Goal: Task Accomplishment & Management: Manage account settings

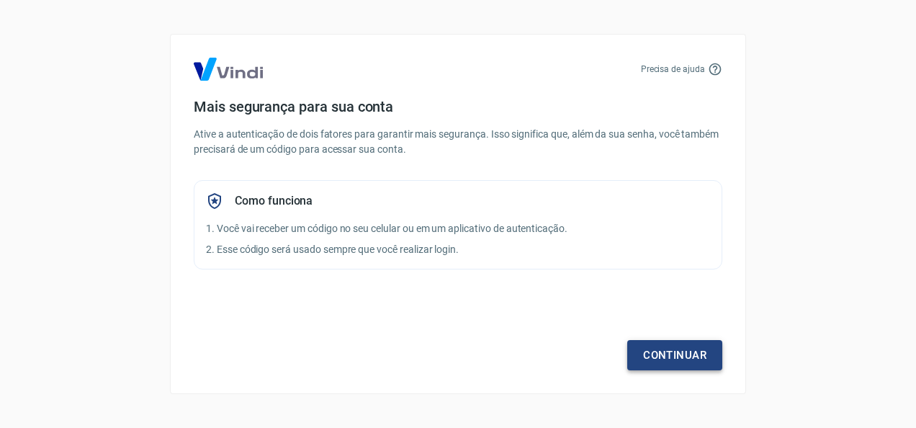
click at [685, 357] on link "Continuar" at bounding box center [674, 355] width 95 height 30
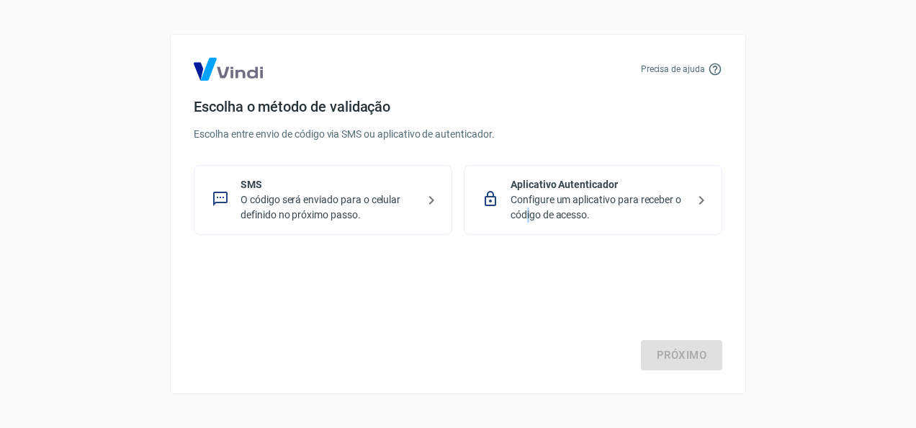
click at [528, 209] on p "Configure um aplicativo para receber o código de acesso." at bounding box center [599, 207] width 177 height 30
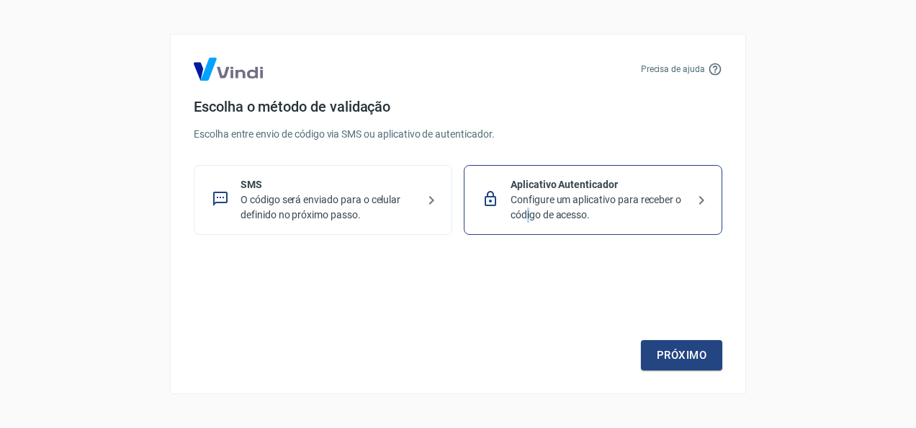
click at [699, 193] on icon at bounding box center [701, 200] width 17 height 17
click at [432, 202] on icon at bounding box center [431, 200] width 5 height 9
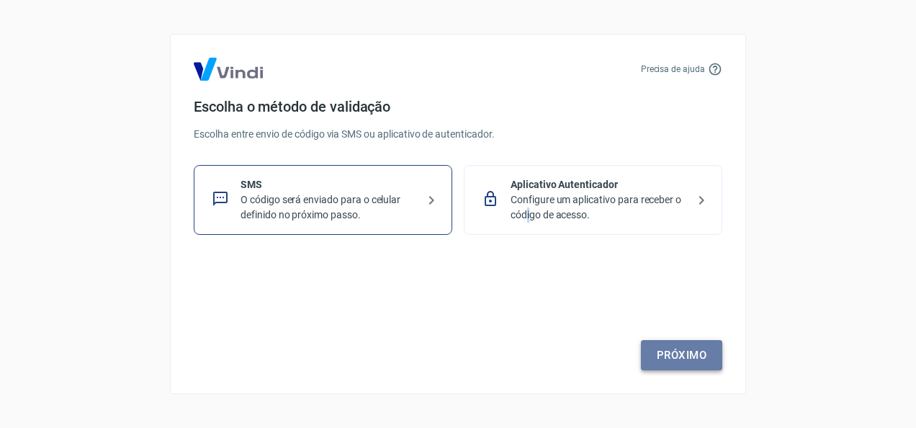
click at [666, 352] on link "Próximo" at bounding box center [681, 355] width 81 height 30
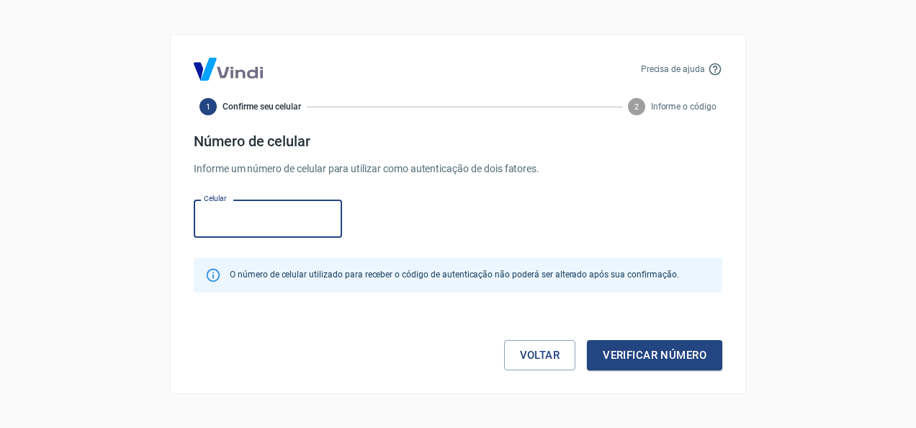
click at [290, 217] on input "Celular" at bounding box center [268, 219] width 148 height 38
type input "[PHONE_NUMBER]"
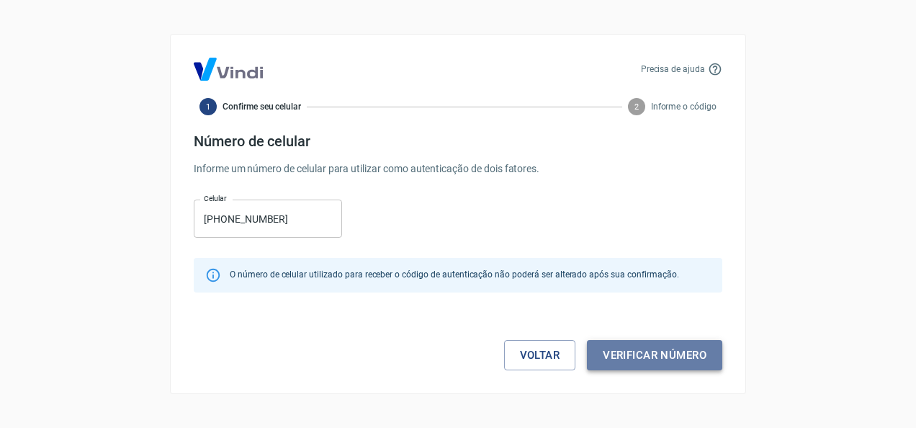
click at [676, 354] on button "Verificar número" at bounding box center [654, 355] width 135 height 30
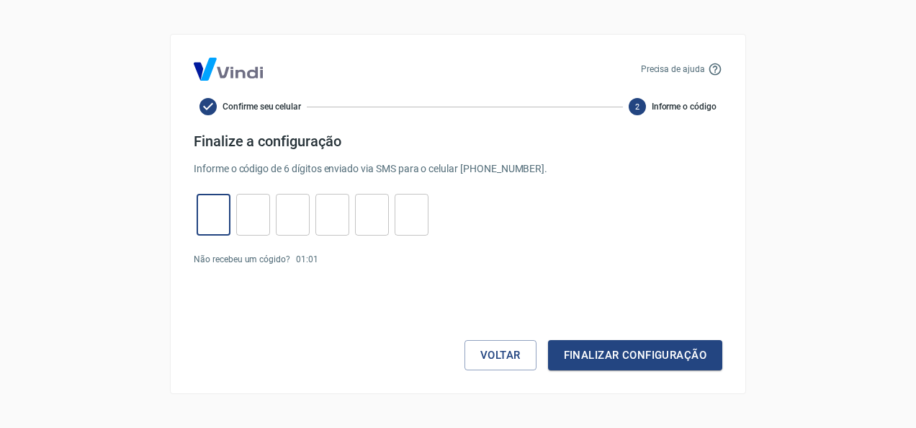
click at [209, 204] on input "tel" at bounding box center [214, 215] width 34 height 31
type input "5"
type input "2"
type input "8"
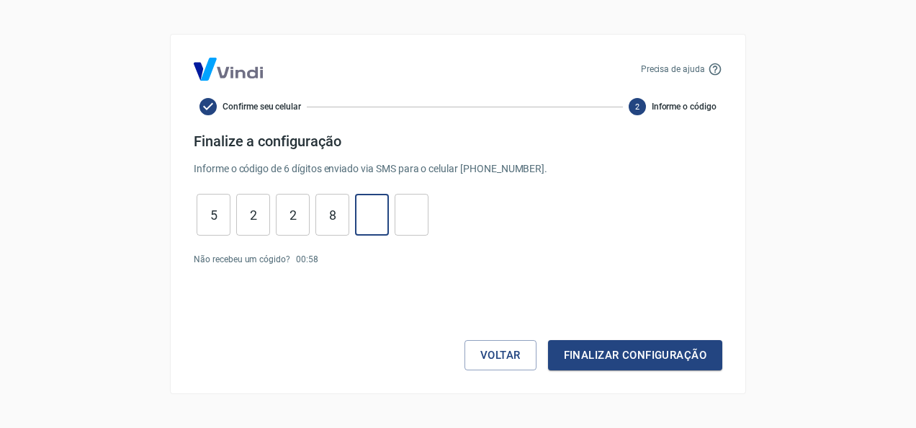
type input "7"
type input "9"
click at [589, 354] on button "Finalizar configuração" at bounding box center [635, 355] width 174 height 30
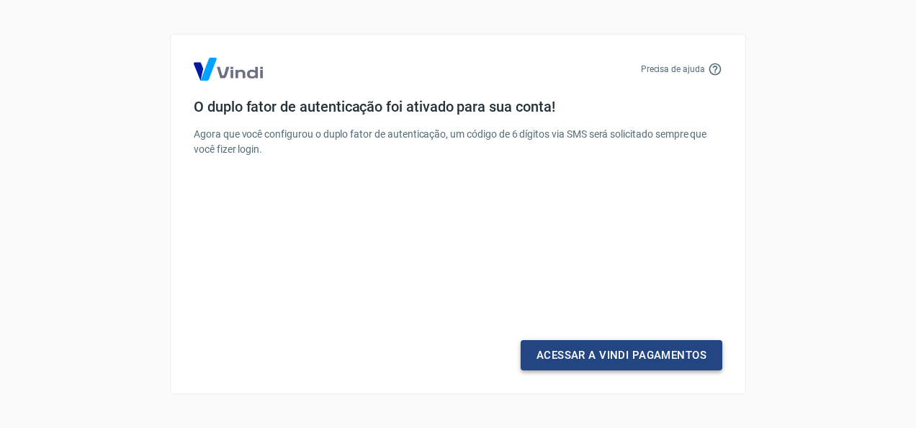
click at [612, 362] on link "Acessar a Vindi Pagamentos" at bounding box center [622, 355] width 202 height 30
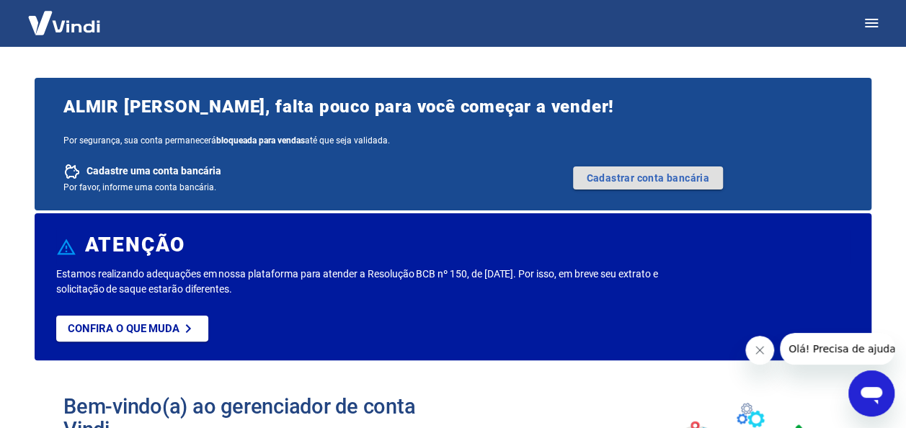
click at [627, 179] on link "Cadastrar conta bancária" at bounding box center [648, 177] width 150 height 23
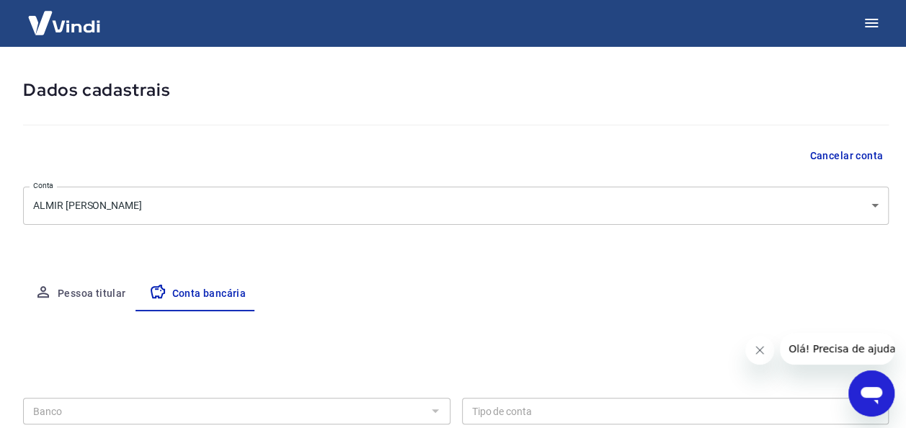
scroll to position [72, 0]
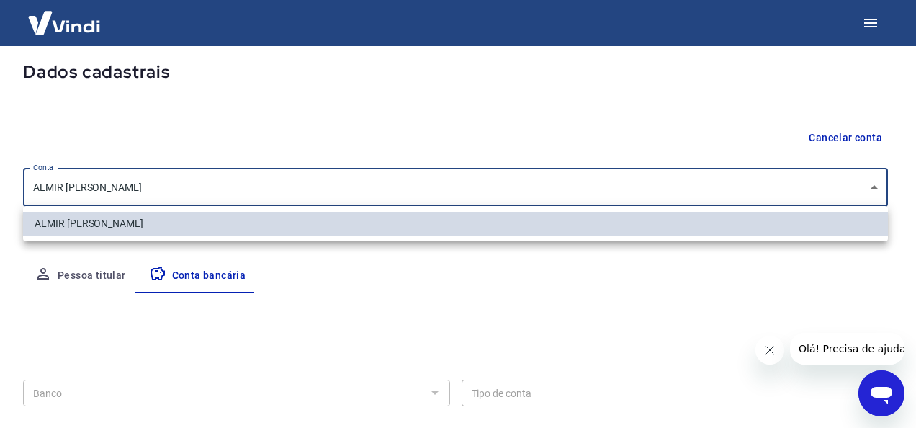
click at [872, 186] on body "Meu cadastro / Dados cadastrais Dados cadastrais Cancelar conta Conta ALMIR AMA…" at bounding box center [458, 142] width 916 height 428
click at [872, 186] on div at bounding box center [458, 214] width 916 height 428
click at [160, 182] on body "Meu cadastro / Dados cadastrais Dados cadastrais Cancelar conta Conta ALMIR AMA…" at bounding box center [458, 142] width 916 height 428
click at [160, 189] on div at bounding box center [458, 214] width 916 height 428
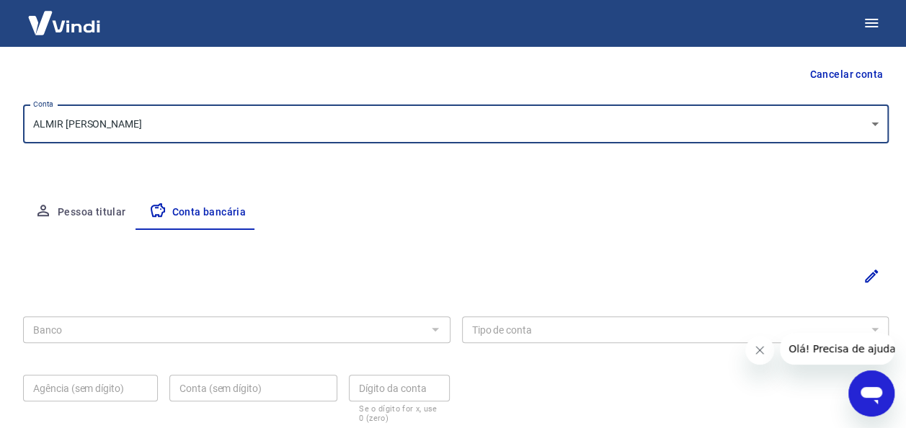
scroll to position [144, 0]
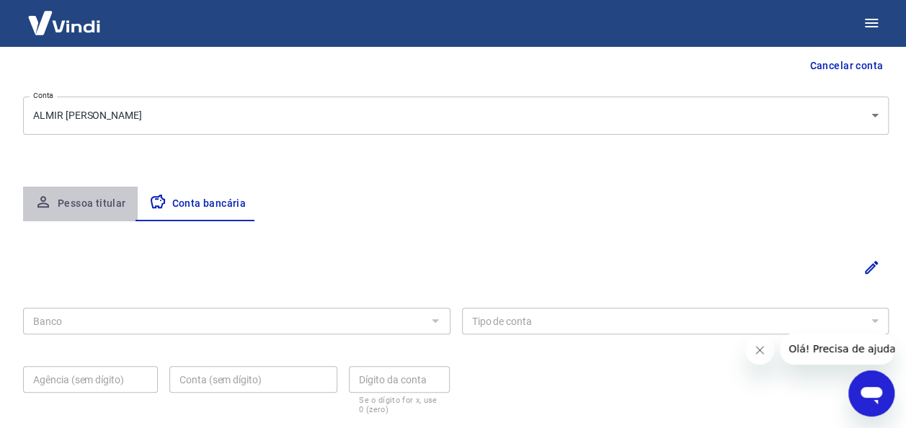
click at [99, 206] on button "Pessoa titular" at bounding box center [80, 204] width 115 height 35
select select "SP"
select select "business"
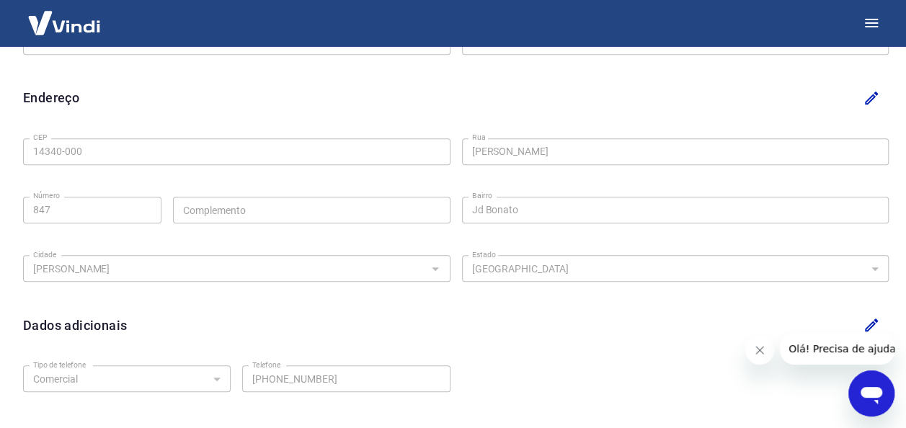
scroll to position [515, 0]
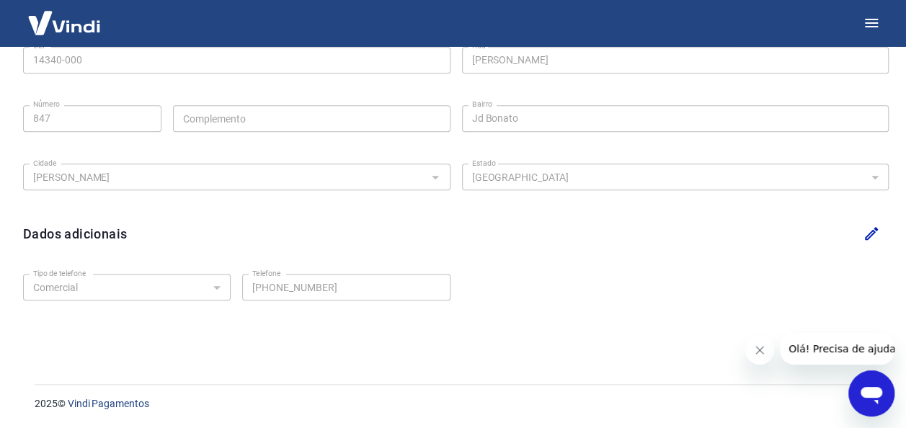
click at [796, 353] on span "Olá! Precisa de ajuda?" at bounding box center [844, 349] width 112 height 12
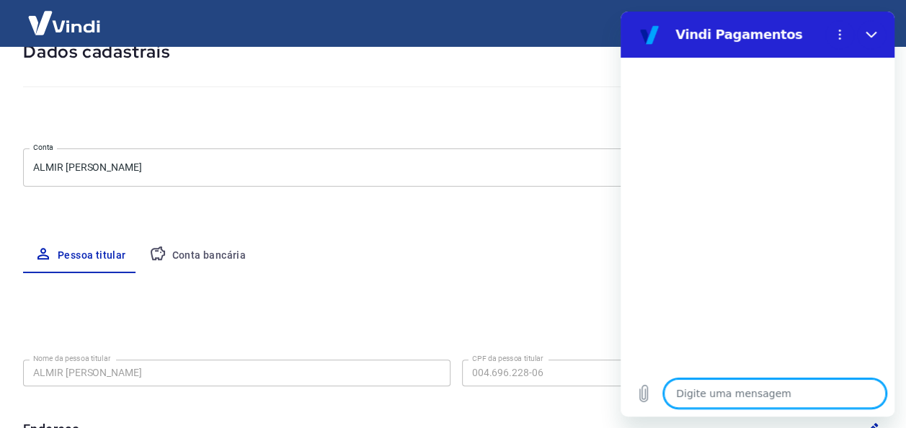
scroll to position [11, 0]
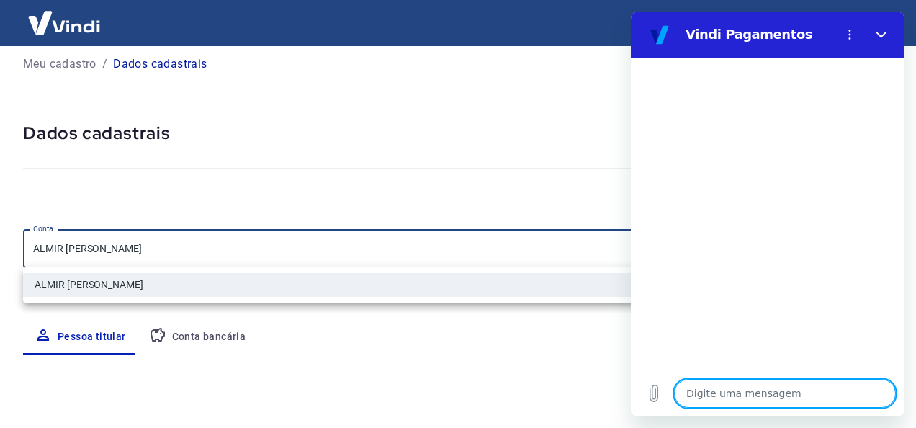
click at [153, 245] on body "Meu cadastro / Dados cadastrais Dados cadastrais Cancelar conta Conta ALMIR AMA…" at bounding box center [458, 203] width 916 height 428
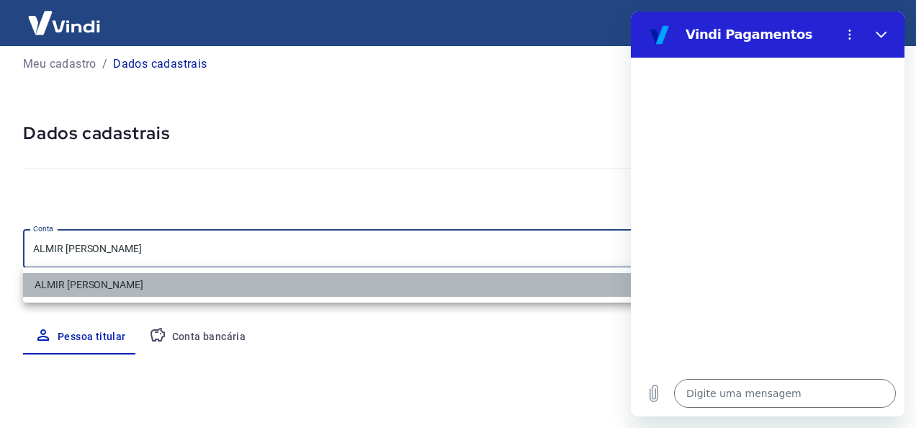
click at [164, 284] on li "ALMIR [PERSON_NAME]" at bounding box center [455, 285] width 865 height 24
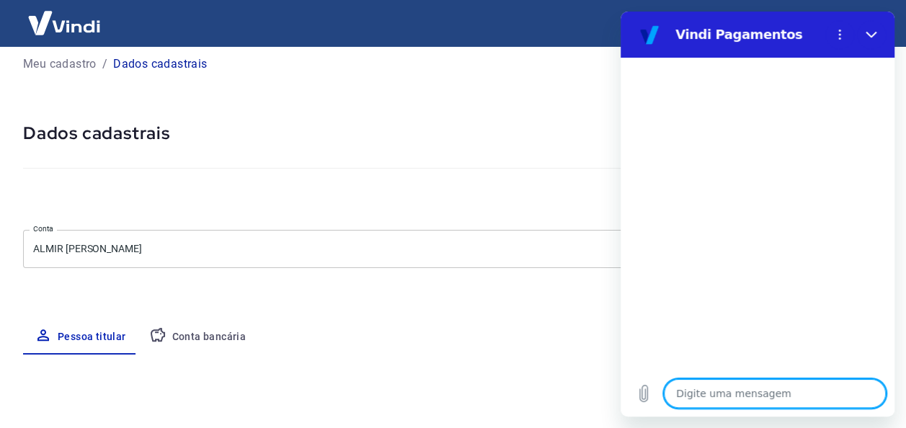
click at [707, 393] on textarea at bounding box center [775, 393] width 222 height 29
type textarea "a"
type textarea "x"
type textarea "a"
type textarea "x"
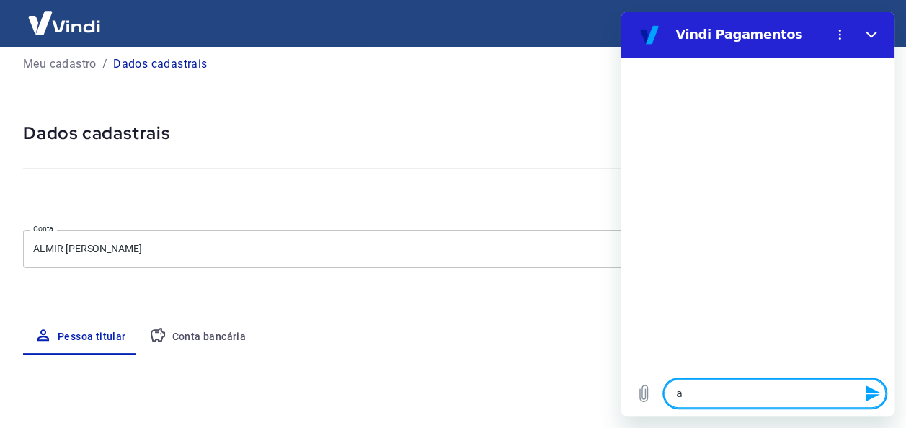
type textarea "a c"
type textarea "x"
type textarea "a co"
type textarea "x"
type textarea "a con"
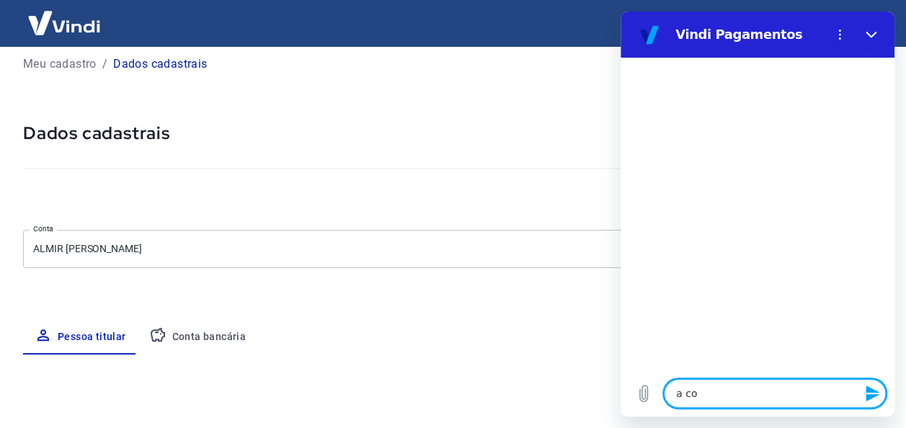
type textarea "x"
type textarea "a cont"
type textarea "x"
type textarea "a conta"
type textarea "x"
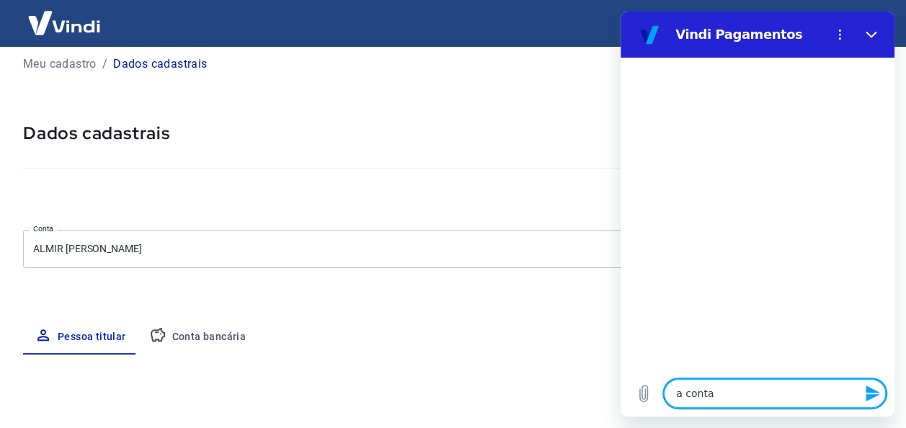
type textarea "a conta"
type textarea "x"
type textarea "a conta b"
type textarea "x"
type textarea "a conta ba"
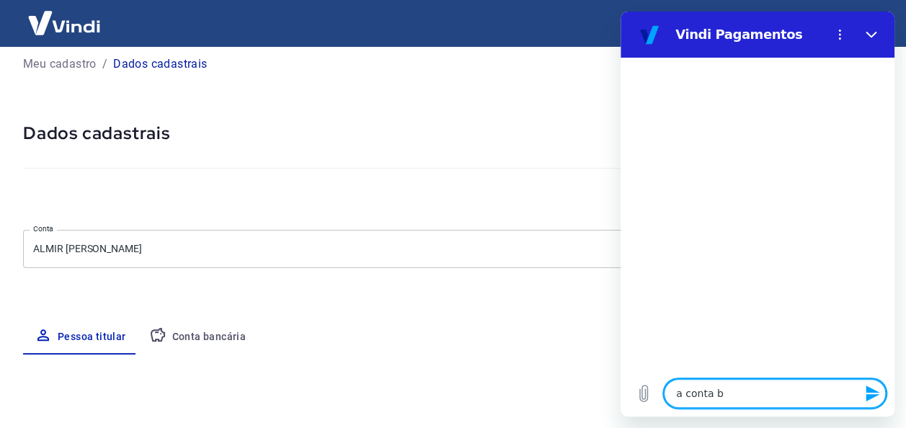
type textarea "x"
type textarea "a conta ban"
type textarea "x"
type textarea "a conta banc"
type textarea "x"
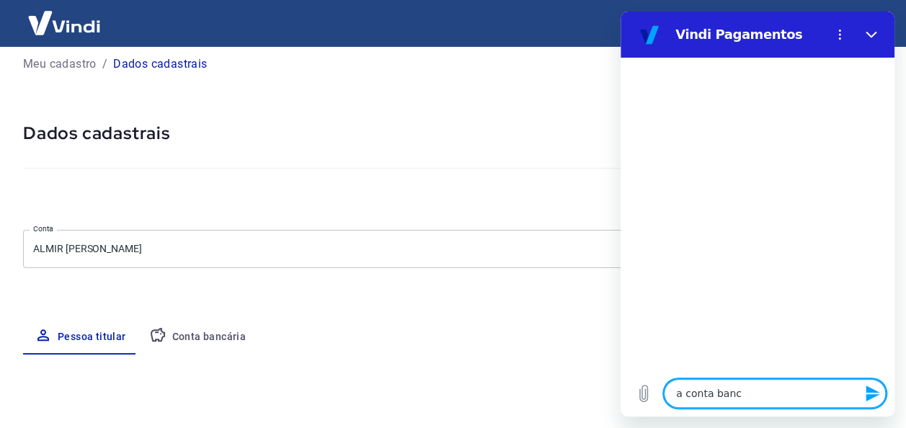
type textarea "a conta banca"
type textarea "x"
type textarea "a conta bancar"
type textarea "x"
type textarea "a conta bancari"
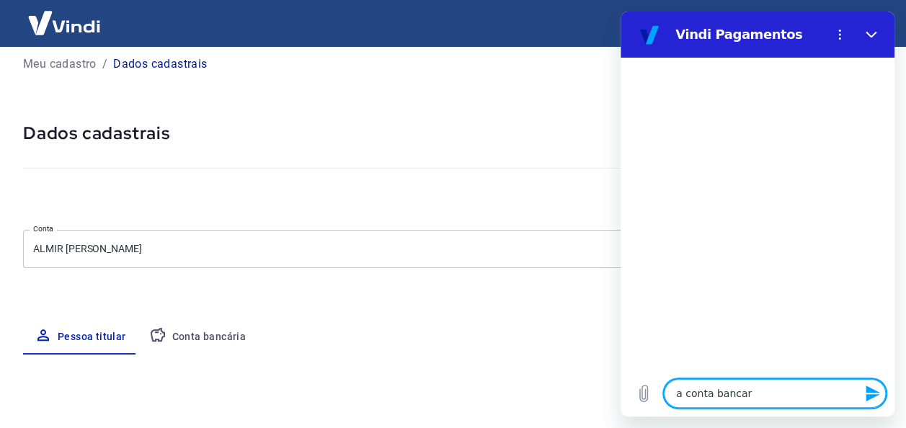
type textarea "x"
type textarea "a conta bancaria"
type textarea "x"
type textarea "a conta bancaria"
type textarea "x"
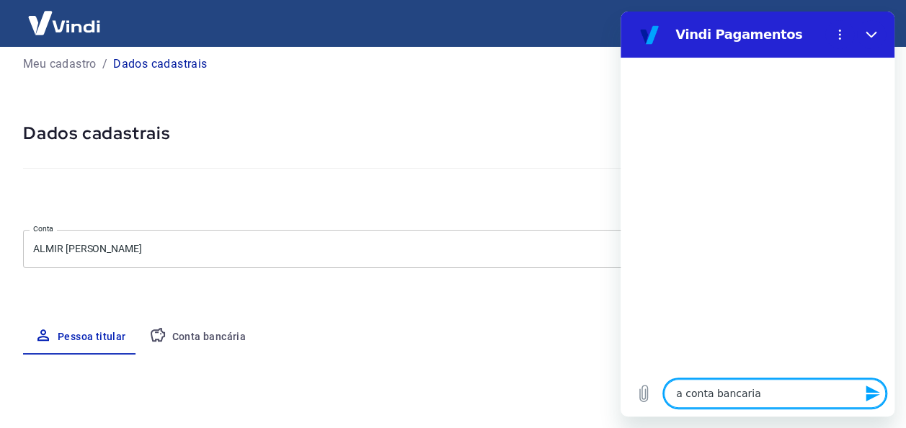
type textarea "a conta bancaria n"
type textarea "x"
type textarea "a conta bancaria na"
type textarea "x"
type textarea "a conta bancaria nao"
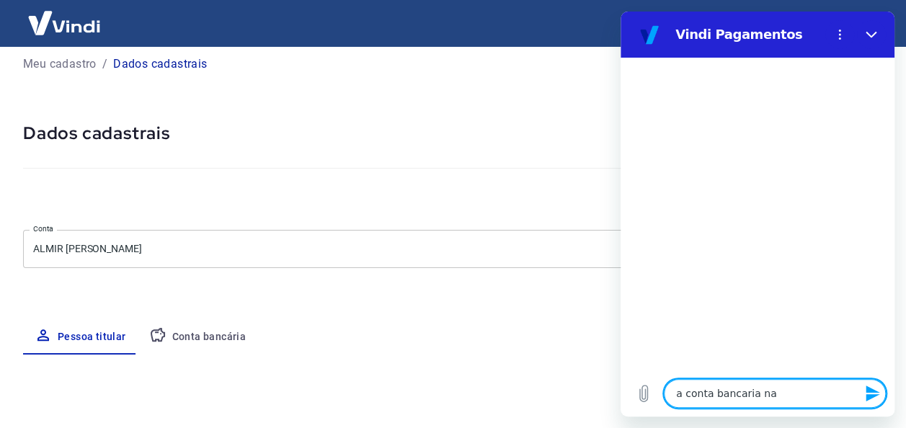
type textarea "x"
type textarea "a conta bancaria nao"
type textarea "x"
type textarea "a conta bancaria nao s"
type textarea "x"
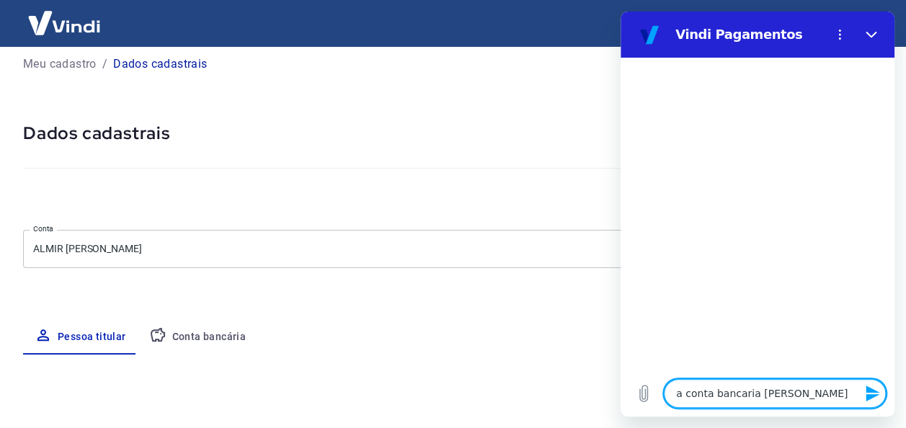
type textarea "a conta bancaria nao se"
type textarea "x"
type textarea "a conta bancaria nao ser"
type textarea "x"
type textarea "a conta bancaria nao sera"
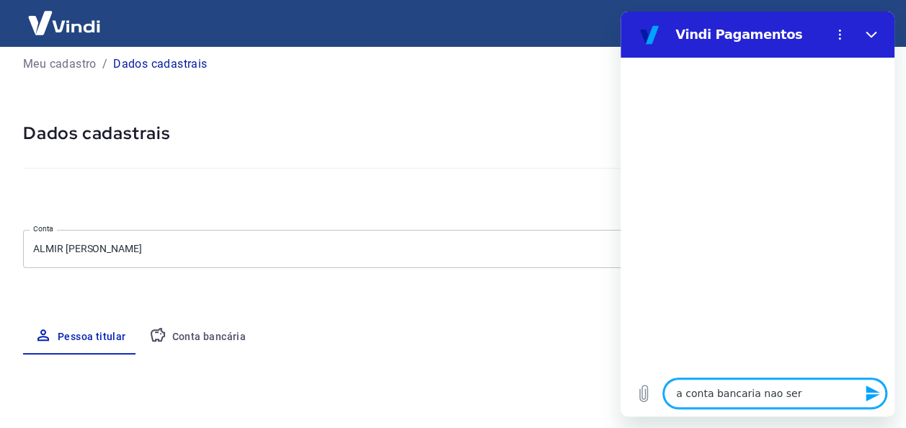
type textarea "x"
type textarea "a conta bancaria nao ser"
type textarea "x"
type textarea "a conta bancaria nao será"
type textarea "x"
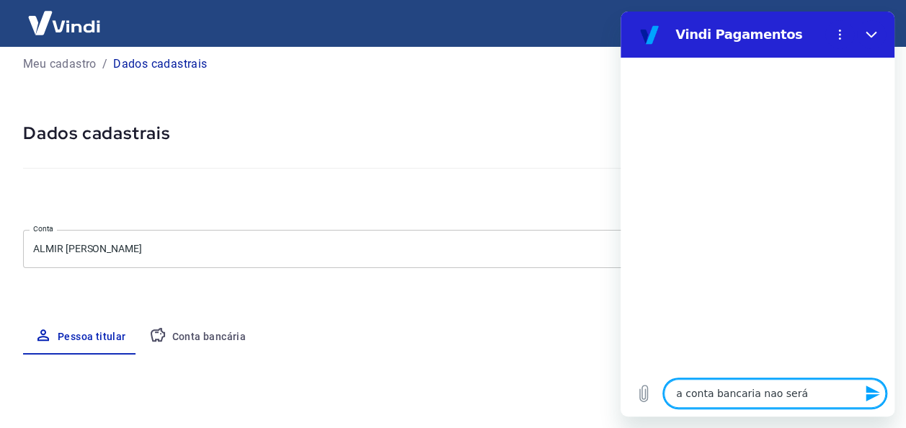
type textarea "a conta bancaria nao será"
type textarea "x"
type textarea "a conta bancaria nao será d"
type textarea "x"
type textarea "a conta bancaria nao será do"
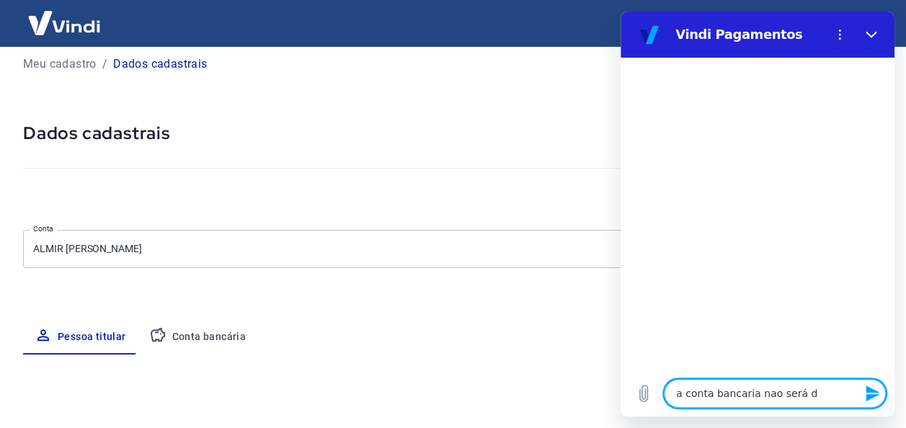
type textarea "x"
type textarea "a conta bancaria nao será do"
type textarea "x"
type textarea "a conta bancaria nao será do m"
type textarea "x"
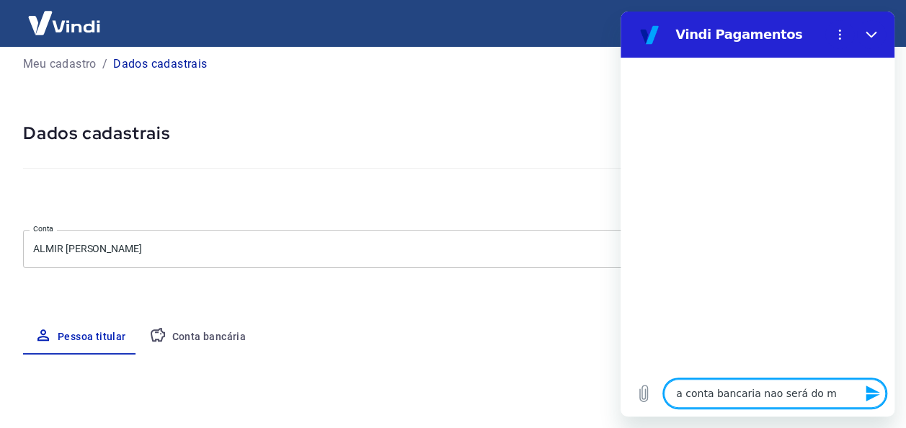
type textarea "a conta bancaria nao será do me"
type textarea "x"
type textarea "a conta bancaria nao será do mes"
type textarea "x"
type textarea "a conta bancaria nao será do mesm"
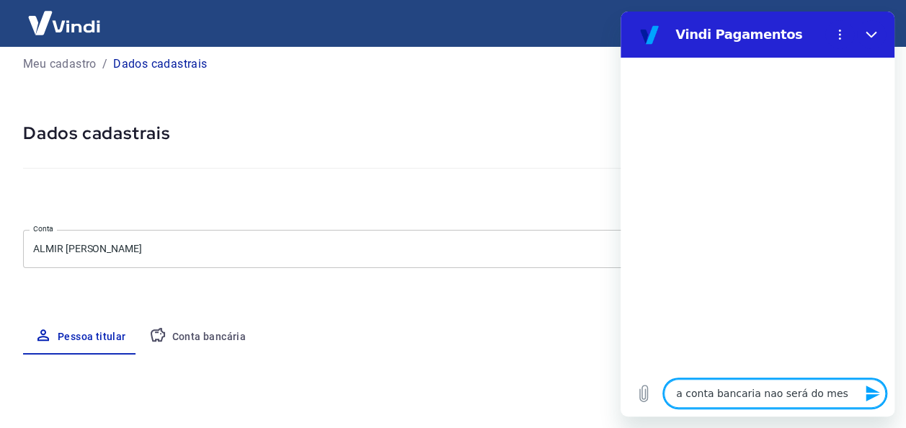
type textarea "x"
type textarea "a conta bancaria nao será do mesmo"
type textarea "x"
type textarea "a conta bancaria nao será do mesmo"
type textarea "x"
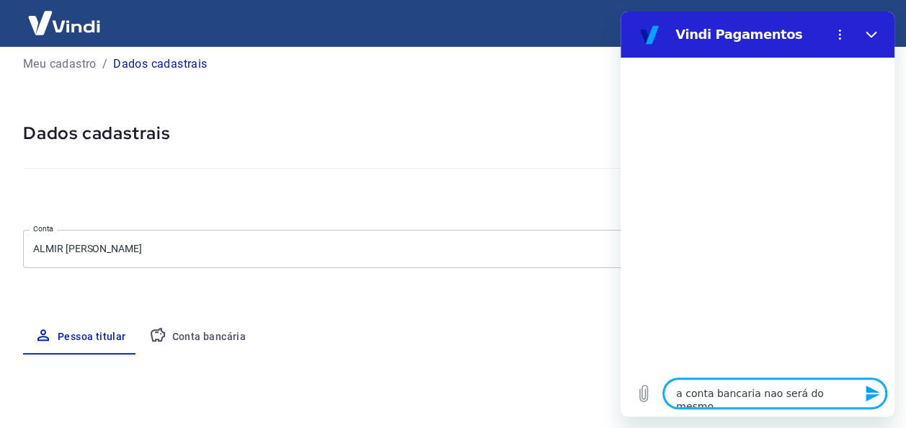
type textarea "a conta bancaria nao será do mesmo t"
type textarea "x"
type textarea "a conta bancaria nao será do mesmo ti"
type textarea "x"
type textarea "a conta bancaria nao será do mesmo tit"
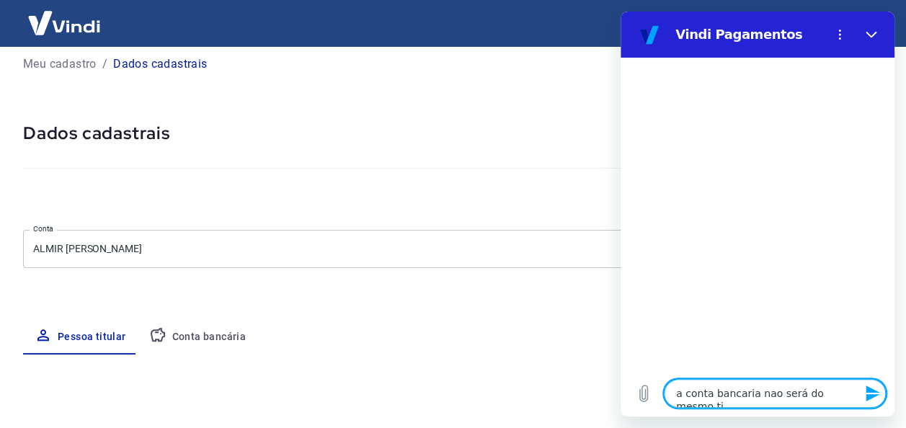
type textarea "x"
type textarea "a conta bancaria nao será do mesmo titu"
type textarea "x"
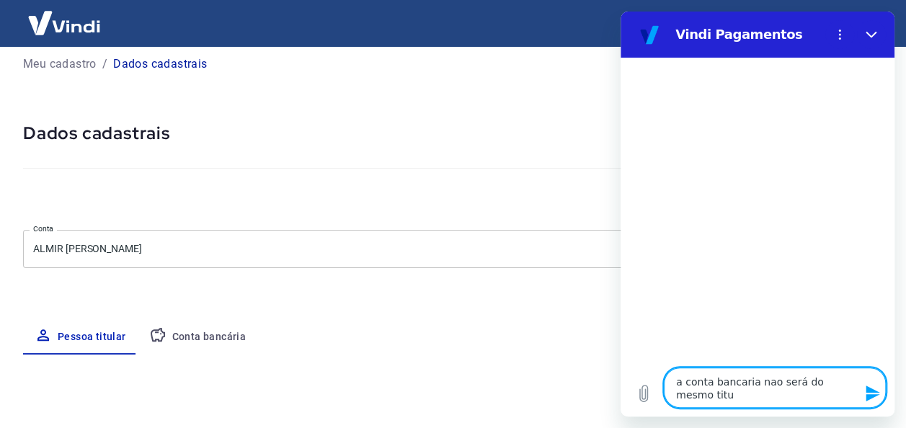
type textarea "a conta bancaria nao será do mesmo titul"
type textarea "x"
type textarea "a conta bancaria nao será do mesmo titula"
type textarea "x"
type textarea "a conta bancaria nao será do mesmo titular"
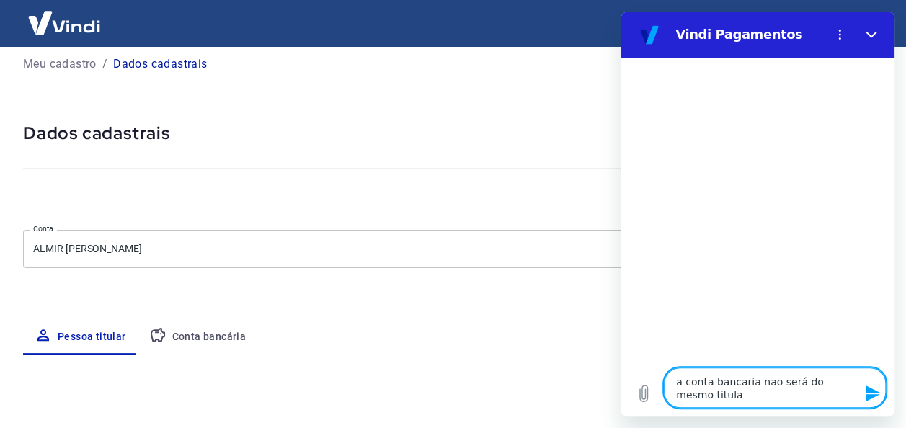
type textarea "x"
type textarea "a conta bancaria nao será do mesmo titular"
type textarea "x"
type textarea "a conta bancaria nao será do mesmo titular d"
type textarea "x"
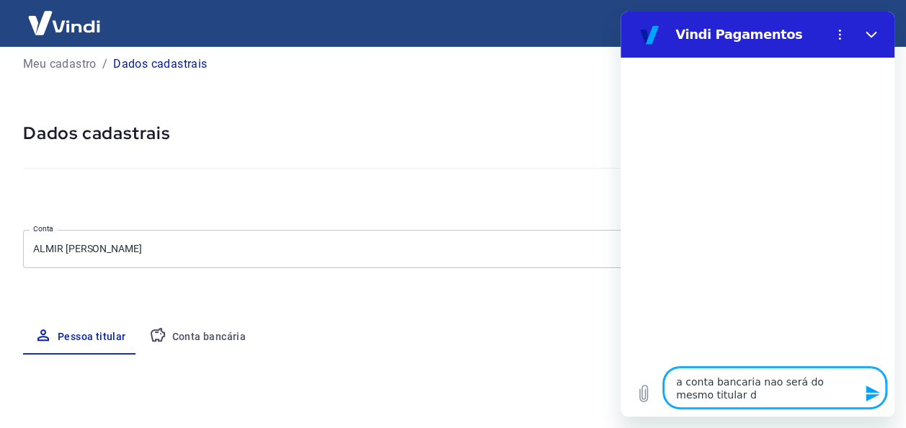
type textarea "a conta bancaria nao será do mesmo titular da"
type textarea "x"
type textarea "a conta bancaria nao será do mesmo titular da"
type textarea "x"
type textarea "a conta bancaria nao será do mesmo titular da c"
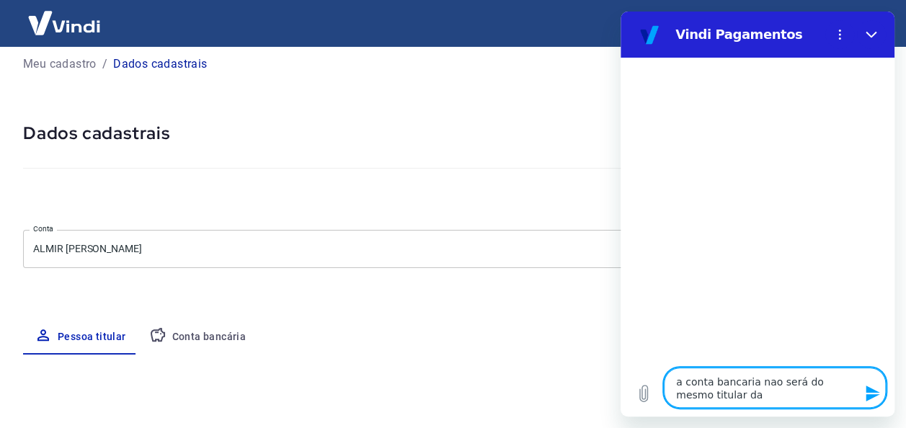
type textarea "x"
type textarea "a conta bancaria nao será do mesmo titular da co"
type textarea "x"
type textarea "a conta bancaria nao será do mesmo titular da con"
type textarea "x"
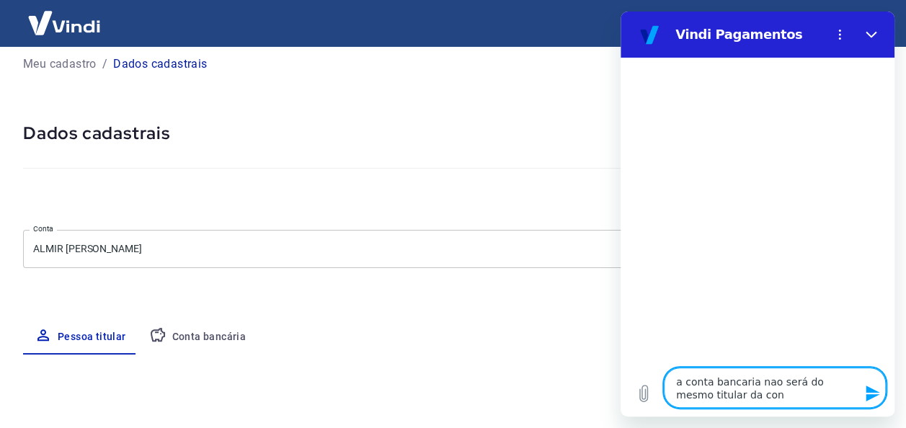
type textarea "a conta bancaria nao será do mesmo titular da cont"
type textarea "x"
type textarea "a conta bancaria nao será do mesmo titular da conta"
type textarea "x"
type textarea "a conta bancaria nao será do mesmo titular da conta"
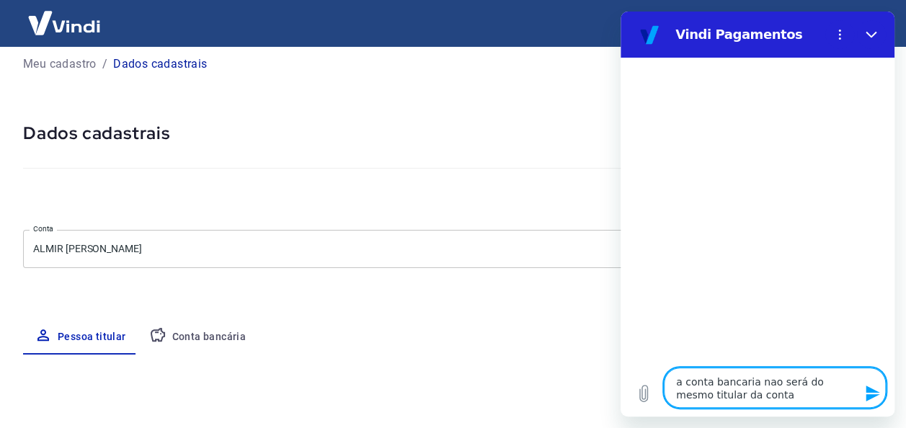
type textarea "x"
type textarea "a conta bancaria nao será do mesmo titular da conta d"
type textarea "x"
type textarea "a conta bancaria nao será do mesmo titular da conta do"
type textarea "x"
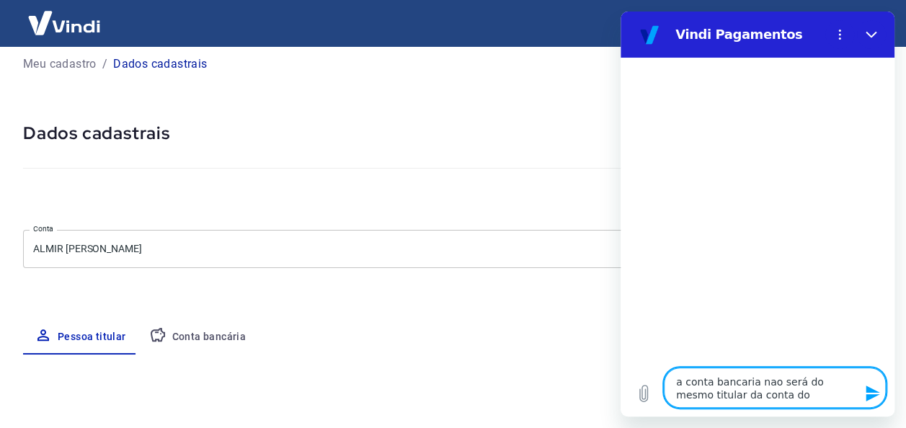
type textarea "a conta bancaria nao será do mesmo titular da conta do"
type textarea "x"
type textarea "a conta bancaria nao será do mesmo titular da conta do c"
type textarea "x"
type textarea "a conta bancaria nao será do mesmo titular da conta do ca"
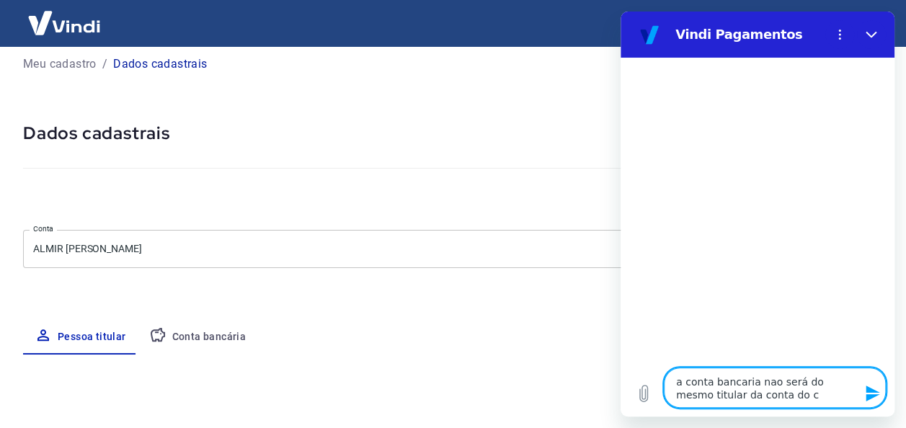
type textarea "x"
type textarea "a conta bancaria nao será do mesmo titular da conta do cad"
type textarea "x"
type textarea "a conta bancaria nao será do mesmo titular da conta do cada"
type textarea "x"
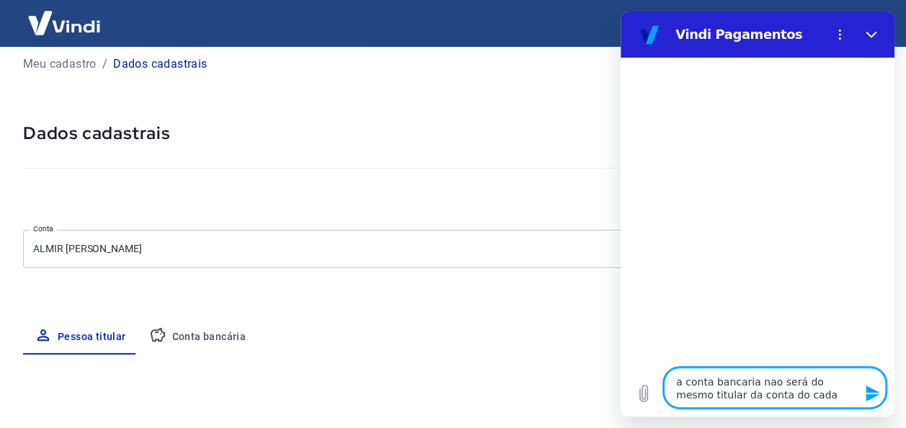
type textarea "a conta bancaria nao será do mesmo titular da conta do cadas"
type textarea "x"
type textarea "a conta bancaria nao será do mesmo titular da conta do cadast"
type textarea "x"
type textarea "a conta bancaria nao será do mesmo titular da conta do cadastr"
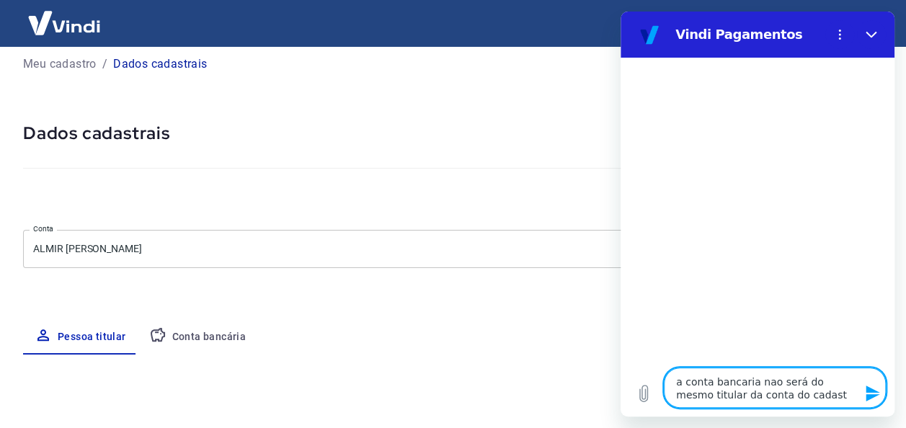
type textarea "x"
type textarea "a conta bancaria nao será do mesmo titular da conta do cadastro"
type textarea "x"
type textarea "a conta bancaria nao será do mesmo titular da conta do cadastro"
type textarea "x"
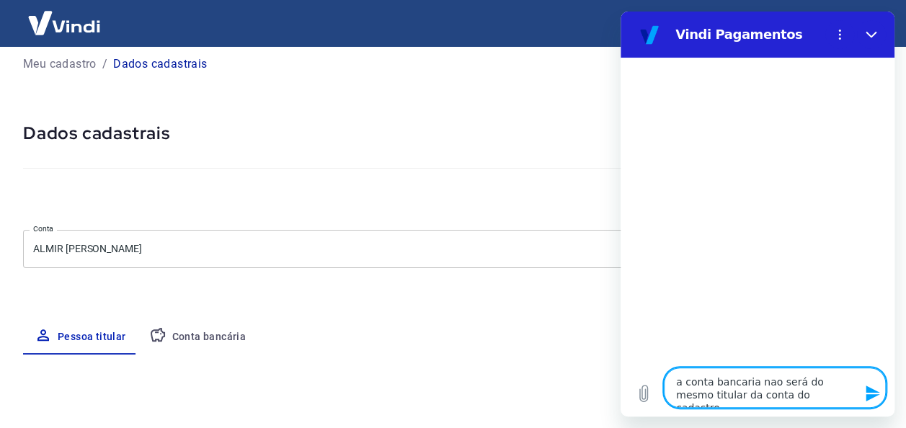
type textarea "a conta bancaria nao será do mesmo titular da conta do cadastro d"
type textarea "x"
type textarea "a conta bancaria nao será do mesmo titular da conta do cadastro da"
type textarea "x"
type textarea "a conta bancaria nao será do mesmo titular da conta do cadastro da"
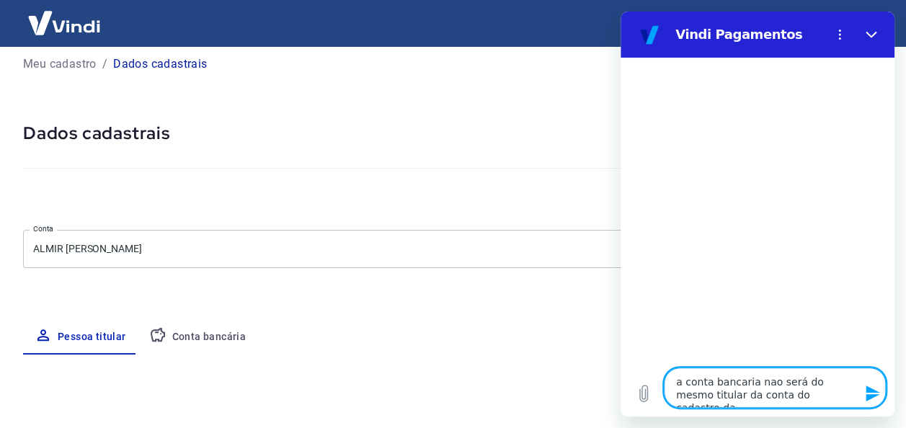
type textarea "x"
type textarea "a conta bancaria nao será do mesmo titular da conta do cadastro da p"
type textarea "x"
type textarea "a conta bancaria nao será do mesmo titular da conta do cadastro da pl"
type textarea "x"
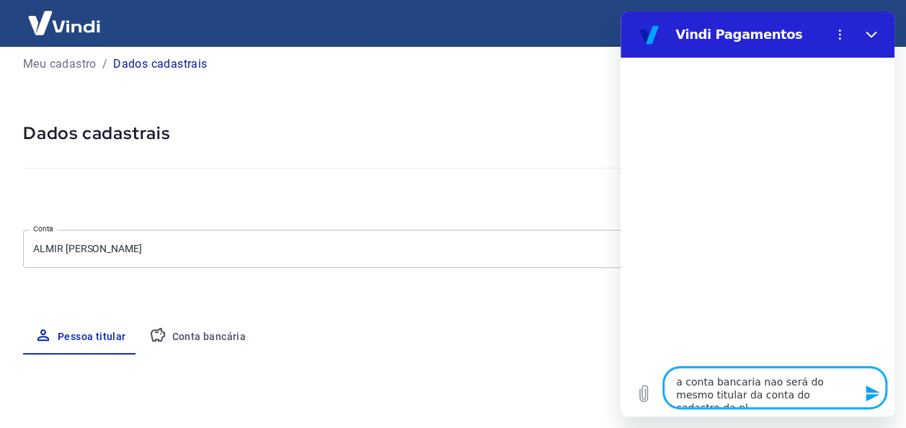
type textarea "a conta bancaria nao será do mesmo titular da conta do cadastro da pla"
type textarea "x"
type textarea "a conta bancaria nao será do mesmo titular da conta do cadastro da plat"
type textarea "x"
type textarea "a conta bancaria nao será do mesmo titular da conta do cadastro da plata"
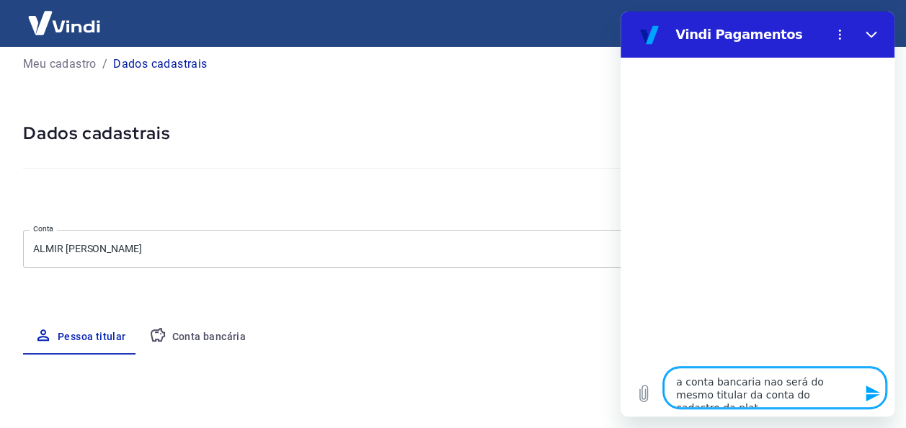
type textarea "x"
type textarea "a conta bancaria nao será do mesmo titular da conta do cadastro da plataf"
type textarea "x"
type textarea "a conta bancaria nao será do mesmo titular da conta do cadastro da platafo"
type textarea "x"
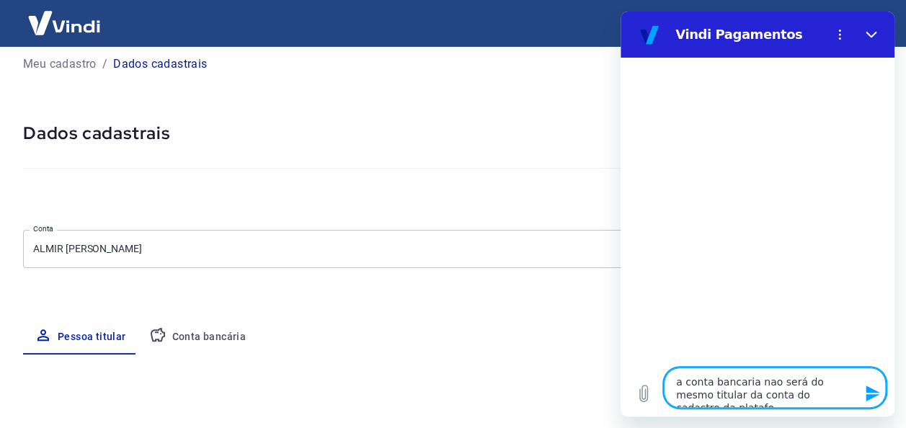
type textarea "a conta bancaria nao será do mesmo titular da conta do cadastro da platafor"
type textarea "x"
type textarea "a conta bancaria nao será do mesmo titular da conta do cadastro da plataform"
type textarea "x"
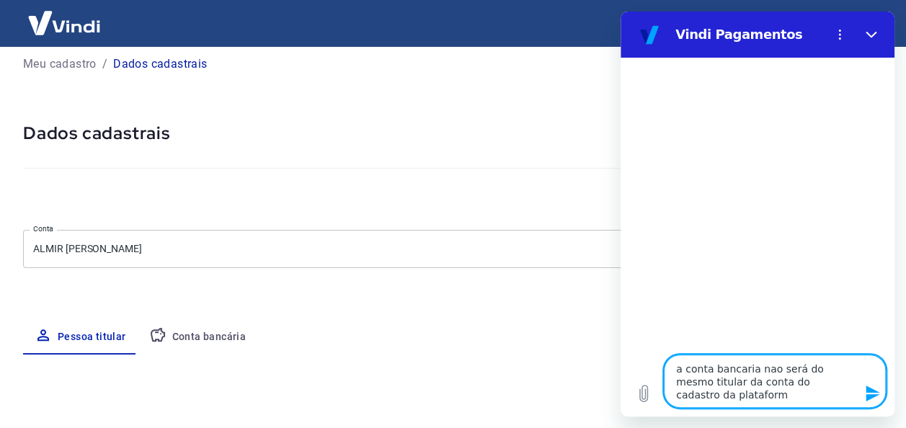
type textarea "a conta bancaria nao será do mesmo titular da conta do cadastro da plataforma"
type textarea "x"
type textarea "a conta bancaria nao será do mesmo titular da conta do cadastro da plataforma"
click at [875, 395] on icon "Enviar mensagem" at bounding box center [872, 393] width 14 height 16
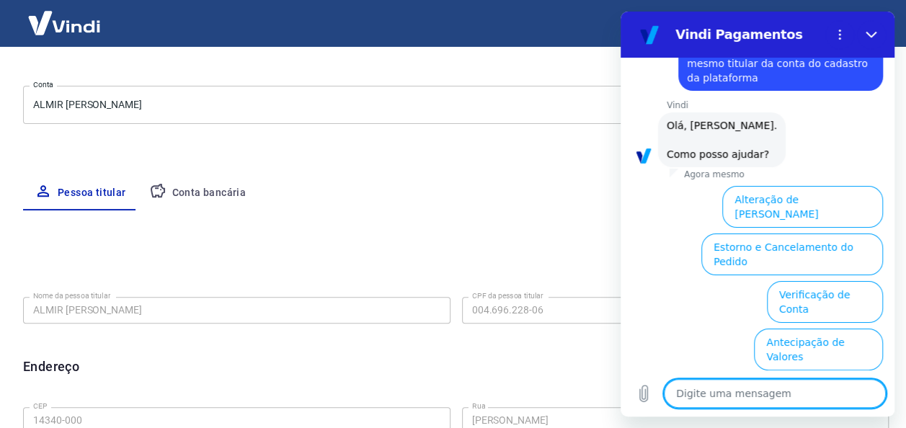
scroll to position [72, 0]
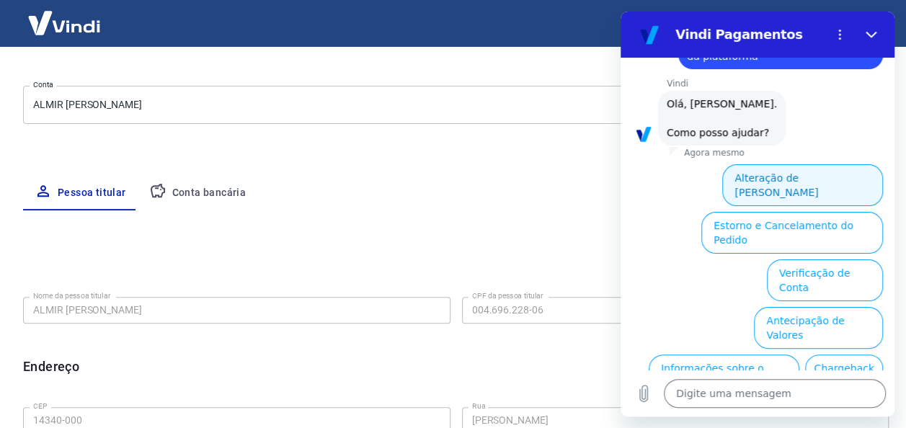
click at [764, 182] on button "Alteração de Dados Cadastrais" at bounding box center [802, 185] width 161 height 42
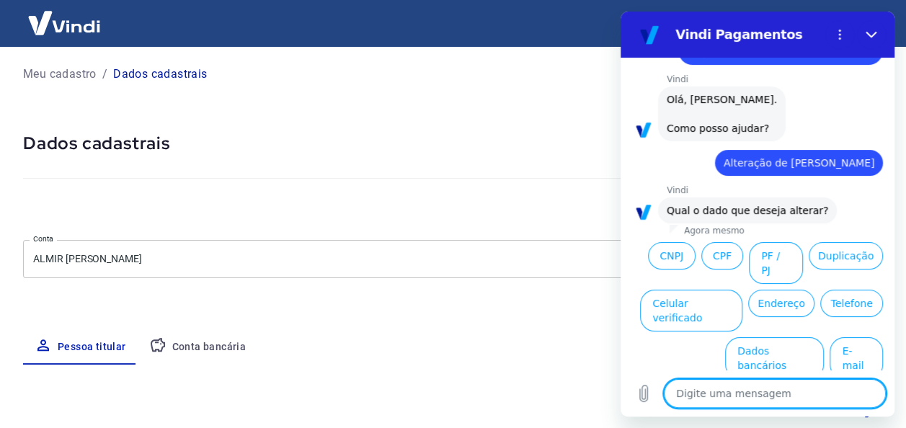
scroll to position [0, 0]
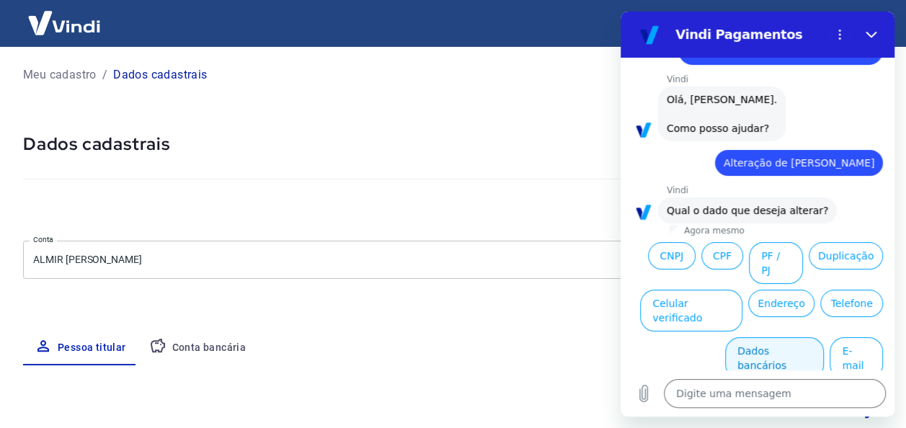
click at [770, 337] on button "Dados bancários" at bounding box center [774, 358] width 99 height 42
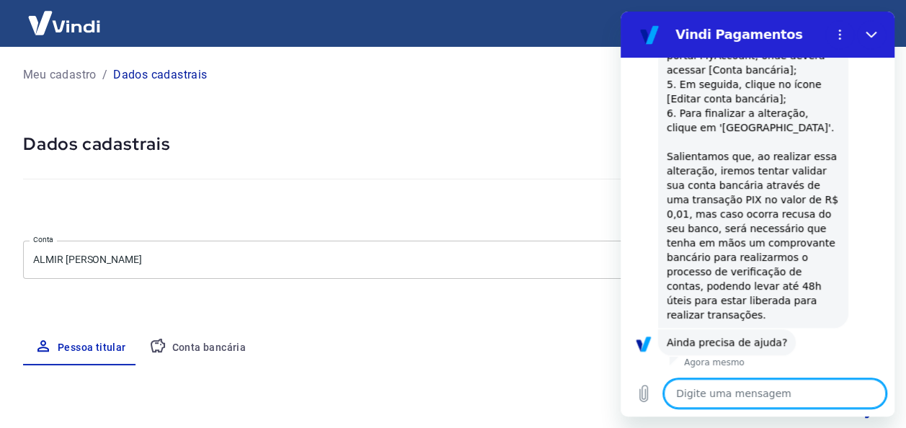
scroll to position [477, 0]
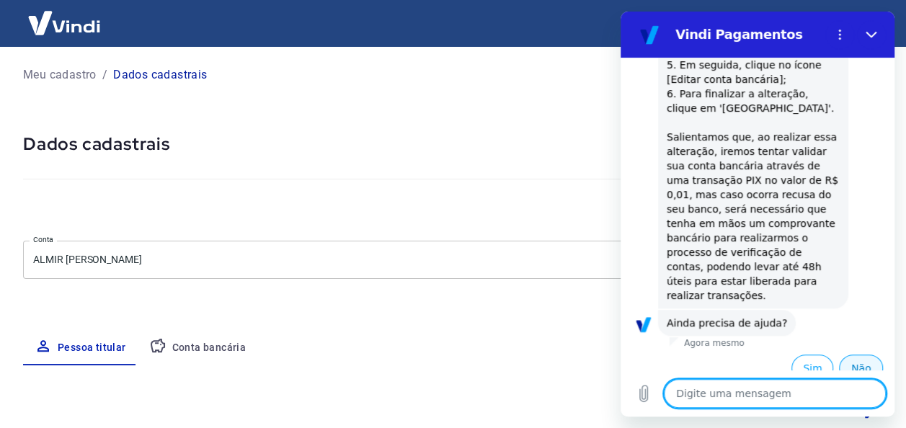
click at [848, 354] on button "Não" at bounding box center [861, 367] width 44 height 27
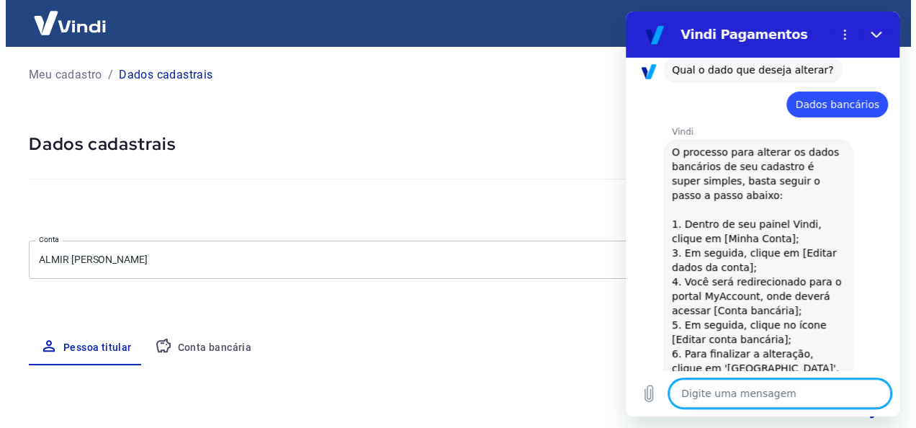
scroll to position [246, 0]
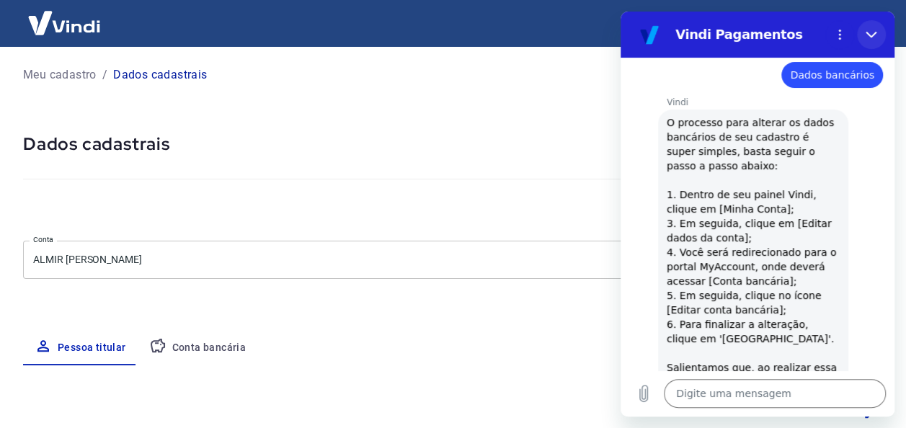
click at [873, 36] on icon "Fechar" at bounding box center [871, 35] width 12 height 12
type textarea "x"
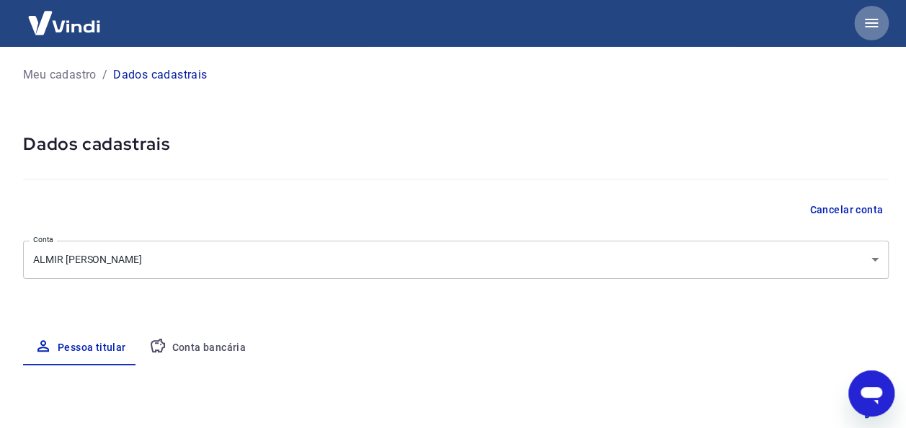
click at [871, 22] on icon "button" at bounding box center [870, 22] width 17 height 17
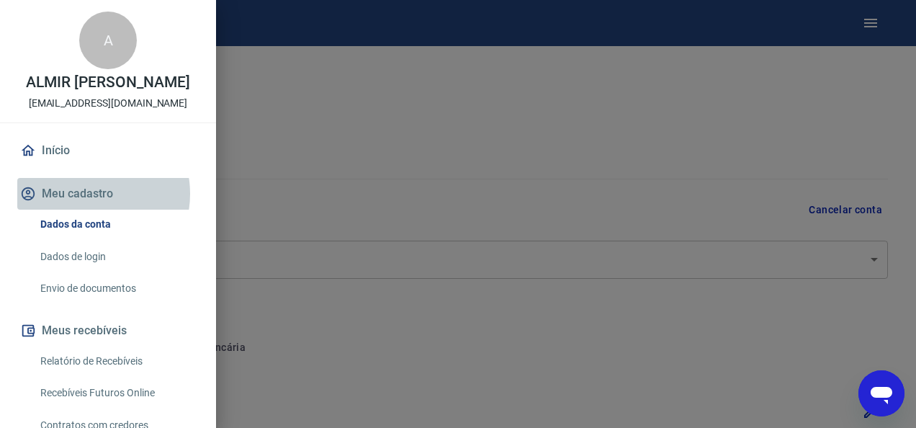
click at [86, 194] on button "Meu cadastro" at bounding box center [108, 194] width 182 height 32
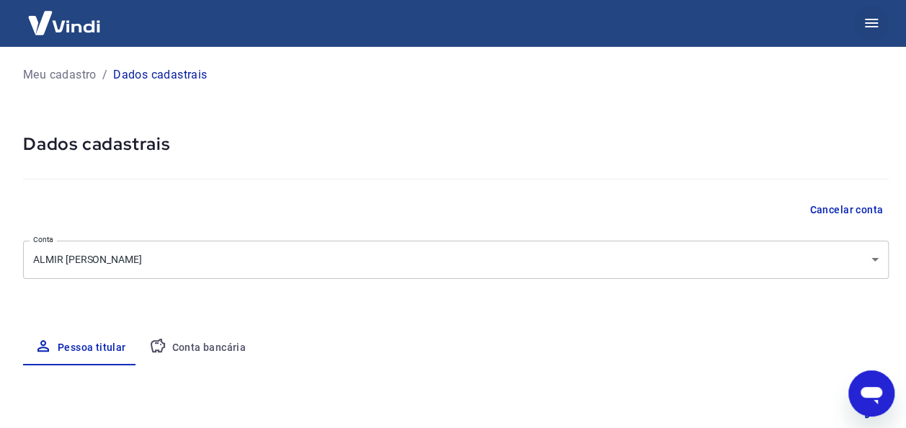
click at [864, 20] on icon "button" at bounding box center [870, 22] width 17 height 17
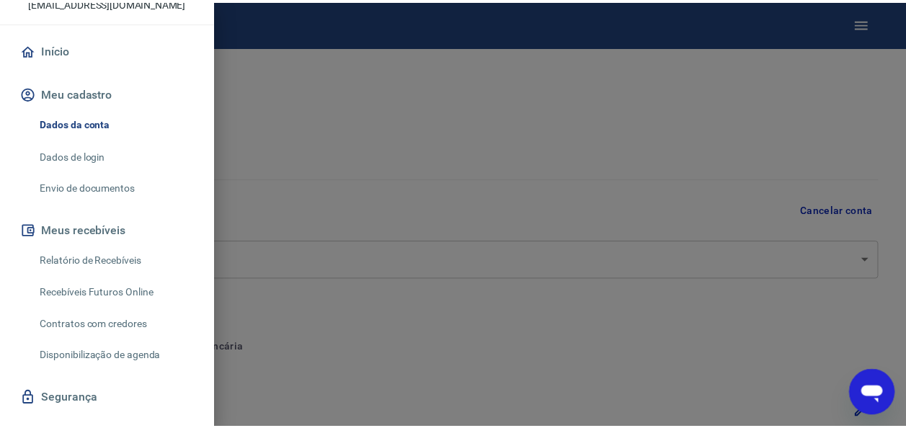
scroll to position [0, 0]
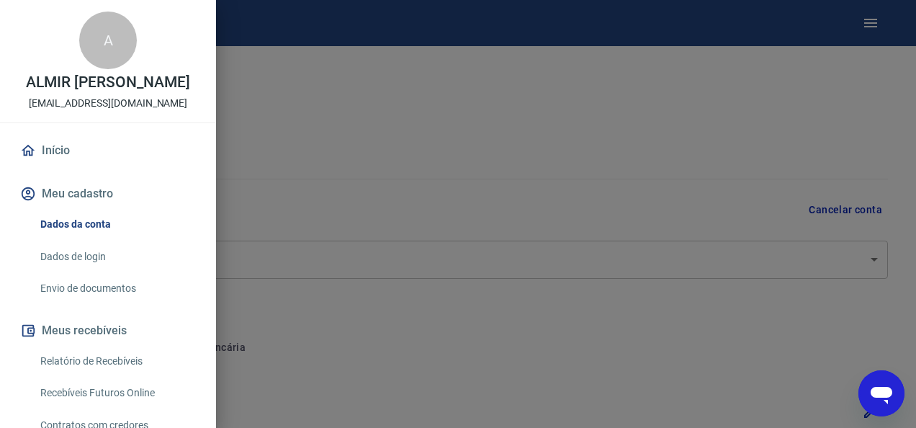
click link "Dados da conta"
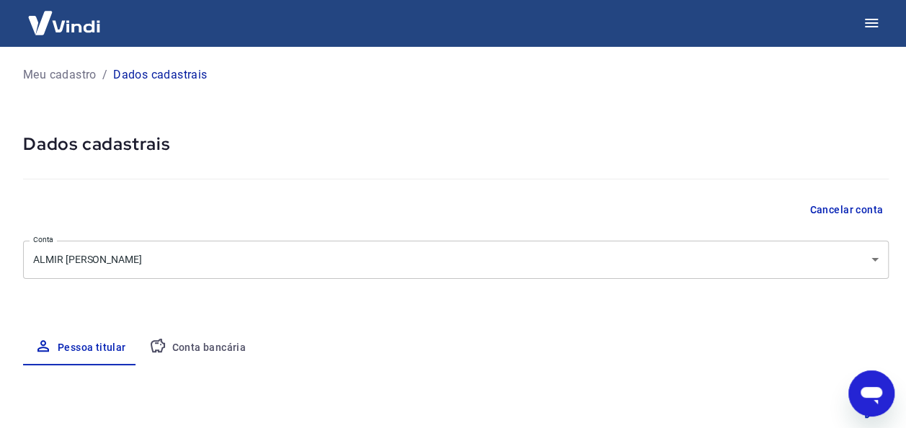
click button "Cancelar conta"
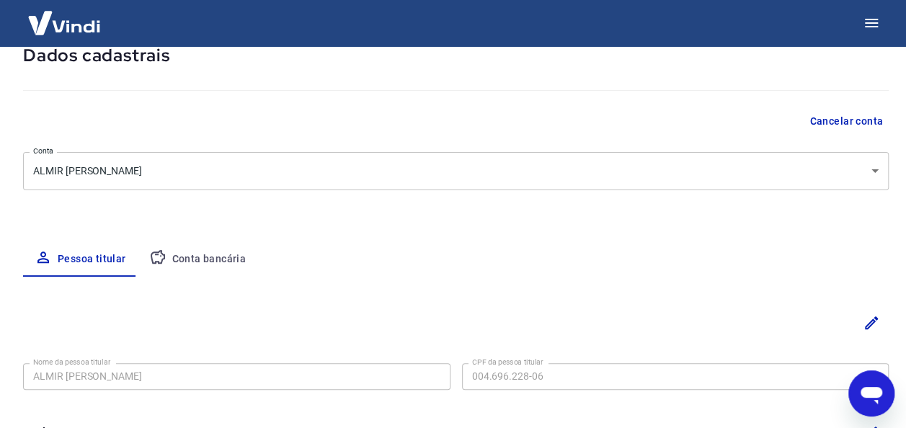
scroll to position [144, 0]
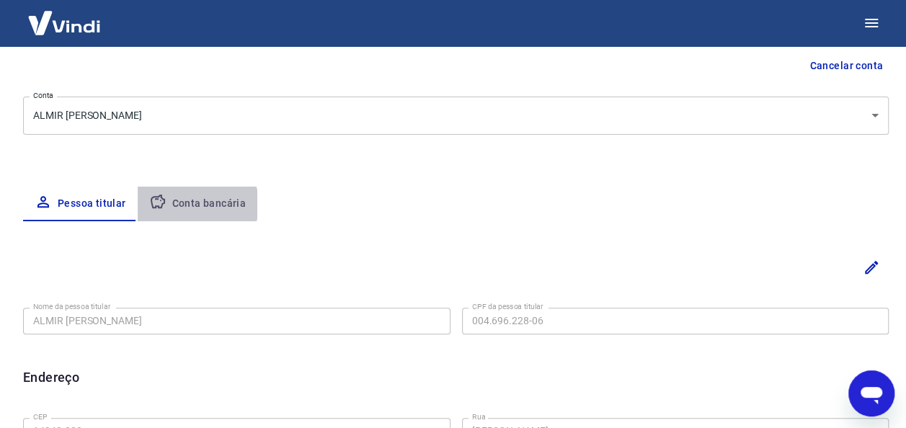
click button "Conta bancária"
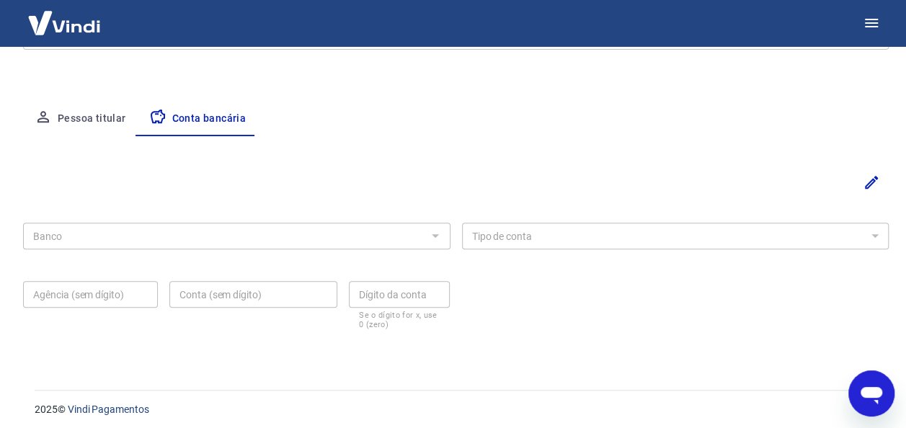
scroll to position [235, 0]
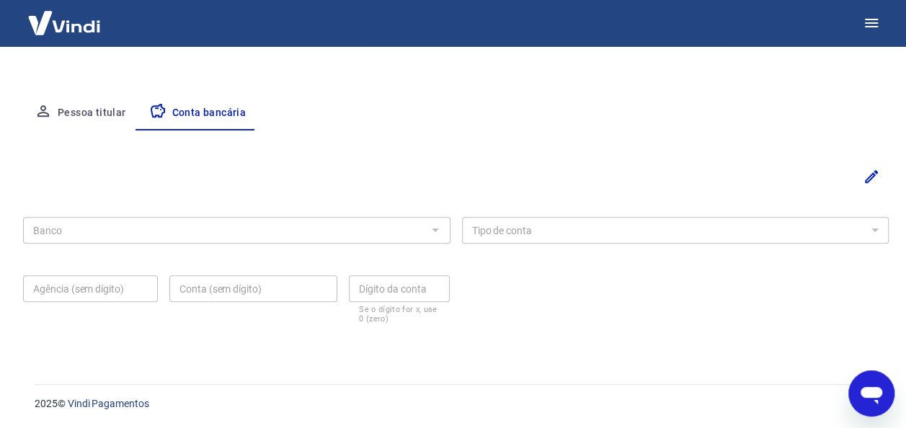
click div
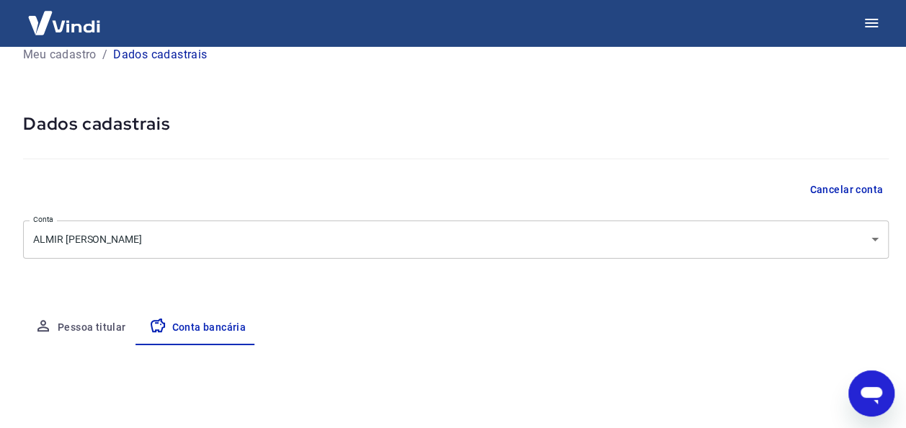
scroll to position [0, 0]
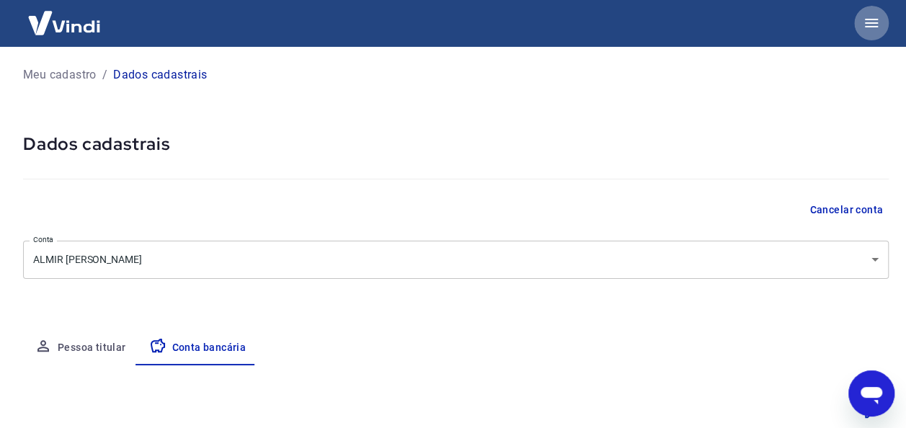
click icon "button"
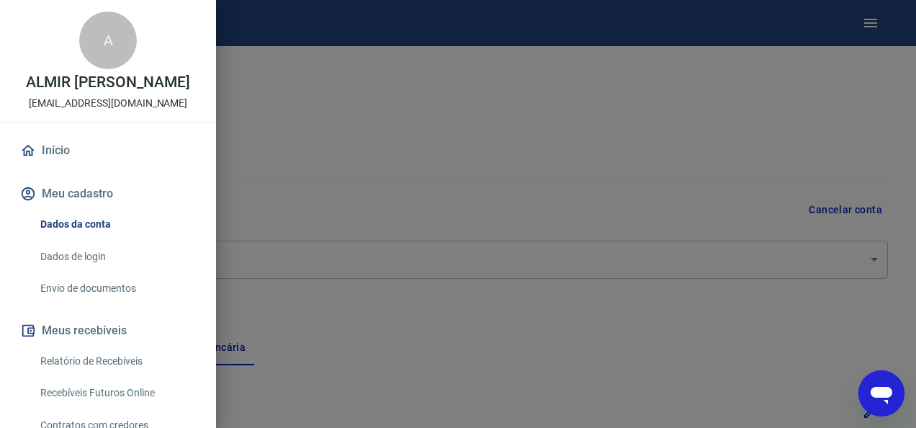
click link "Início"
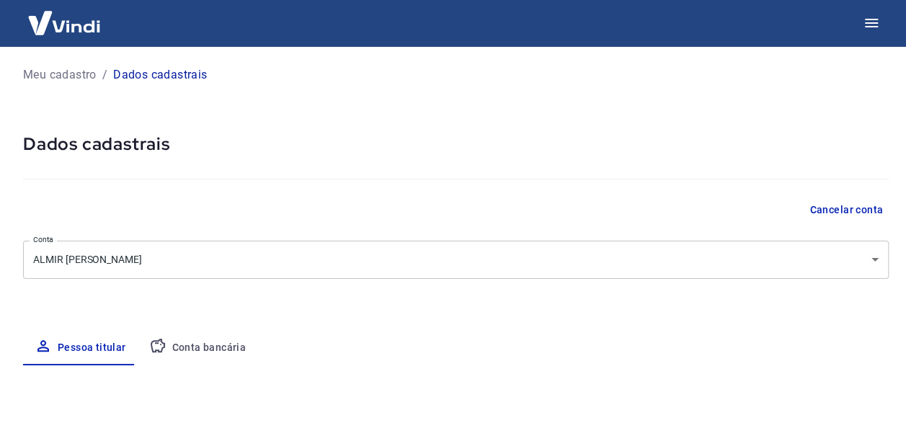
select select "SP"
select select "business"
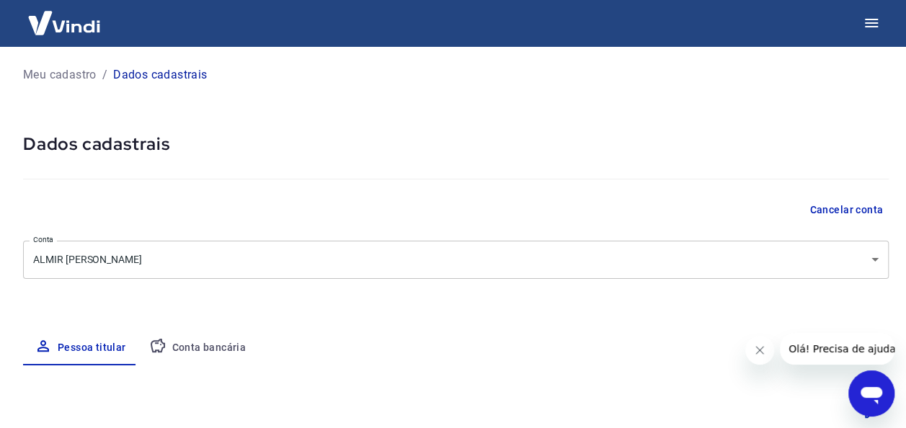
click at [86, 76] on p "Meu cadastro" at bounding box center [59, 74] width 73 height 17
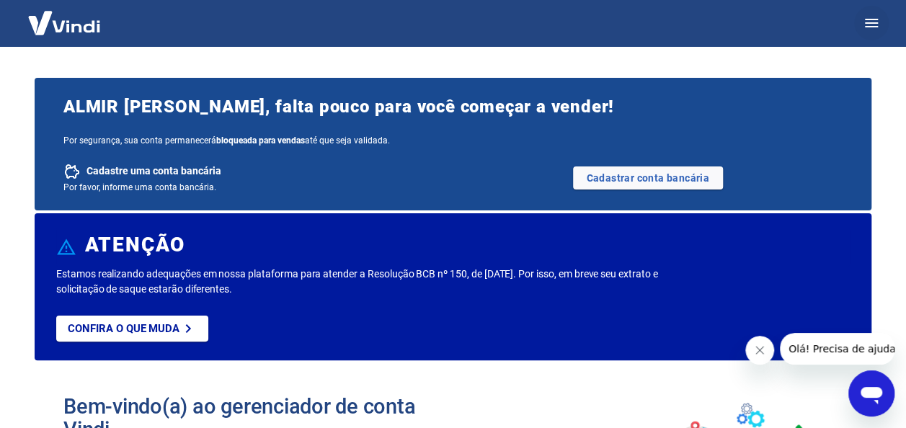
click at [867, 19] on icon "button" at bounding box center [870, 23] width 13 height 9
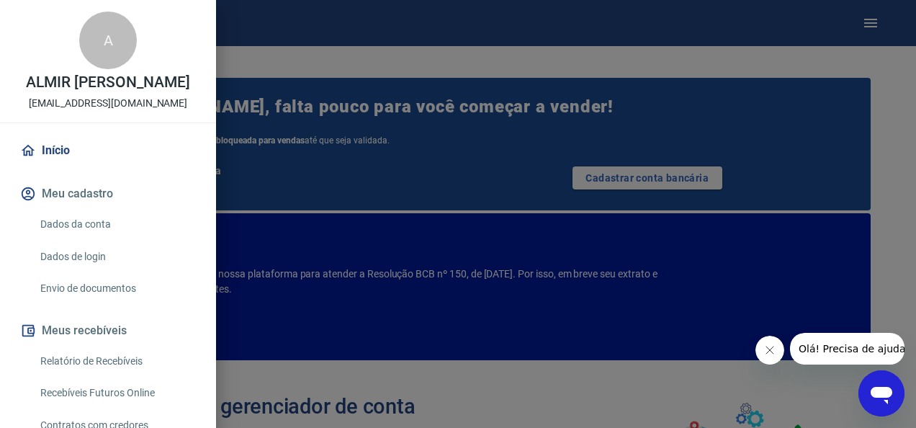
click at [130, 79] on p "ALMIR [PERSON_NAME]" at bounding box center [108, 82] width 164 height 15
click at [81, 41] on div "A" at bounding box center [108, 41] width 58 height 58
click at [104, 119] on div "A ALMIR AMADOR TONELLO aatonello@hotmail.com" at bounding box center [108, 61] width 216 height 122
click at [106, 104] on p "[EMAIL_ADDRESS][DOMAIN_NAME]" at bounding box center [108, 103] width 159 height 15
click at [61, 203] on button "Meu cadastro" at bounding box center [108, 194] width 182 height 32
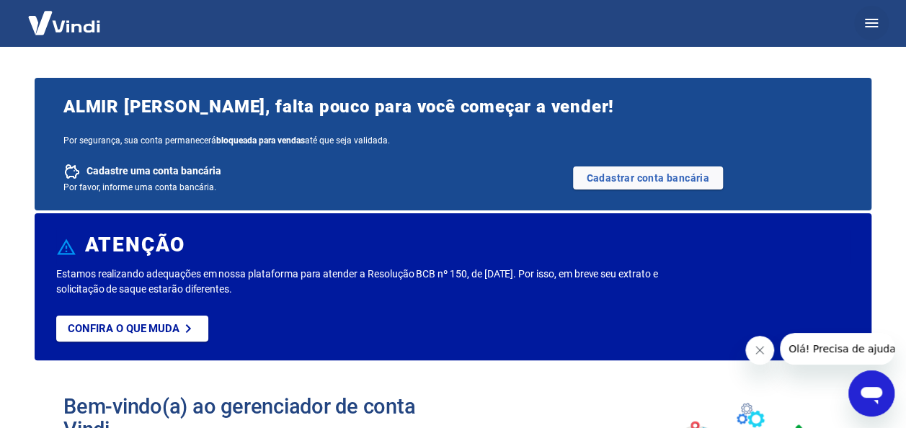
click at [877, 27] on icon "button" at bounding box center [870, 22] width 17 height 17
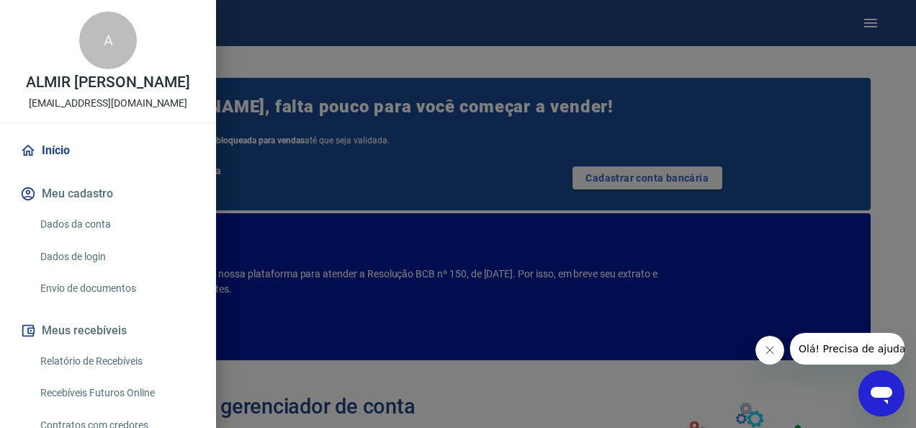
click at [94, 261] on link "Dados de login" at bounding box center [117, 257] width 164 height 30
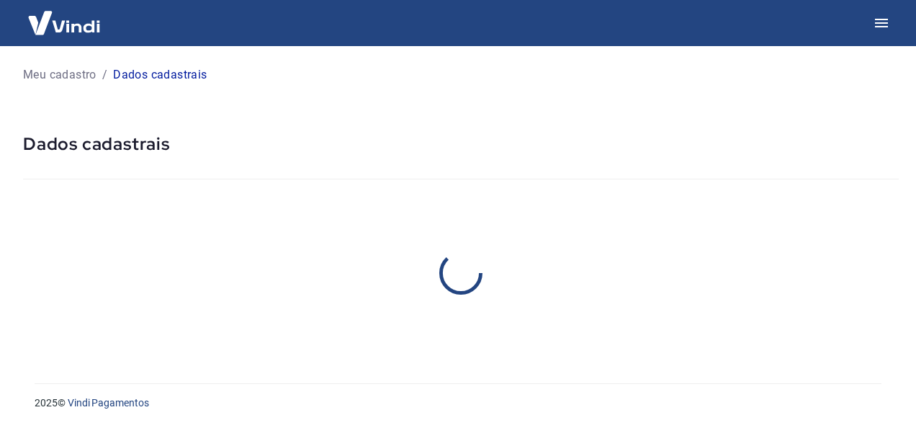
select select "SP"
select select "business"
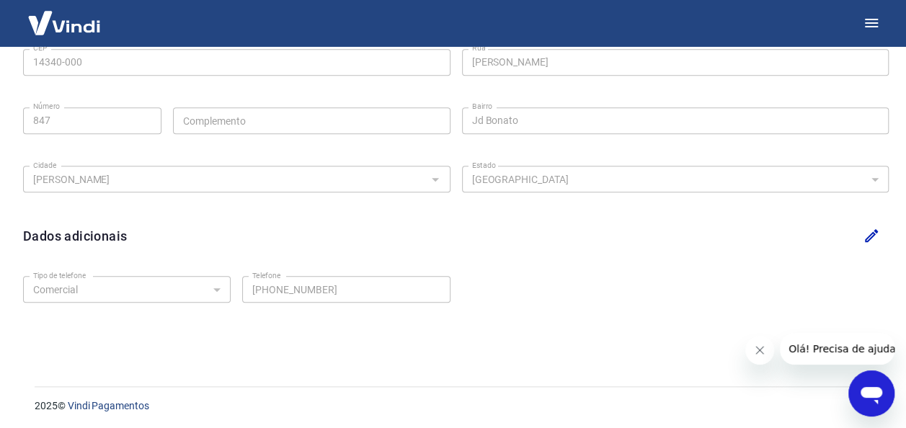
scroll to position [515, 0]
click at [872, 396] on icon "Abrir janela de mensagens" at bounding box center [871, 395] width 22 height 17
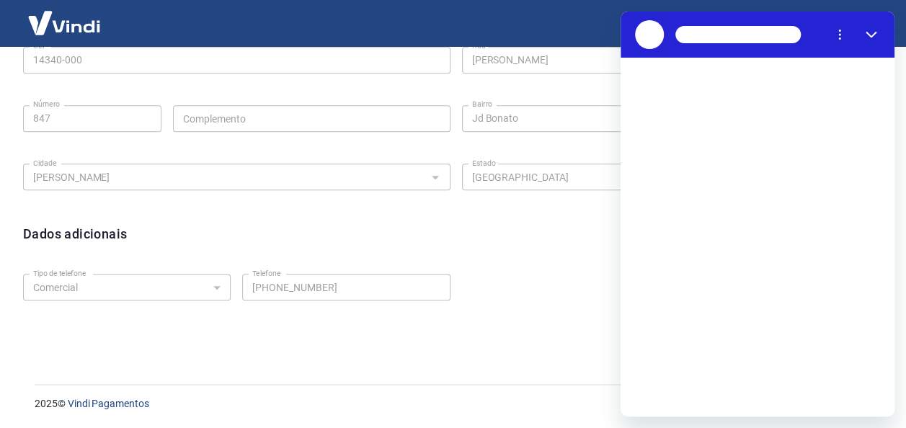
scroll to position [0, 0]
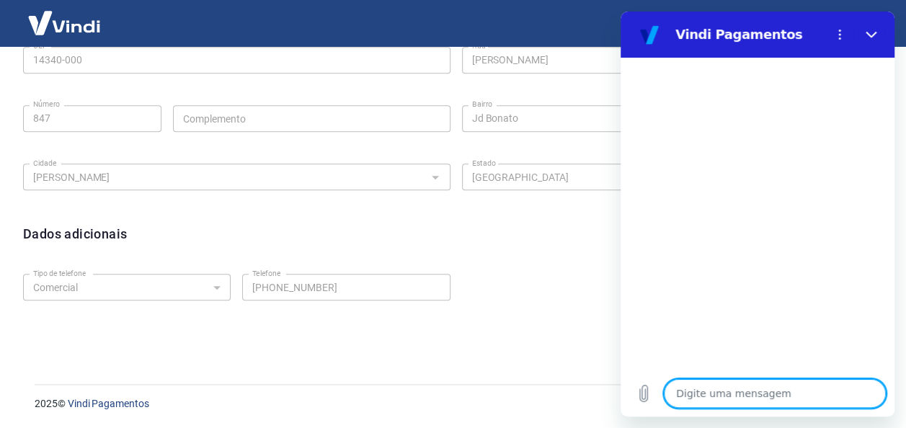
click at [730, 390] on textarea at bounding box center [775, 393] width 222 height 29
type textarea "n"
type textarea "x"
type textarea "na"
type textarea "x"
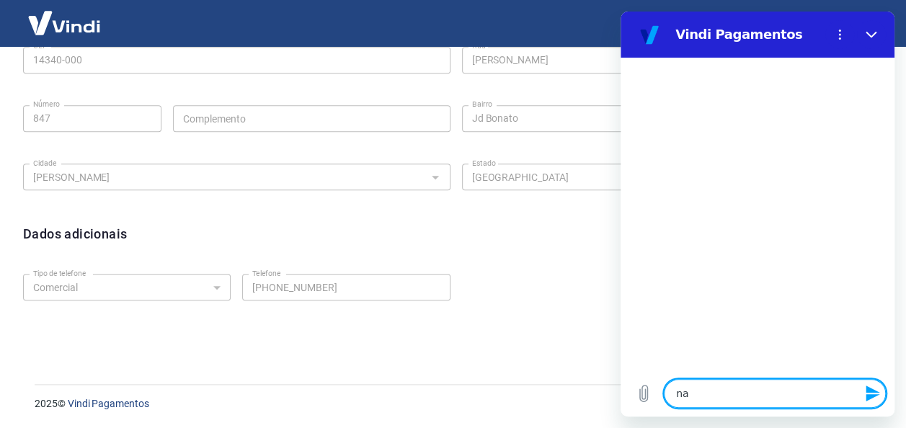
type textarea "nao"
type textarea "x"
type textarea "nao"
type textarea "x"
type textarea "nao s"
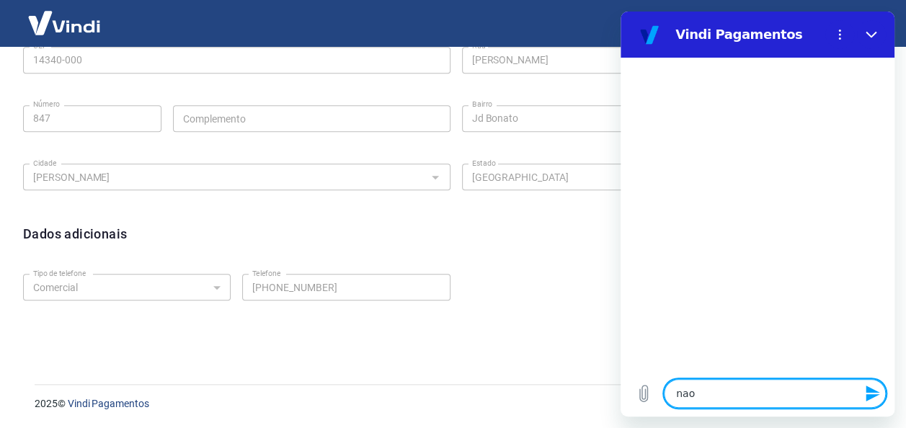
type textarea "x"
type textarea "nao se"
type textarea "x"
type textarea "nao ser"
type textarea "x"
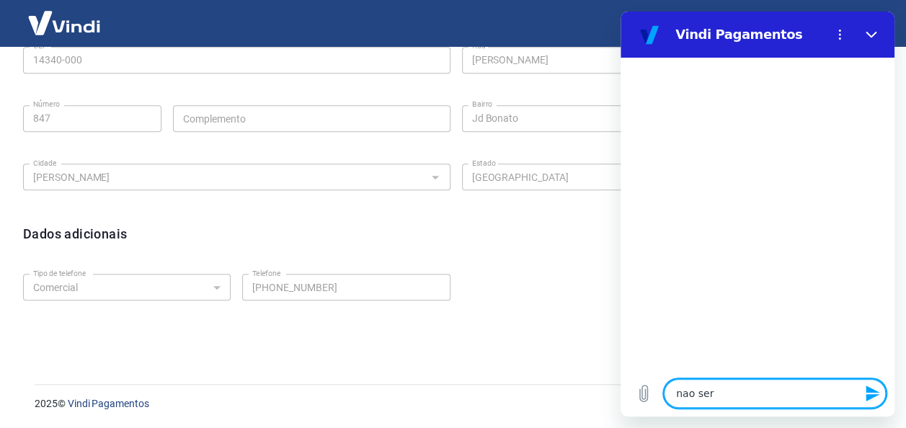
type textarea "nao sera"
type textarea "x"
type textarea "nao sera"
type textarea "x"
type textarea "nao sera a"
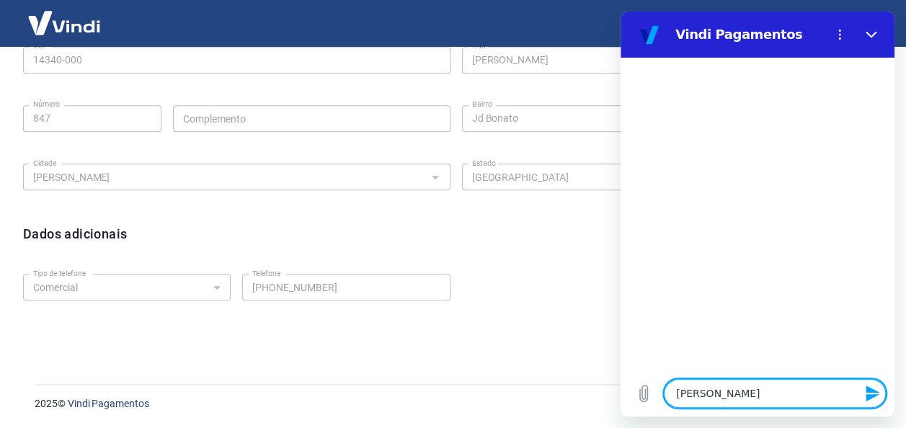
type textarea "x"
type textarea "nao sera a"
type textarea "x"
type textarea "nao sera a m"
type textarea "x"
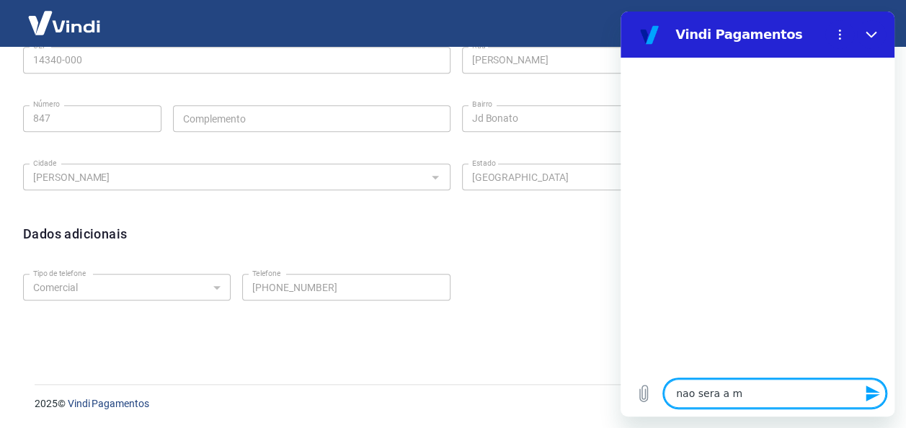
type textarea "nao sera a me"
type textarea "x"
type textarea "nao sera a mes"
type textarea "x"
type textarea "nao sera a mesm"
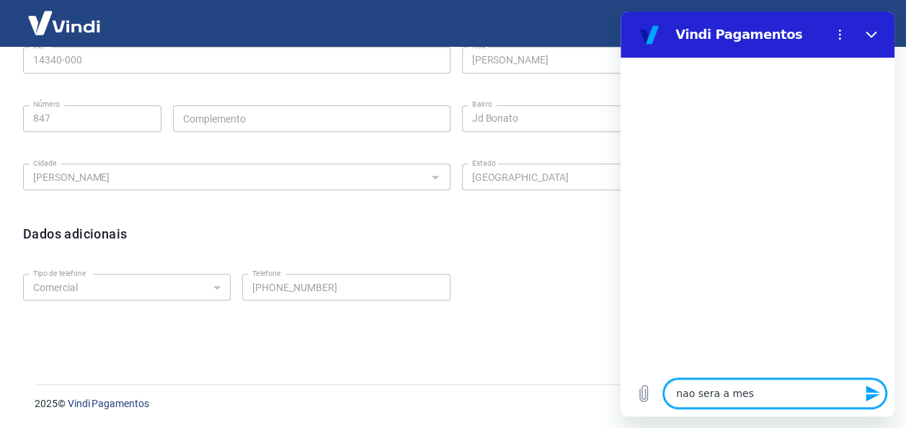
type textarea "x"
type textarea "nao sera a mesma"
type textarea "x"
type textarea "nao sera a mesma"
type textarea "x"
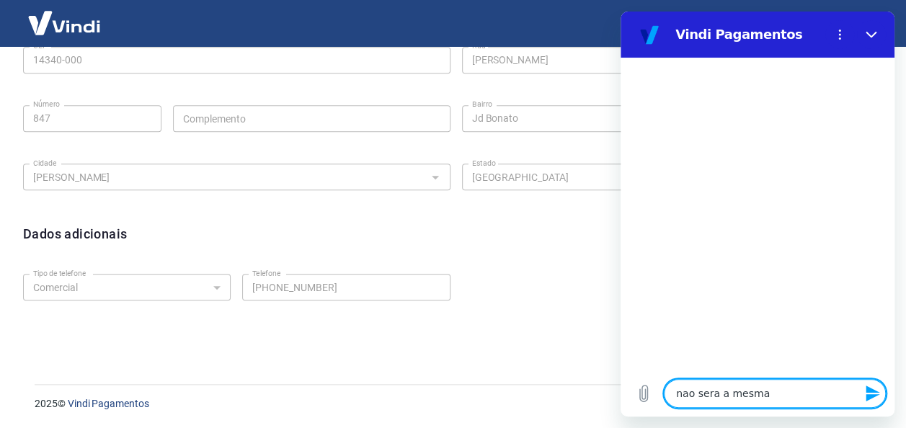
type textarea "nao sera a mesma c"
type textarea "x"
type textarea "nao sera a mesma co"
type textarea "x"
type textarea "nao sera a mesma con"
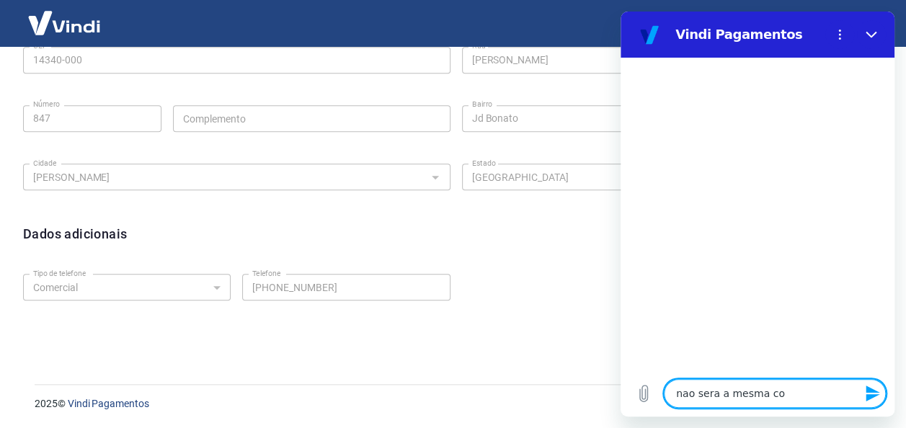
type textarea "x"
type textarea "nao sera a mesma cont"
type textarea "x"
type textarea "nao sera a mesma conta"
type textarea "x"
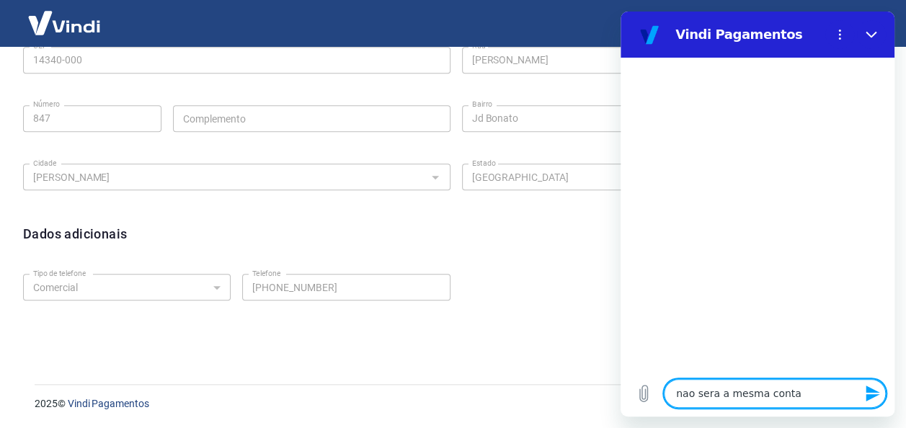
type textarea "nao sera a mesma conta"
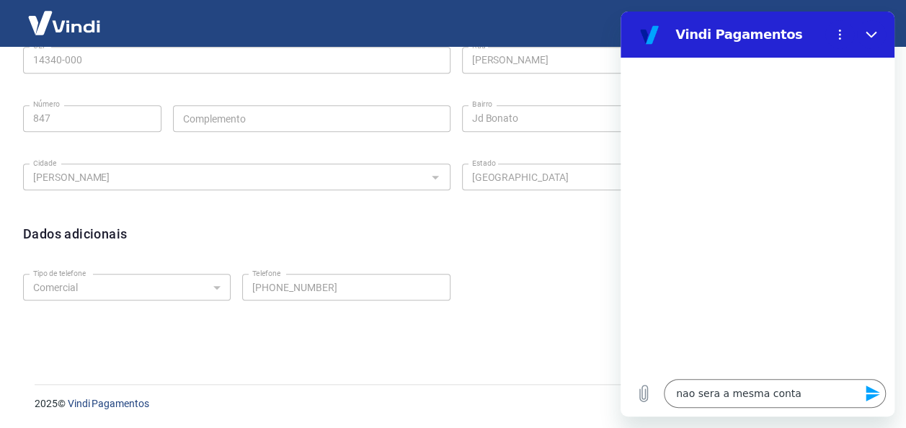
click at [874, 385] on icon "Enviar mensagem" at bounding box center [872, 393] width 17 height 17
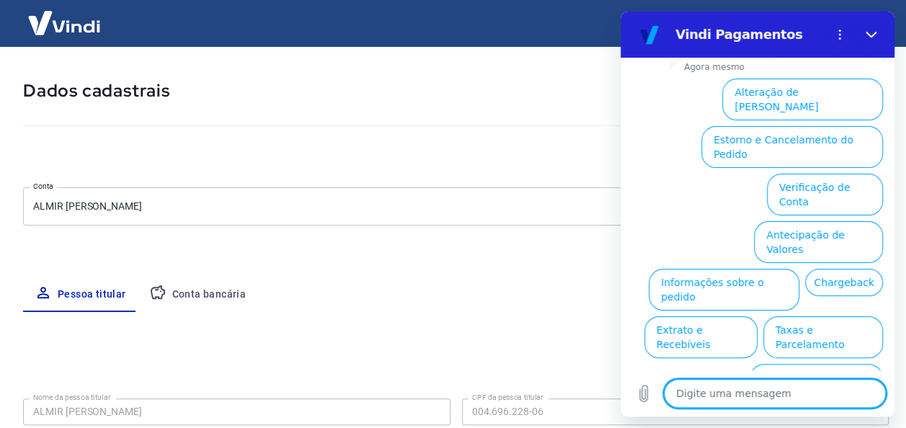
scroll to position [155, 0]
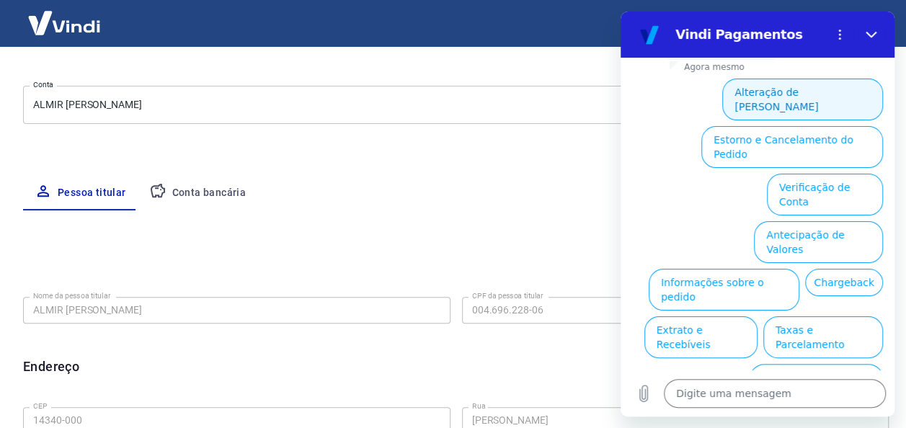
click at [769, 94] on button "Alteração de [PERSON_NAME]" at bounding box center [802, 100] width 161 height 42
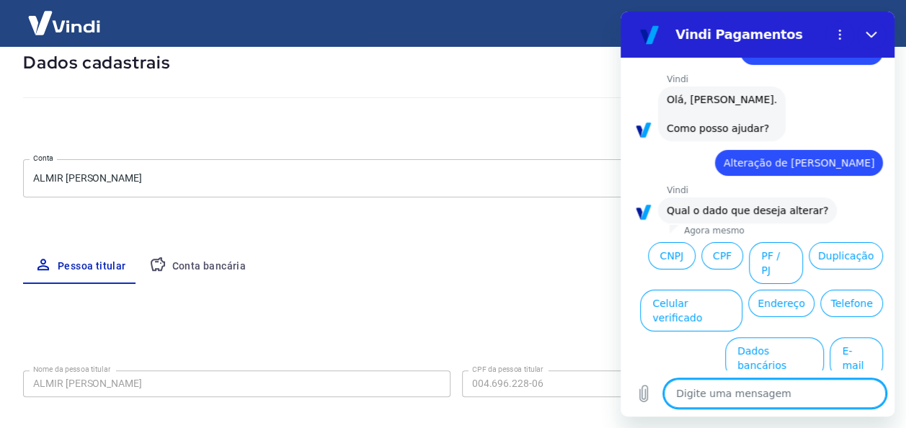
scroll to position [11, 0]
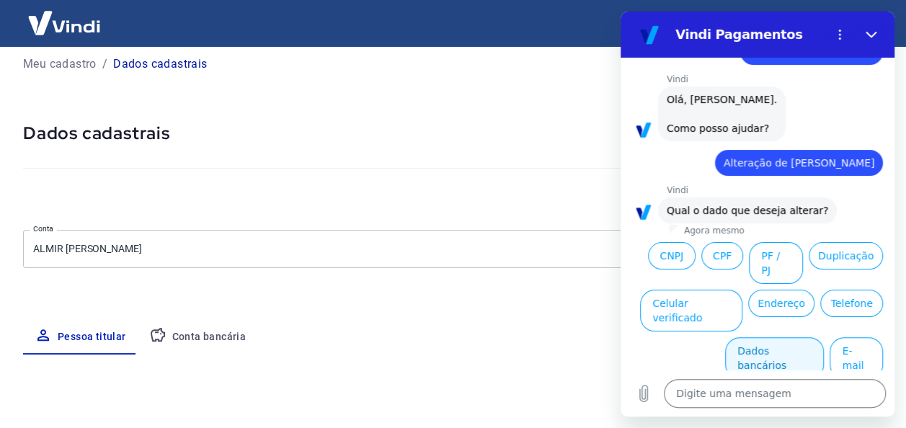
click at [760, 337] on button "Dados bancários" at bounding box center [774, 358] width 99 height 42
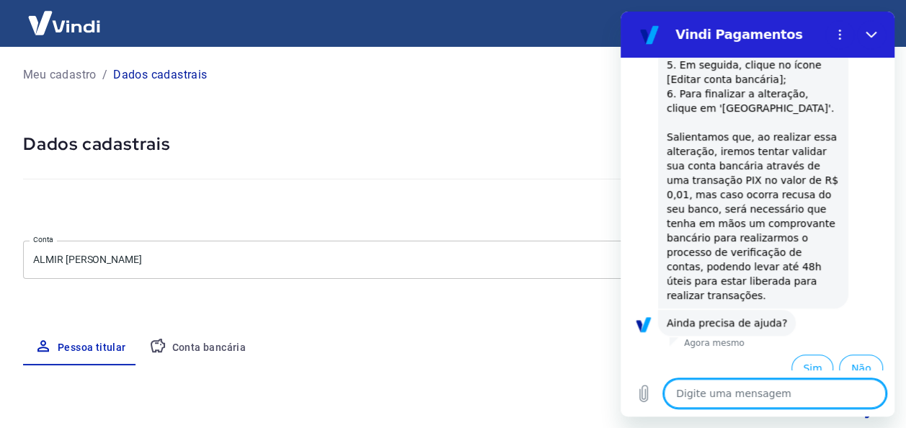
scroll to position [448, 0]
click at [791, 354] on button "Sim" at bounding box center [812, 367] width 42 height 27
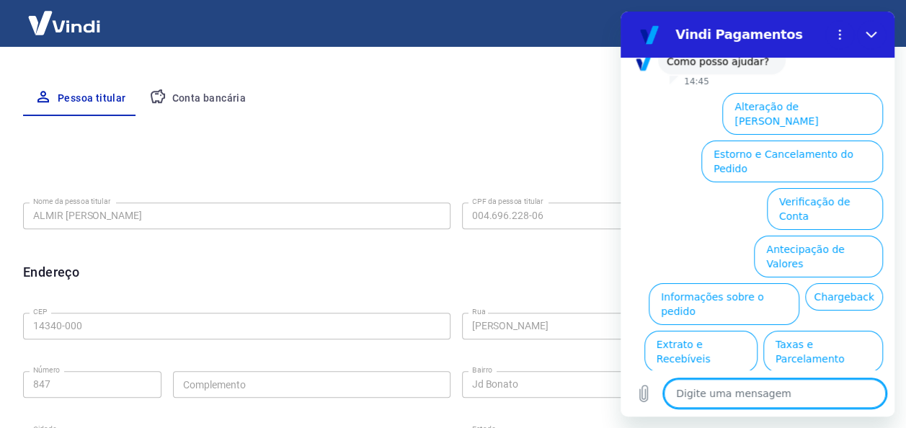
scroll to position [227, 0]
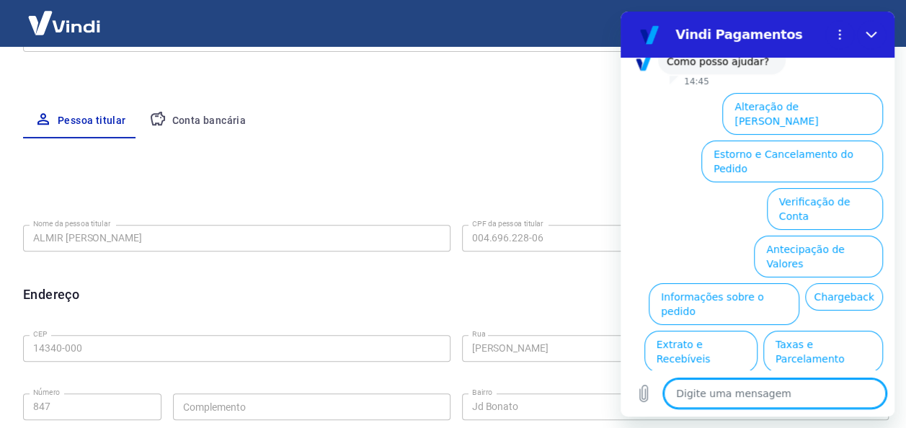
click at [207, 121] on button "Conta bancária" at bounding box center [198, 121] width 120 height 35
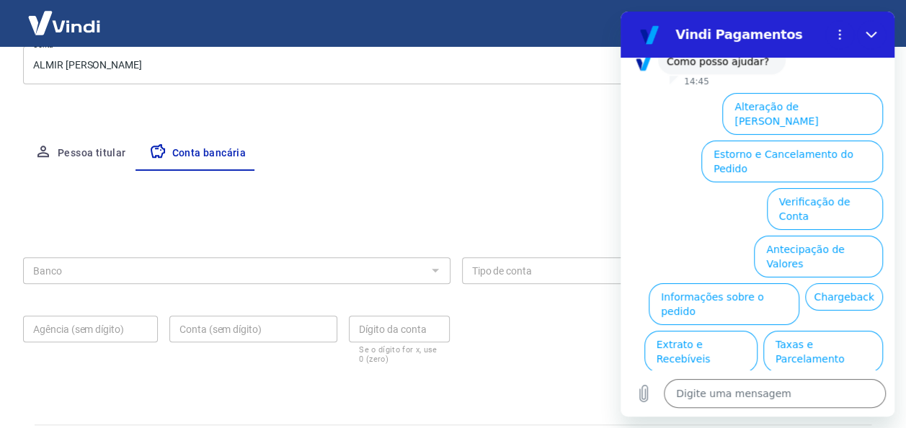
scroll to position [216, 0]
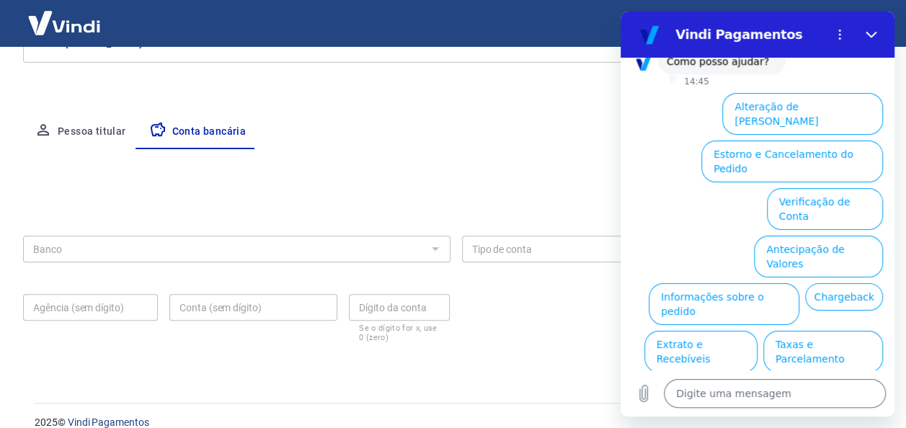
click at [434, 245] on div at bounding box center [434, 248] width 19 height 20
click at [579, 173] on div "Banco Banco Tipo de conta Conta Corrente Conta Poupança Tipo de conta Agência (…" at bounding box center [455, 258] width 865 height 219
drag, startPoint x: 875, startPoint y: 37, endPoint x: 1484, endPoint y: 51, distance: 608.9
click at [875, 37] on icon "Fechar" at bounding box center [871, 35] width 12 height 12
type textarea "x"
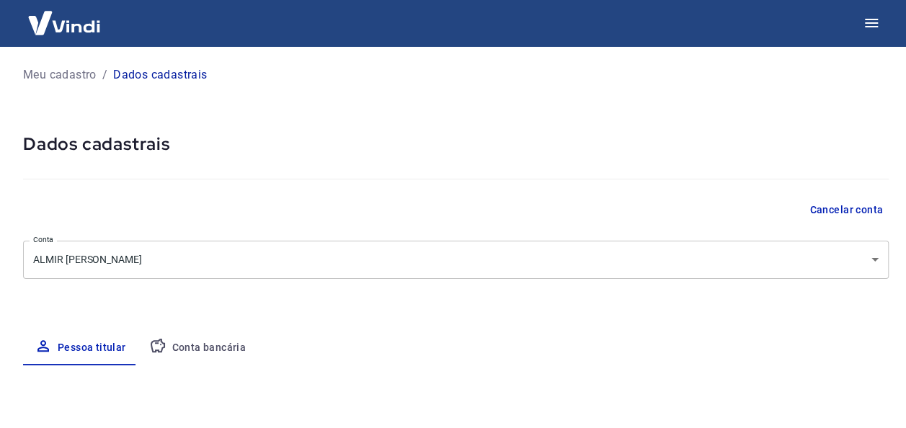
select select "SP"
select select "business"
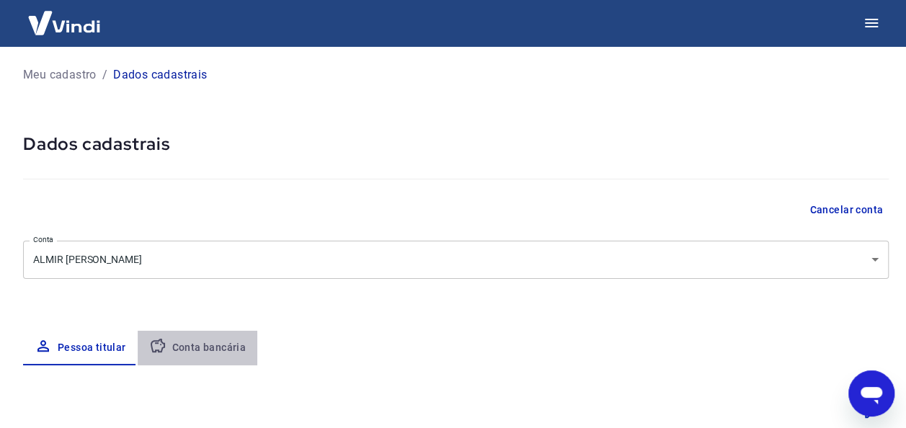
click at [202, 351] on button "Conta bancária" at bounding box center [198, 348] width 120 height 35
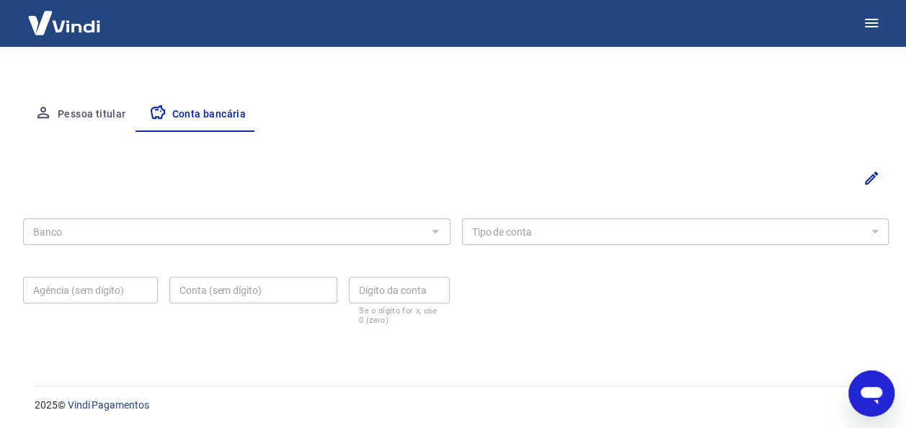
scroll to position [235, 0]
click at [431, 231] on div at bounding box center [434, 230] width 19 height 20
click at [434, 228] on div at bounding box center [434, 230] width 19 height 20
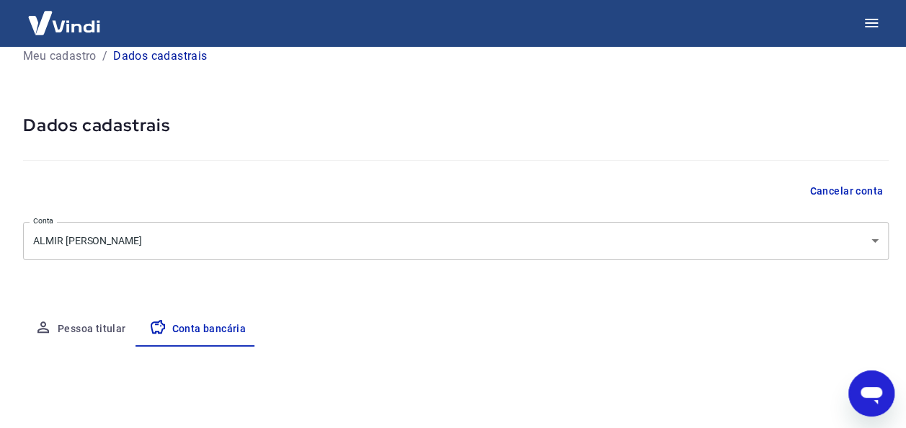
scroll to position [19, 0]
click at [859, 238] on body "Meu cadastro / Dados cadastrais Dados cadastrais Cancelar conta Conta ALMIR AMA…" at bounding box center [453, 195] width 906 height 428
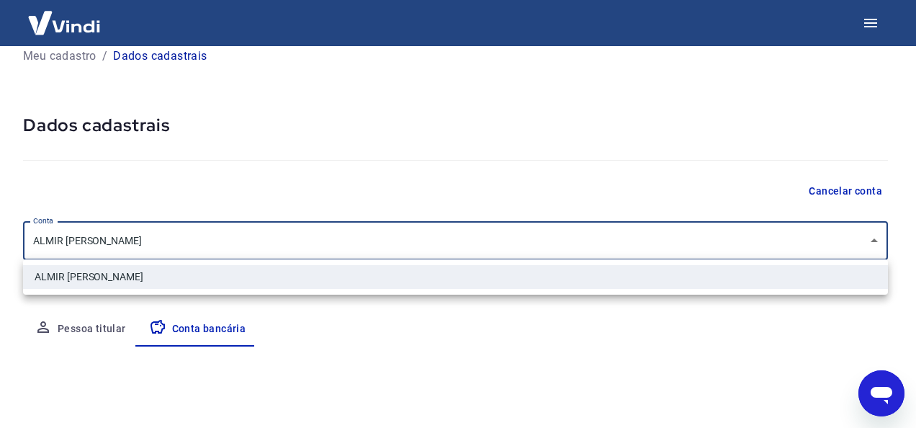
click at [511, 275] on li "ALMIR [PERSON_NAME]" at bounding box center [455, 277] width 865 height 24
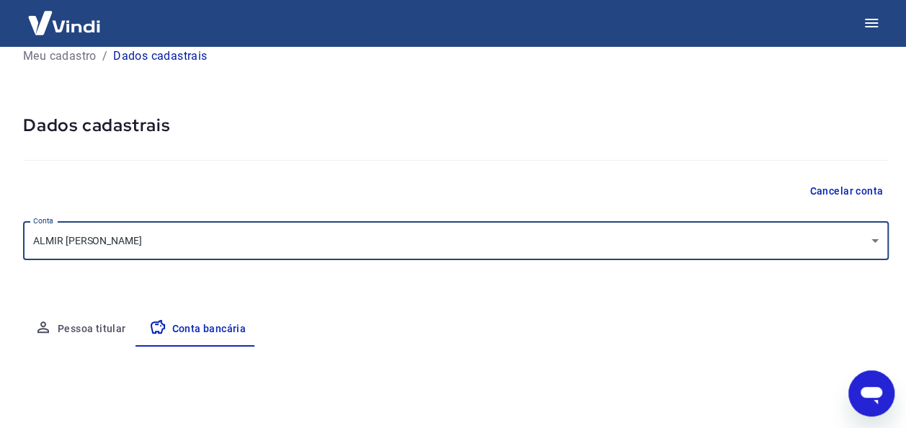
click at [341, 246] on body "Meu cadastro / Dados cadastrais Dados cadastrais Cancelar conta Conta ALMIR AMA…" at bounding box center [453, 195] width 906 height 428
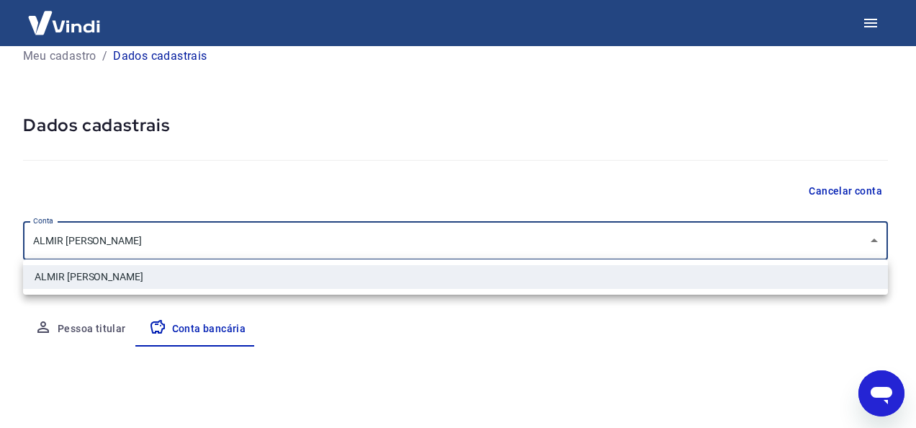
click at [64, 324] on div at bounding box center [458, 214] width 916 height 428
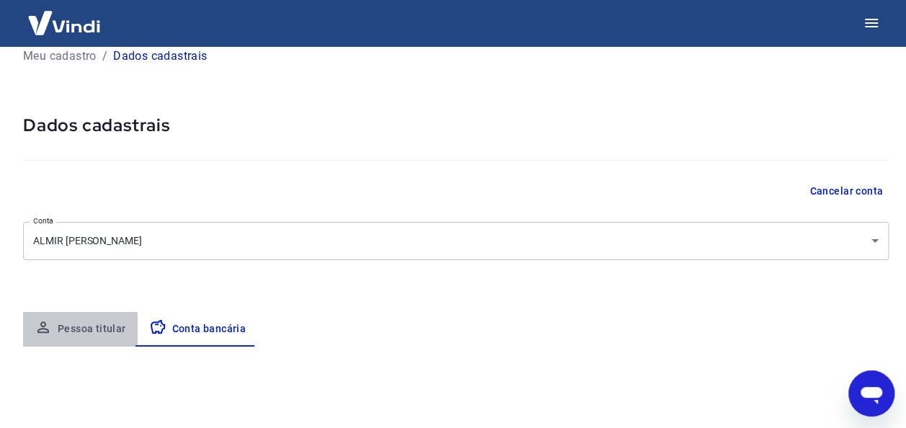
click at [71, 328] on button "Pessoa titular" at bounding box center [80, 329] width 115 height 35
select select "SP"
select select "business"
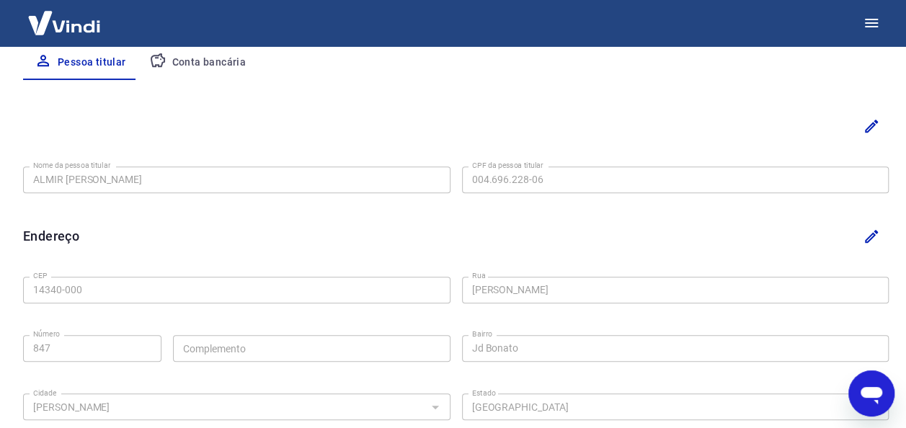
scroll to position [307, 0]
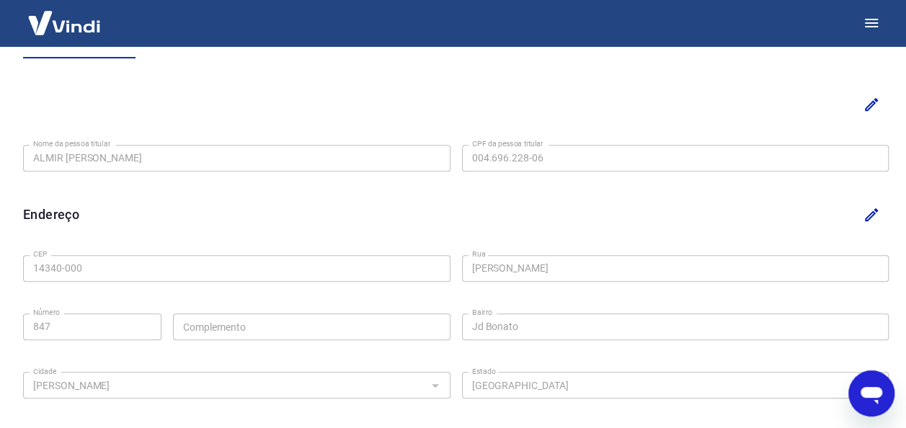
drag, startPoint x: 148, startPoint y: 158, endPoint x: 221, endPoint y: 143, distance: 74.5
click at [221, 143] on div "Nome da pessoa titular ALMIR AMADOR TONELLO Nome da pessoa titular CPF da pesso…" at bounding box center [455, 156] width 865 height 35
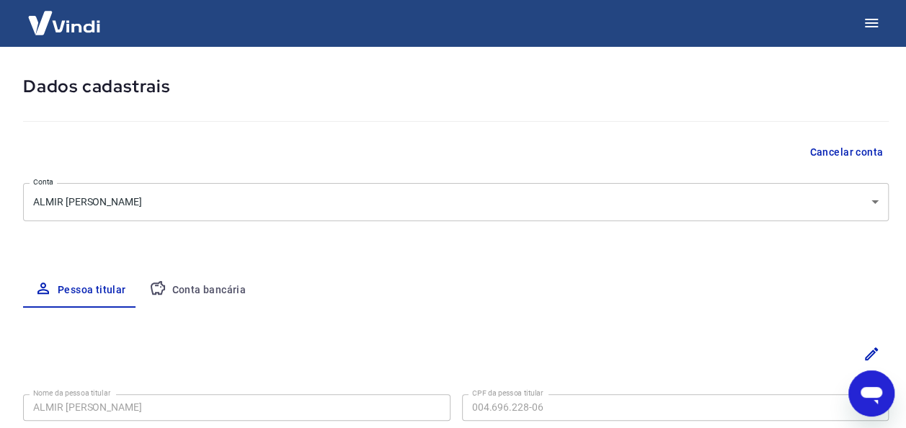
scroll to position [11, 0]
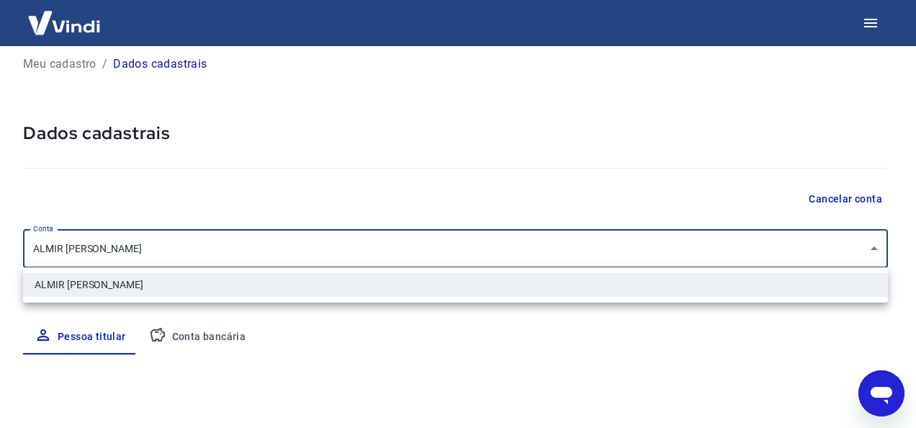
click at [875, 245] on body "Meu cadastro / Dados cadastrais Dados cadastrais Cancelar conta Conta ALMIR [PE…" at bounding box center [458, 203] width 916 height 428
click at [524, 282] on li "ALMIR [PERSON_NAME]" at bounding box center [455, 285] width 865 height 24
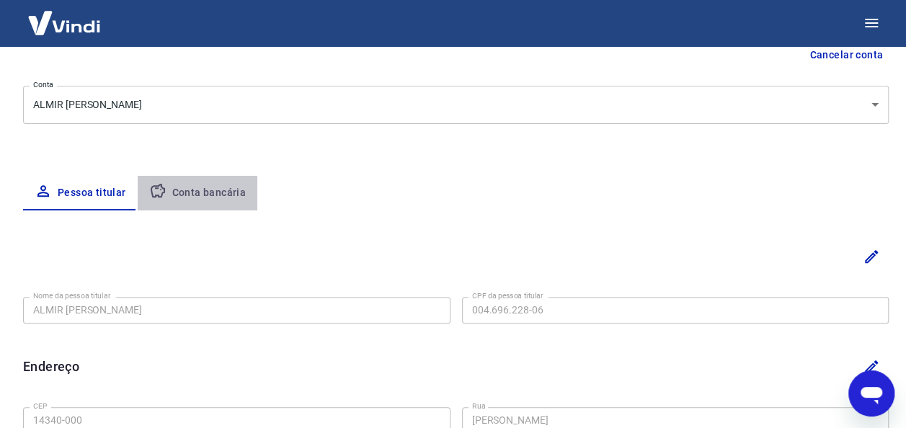
click at [211, 189] on button "Conta bancária" at bounding box center [198, 193] width 120 height 35
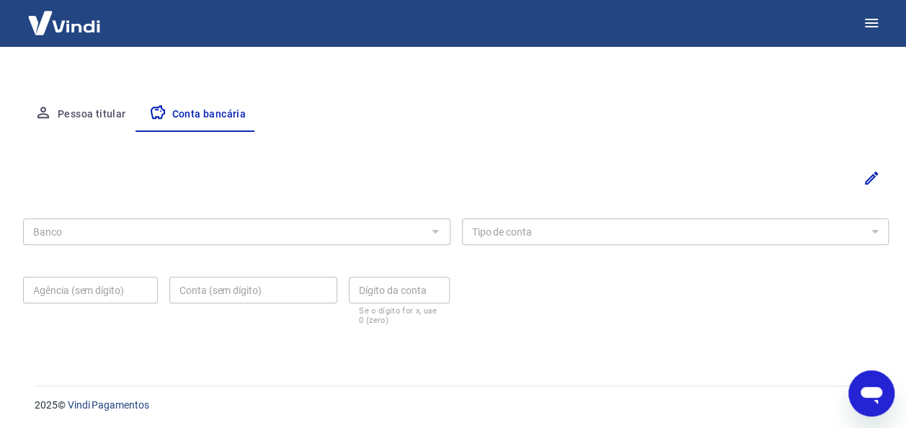
scroll to position [235, 0]
click at [861, 393] on icon "Abrir janela de mensagens" at bounding box center [871, 395] width 22 height 17
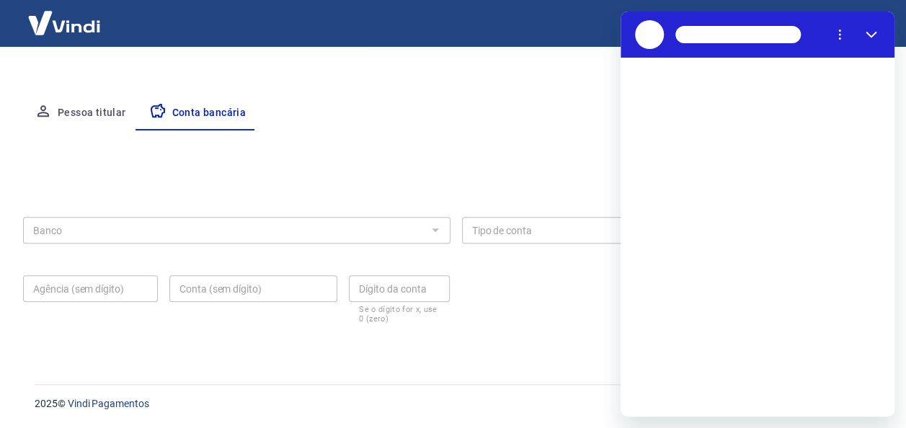
scroll to position [0, 0]
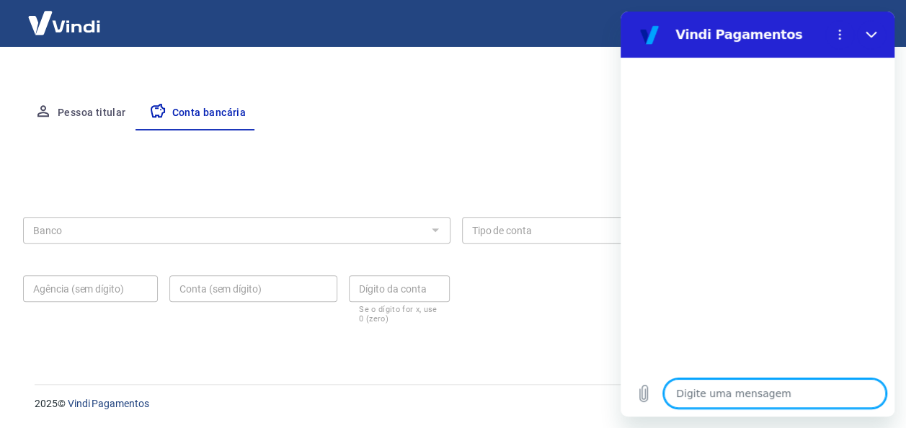
click at [756, 393] on textarea at bounding box center [775, 393] width 222 height 29
type textarea "0"
type textarea "x"
type textarea "0i"
type textarea "x"
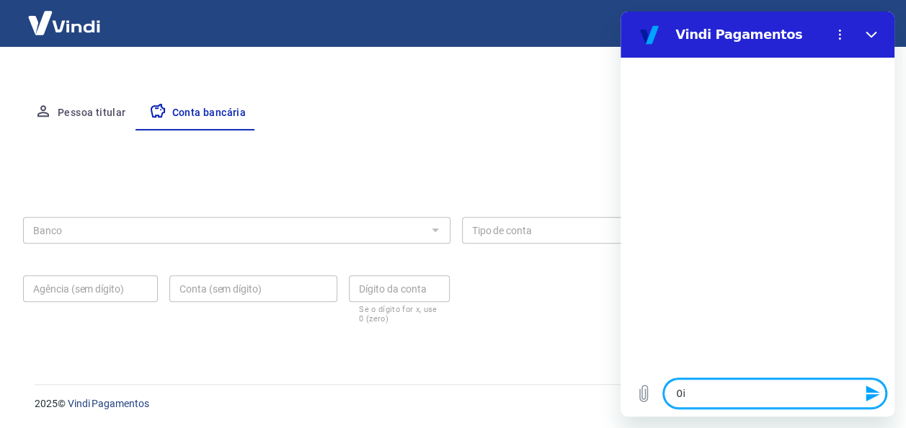
type textarea "0i"
click at [870, 395] on icon "Enviar mensagem" at bounding box center [872, 393] width 14 height 16
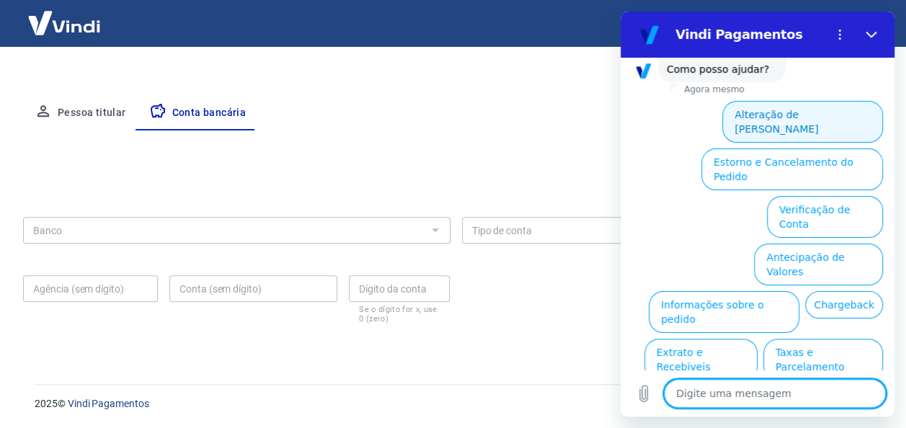
scroll to position [57, 0]
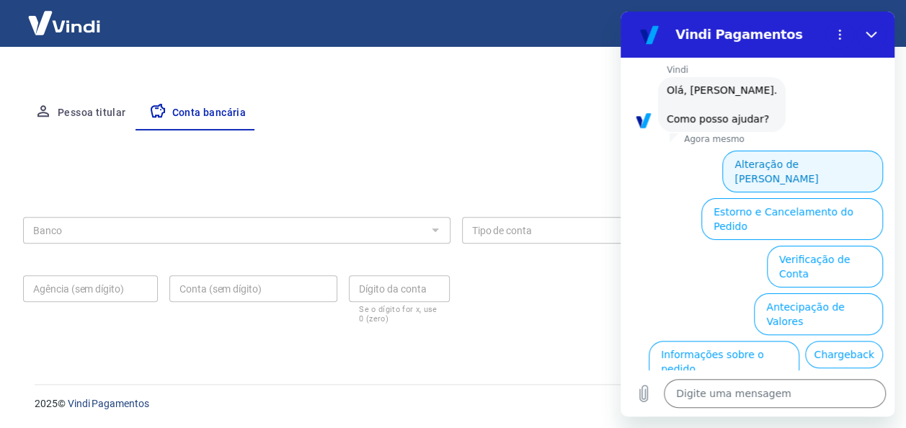
click at [825, 171] on button "Alteração de Dados Cadastrais" at bounding box center [802, 172] width 161 height 42
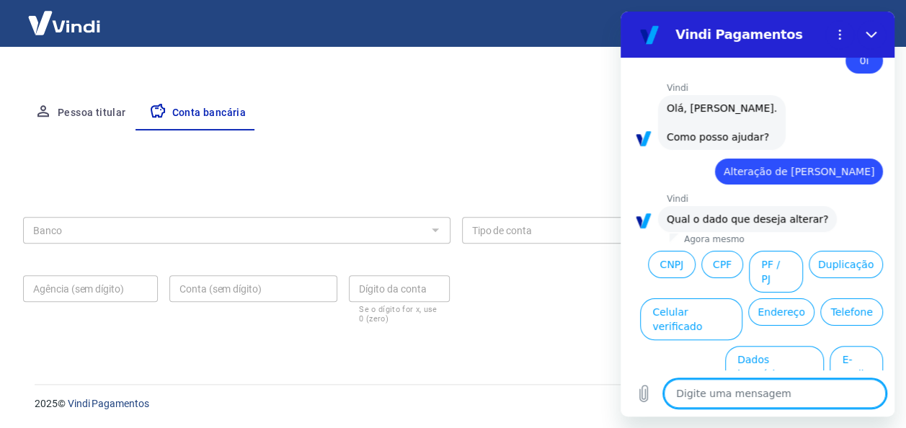
scroll to position [48, 0]
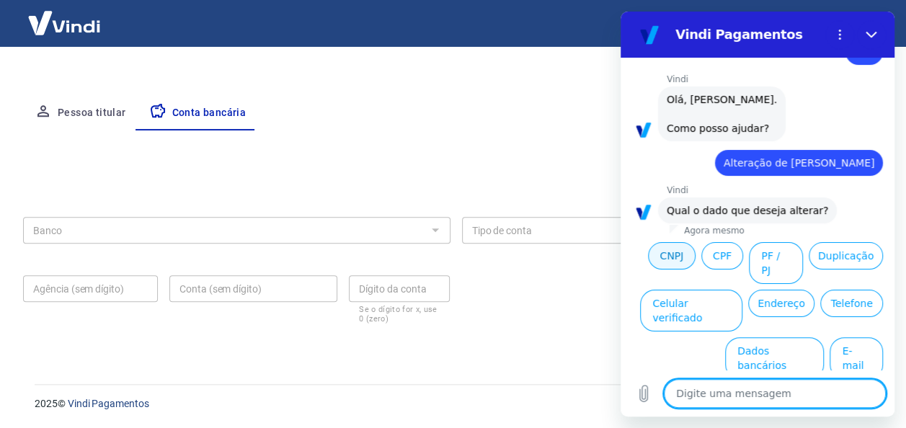
click at [664, 252] on button "CNPJ" at bounding box center [672, 255] width 48 height 27
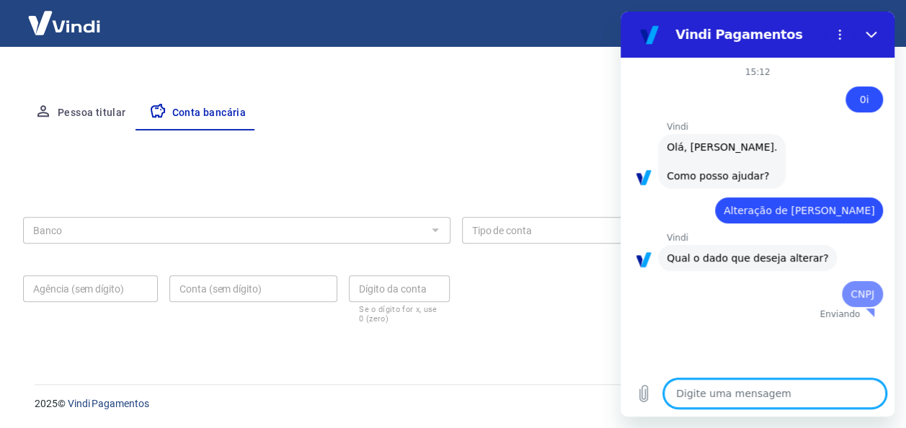
scroll to position [0, 0]
type textarea "x"
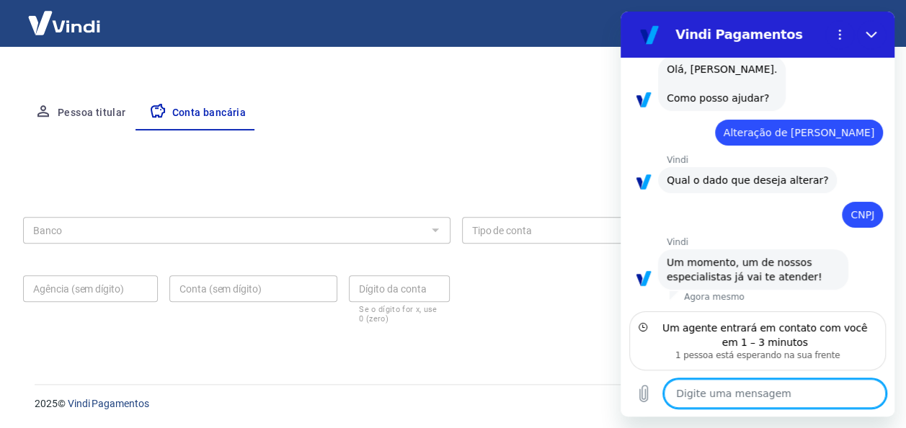
scroll to position [78, 0]
type textarea "e"
type textarea "x"
type textarea "es"
type textarea "x"
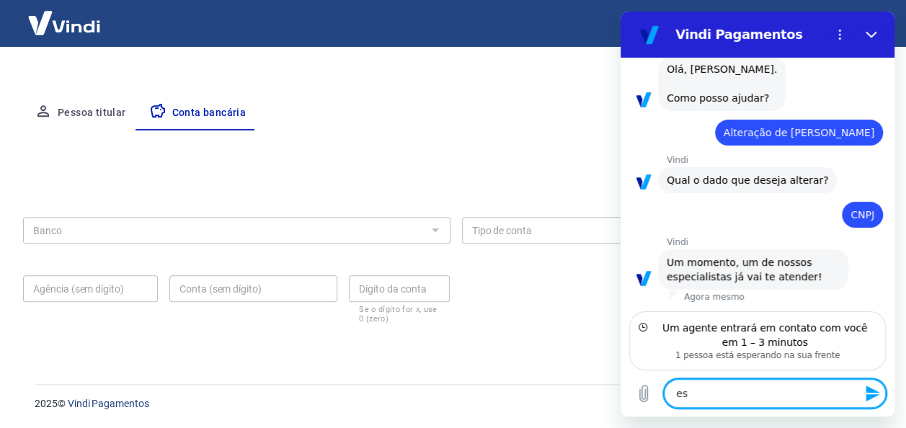
type textarea "est"
type textarea "x"
type textarea "esto"
type textarea "x"
type textarea "estou"
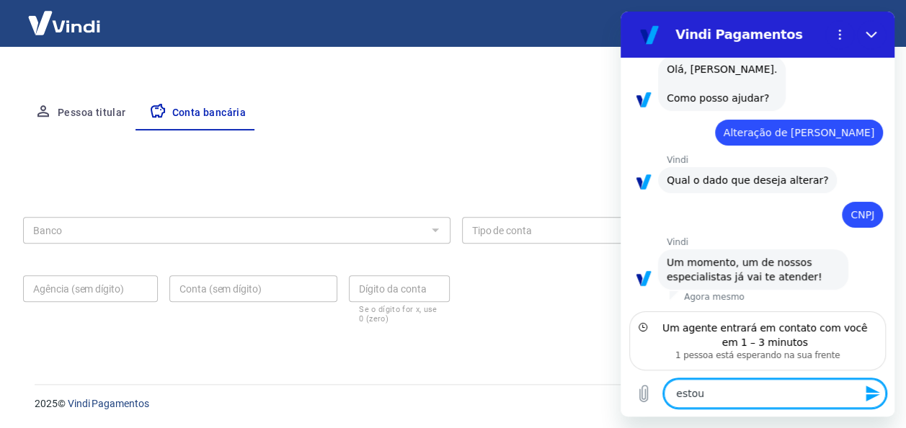
type textarea "x"
type textarea "estou"
type textarea "x"
type textarea "estou f"
type textarea "x"
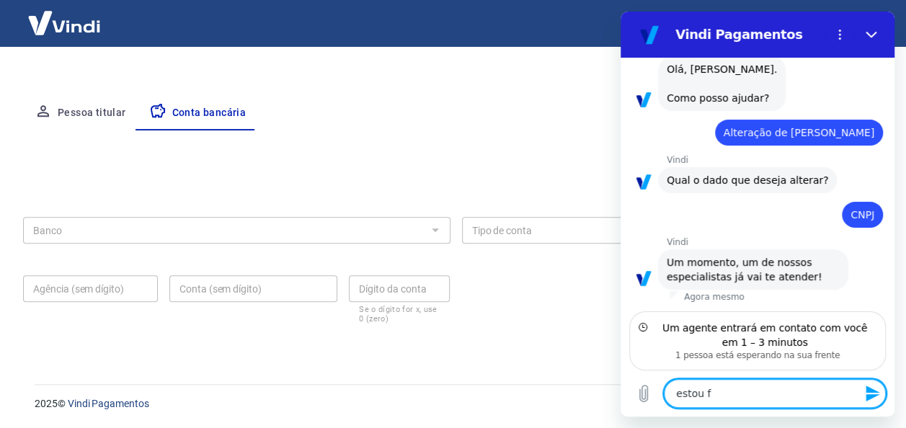
type textarea "estou fa"
type textarea "x"
type textarea "estou faz"
type textarea "x"
type textarea "estou faze"
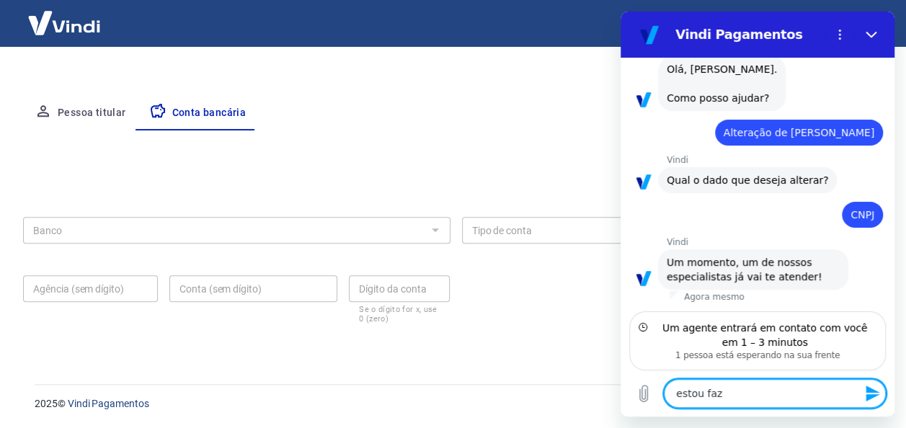
type textarea "x"
type textarea "estou fazen"
type textarea "x"
type textarea "estou fazend"
type textarea "x"
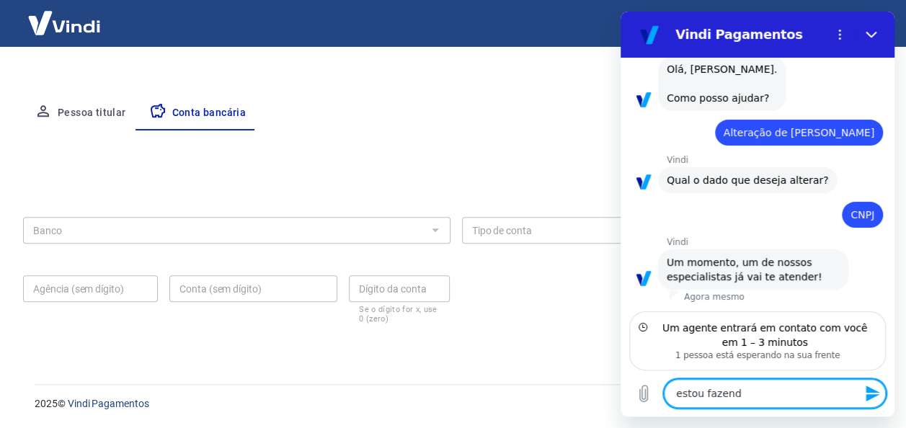
type textarea "estou fazendo"
type textarea "x"
type textarea "estou fazendo"
type textarea "x"
type textarea "estou fazendo u"
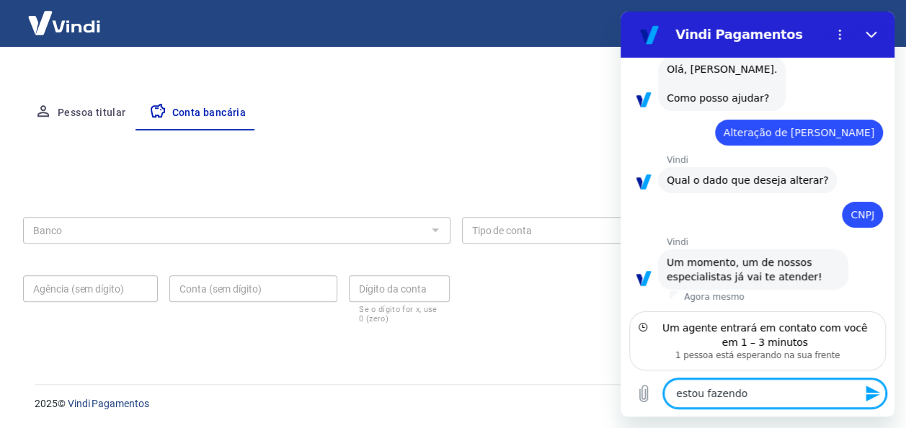
type textarea "x"
type textarea "estou fazendo um"
type textarea "x"
type textarea "estou fazendo uma"
type textarea "x"
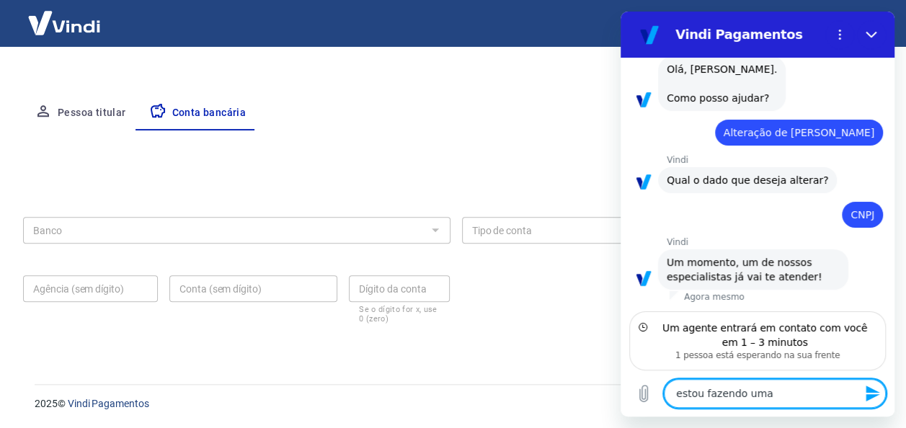
type textarea "estou fazendo uma"
type textarea "x"
type textarea "estou fazendo uma l"
type textarea "x"
type textarea "estou fazendo uma lo"
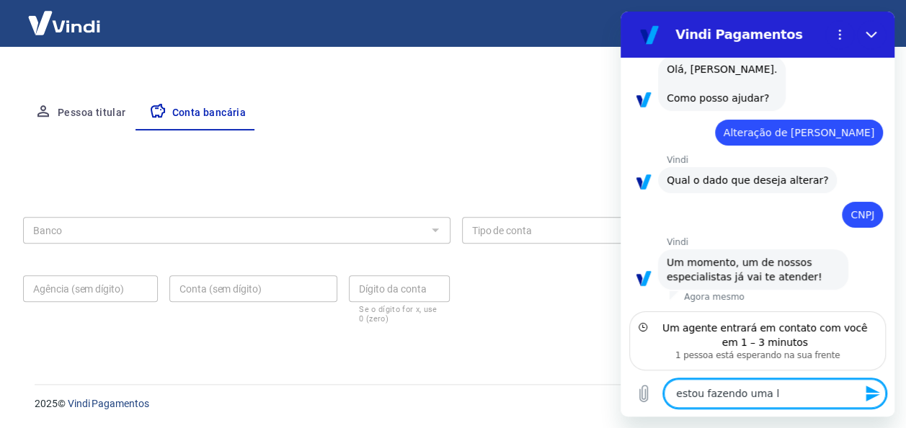
type textarea "x"
type textarea "estou fazendo uma loj"
type textarea "x"
type textarea "estou fazendo uma loja"
type textarea "x"
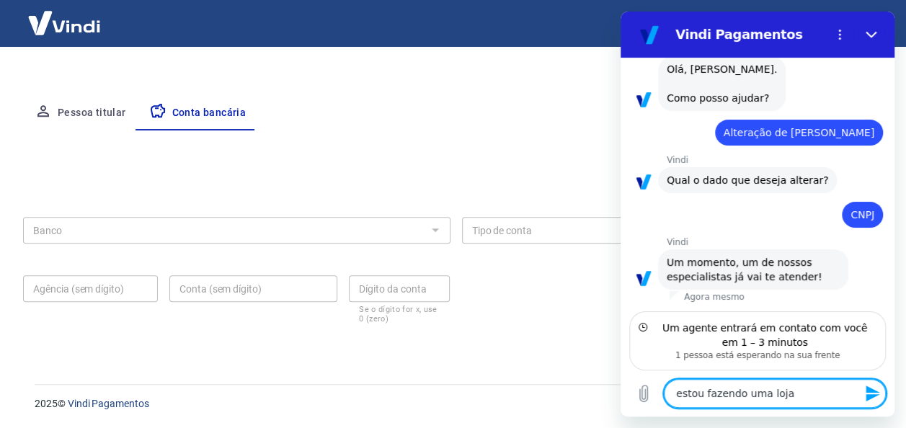
type textarea "estou fazendo uma loja"
type textarea "x"
type textarea "estou fazendo uma loja v"
type textarea "x"
type textarea "estou fazendo uma loja vi"
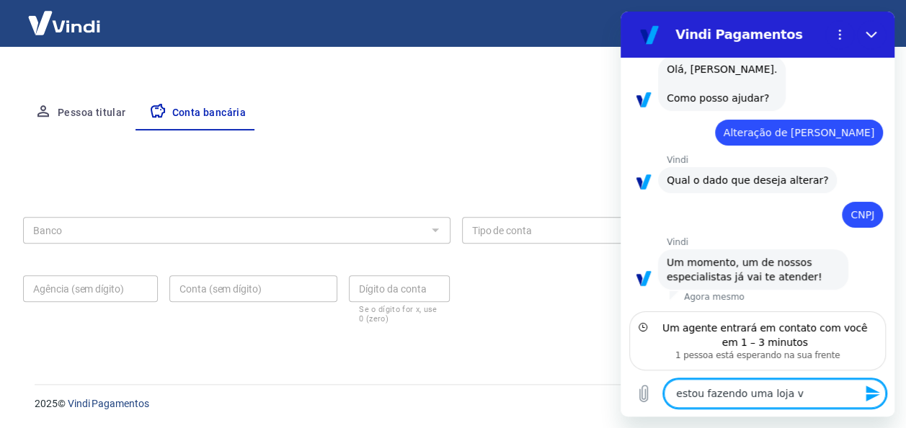
type textarea "x"
type textarea "estou fazendo uma loja vir"
type textarea "x"
type textarea "estou fazendo uma loja virt"
type textarea "x"
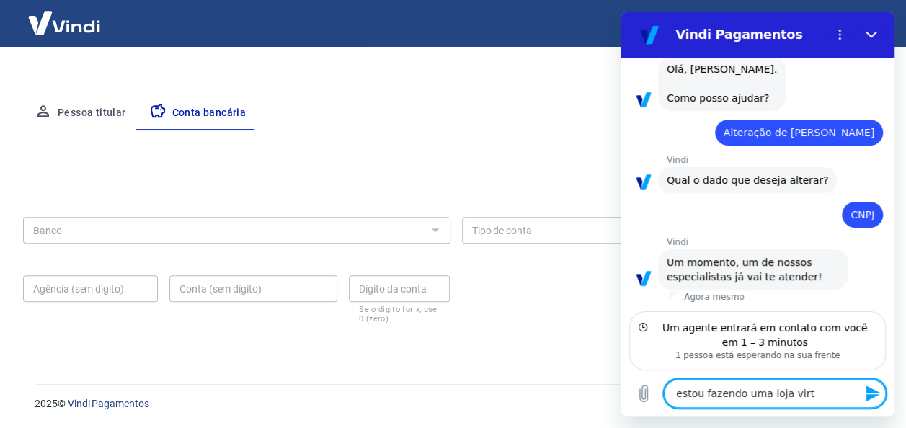
type textarea "estou fazendo uma loja virtu"
type textarea "x"
type textarea "estou fazendo uma loja virtua"
type textarea "x"
type textarea "estou fazendo uma loja virtual"
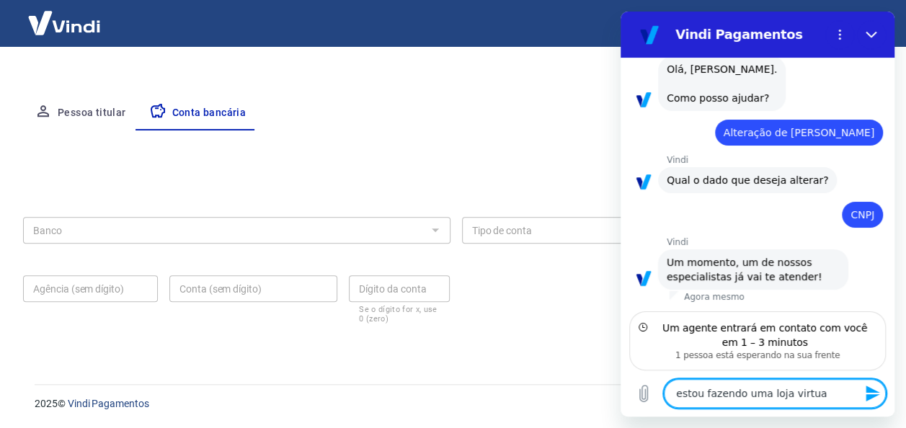
type textarea "x"
type textarea "estou fazendo uma loja virtual"
type textarea "x"
type textarea "estou fazendo uma loja virtual n"
type textarea "x"
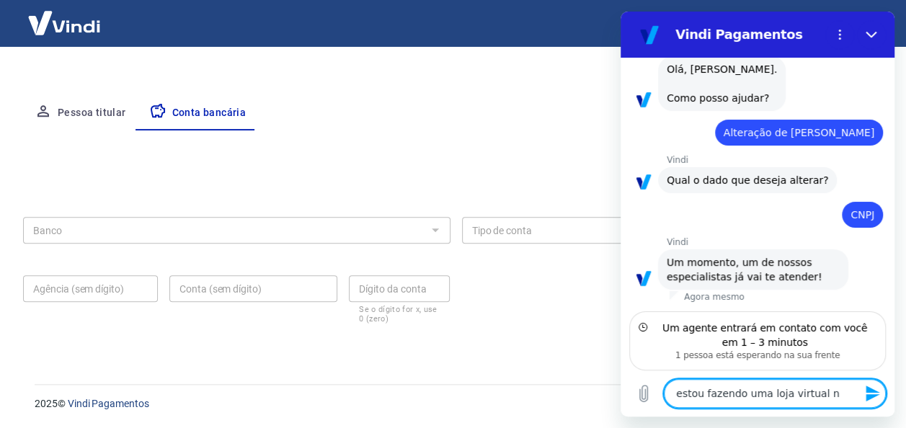
type textarea "estou fazendo uma loja virtual na"
type textarea "x"
type textarea "estou fazendo uma loja virtual na"
type textarea "x"
type textarea "estou fazendo uma loja virtual na T"
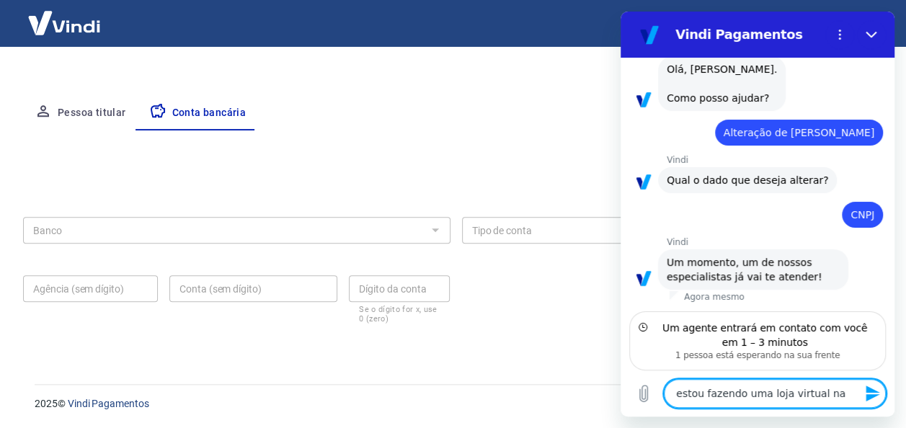
type textarea "x"
type textarea "estou fazendo uma loja virtual na TR"
type textarea "x"
type textarea "estou fazendo uma loja virtual na TRA"
type textarea "x"
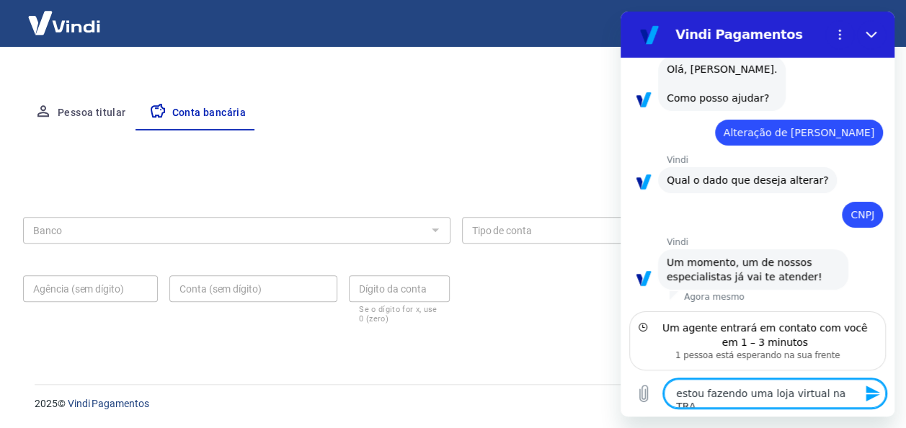
type textarea "estou fazendo uma loja virtual na TRAY"
type textarea "x"
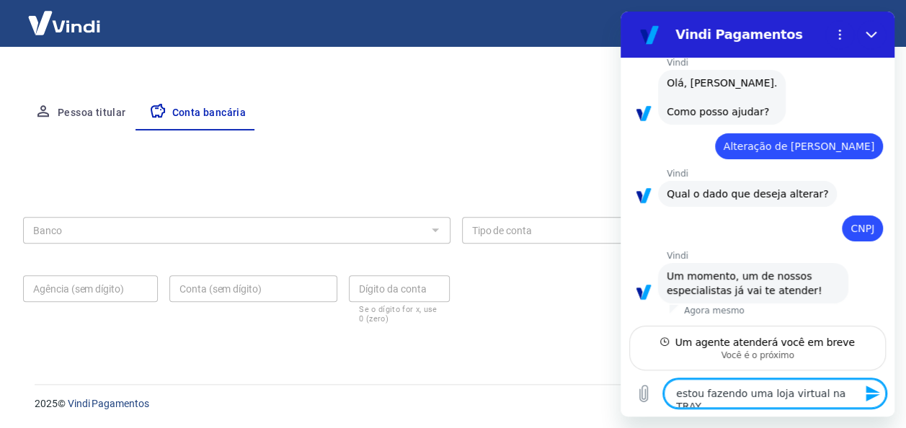
scroll to position [63, 0]
type textarea "estou fazendo uma loja virtual na TRAY"
type textarea "x"
type textarea "estou fazendo uma loja virtual na TRAY p"
type textarea "x"
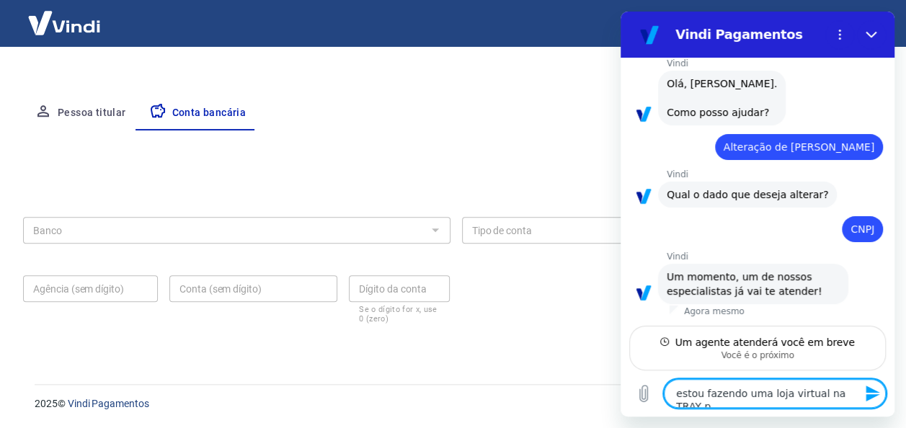
scroll to position [75, 0]
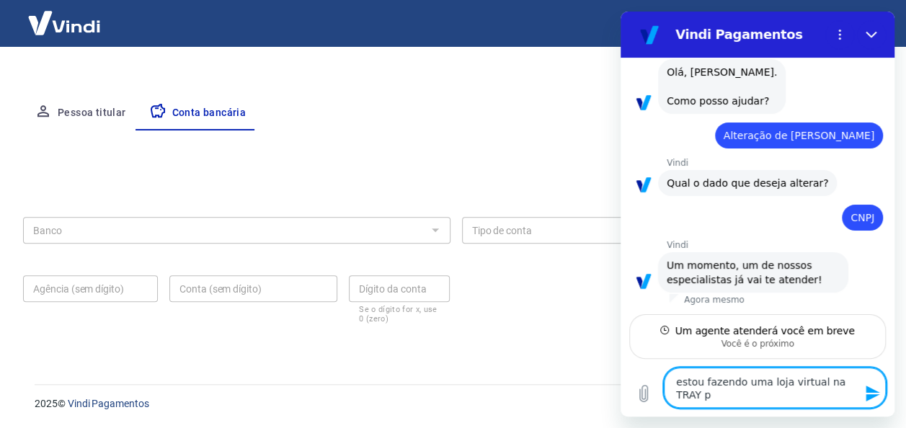
type textarea "estou fazendo uma loja virtual na TRAY pa"
type textarea "x"
type textarea "estou fazendo uma loja virtual na TRAY par"
type textarea "x"
type textarea "estou fazendo uma loja virtual na TRAY para"
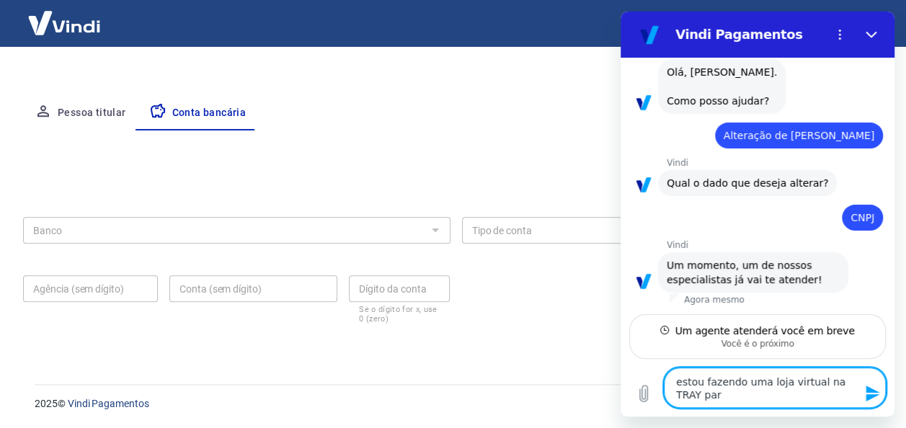
type textarea "x"
type textarea "estou fazendo uma loja virtual na TRAY para"
type textarea "x"
type textarea "estou fazendo uma loja virtual na TRAY para m"
type textarea "x"
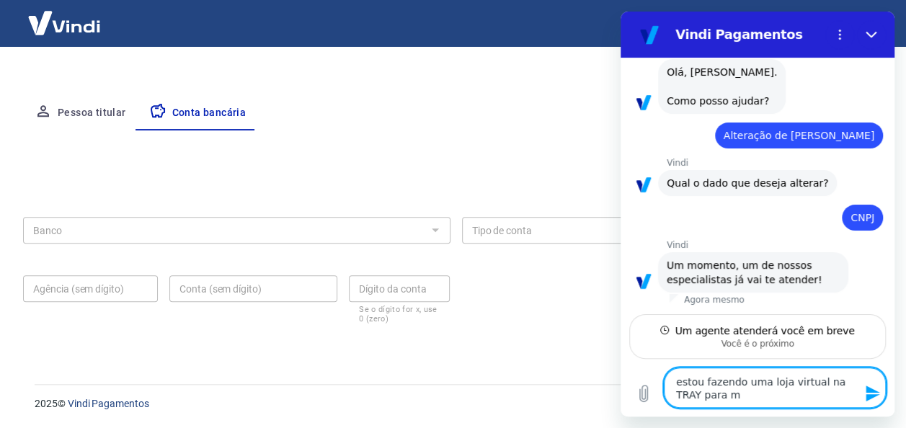
type textarea "estou fazendo uma loja virtual na TRAY para mi"
type textarea "x"
type textarea "estou fazendo uma loja virtual na TRAY para min"
type textarea "x"
type textarea "estou fazendo uma loja virtual na TRAY para minh"
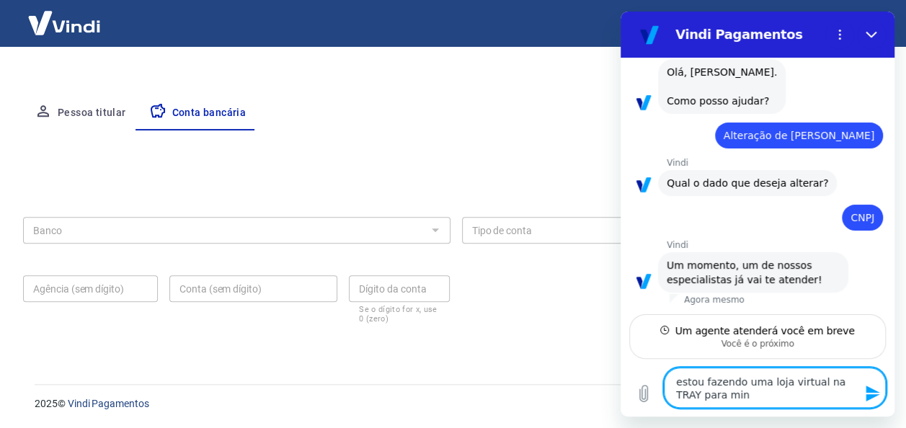
type textarea "x"
type textarea "estou fazendo uma loja virtual na TRAY para minha"
type textarea "x"
type textarea "estou fazendo uma loja virtual na TRAY para minha"
type textarea "x"
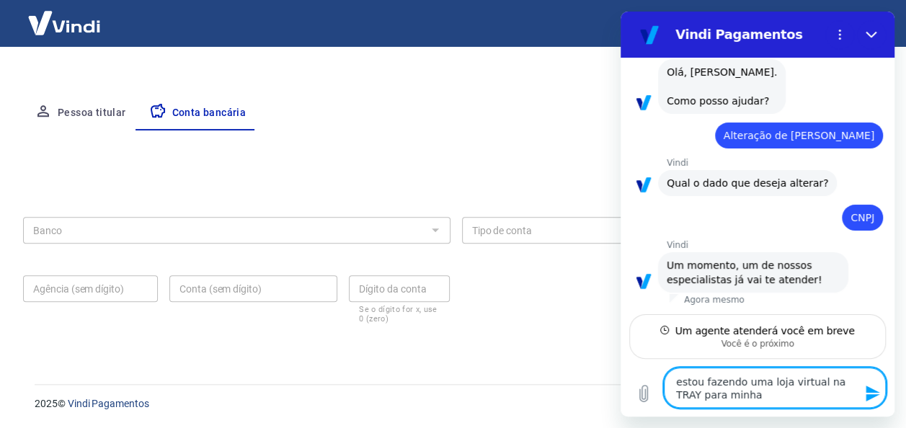
type textarea "estou fazendo uma loja virtual na TRAY para minha f"
type textarea "x"
type textarea "estou fazendo uma loja virtual na TRAY para minha fi"
type textarea "x"
type textarea "estou fazendo uma loja virtual na TRAY para minha fil"
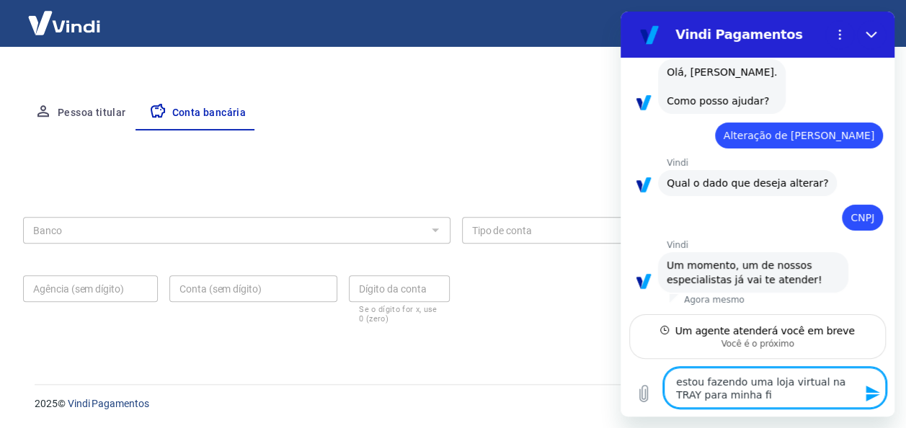
type textarea "x"
type textarea "estou fazendo uma loja virtual na TRAY para minha filh"
type textarea "x"
type textarea "estou fazendo uma loja virtual na TRAY para minha filha"
type textarea "x"
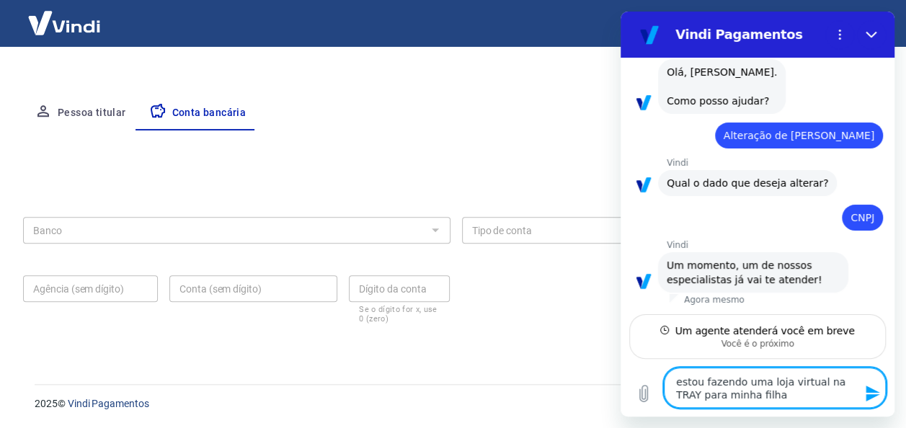
type textarea "estou fazendo uma loja virtual na TRAY para minha filha"
type textarea "x"
type textarea "estou fazendo uma loja virtual na TRAY para minha filha"
type textarea "x"
type textarea "estou fazendo uma loja virtual na TRAY para minha filha."
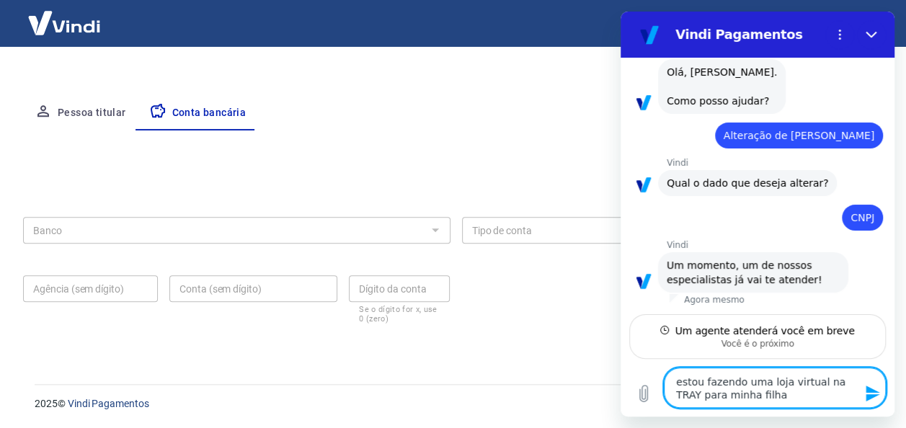
type textarea "x"
type textarea "estou fazendo uma loja virtual na TRAY para minha filha."
type textarea "x"
type textarea "estou fazendo uma loja virtual na TRAY para minha filha. s"
type textarea "x"
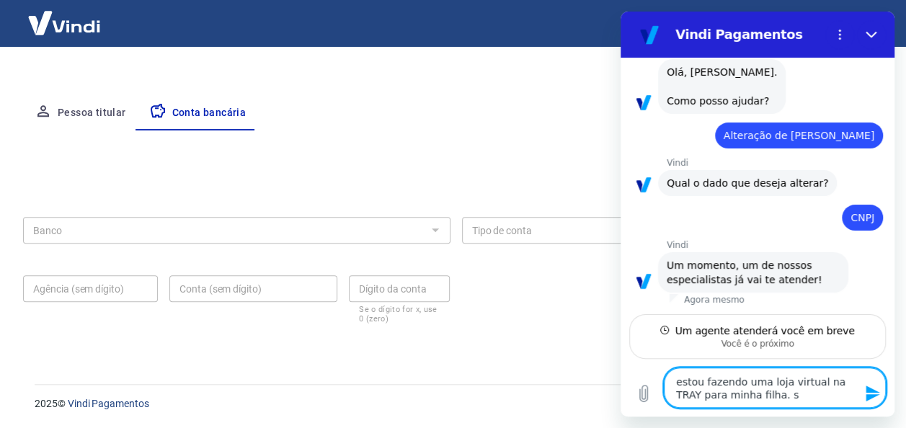
type textarea "estou fazendo uma loja virtual na TRAY para minha filha. so"
type textarea "x"
type textarea "estou fazendo uma loja virtual na TRAY para minha filha. sou"
type textarea "x"
type textarea "estou fazendo uma loja virtual na TRAY para minha filha. sou"
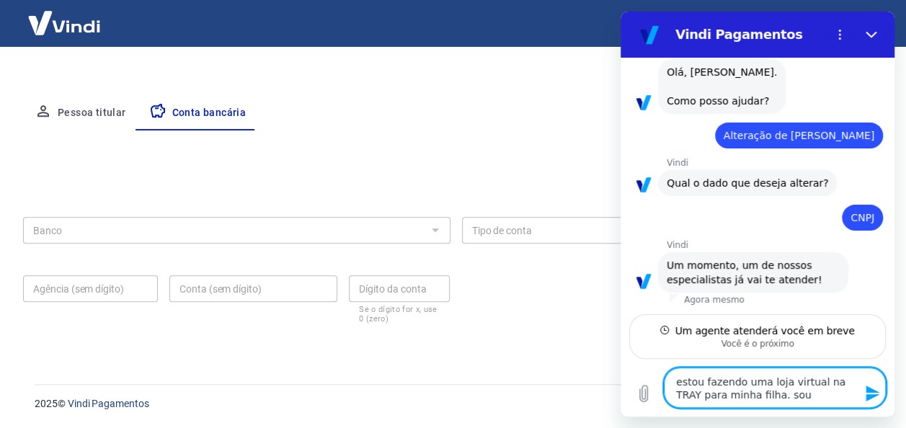
type textarea "x"
type textarea "estou fazendo uma loja virtual na TRAY para minha filha. sou o"
type textarea "x"
type textarea "estou fazendo uma loja virtual na TRAY para minha filha. sou o"
type textarea "x"
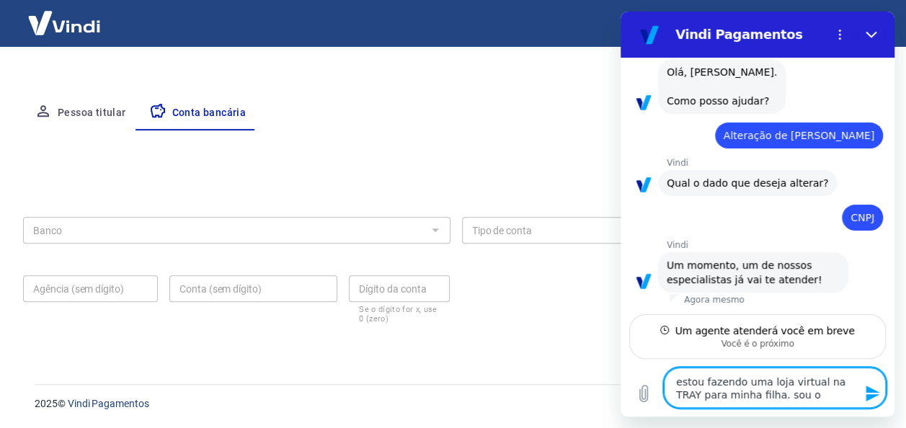
type textarea "estou fazendo uma loja virtual na TRAY para minha filha. sou o t"
type textarea "x"
type textarea "estou fazendo uma loja virtual na TRAY para minha filha. sou o tu"
type textarea "x"
type textarea "estou fazendo uma loja virtual na TRAY para minha filha. sou o t"
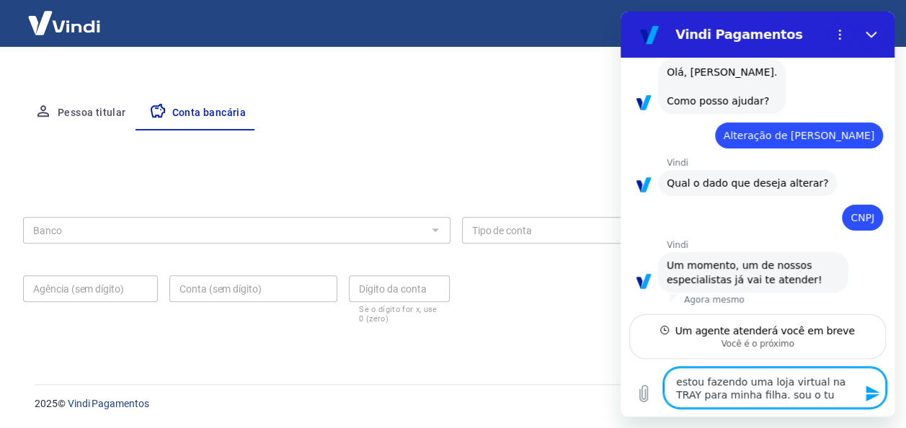
type textarea "x"
type textarea "estou fazendo uma loja virtual na TRAY para minha filha. sou o ti"
type textarea "x"
type textarea "estou fazendo uma loja virtual na TRAY para minha filha. sou o tit"
type textarea "x"
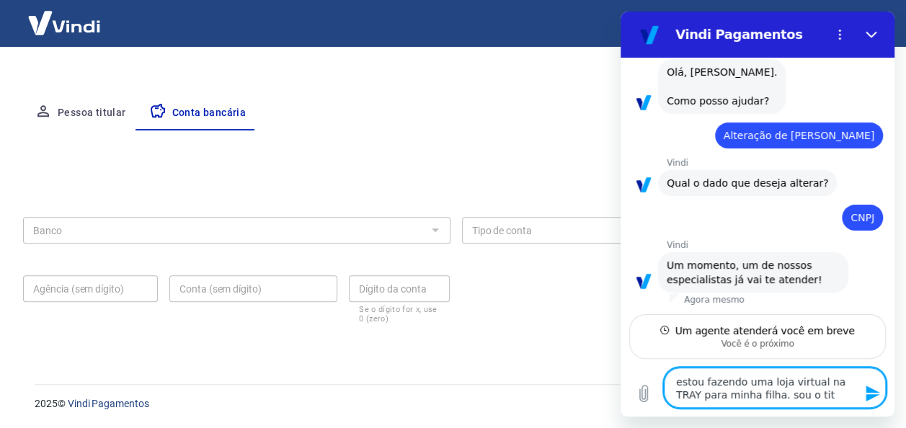
type textarea "estou fazendo uma loja virtual na TRAY para minha filha. sou o titu"
type textarea "x"
type textarea "estou fazendo uma loja virtual na TRAY para minha filha. sou o titul"
type textarea "x"
type textarea "estou fazendo uma loja virtual na TRAY para minha filha. sou o titula"
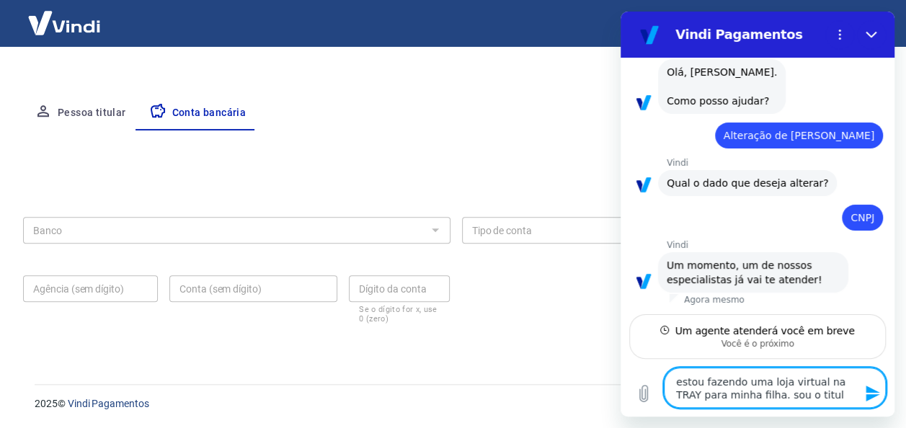
type textarea "x"
type textarea "estou fazendo uma loja virtual na TRAY para minha filha. sou o titular"
type textarea "x"
type textarea "estou fazendo uma loja virtual na TRAY para minha filha. sou o titular"
type textarea "x"
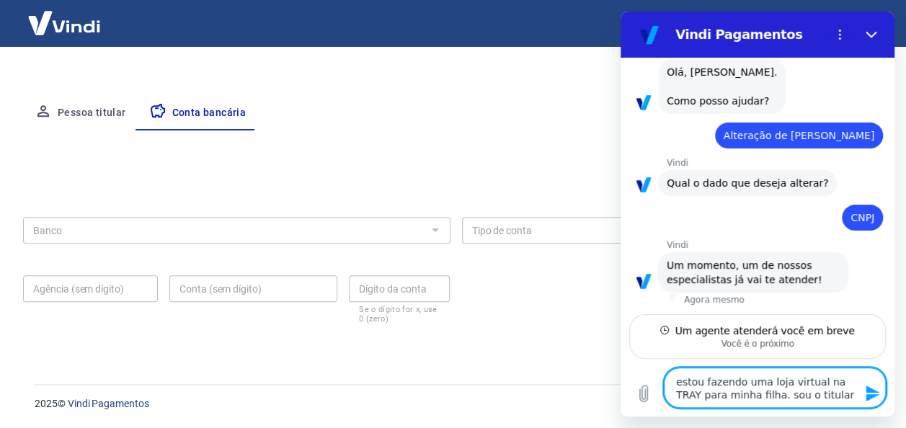
type textarea "estou fazendo uma loja virtual na TRAY para minha filha. sou o titular d"
type textarea "x"
type textarea "estou fazendo uma loja virtual na TRAY para minha filha. sou o titular da"
type textarea "x"
type textarea "estou fazendo uma loja virtual na TRAY para minha filha. sou o titular da"
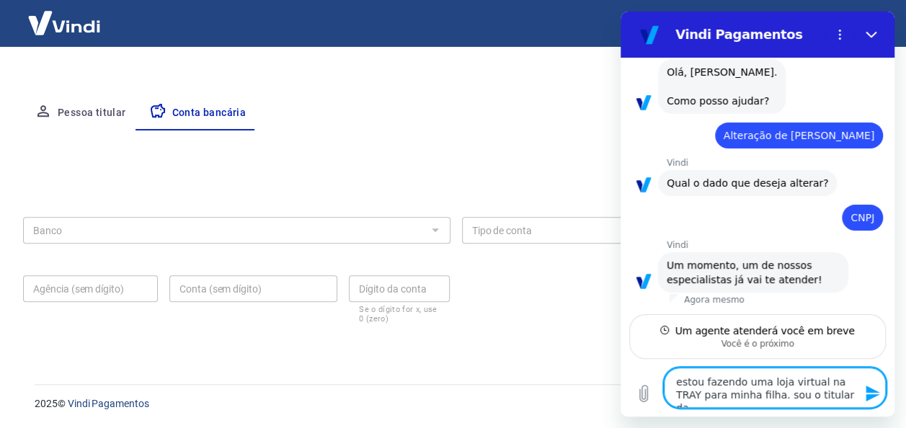
type textarea "x"
type textarea "estou fazendo uma loja virtual na TRAY para minha filha. sou o titular da c"
type textarea "x"
type textarea "estou fazendo uma loja virtual na TRAY para minha filha. sou o titular da co"
type textarea "x"
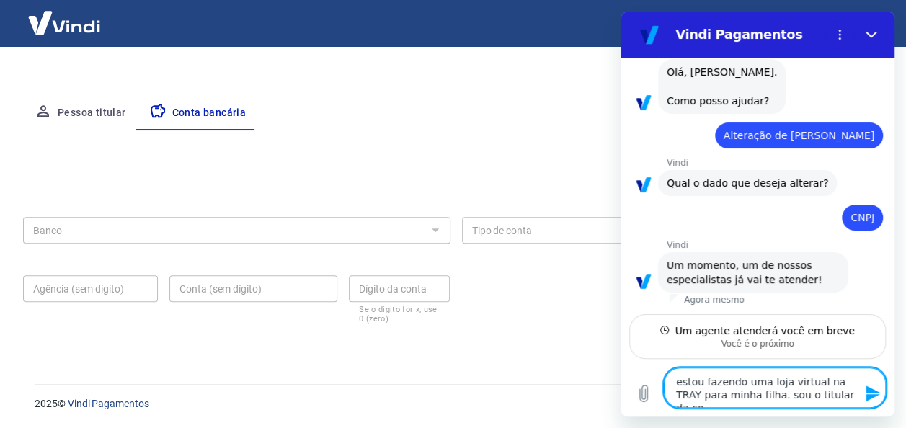
type textarea "estou fazendo uma loja virtual na TRAY para minha filha. sou o titular da con"
type textarea "x"
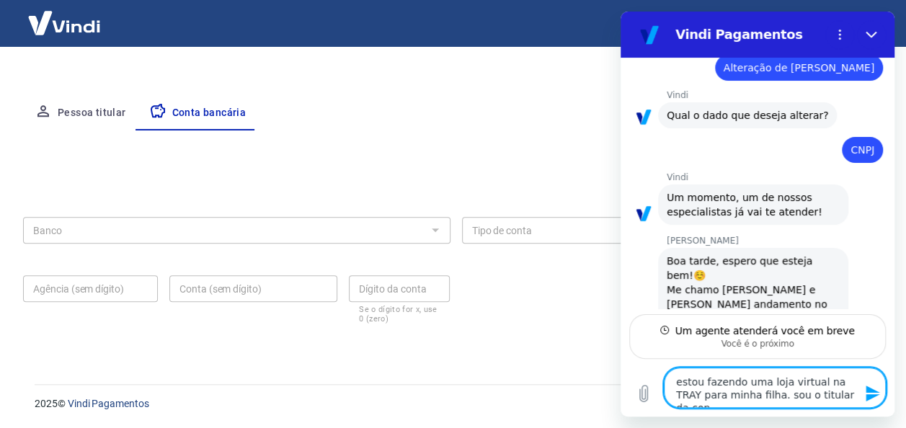
type textarea "estou fazendo uma loja virtual na TRAY para minha filha. sou o titular da cont"
type textarea "x"
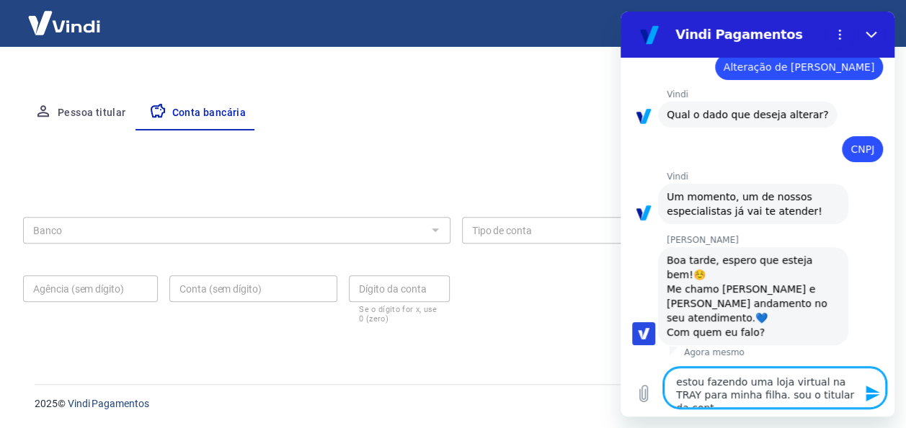
type textarea "estou fazendo uma loja virtual na TRAY para minha filha. sou o titular da conta"
type textarea "x"
type textarea "estou fazendo uma loja virtual na TRAY para minha filha. sou o titular da conta"
type textarea "x"
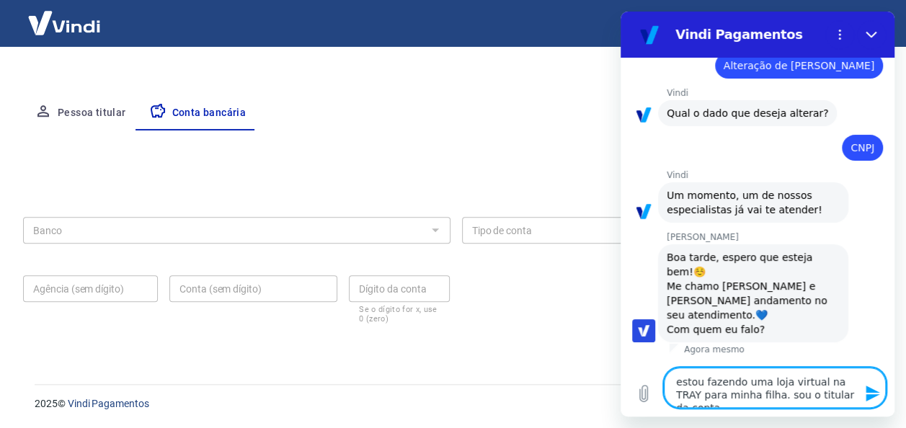
type textarea "estou fazendo uma loja virtual na TRAY para minha filha. sou o titular da conta…"
type textarea "x"
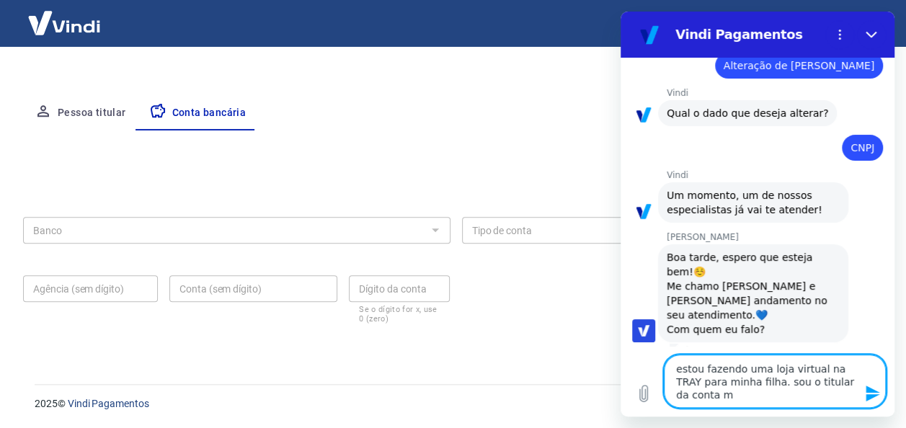
type textarea "estou fazendo uma loja virtual na TRAY para minha filha. sou o titular da conta…"
type textarea "x"
type textarea "estou fazendo uma loja virtual na TRAY para minha filha. sou o titular da conta…"
type textarea "x"
type textarea "estou fazendo uma loja virtual na TRAY para minha filha. sou o titular da conta…"
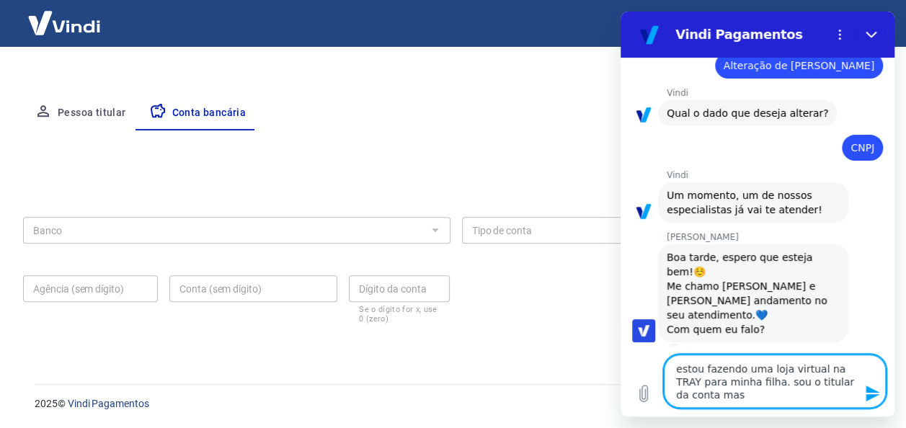
type textarea "x"
type textarea "estou fazendo uma loja virtual na TRAY para minha filha. sou o titular da conta…"
type textarea "x"
type textarea "estou fazendo uma loja virtual na TRAY para minha filha. sou o titular da conta…"
type textarea "x"
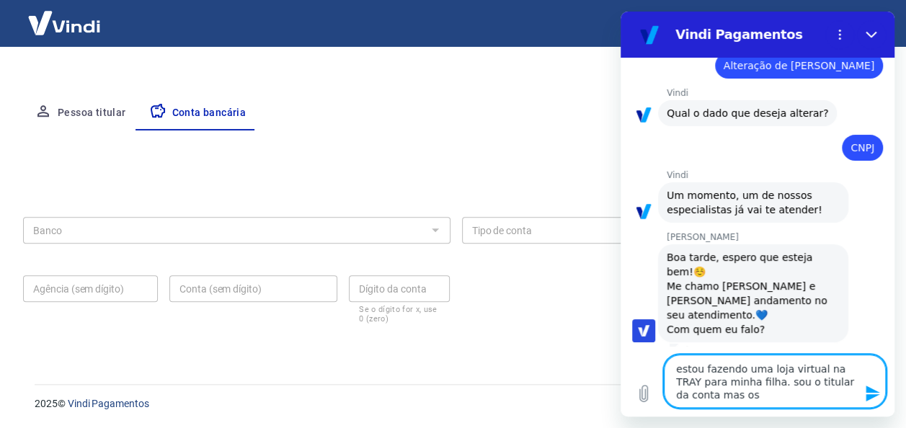
type textarea "estou fazendo uma loja virtual na TRAY para minha filha. sou o titular da conta…"
type textarea "x"
type textarea "estou fazendo uma loja virtual na TRAY para minha filha. sou o titular da conta…"
type textarea "x"
type textarea "estou fazendo uma loja virtual na TRAY para minha filha. sou o titular da conta…"
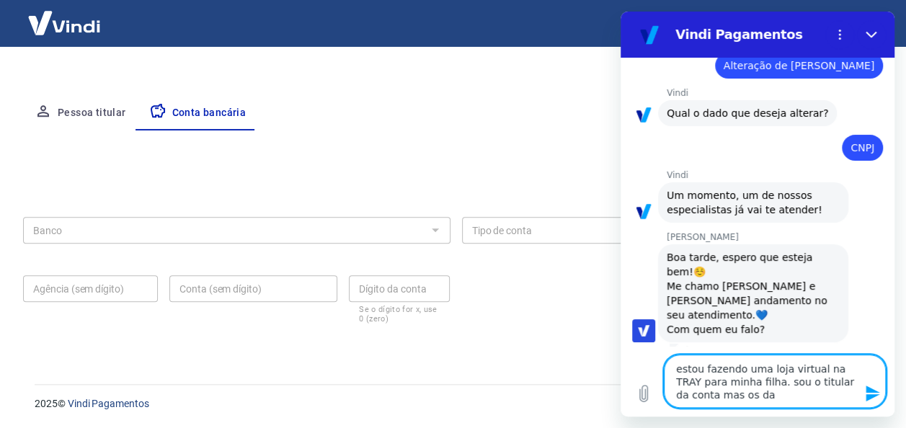
type textarea "x"
type textarea "estou fazendo uma loja virtual na TRAY para minha filha. sou o titular da conta…"
type textarea "x"
type textarea "estou fazendo uma loja virtual na TRAY para minha filha. sou o titular da conta…"
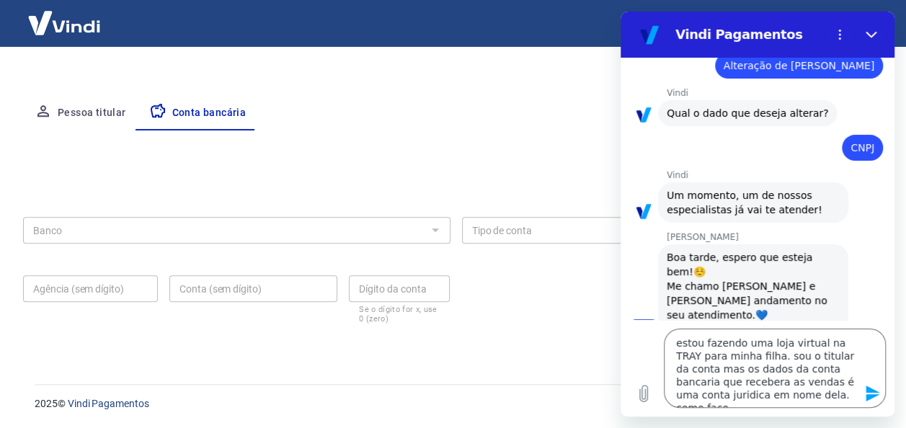
click at [865, 396] on icon "Enviar mensagem" at bounding box center [872, 393] width 17 height 17
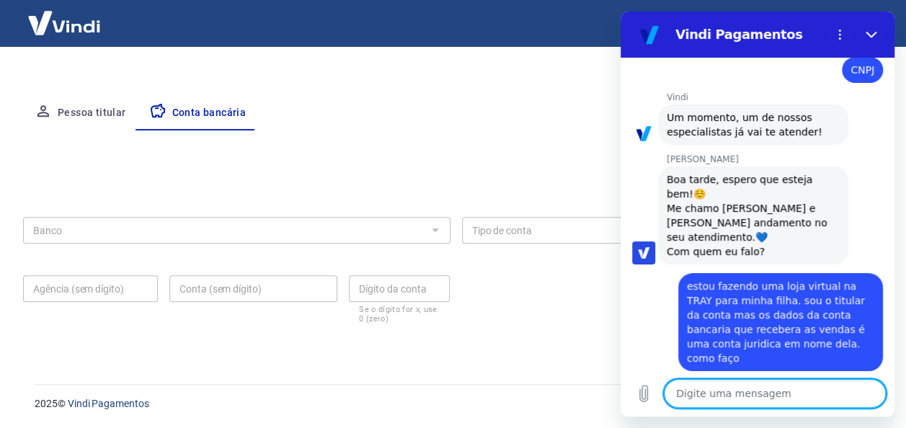
scroll to position [225, 0]
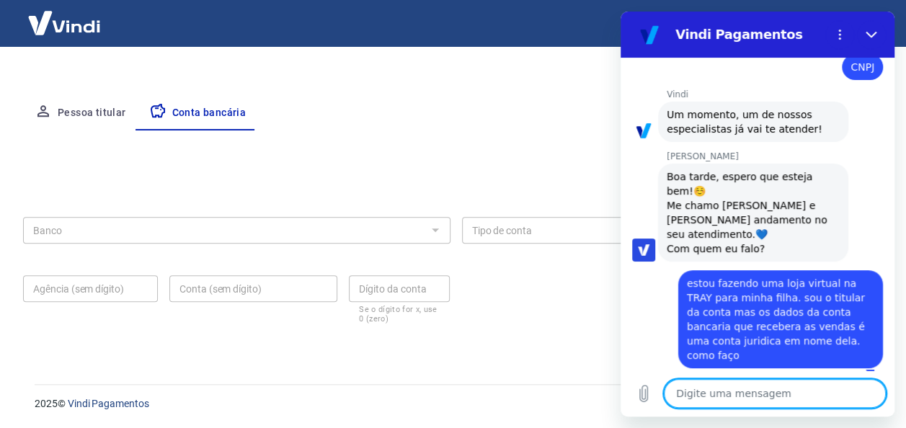
click at [744, 389] on textarea at bounding box center [775, 393] width 222 height 29
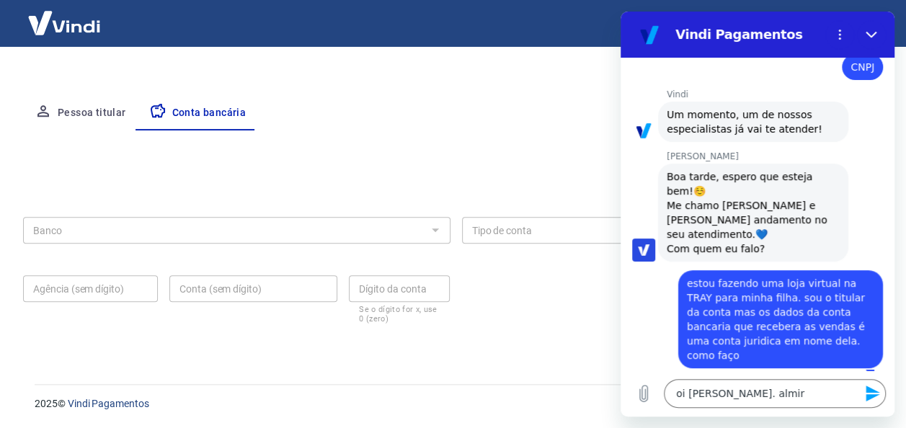
click at [865, 395] on icon "Enviar mensagem" at bounding box center [872, 393] width 17 height 17
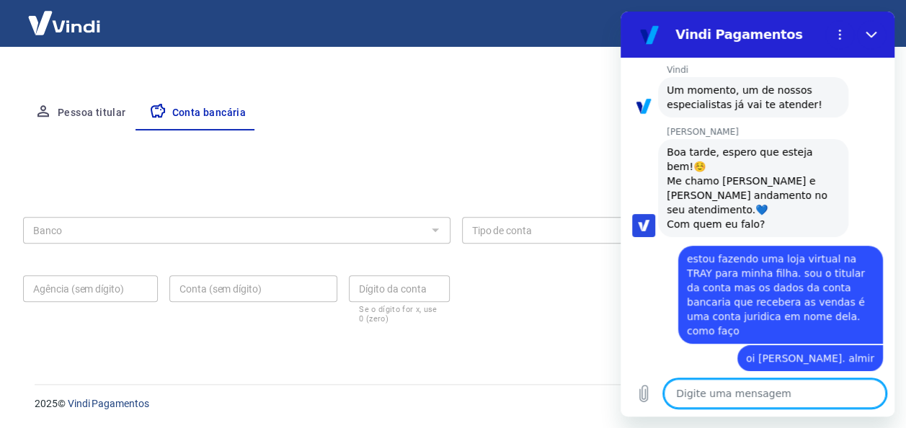
scroll to position [253, 0]
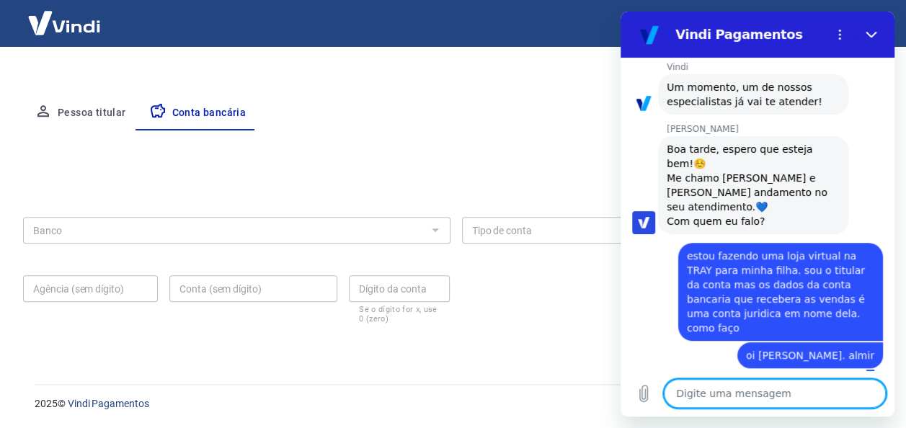
click at [720, 389] on textarea at bounding box center [775, 393] width 222 height 29
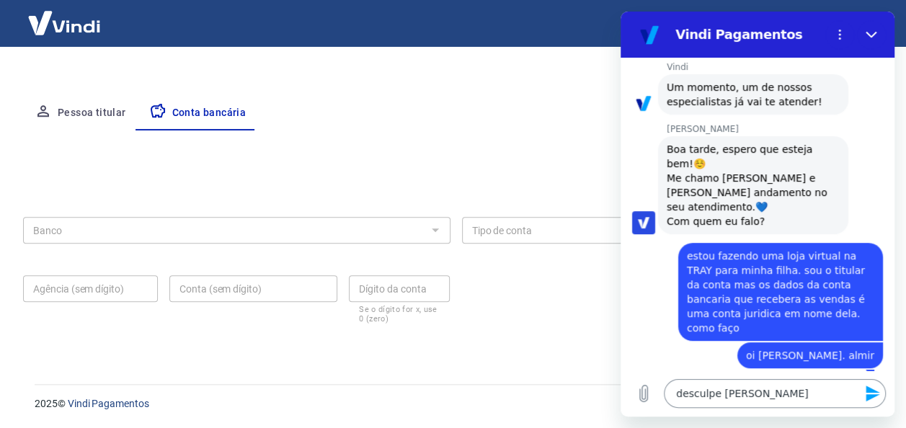
click at [871, 396] on icon "Enviar mensagem" at bounding box center [872, 393] width 14 height 16
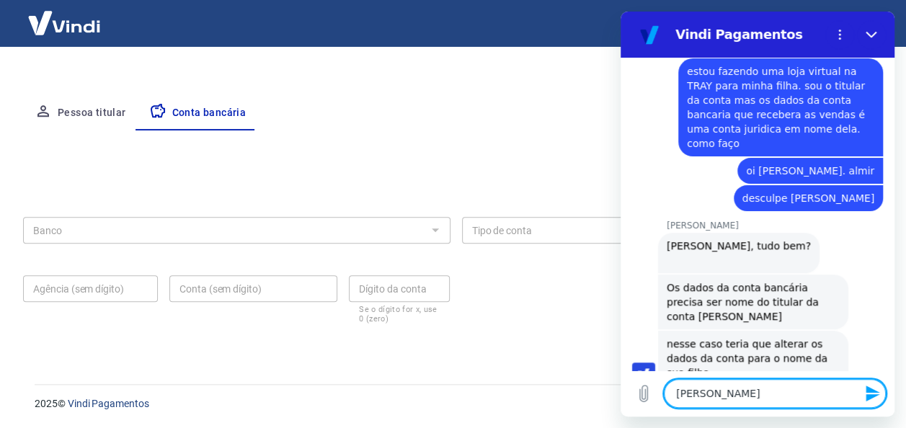
scroll to position [440, 0]
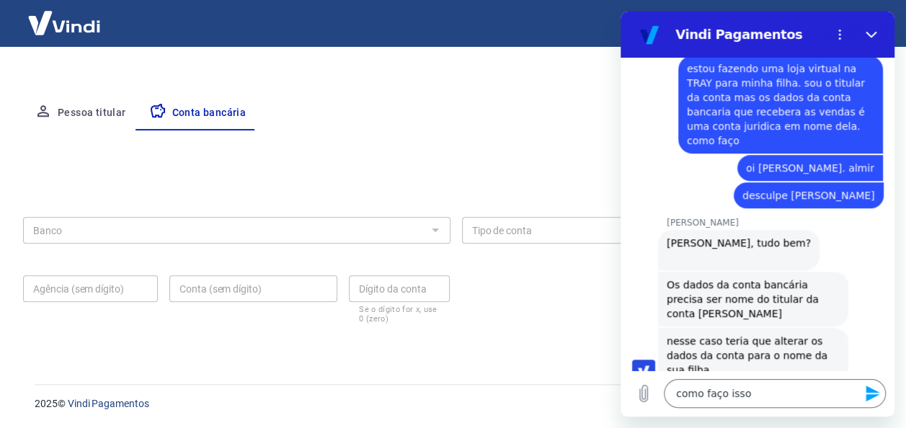
click at [870, 395] on icon "Enviar mensagem" at bounding box center [872, 393] width 14 height 16
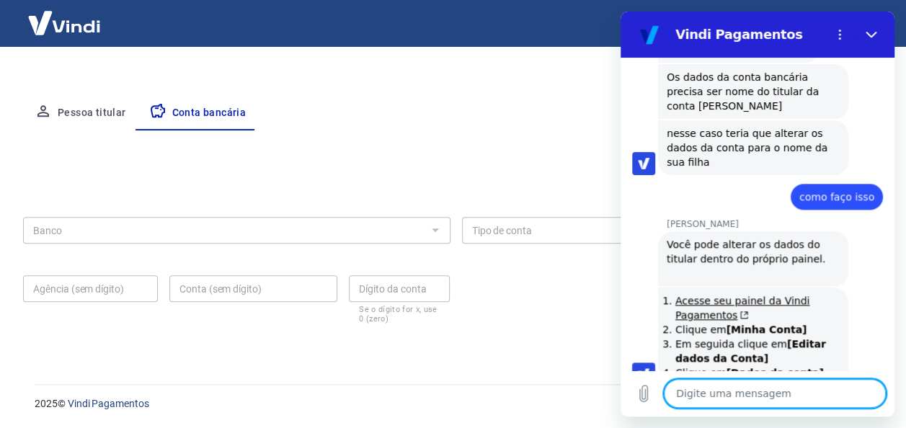
scroll to position [651, 0]
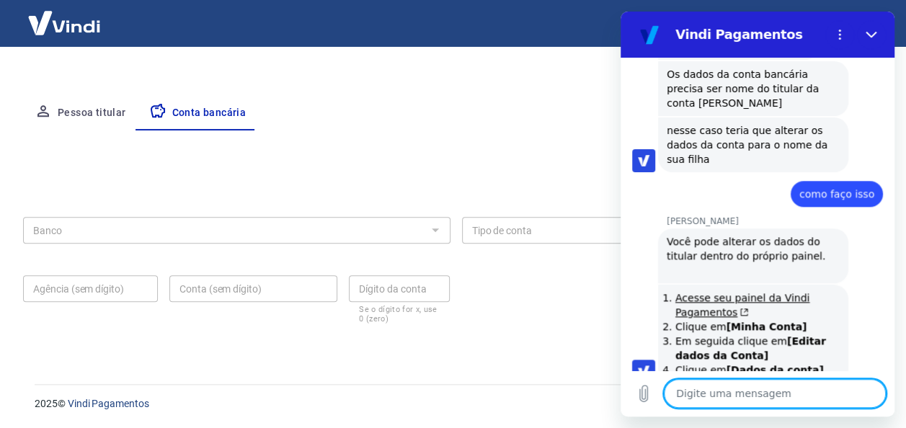
click at [716, 392] on textarea at bounding box center [775, 393] width 222 height 29
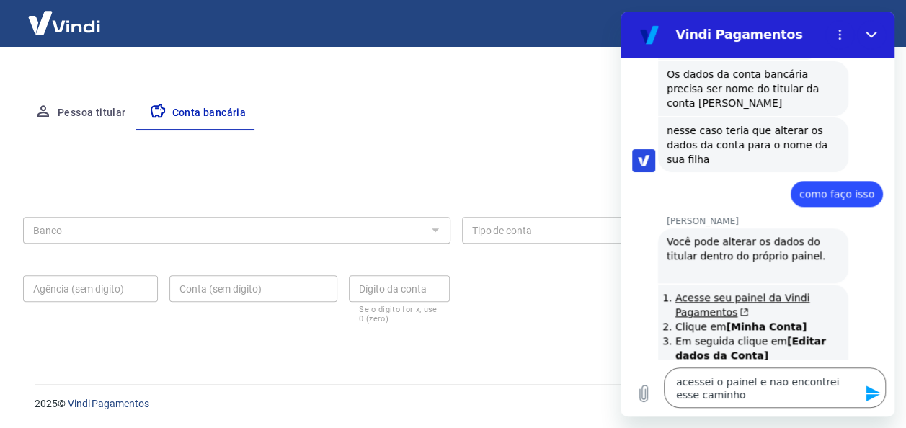
click at [868, 393] on icon "Enviar mensagem" at bounding box center [872, 393] width 17 height 17
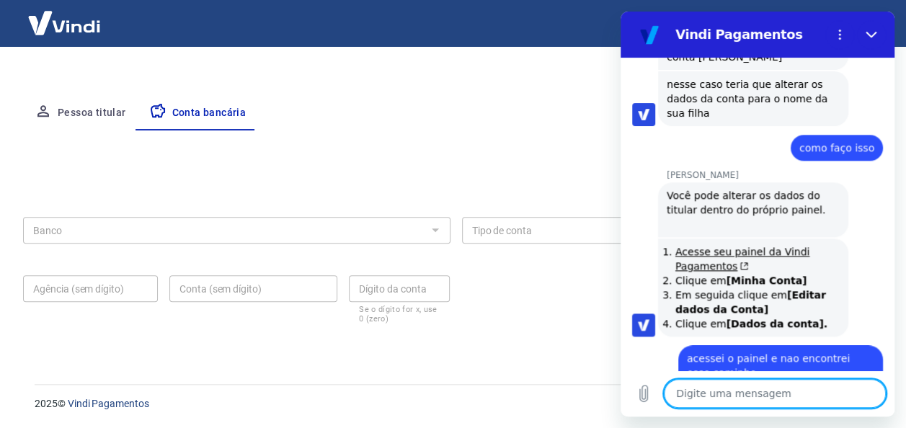
scroll to position [700, 0]
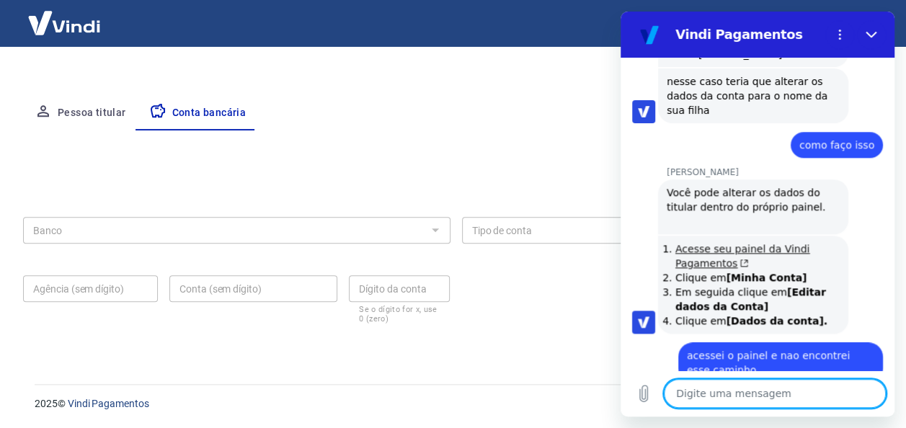
click at [753, 243] on link "Acesse seu painel da Vindi Pagamentos" at bounding box center [742, 256] width 134 height 26
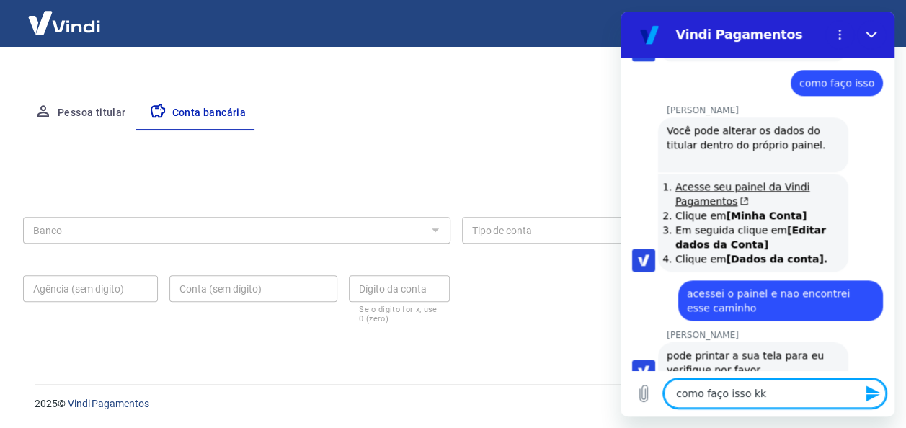
click at [875, 394] on icon "Enviar mensagem" at bounding box center [872, 393] width 14 height 16
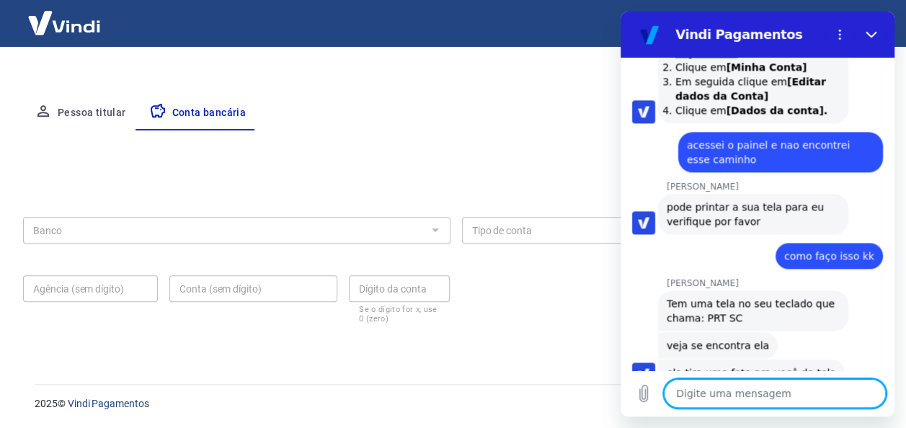
scroll to position [913, 0]
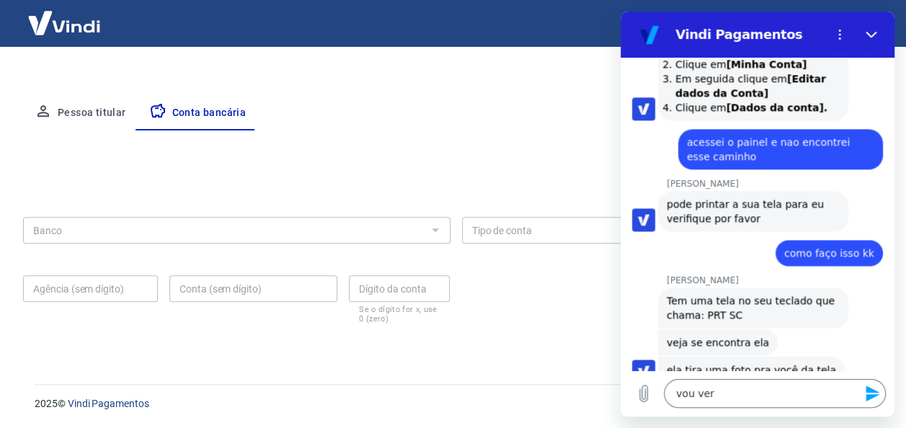
click at [872, 397] on icon "Enviar mensagem" at bounding box center [872, 393] width 14 height 16
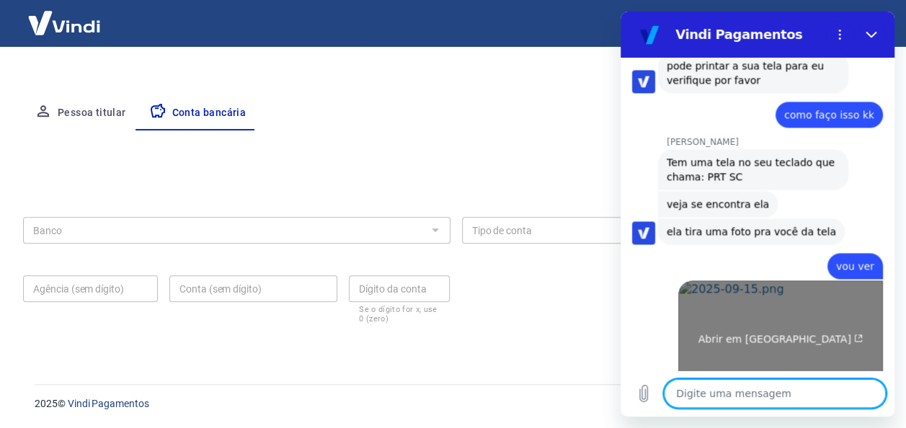
scroll to position [1054, 0]
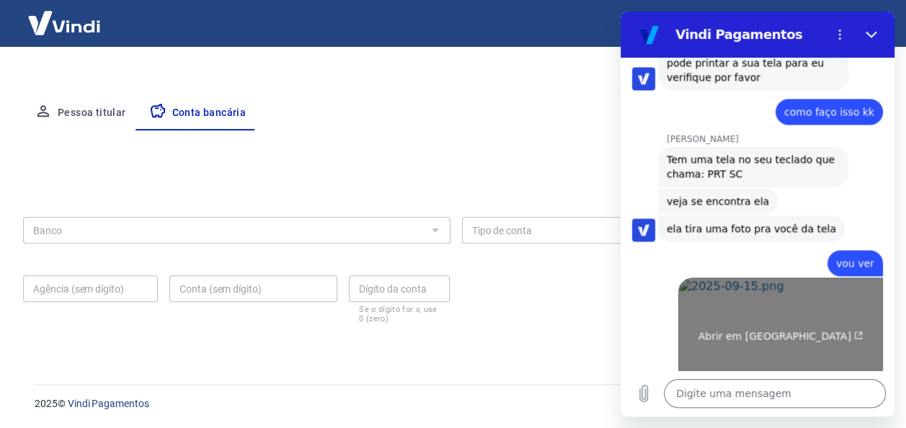
click at [778, 330] on span "Abrir em [GEOGRAPHIC_DATA]" at bounding box center [780, 336] width 165 height 12
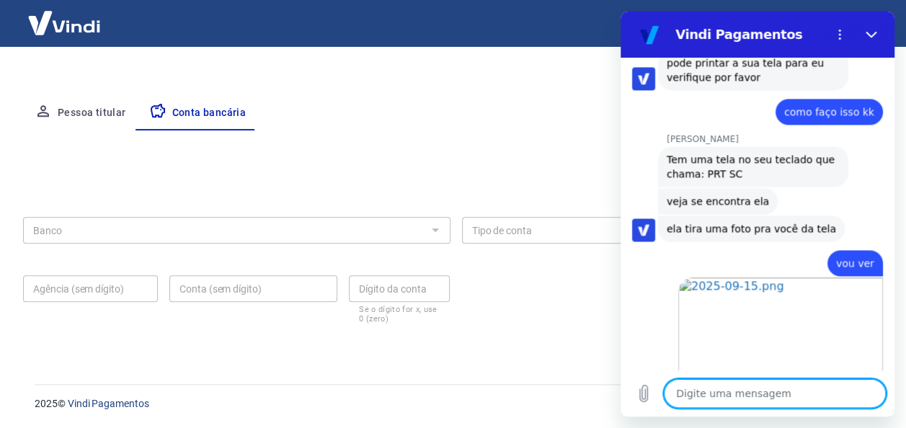
click at [759, 401] on textarea at bounding box center [775, 393] width 222 height 29
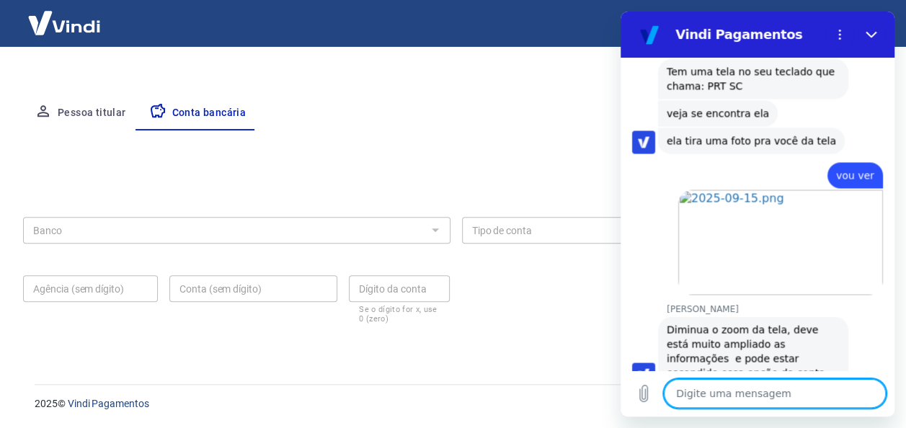
scroll to position [1145, 0]
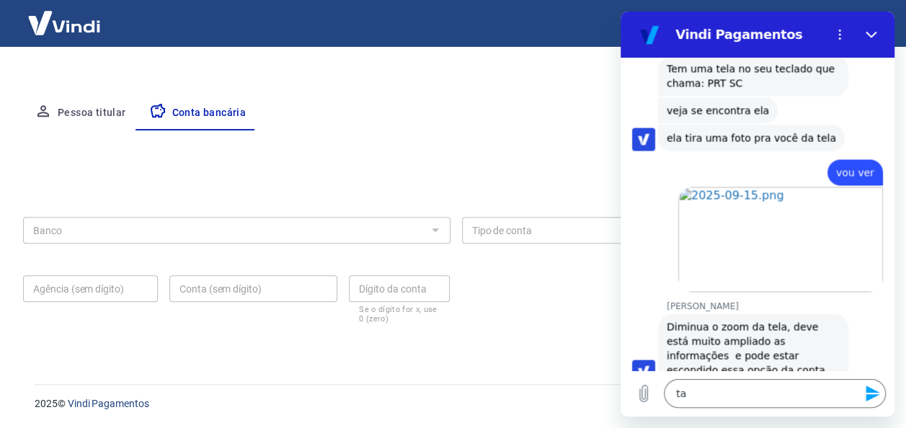
click at [866, 389] on icon "Enviar mensagem" at bounding box center [872, 393] width 14 height 16
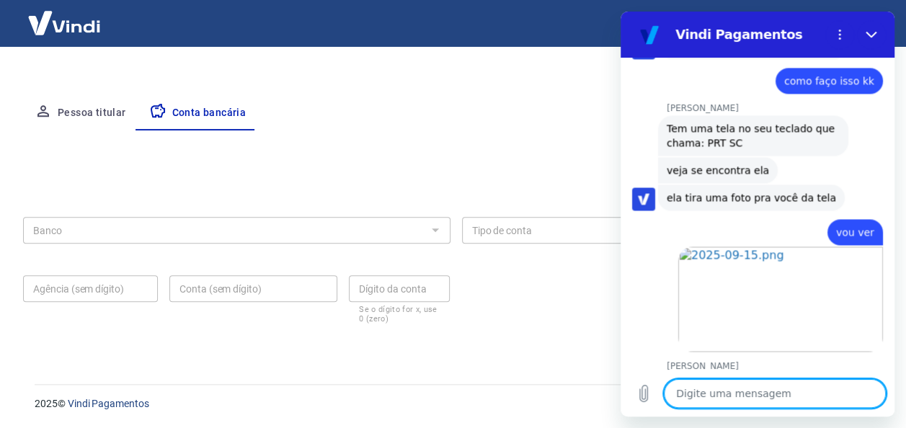
scroll to position [891, 0]
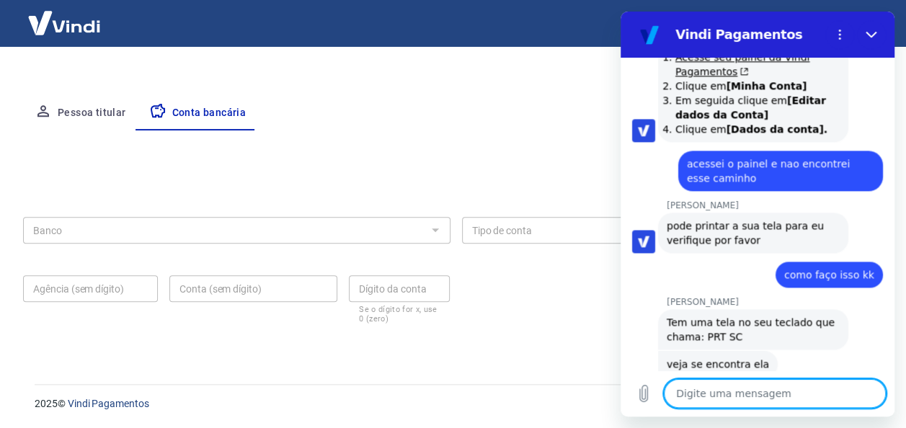
click at [729, 396] on textarea at bounding box center [775, 393] width 222 height 29
click at [729, 395] on textarea at bounding box center [775, 393] width 222 height 29
click at [741, 395] on textarea at bounding box center [775, 393] width 222 height 29
click at [757, 392] on textarea at bounding box center [775, 393] width 222 height 29
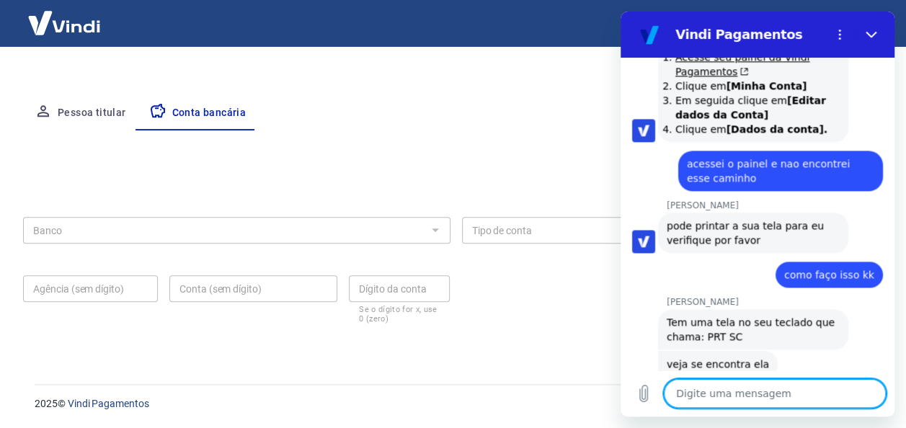
click at [756, 392] on textarea at bounding box center [775, 393] width 222 height 29
click at [643, 392] on icon "Carregar arquivo" at bounding box center [643, 393] width 17 height 17
click at [690, 393] on textarea at bounding box center [775, 393] width 222 height 29
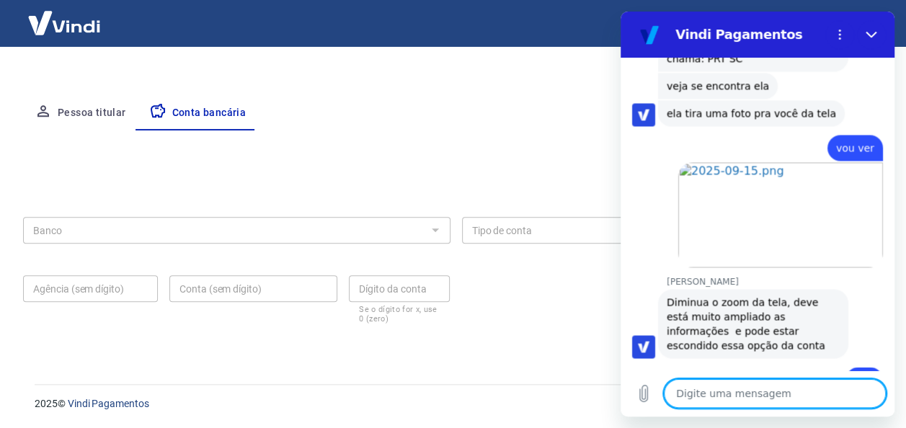
scroll to position [1227, 0]
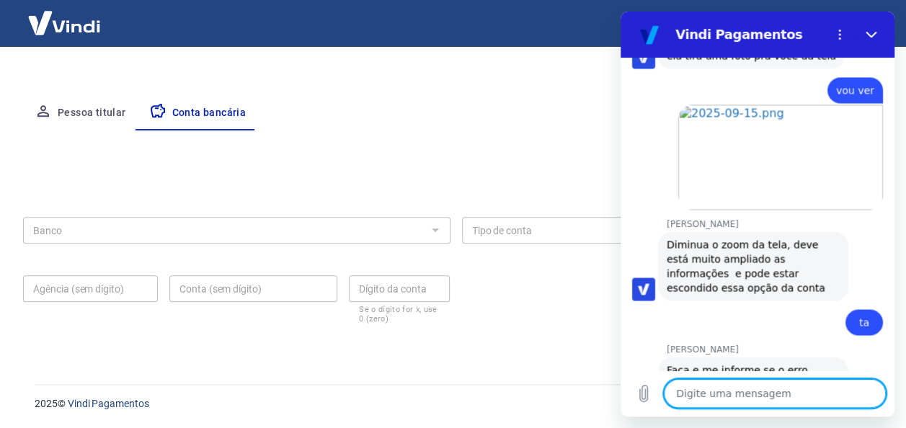
click at [715, 391] on textarea at bounding box center [775, 393] width 222 height 29
click at [710, 395] on textarea at bounding box center [775, 393] width 222 height 29
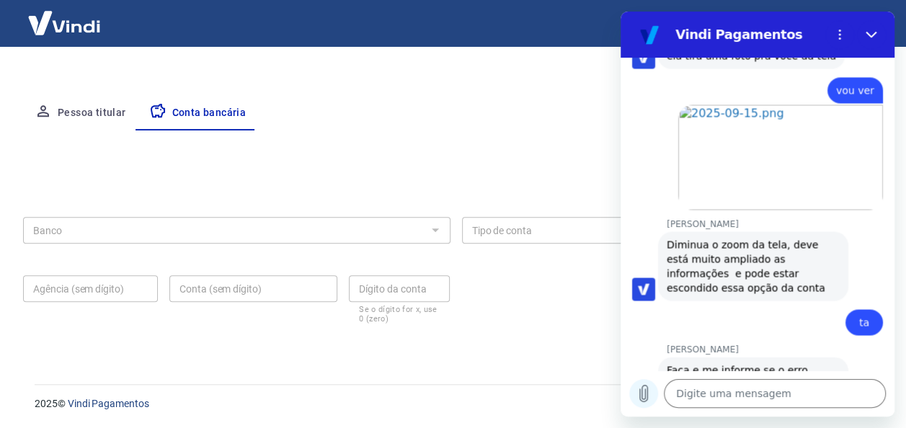
click at [646, 393] on icon "Carregar arquivo" at bounding box center [643, 393] width 17 height 17
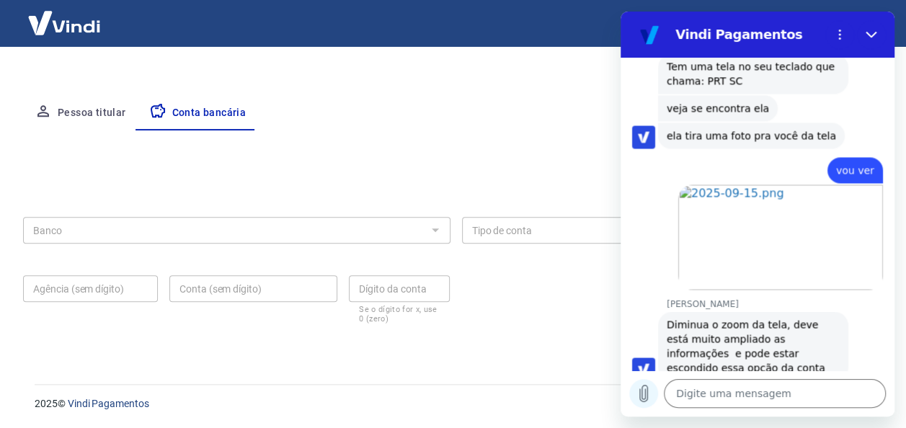
scroll to position [1125, 0]
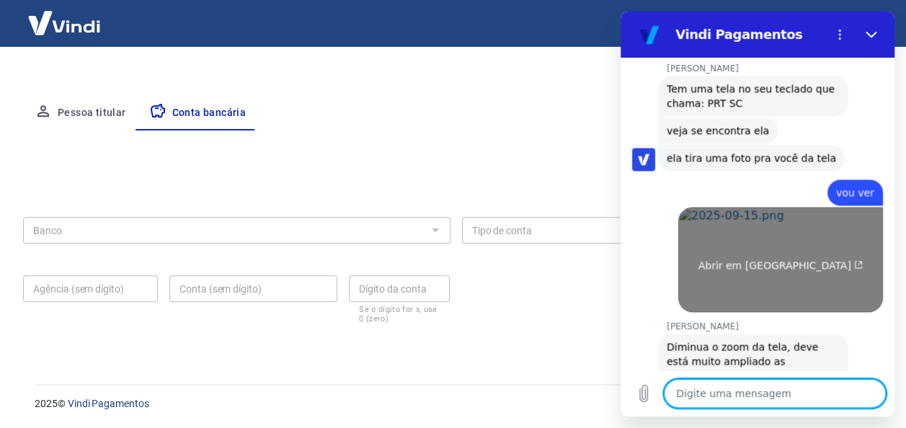
click at [748, 229] on link "Abrir em [GEOGRAPHIC_DATA]" at bounding box center [780, 259] width 205 height 105
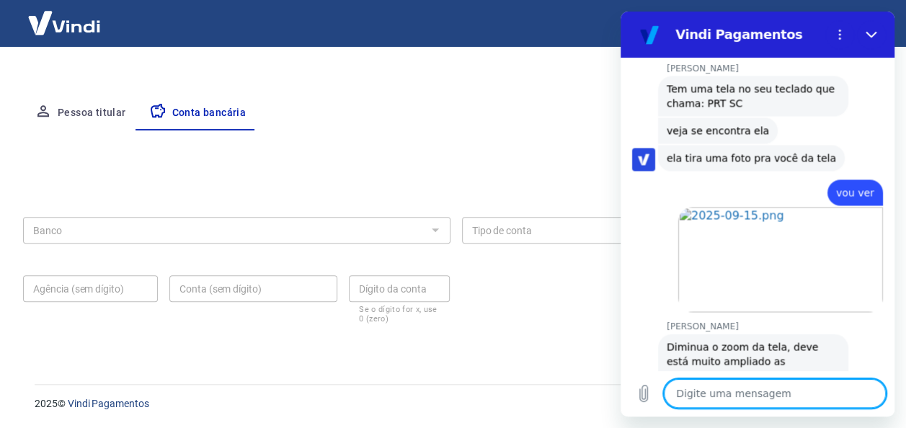
click at [770, 392] on textarea at bounding box center [775, 393] width 222 height 29
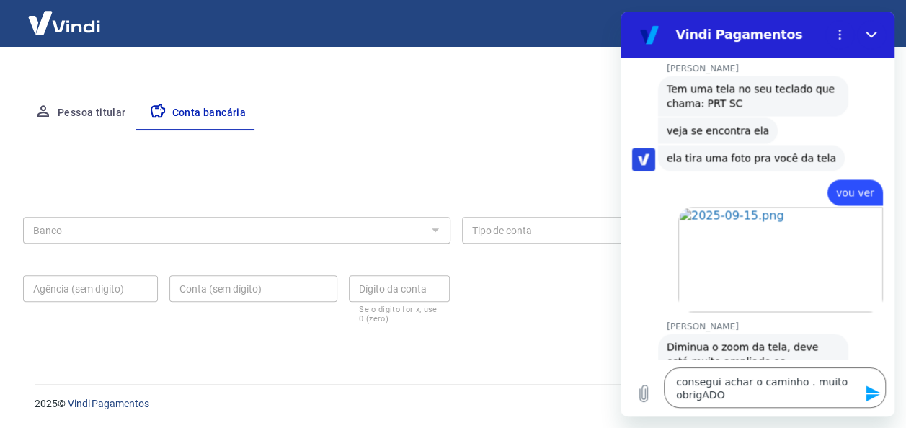
click at [872, 396] on icon "Enviar mensagem" at bounding box center [872, 393] width 14 height 16
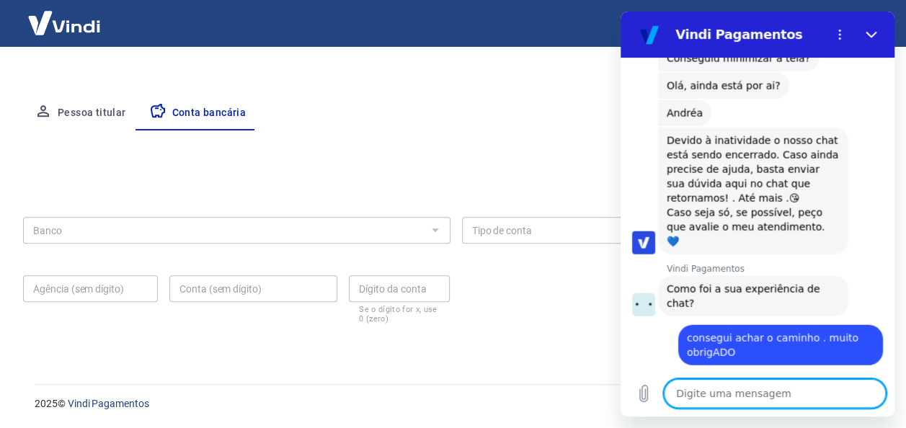
scroll to position [1715, 0]
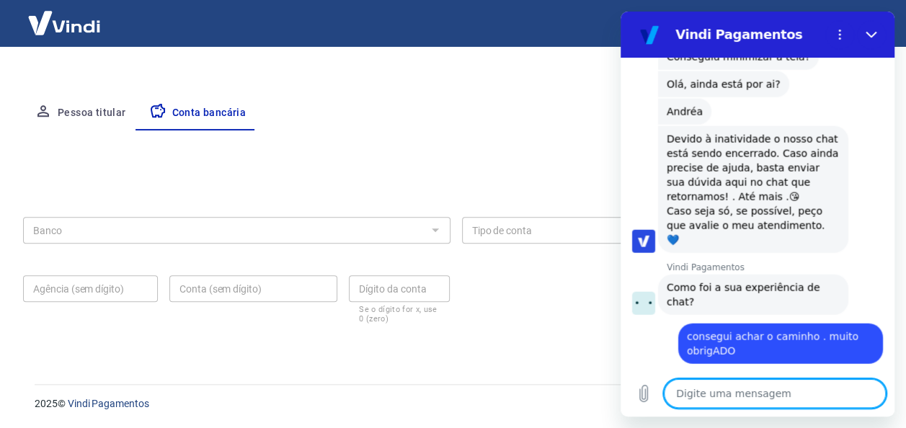
click at [754, 392] on textarea at bounding box center [775, 393] width 222 height 29
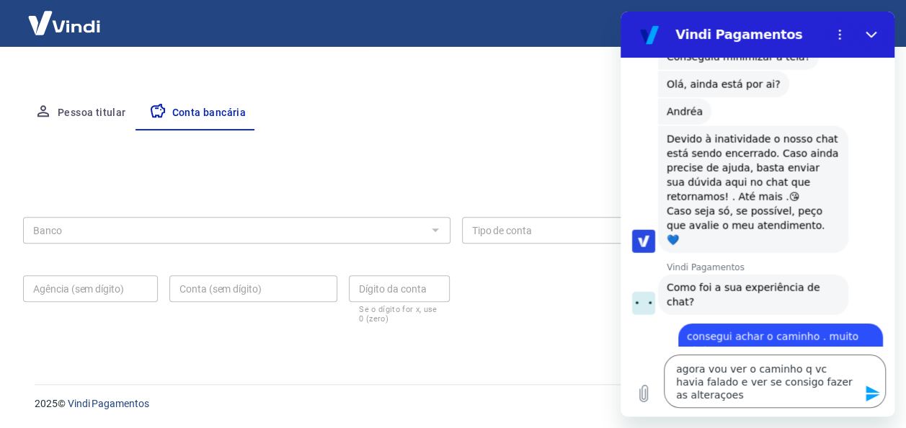
click at [874, 398] on icon "Enviar mensagem" at bounding box center [872, 393] width 17 height 17
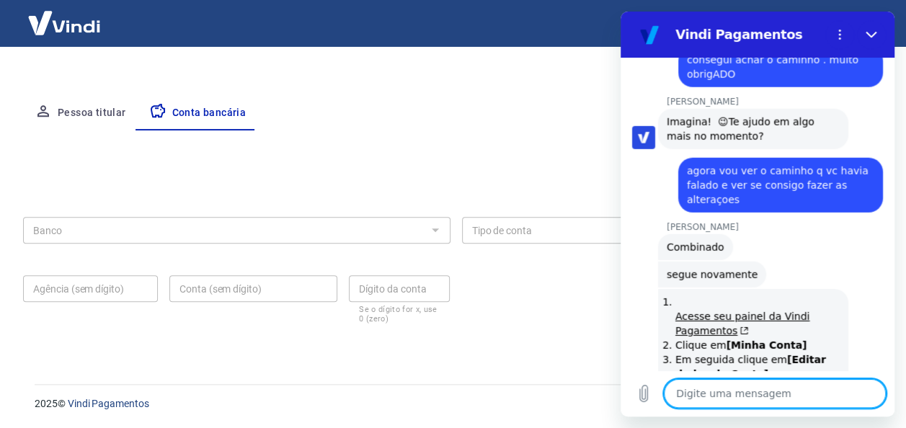
scroll to position [1995, 0]
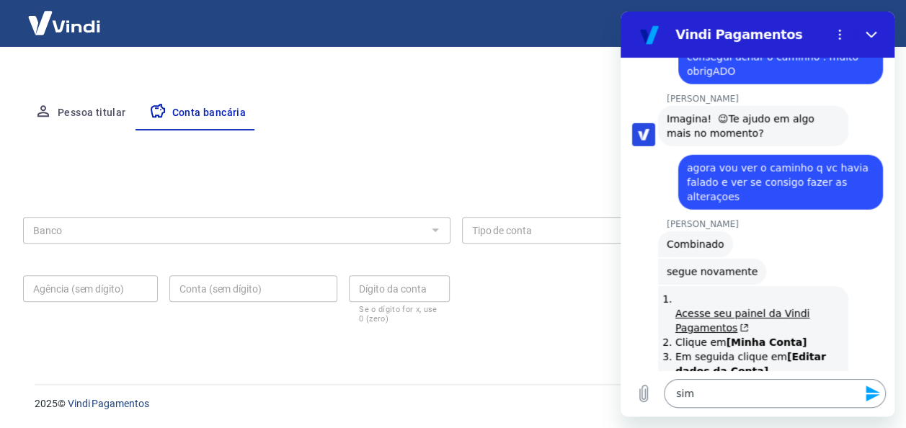
click at [874, 393] on icon "Enviar mensagem" at bounding box center [872, 393] width 17 height 17
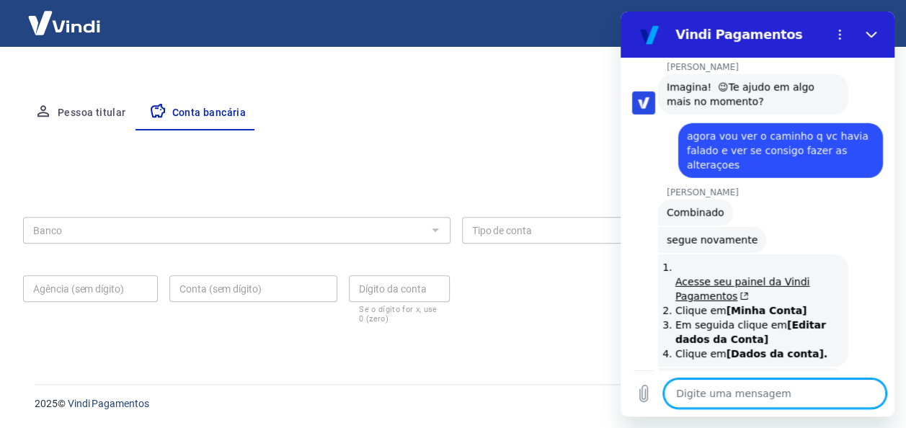
scroll to position [2029, 0]
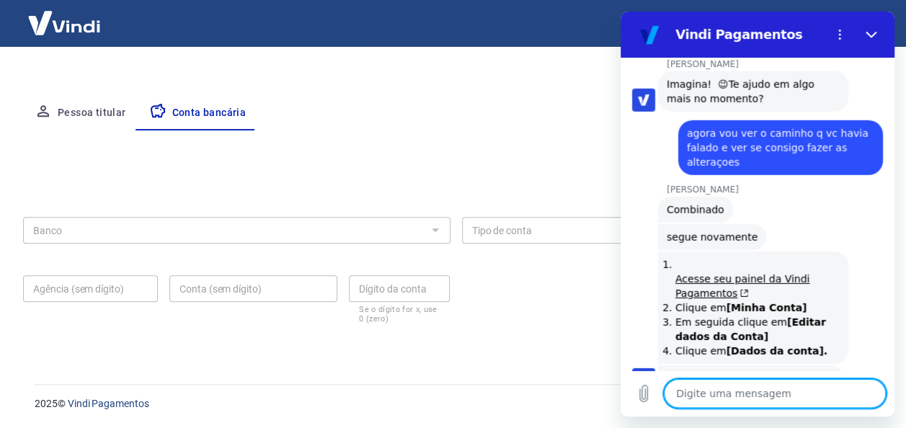
click at [721, 399] on textarea at bounding box center [775, 393] width 222 height 29
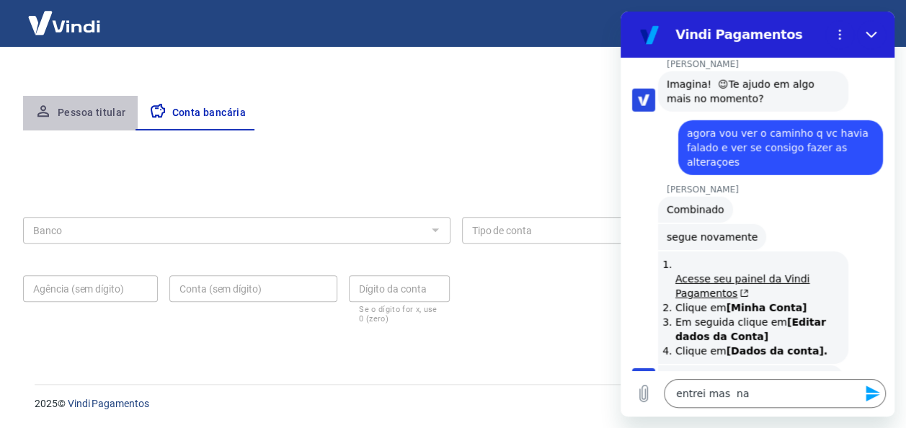
click at [107, 116] on button "Pessoa titular" at bounding box center [80, 113] width 115 height 35
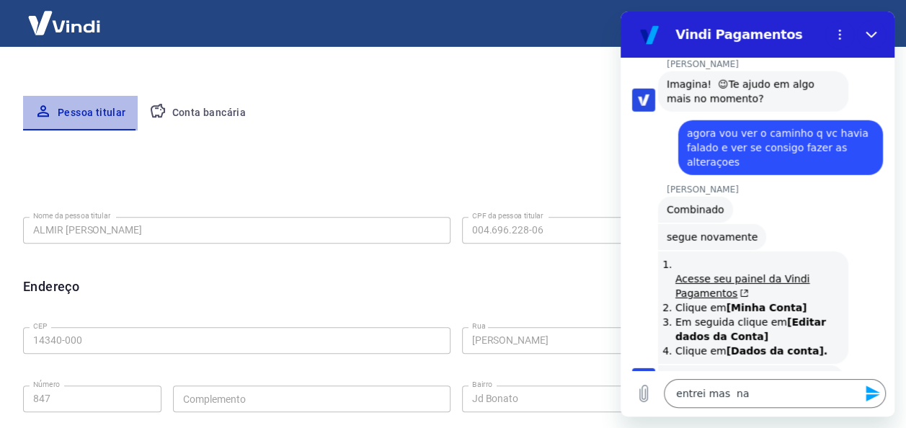
click at [102, 118] on button "Pessoa titular" at bounding box center [80, 113] width 115 height 35
click at [697, 393] on textarea "entrei mas na" at bounding box center [775, 393] width 222 height 29
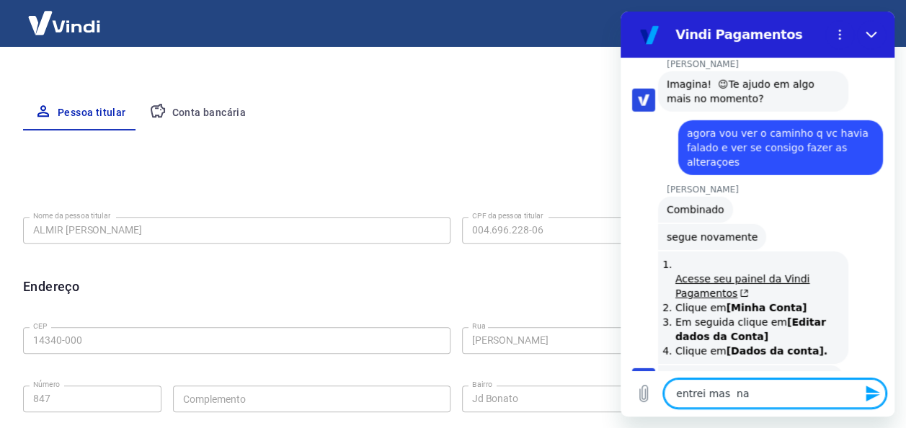
click at [740, 392] on textarea "entrei mas na" at bounding box center [775, 393] width 222 height 29
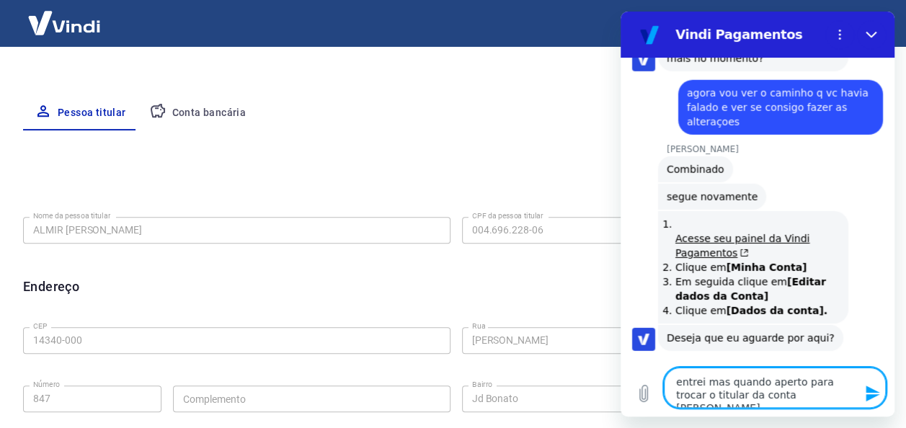
scroll to position [2068, 0]
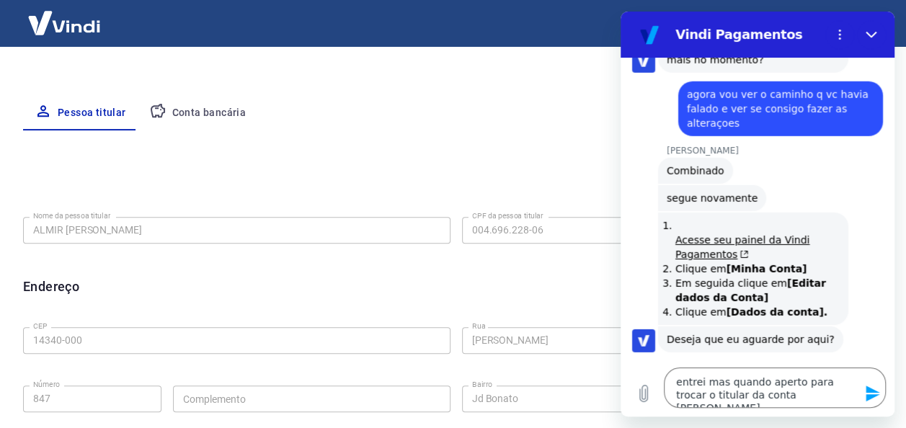
click at [869, 401] on icon "Enviar mensagem" at bounding box center [872, 393] width 17 height 17
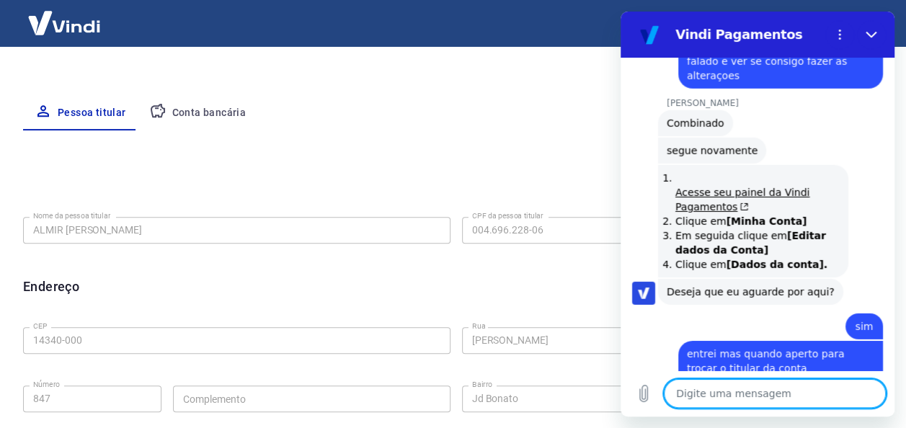
scroll to position [2119, 0]
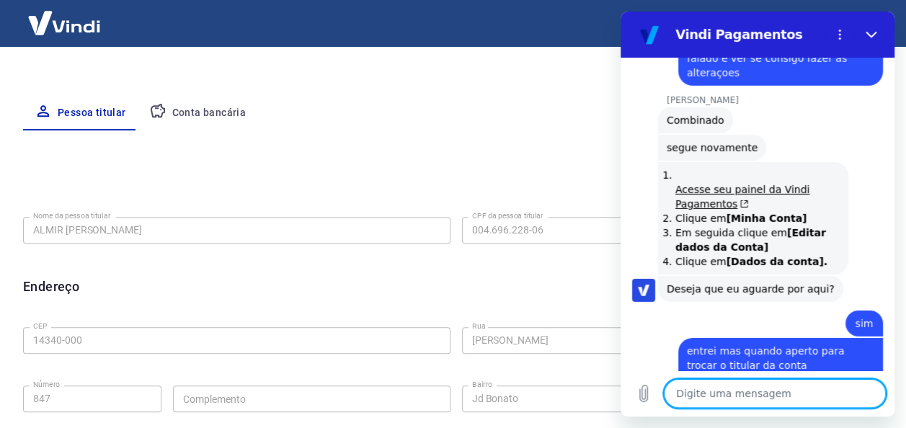
click at [737, 401] on textarea at bounding box center [775, 393] width 222 height 29
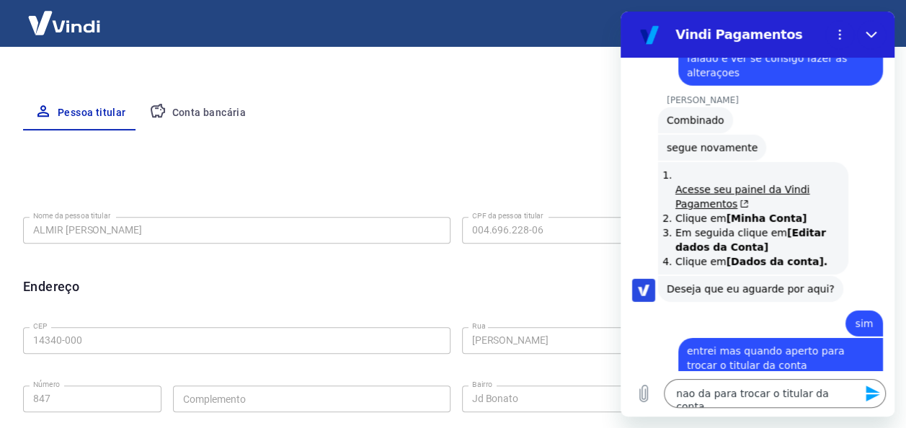
click at [871, 388] on icon "Enviar mensagem" at bounding box center [872, 393] width 17 height 17
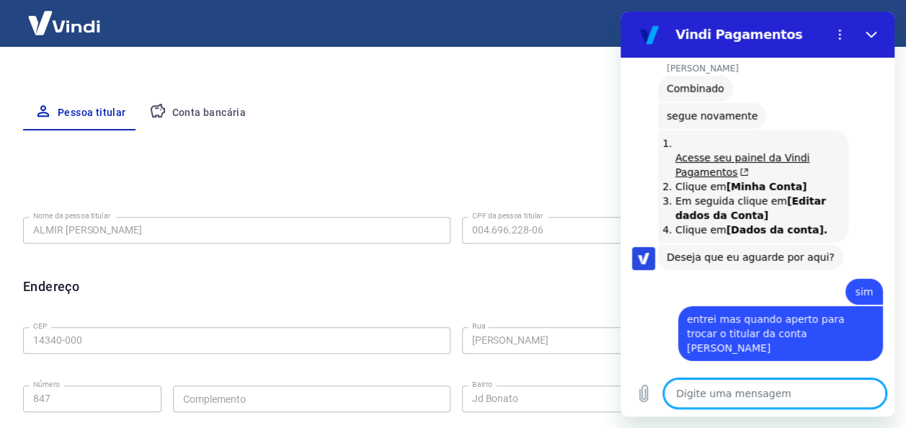
scroll to position [2153, 0]
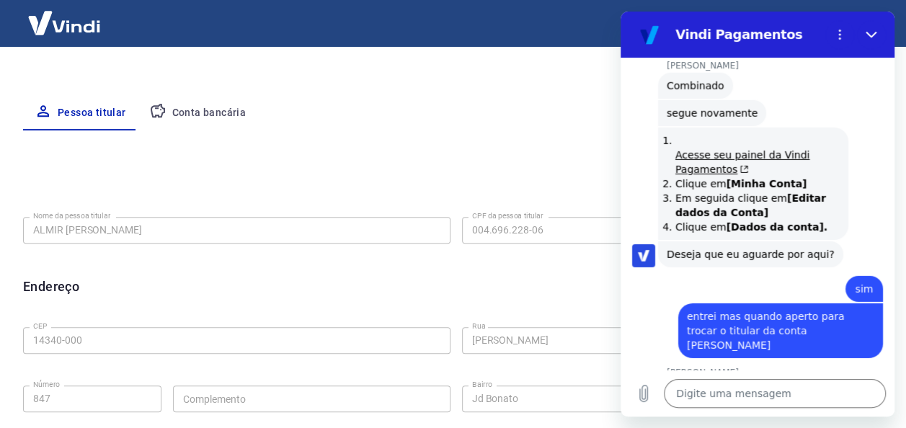
click at [215, 115] on button "Conta bancária" at bounding box center [198, 113] width 120 height 35
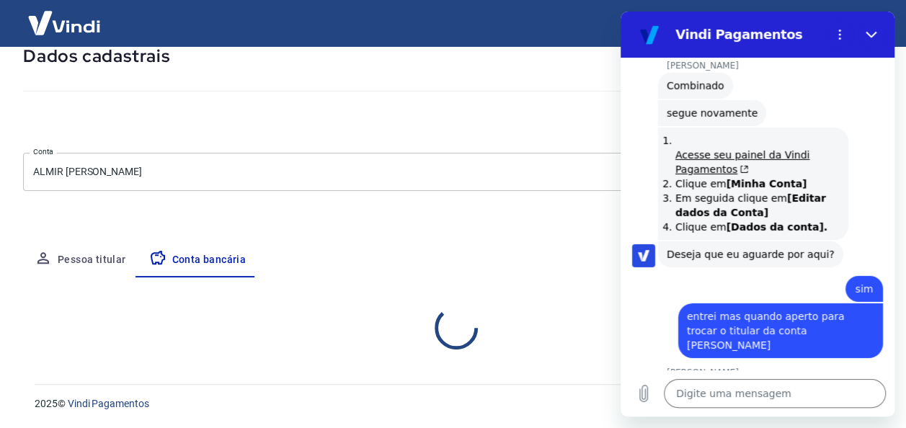
scroll to position [235, 0]
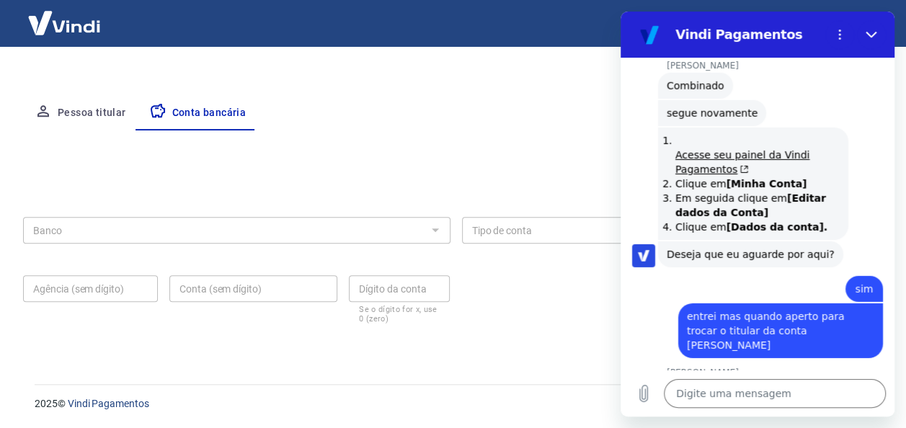
click at [215, 229] on div "Banco Banco" at bounding box center [236, 228] width 427 height 35
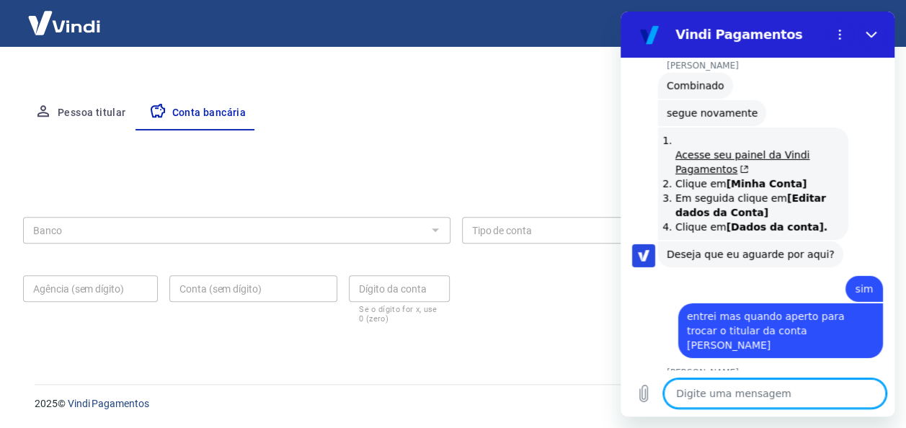
click at [705, 401] on textarea at bounding box center [775, 393] width 222 height 29
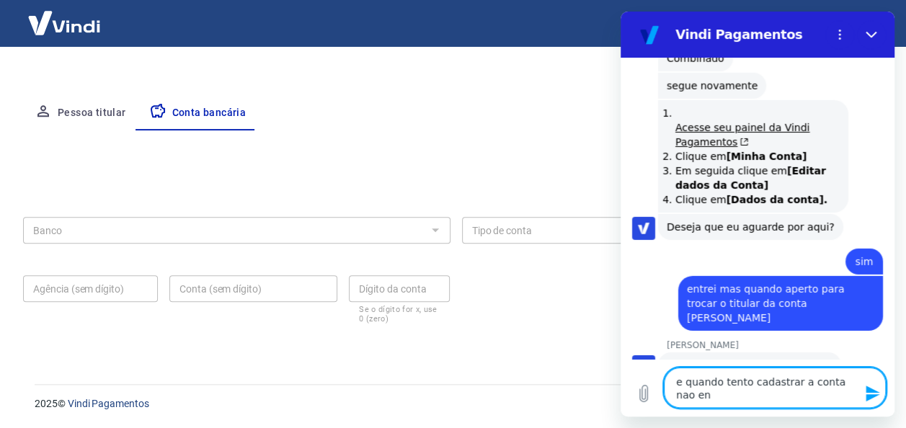
scroll to position [2182, 0]
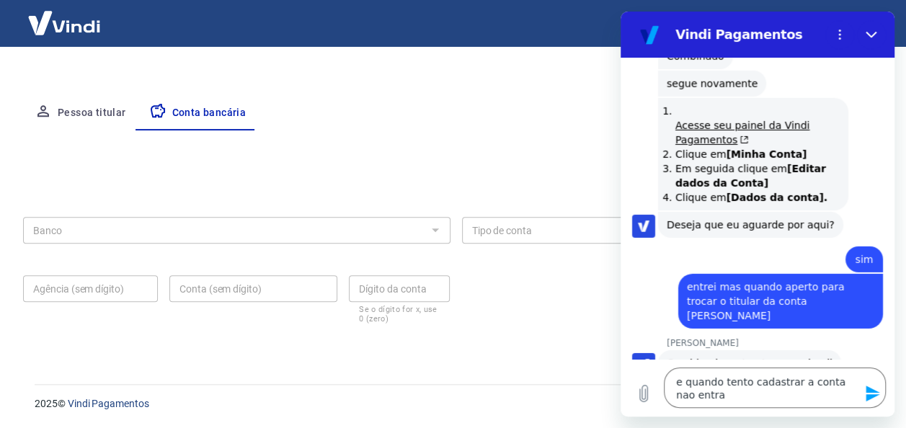
click at [871, 395] on icon "Enviar mensagem" at bounding box center [872, 393] width 14 height 16
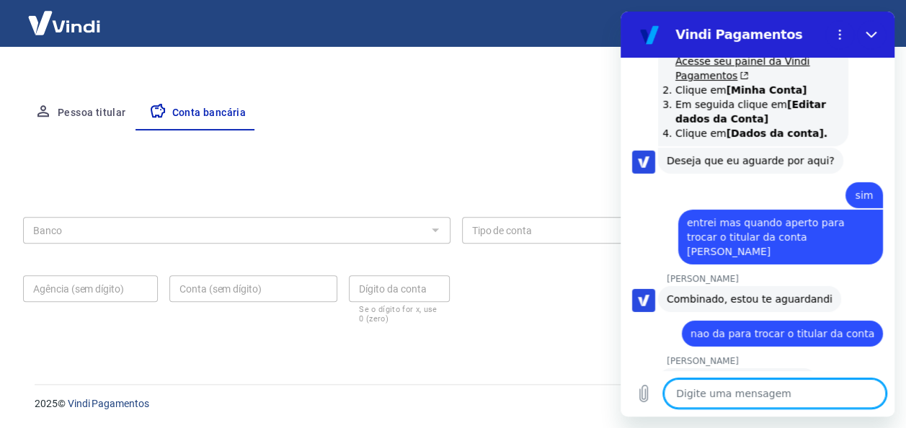
scroll to position [2250, 0]
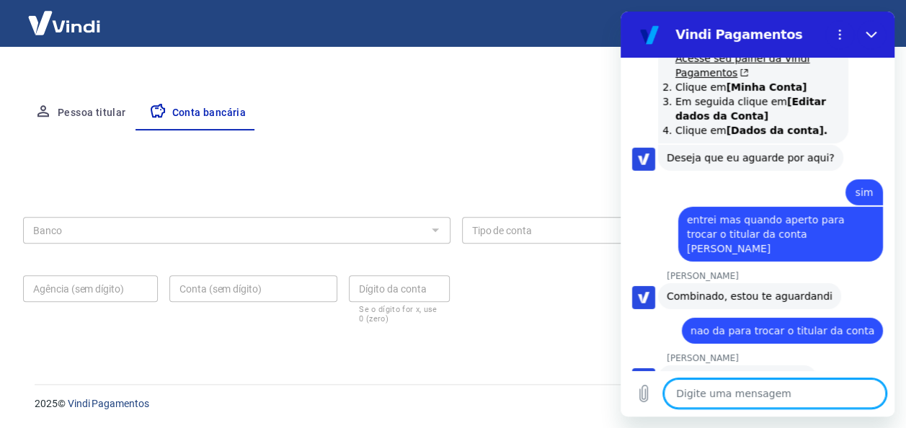
click at [694, 396] on textarea at bounding box center [775, 393] width 222 height 29
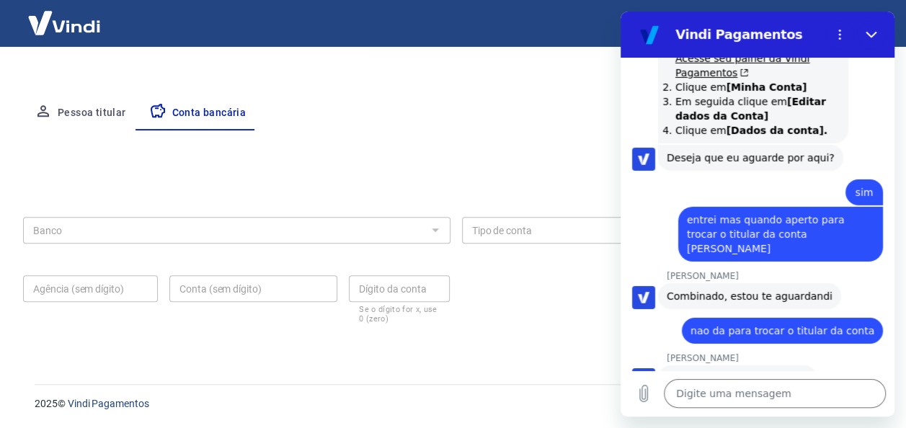
click at [108, 111] on button "Pessoa titular" at bounding box center [80, 113] width 115 height 35
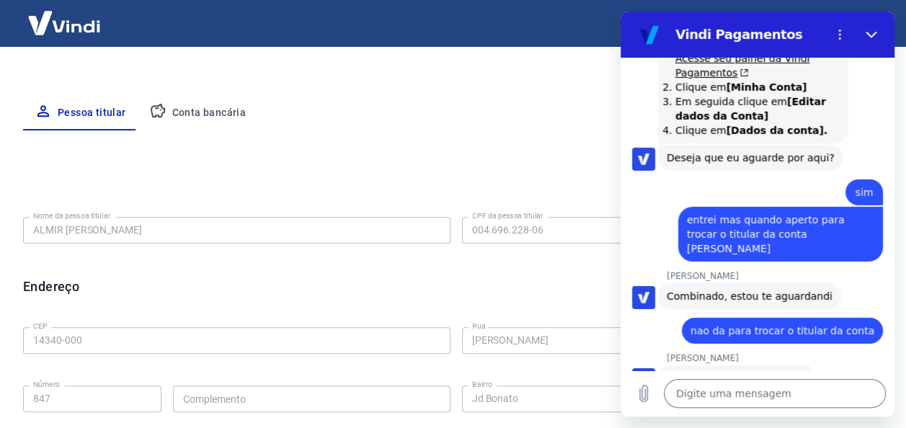
drag, startPoint x: 163, startPoint y: 220, endPoint x: 287, endPoint y: 184, distance: 129.9
click at [287, 184] on div at bounding box center [455, 176] width 865 height 35
click at [66, 107] on button "Pessoa titular" at bounding box center [80, 113] width 115 height 35
click at [187, 114] on button "Conta bancária" at bounding box center [198, 113] width 120 height 35
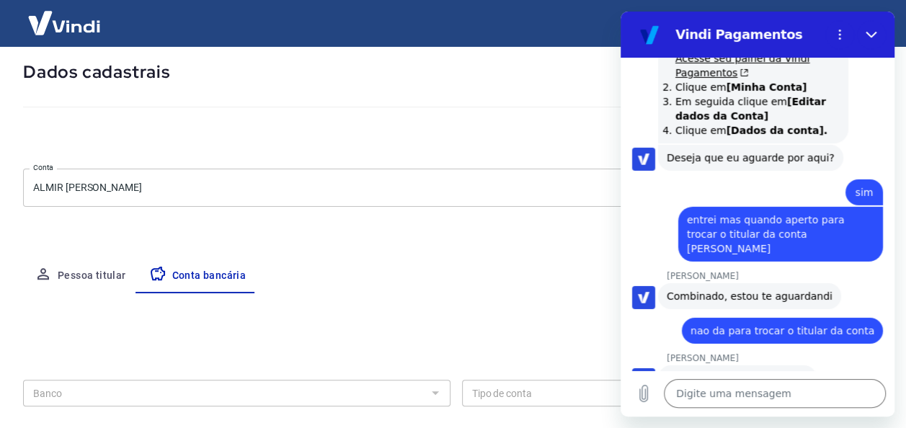
scroll to position [0, 0]
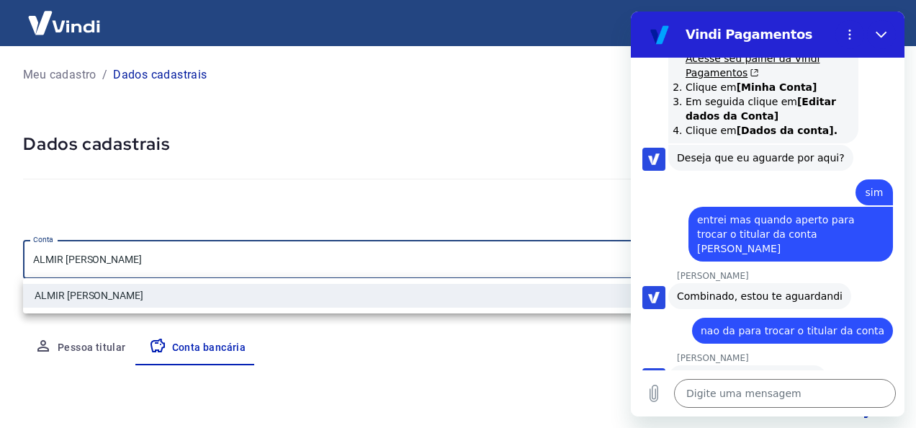
click at [156, 256] on body "Meu cadastro / Dados cadastrais Dados cadastrais Cancelar conta Conta ALMIR AMA…" at bounding box center [458, 214] width 916 height 428
click at [156, 256] on div at bounding box center [458, 214] width 916 height 428
click at [156, 256] on body "Meu cadastro / Dados cadastrais Dados cadastrais Cancelar conta Conta ALMIR AMA…" at bounding box center [458, 214] width 916 height 428
click at [156, 256] on div at bounding box center [458, 214] width 916 height 428
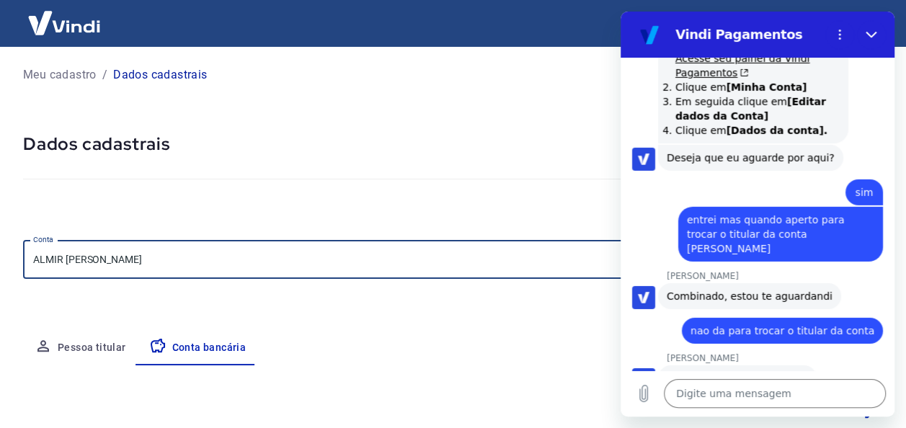
click at [156, 258] on body "Meu cadastro / Dados cadastrais Dados cadastrais Cancelar conta Conta ALMIR AMA…" at bounding box center [453, 214] width 906 height 428
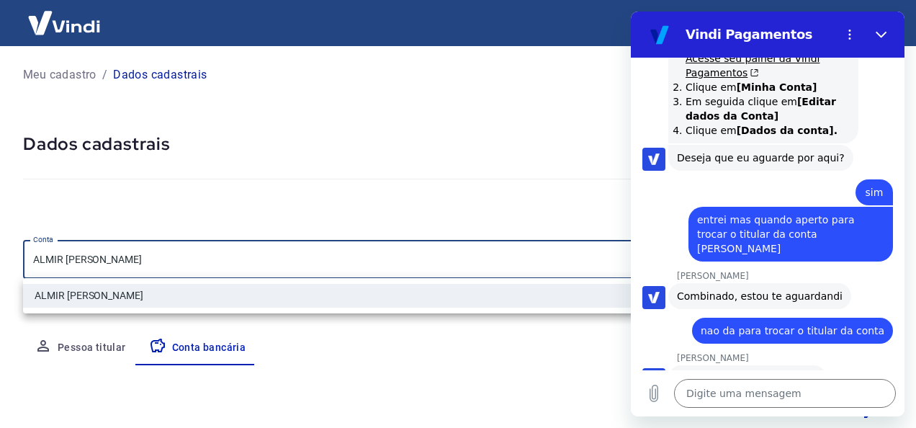
click at [156, 258] on div at bounding box center [458, 214] width 916 height 428
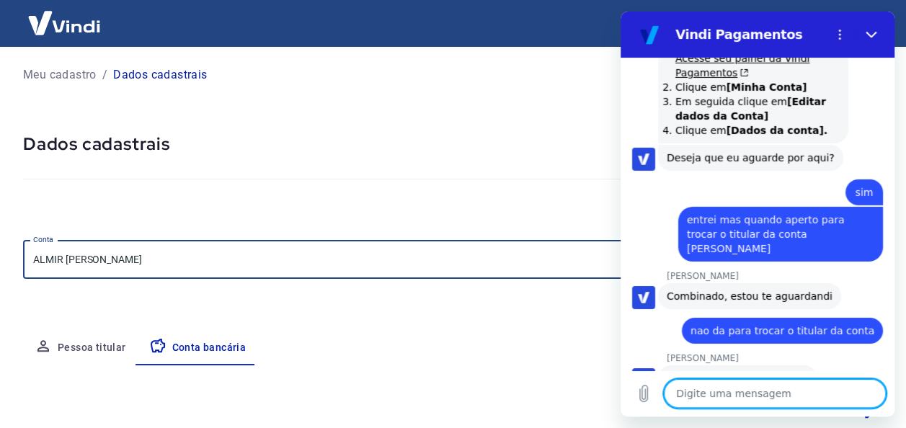
click at [686, 398] on textarea at bounding box center [775, 393] width 222 height 29
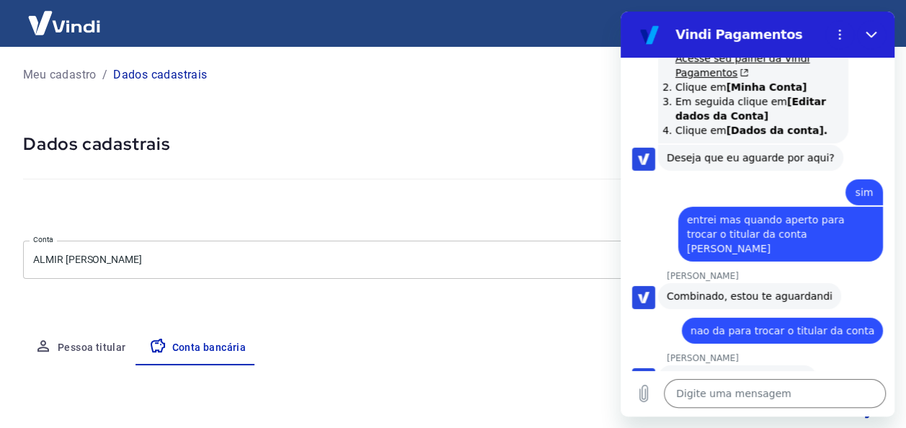
click at [202, 255] on body "Meu cadastro / Dados cadastrais Dados cadastrais Cancelar conta Conta ALMIR AMA…" at bounding box center [453, 214] width 906 height 428
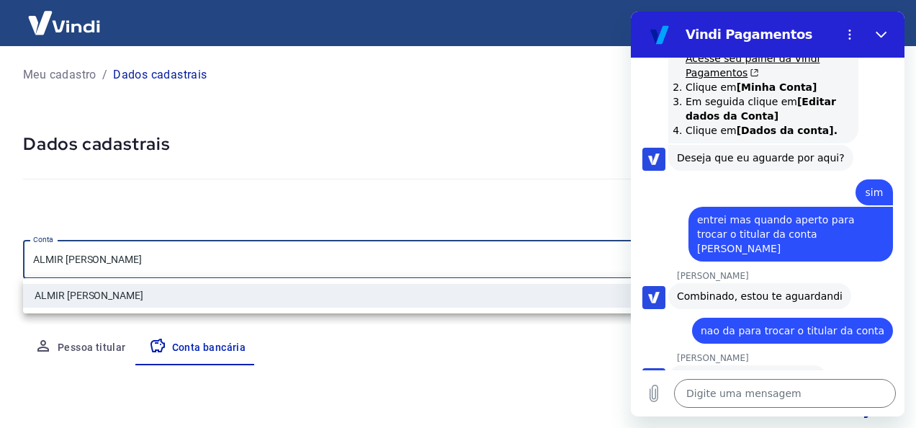
click at [97, 349] on div at bounding box center [458, 214] width 916 height 428
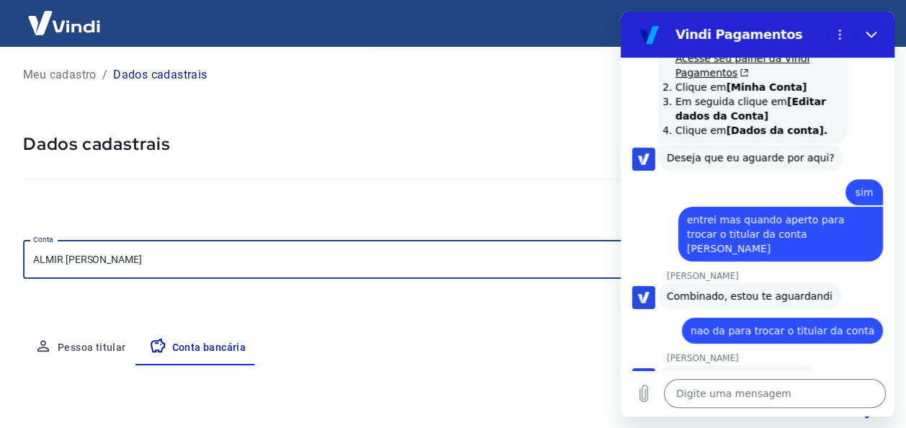
click at [97, 349] on button "Pessoa titular" at bounding box center [80, 348] width 115 height 35
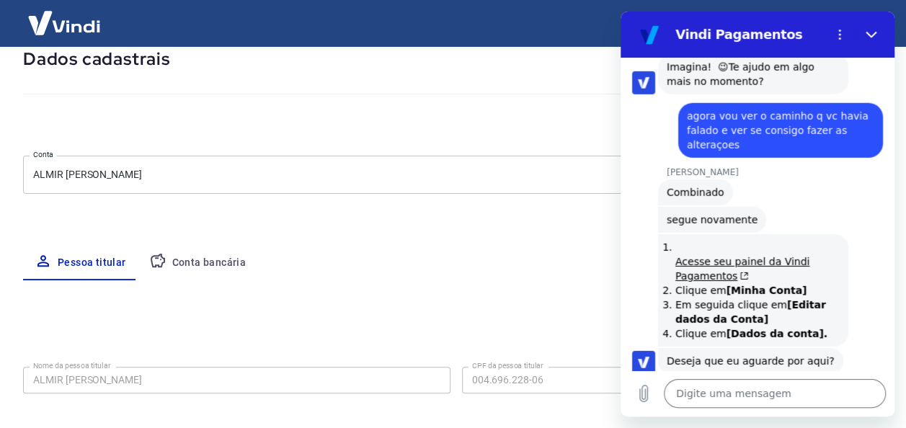
scroll to position [2034, 0]
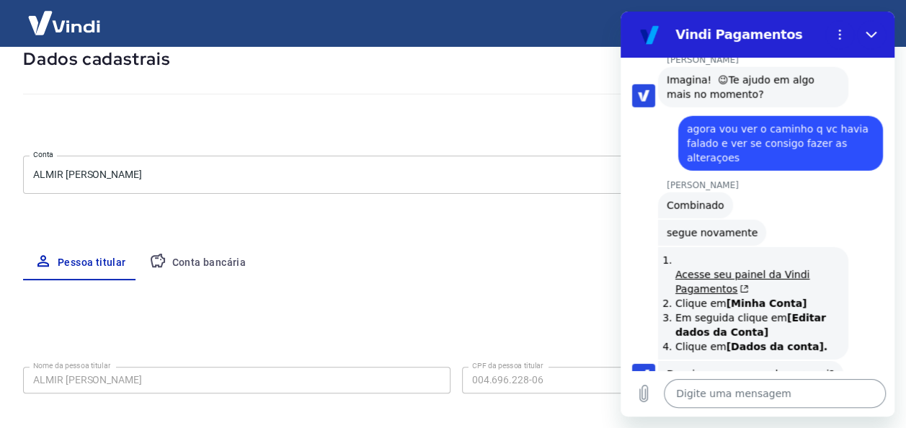
click at [808, 396] on textarea at bounding box center [775, 393] width 222 height 29
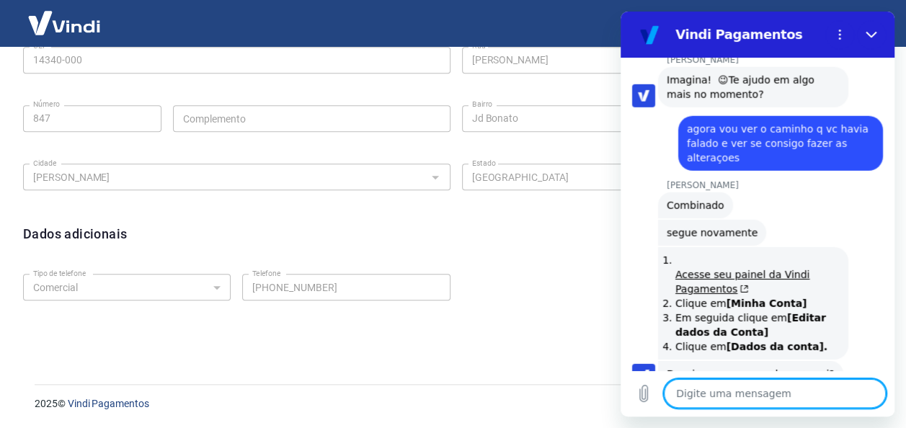
scroll to position [2250, 0]
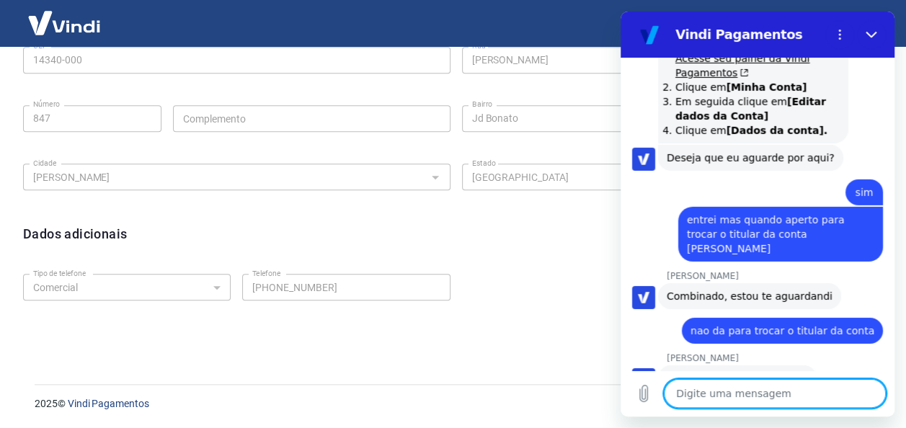
click at [770, 398] on textarea at bounding box center [775, 393] width 222 height 29
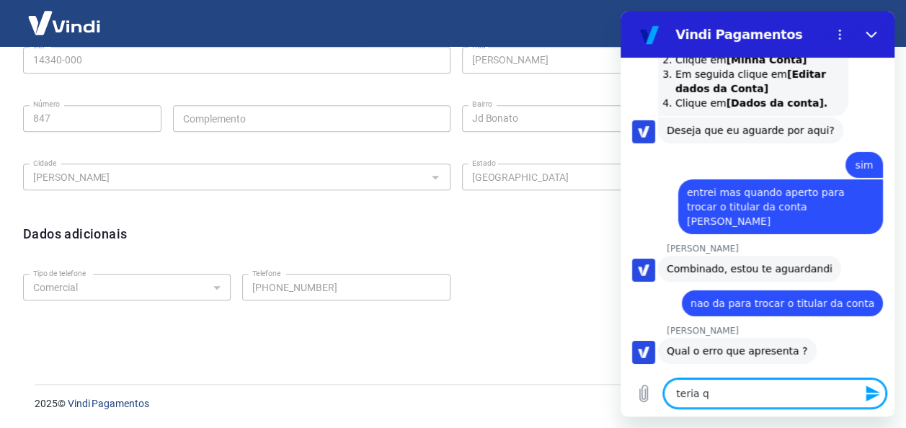
scroll to position [2312, 0]
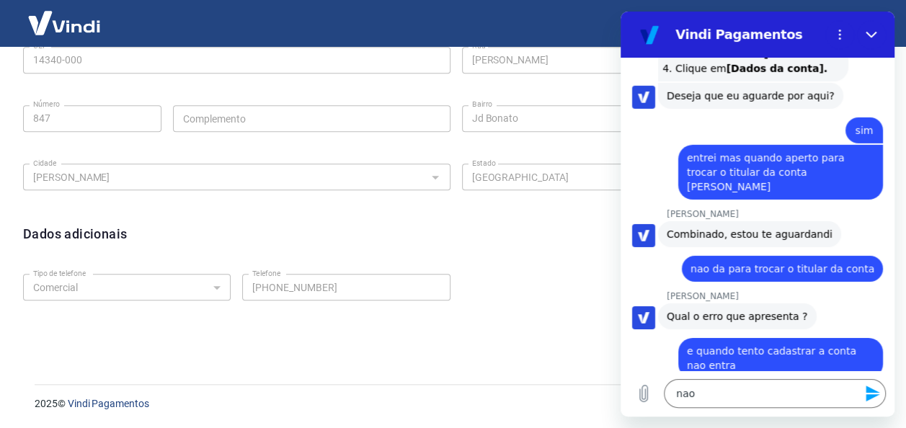
click at [872, 395] on icon "Enviar mensagem" at bounding box center [872, 393] width 14 height 16
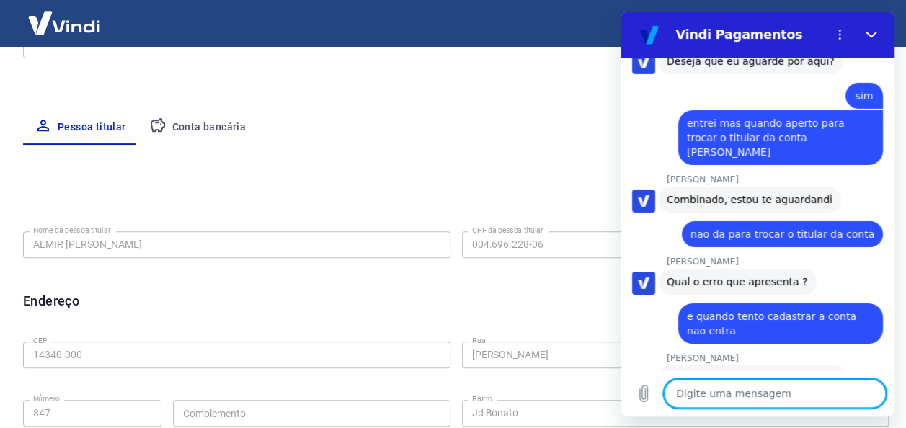
scroll to position [207, 0]
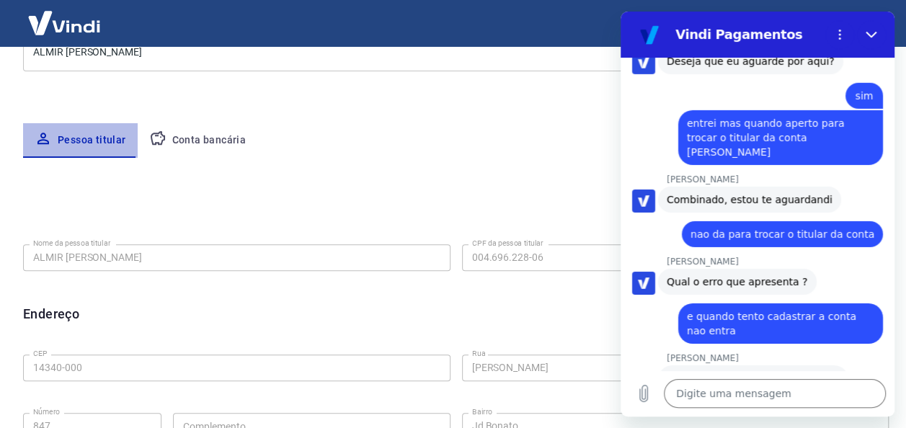
click at [83, 137] on button "Pessoa titular" at bounding box center [80, 140] width 115 height 35
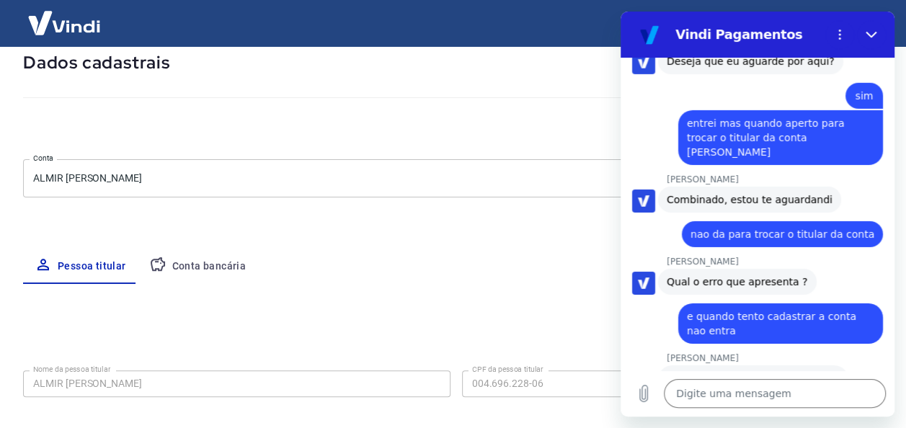
scroll to position [0, 0]
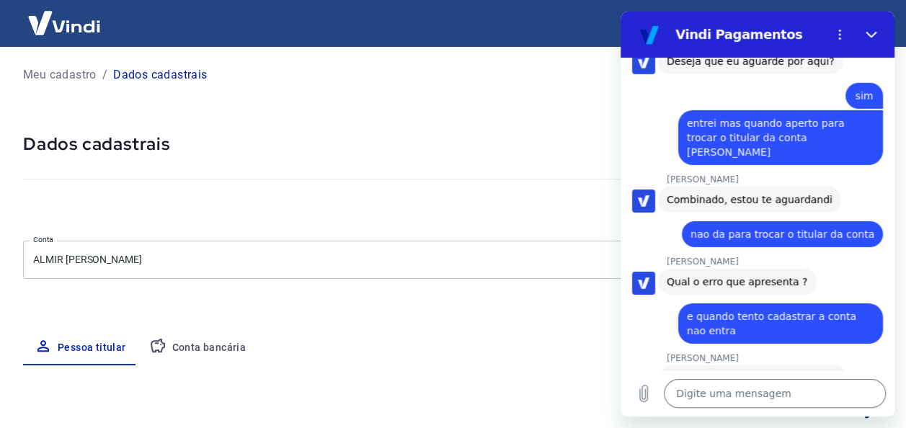
click at [399, 156] on div at bounding box center [455, 176] width 865 height 41
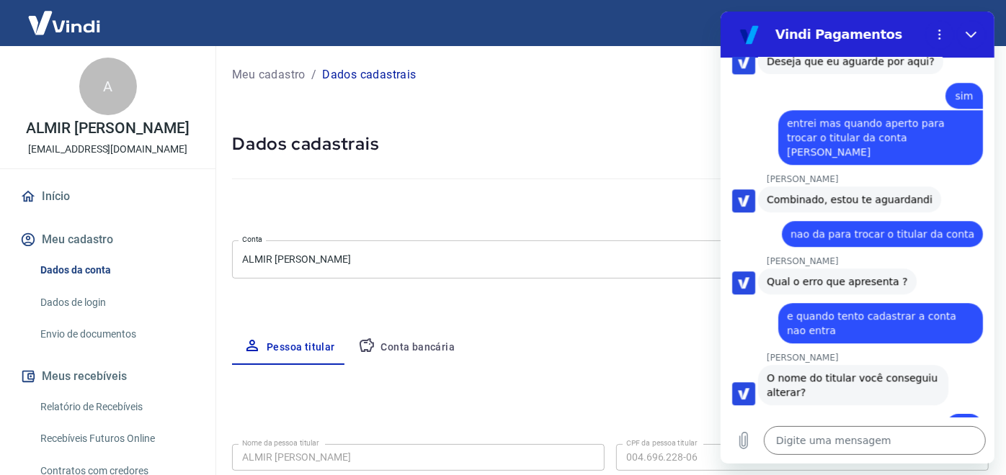
scroll to position [2313, 0]
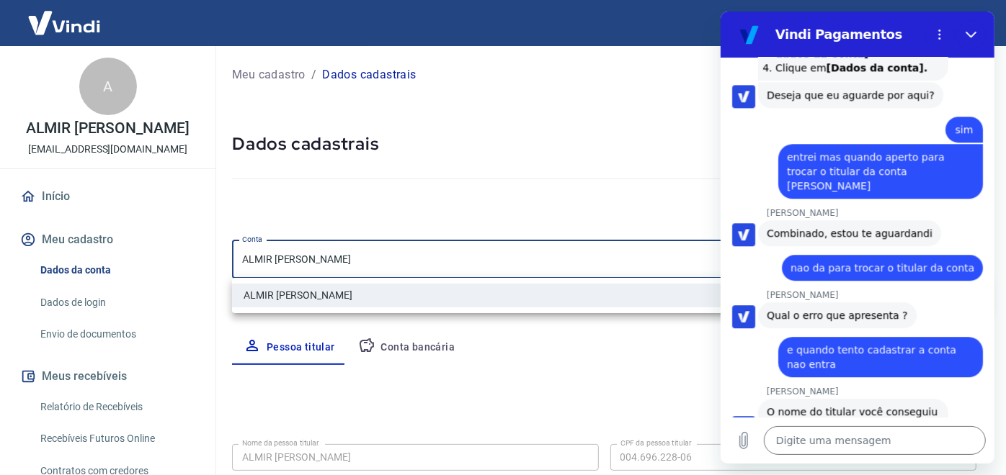
click at [491, 257] on body "Sair A ALMIR AMADOR TONELLO aatonello@hotmail.com Início Meu cadastro Dados da …" at bounding box center [503, 237] width 1006 height 475
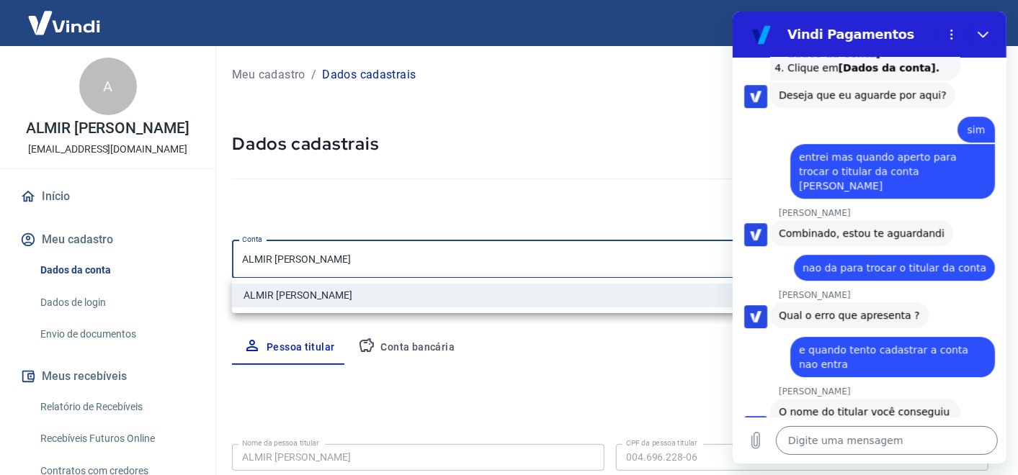
click at [651, 158] on div at bounding box center [509, 237] width 1018 height 475
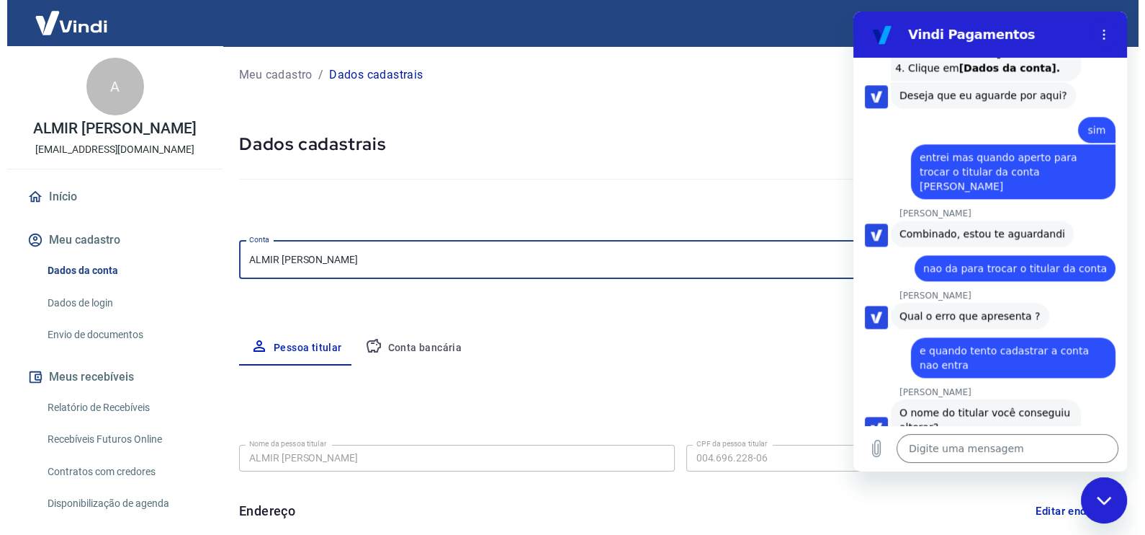
scroll to position [2319, 0]
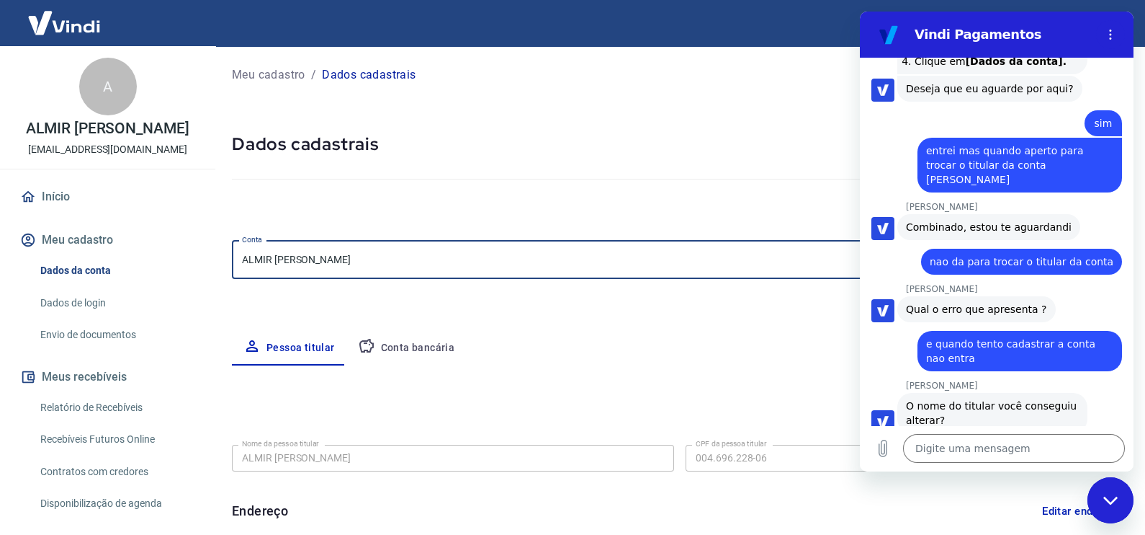
click at [344, 267] on body "Sair A ALMIR AMADOR TONELLO aatonello@hotmail.com Início Meu cadastro Dados da …" at bounding box center [572, 267] width 1145 height 535
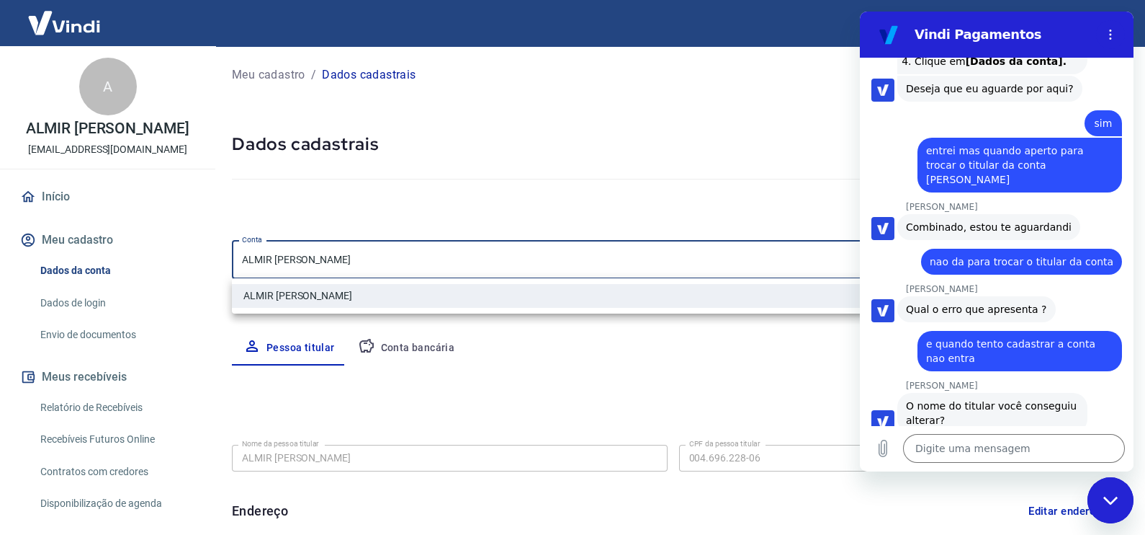
click at [85, 195] on div at bounding box center [572, 267] width 1145 height 535
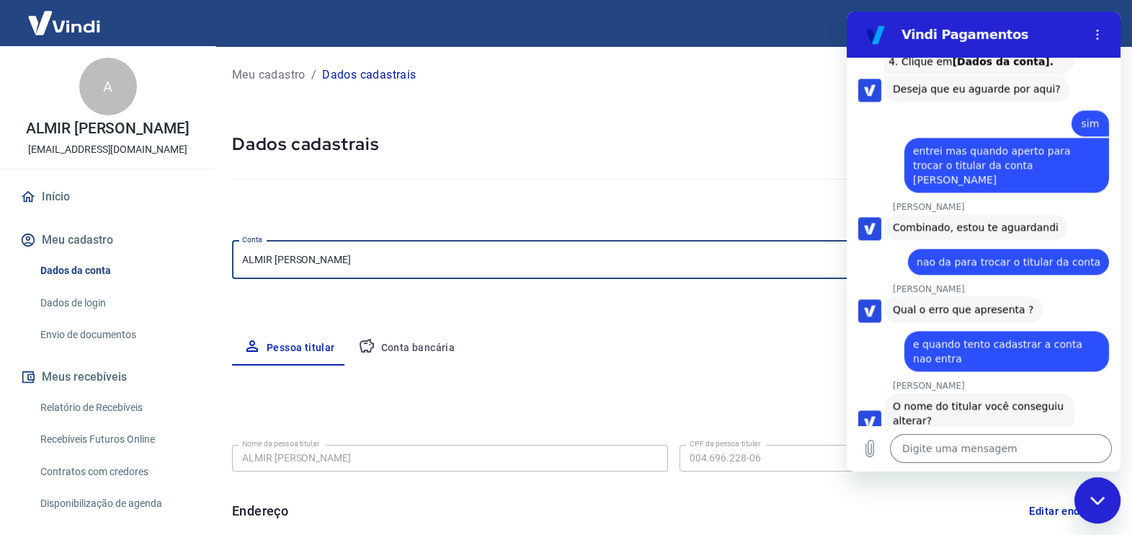
click at [293, 267] on body "Sair A ALMIR AMADOR TONELLO aatonello@hotmail.com Início Meu cadastro Dados da …" at bounding box center [566, 267] width 1132 height 535
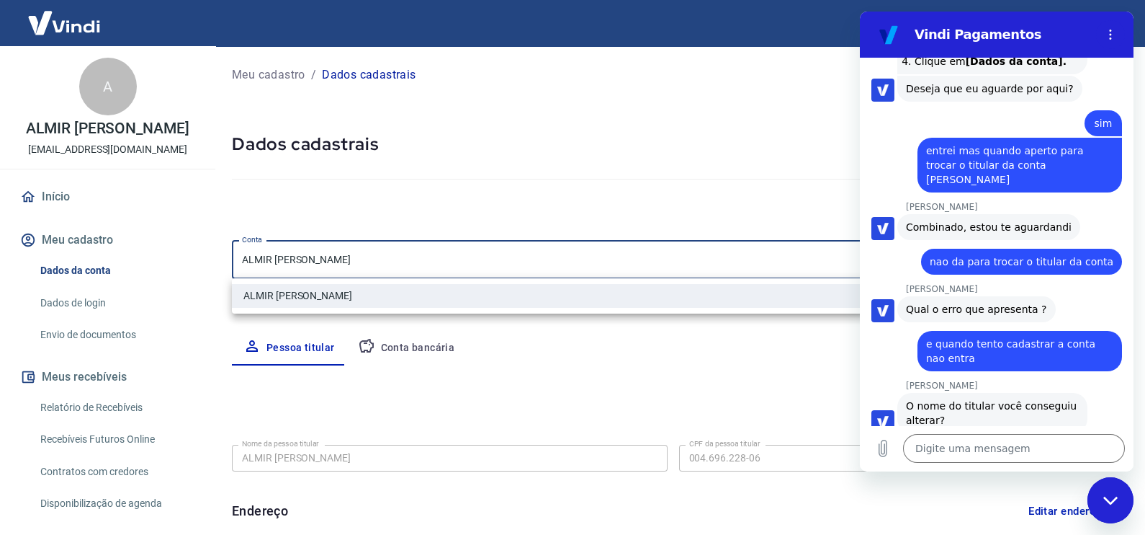
click at [293, 267] on div at bounding box center [572, 267] width 1145 height 535
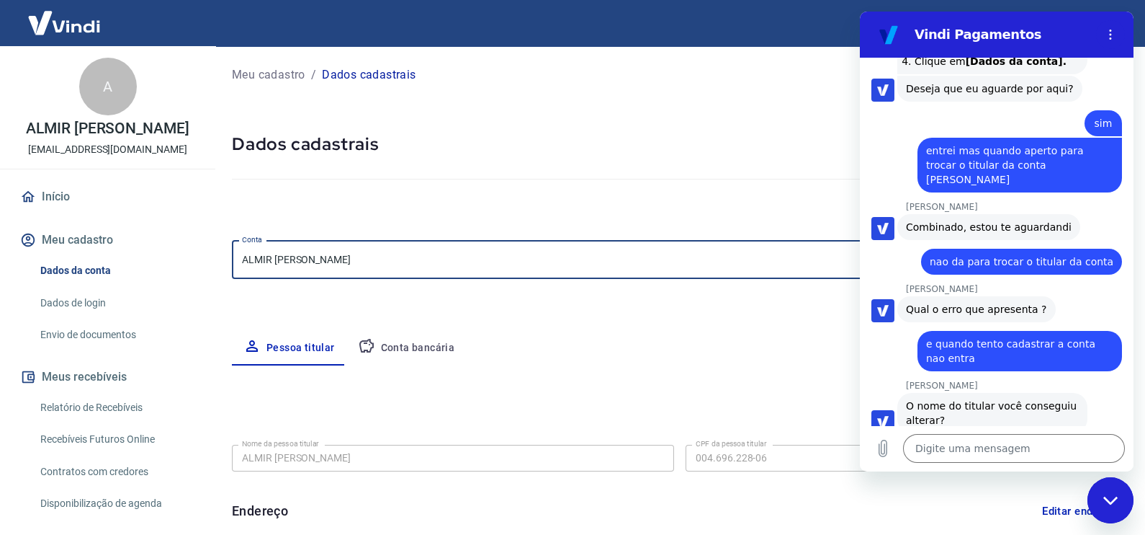
click at [293, 267] on body "Sair A ALMIR AMADOR TONELLO aatonello@hotmail.com Início Meu cadastro Dados da …" at bounding box center [572, 267] width 1145 height 535
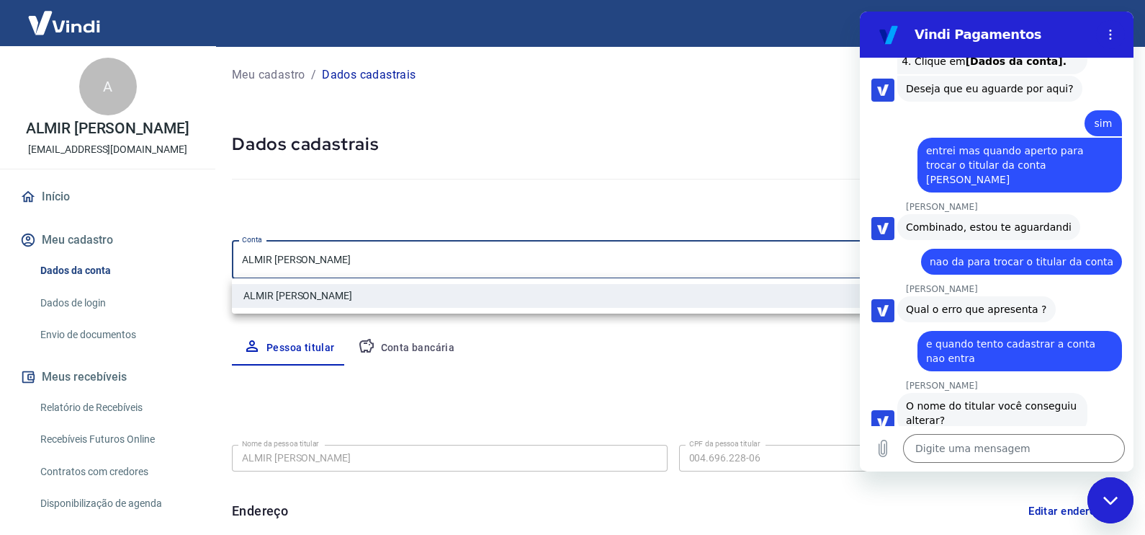
click at [287, 260] on div at bounding box center [572, 267] width 1145 height 535
click at [367, 261] on body "Sair A ALMIR AMADOR TONELLO aatonello@hotmail.com Início Meu cadastro Dados da …" at bounding box center [572, 267] width 1145 height 535
click at [916, 427] on textarea at bounding box center [1014, 448] width 222 height 29
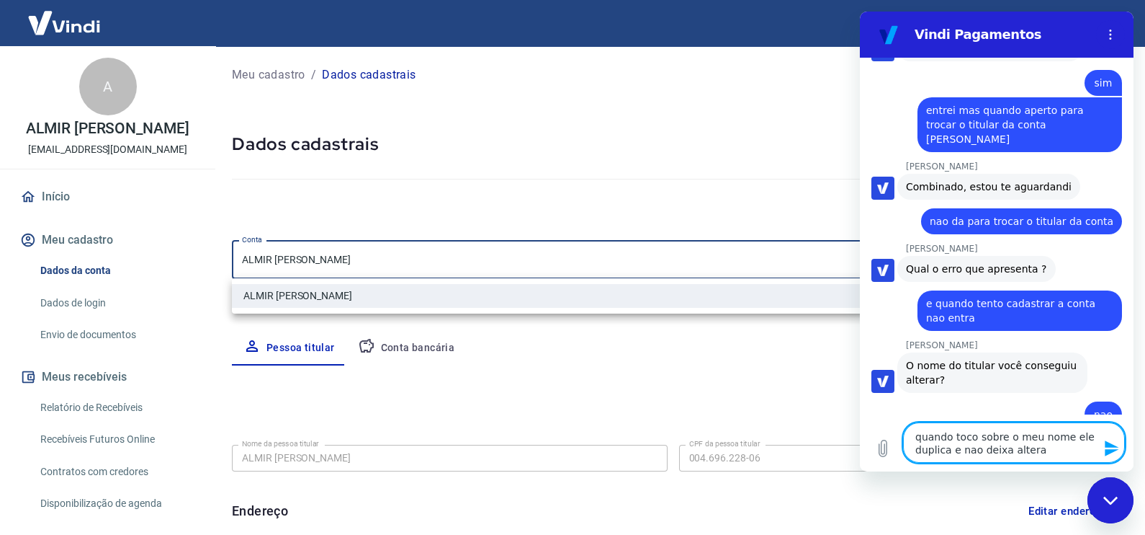
scroll to position [2359, 0]
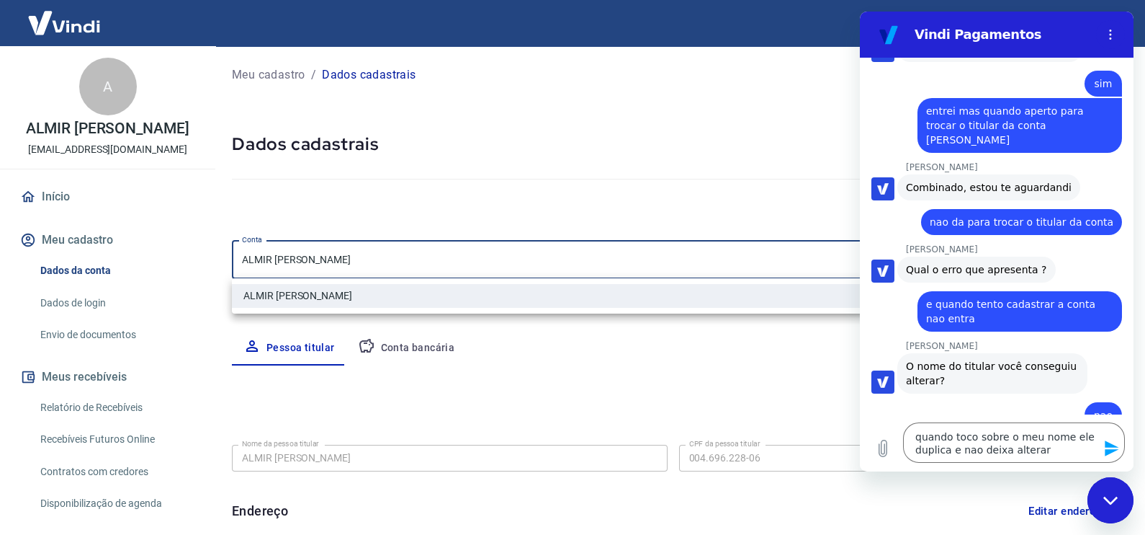
click at [916, 427] on div "Fechar janela de mensagens" at bounding box center [1110, 499] width 43 height 43
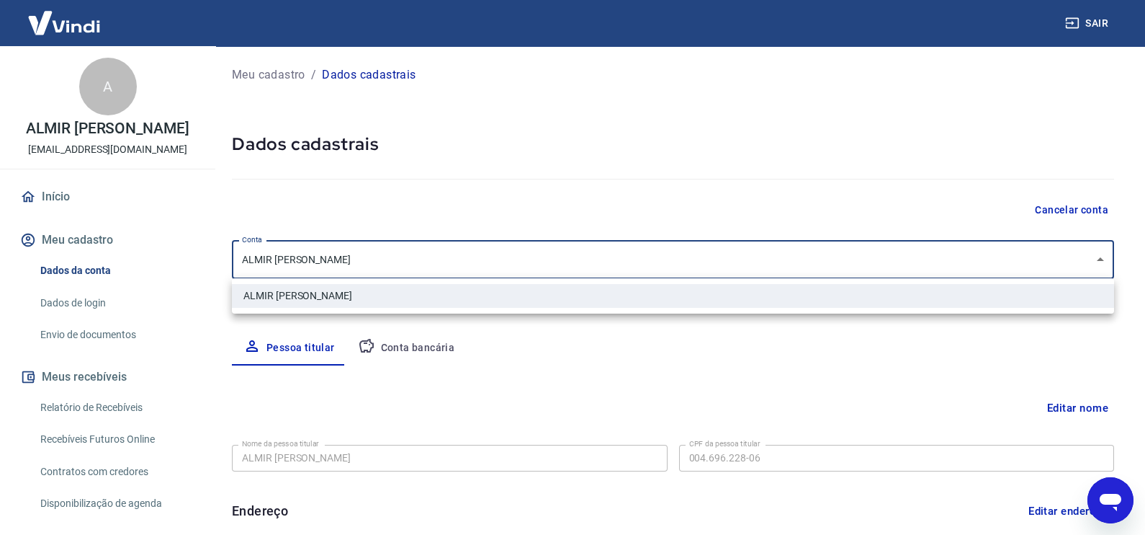
scroll to position [2359, 0]
click at [916, 427] on icon "Abrir janela de mensagens" at bounding box center [1111, 500] width 26 height 26
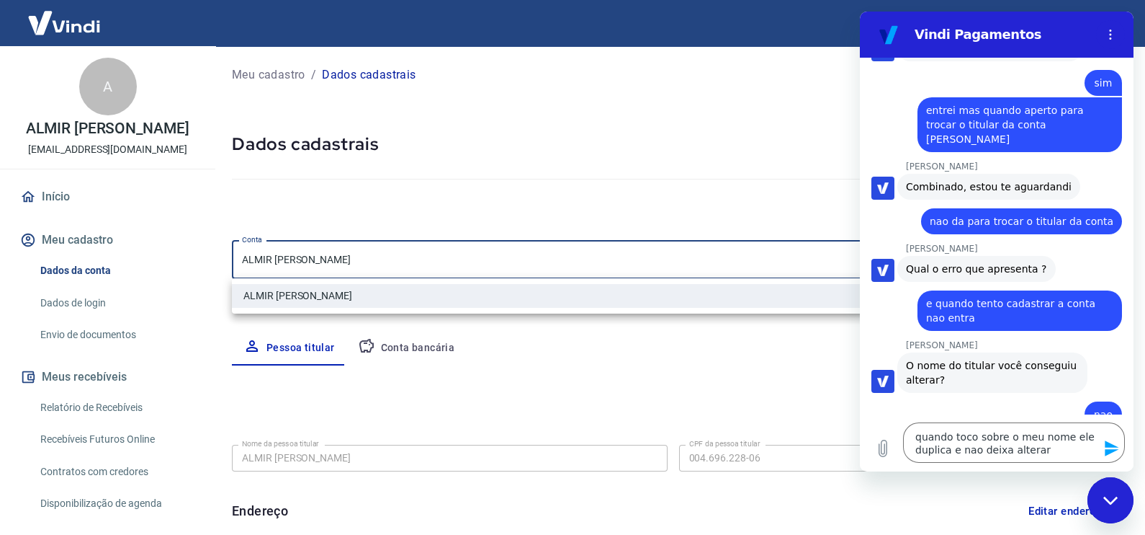
scroll to position [2359, 0]
click at [916, 427] on icon "Enviar mensagem" at bounding box center [1112, 448] width 14 height 16
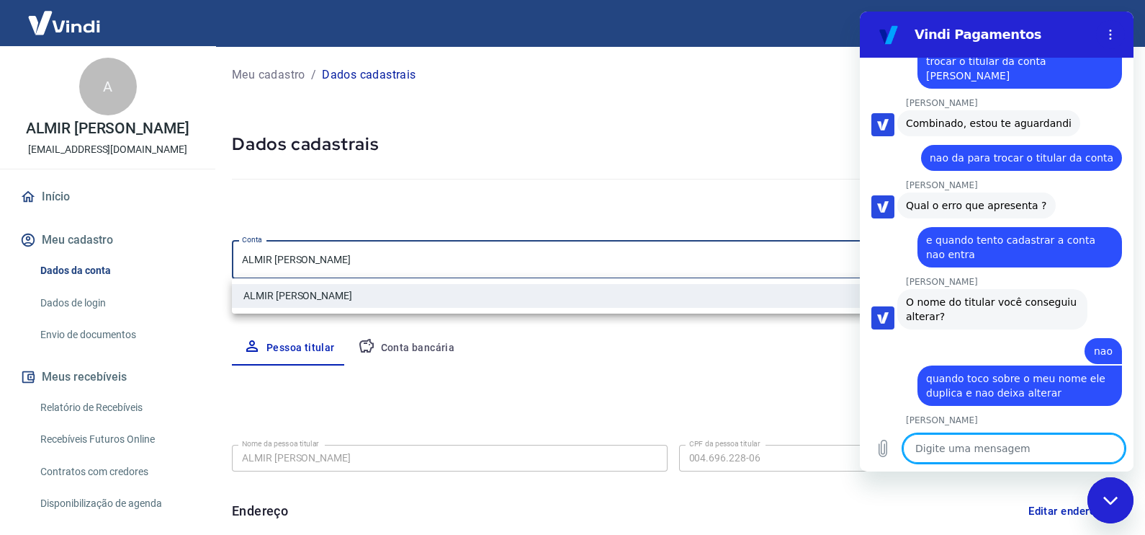
scroll to position [2465, 0]
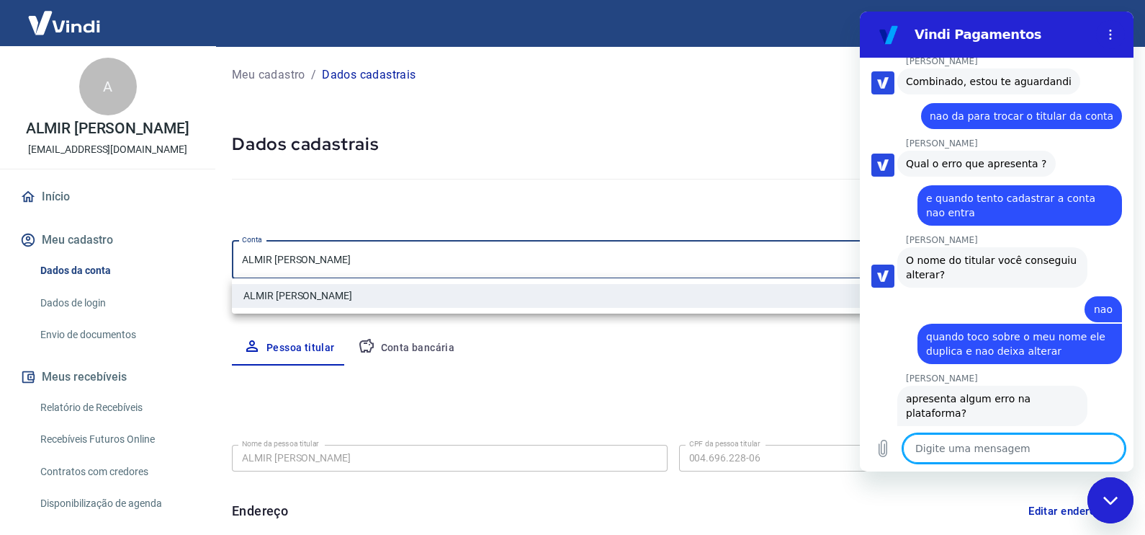
click at [916, 427] on textarea at bounding box center [1014, 448] width 222 height 29
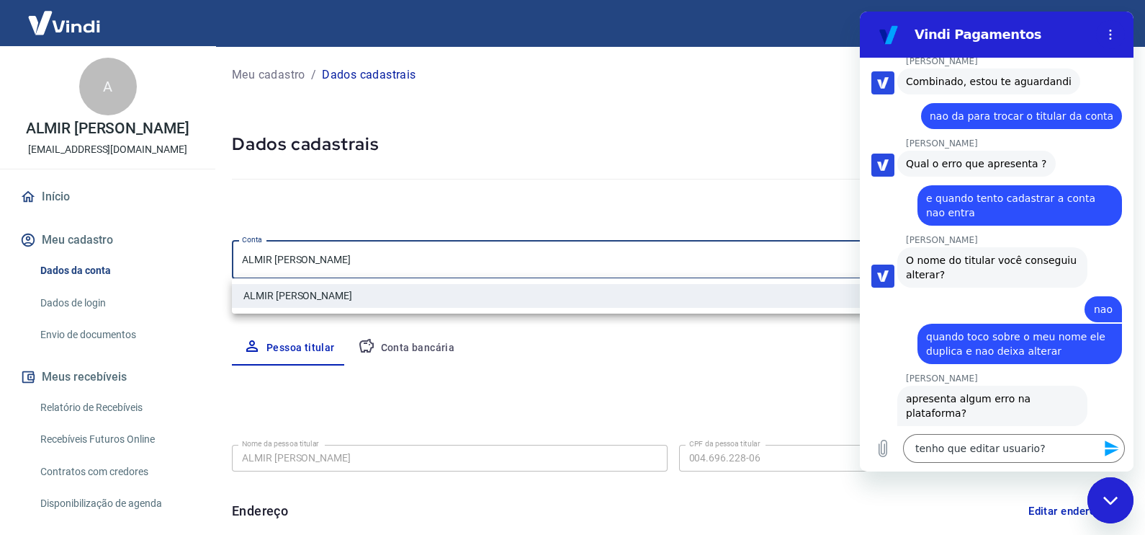
click at [916, 427] on icon "Enviar mensagem" at bounding box center [1112, 448] width 14 height 16
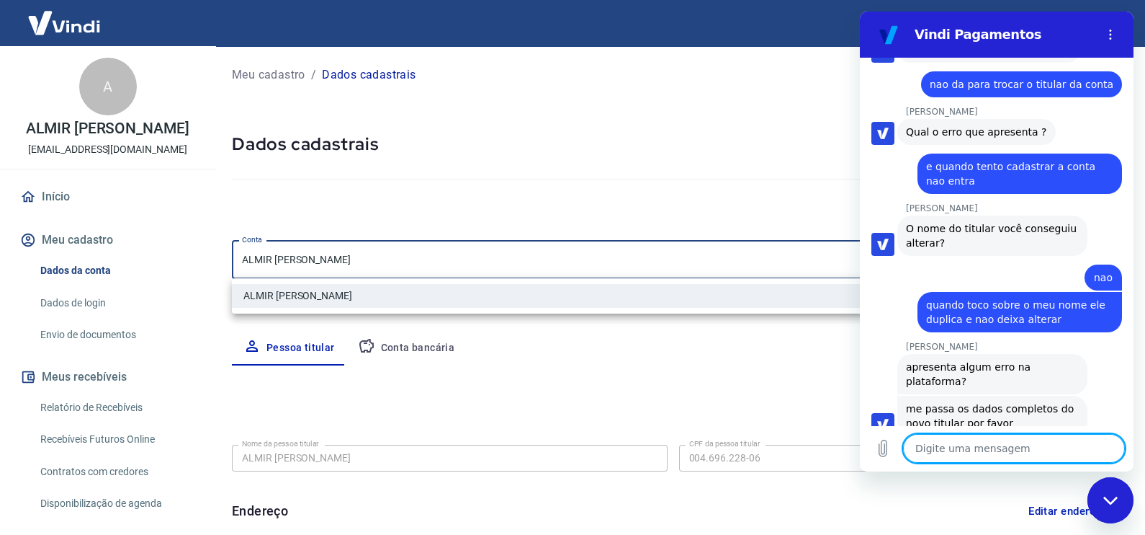
scroll to position [2499, 0]
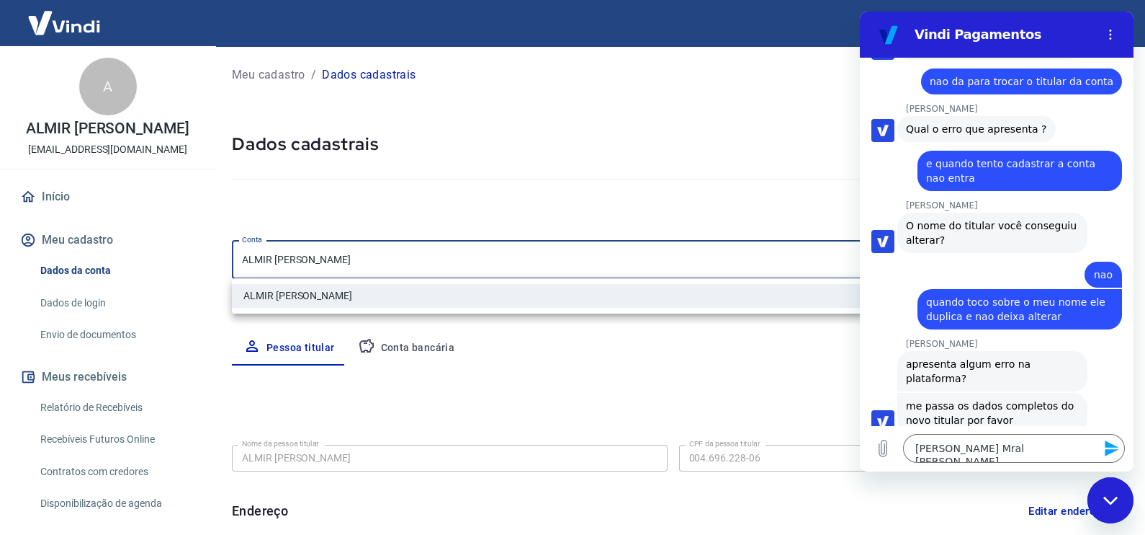
click at [916, 427] on icon "Enviar mensagem" at bounding box center [1112, 448] width 14 height 16
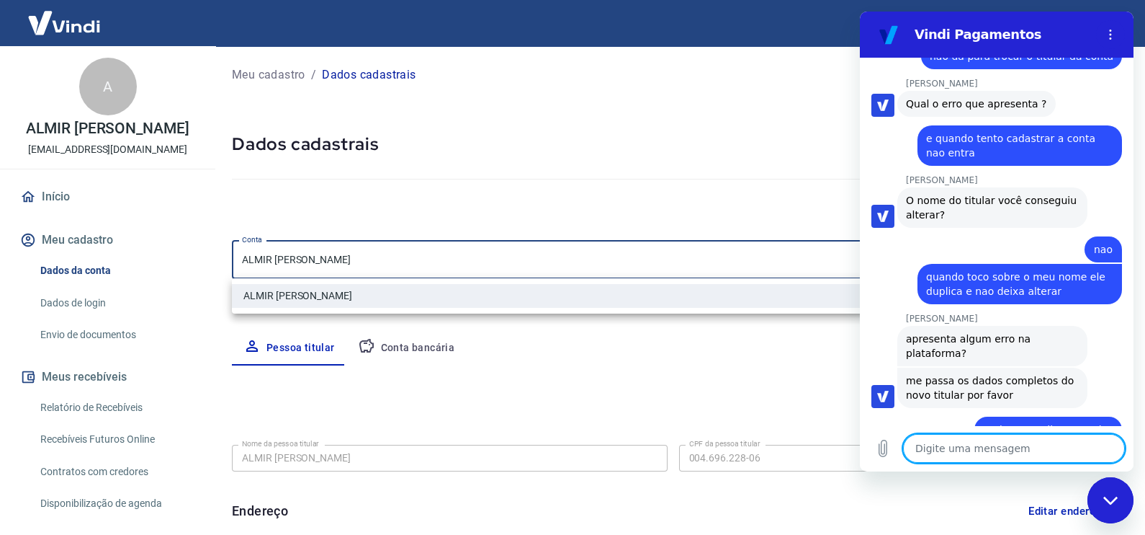
scroll to position [2526, 0]
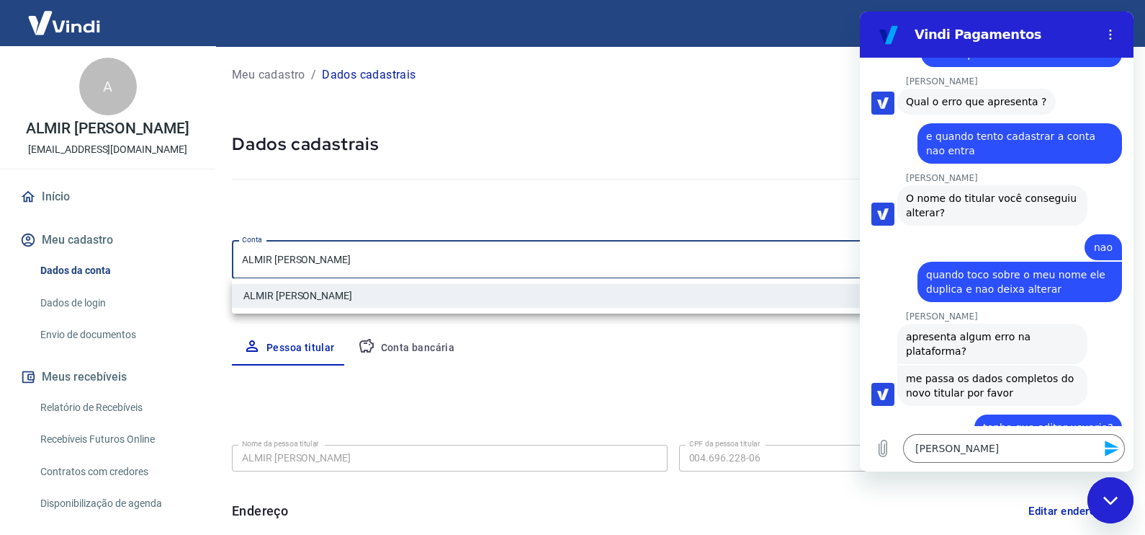
click at [916, 427] on icon "Enviar mensagem" at bounding box center [1112, 447] width 17 height 17
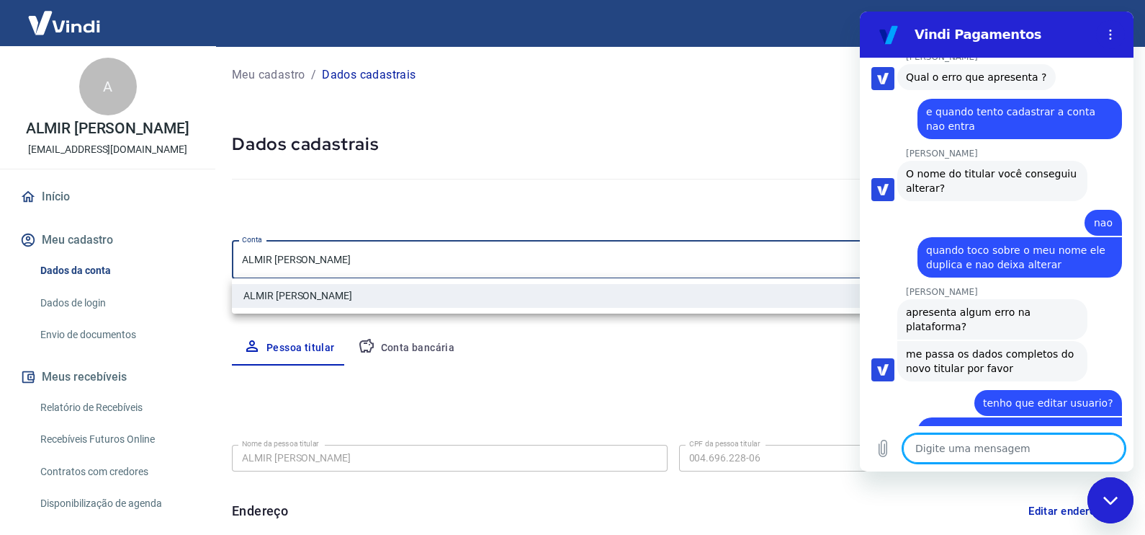
scroll to position [2554, 0]
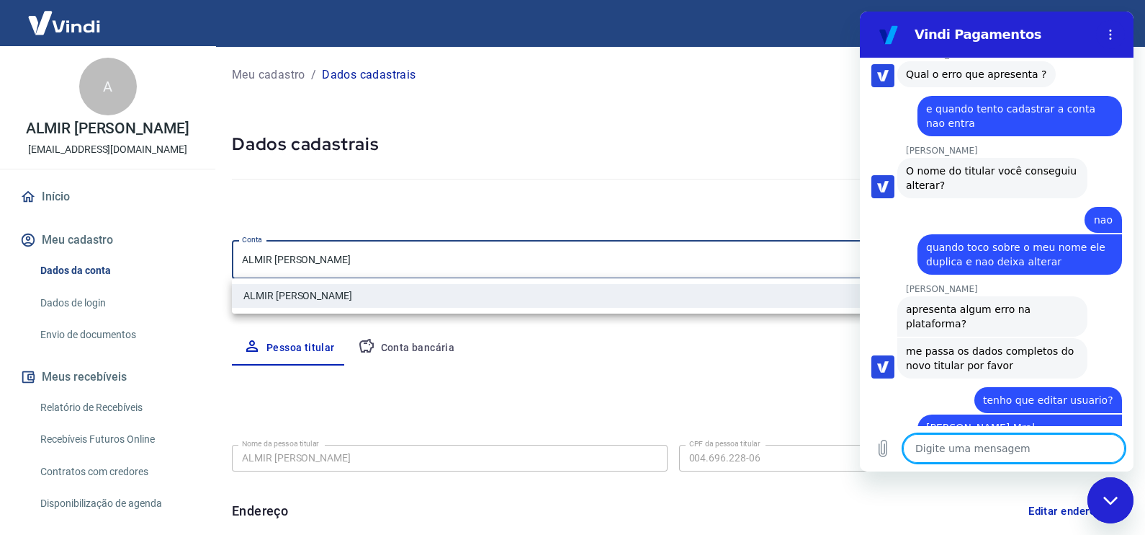
click at [916, 427] on textarea at bounding box center [1014, 448] width 222 height 29
click at [916, 427] on icon "Enviar mensagem" at bounding box center [1112, 448] width 14 height 16
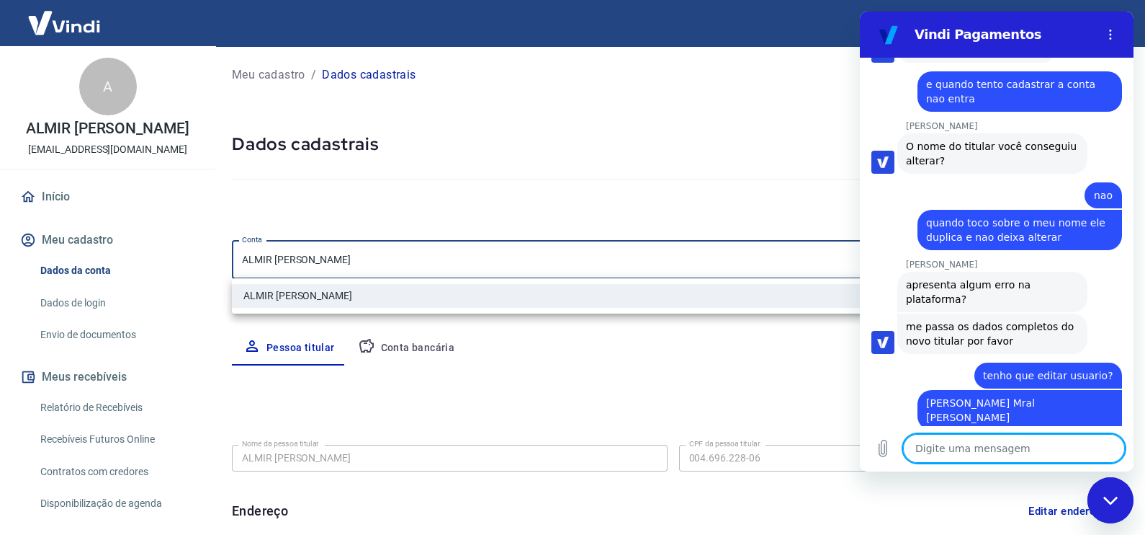
scroll to position [2581, 0]
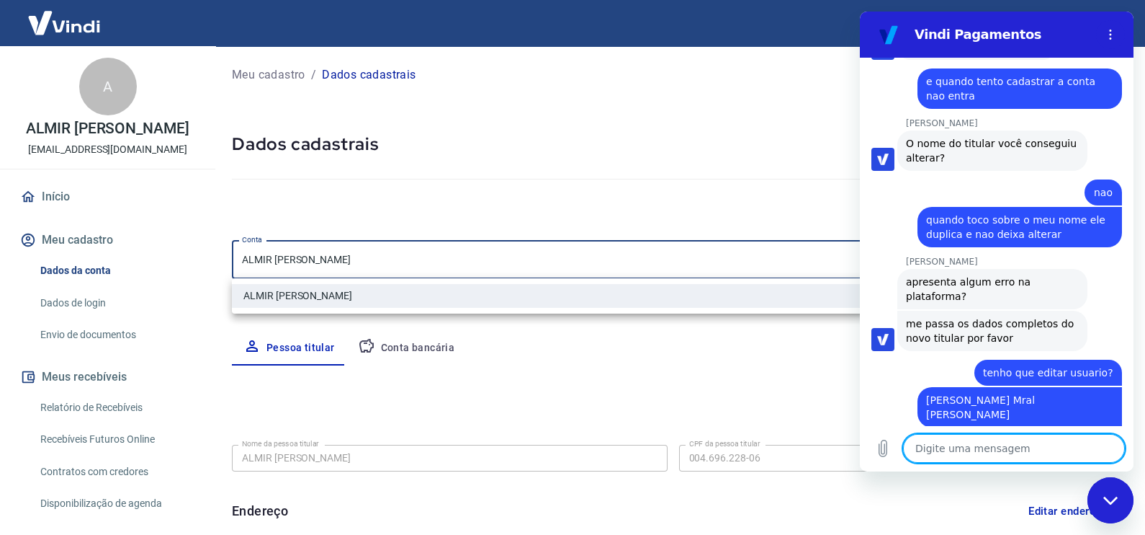
click at [916, 427] on textarea at bounding box center [1014, 448] width 222 height 29
click at [916, 427] on textarea "conta21456-6" at bounding box center [1014, 448] width 222 height 29
click at [916, 427] on textarea "conta 21456-6" at bounding box center [1014, 448] width 222 height 29
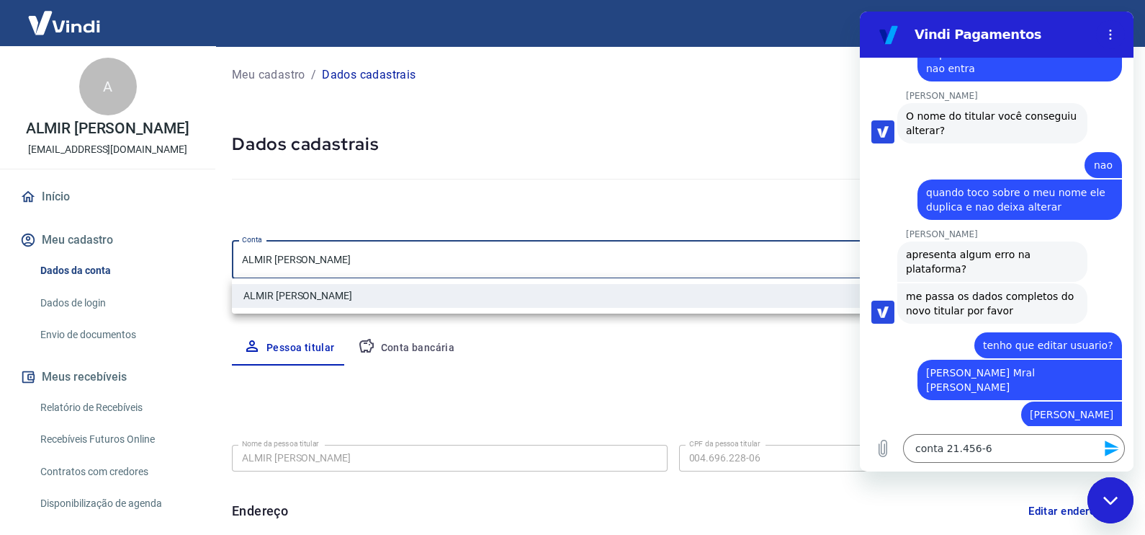
click at [916, 427] on icon "Enviar mensagem" at bounding box center [1112, 447] width 17 height 17
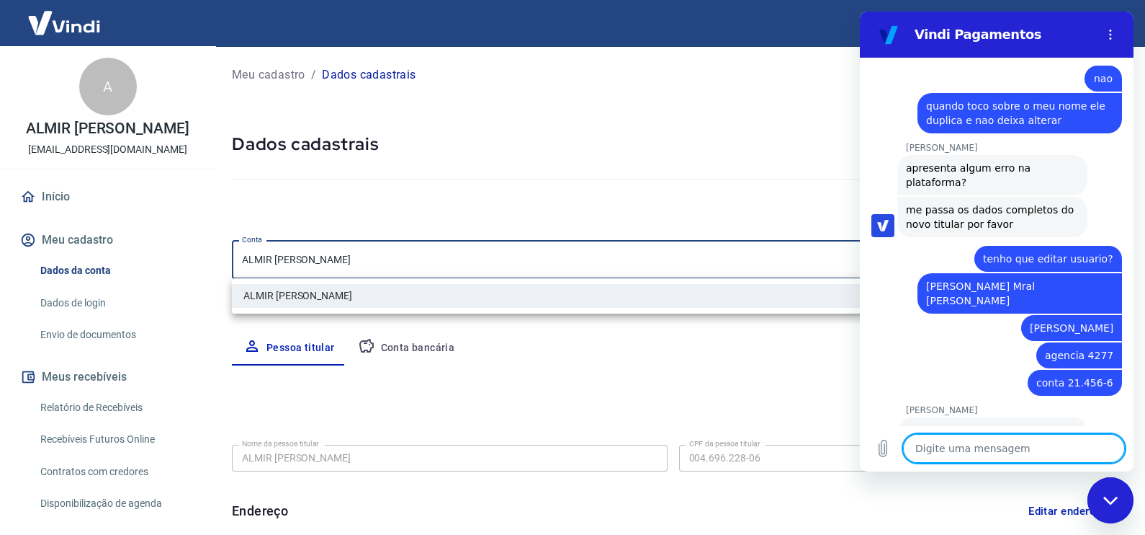
scroll to position [2698, 0]
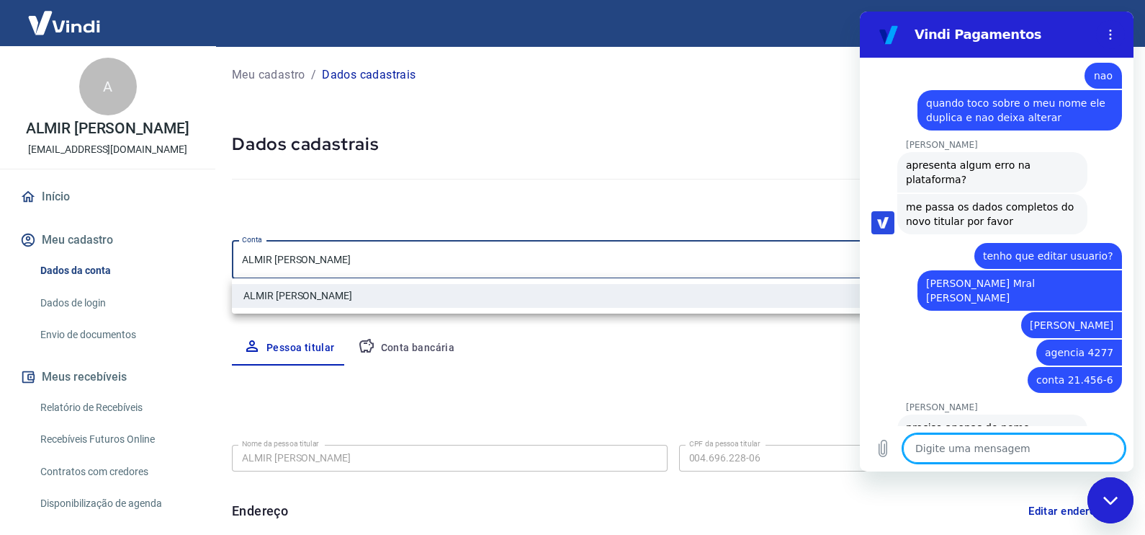
click at [916, 427] on textarea at bounding box center [1014, 448] width 222 height 29
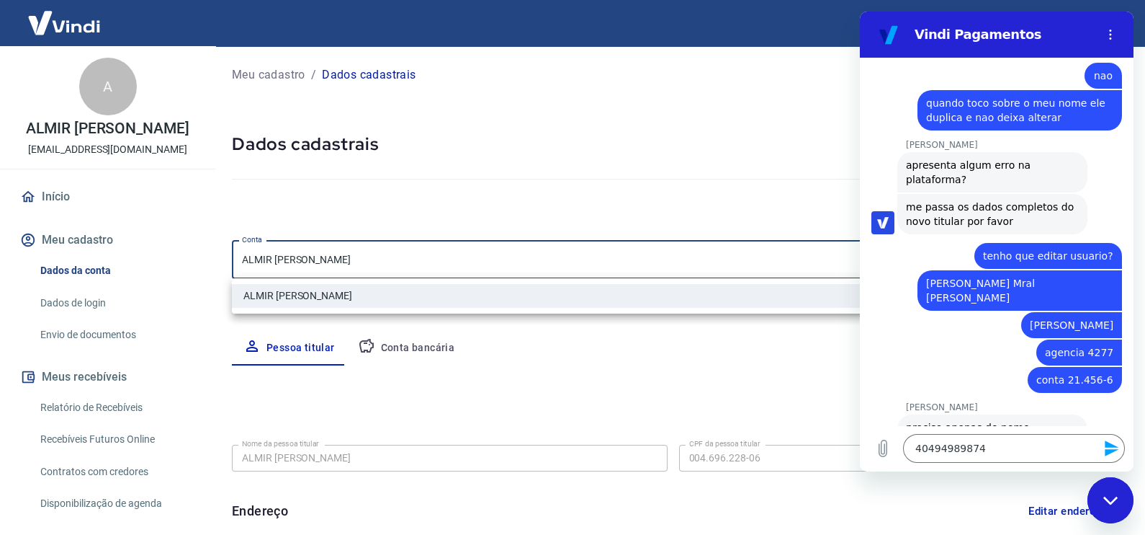
click at [916, 427] on icon "Enviar mensagem" at bounding box center [1112, 448] width 14 height 16
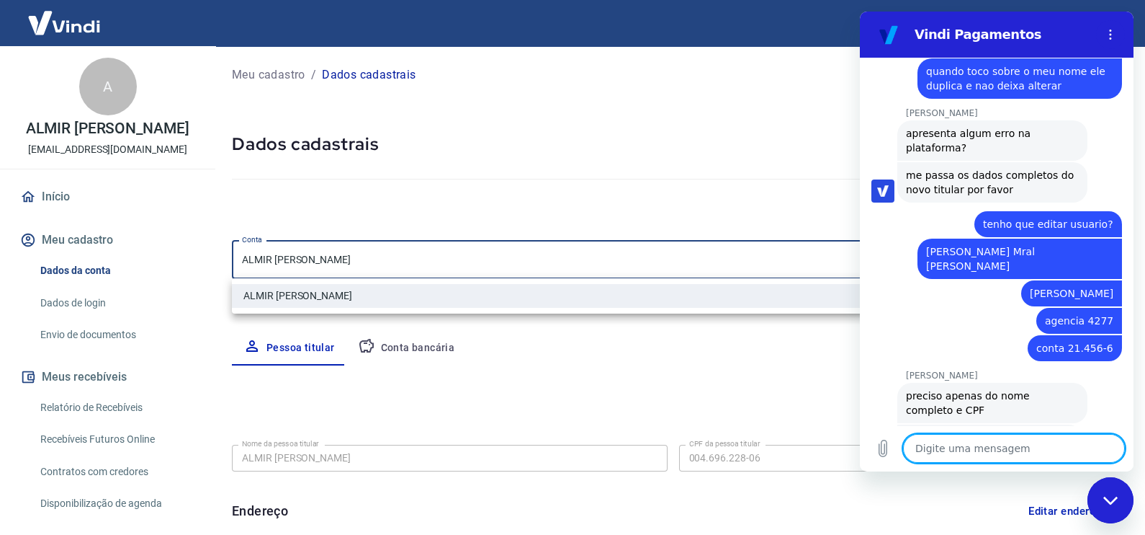
scroll to position [2733, 0]
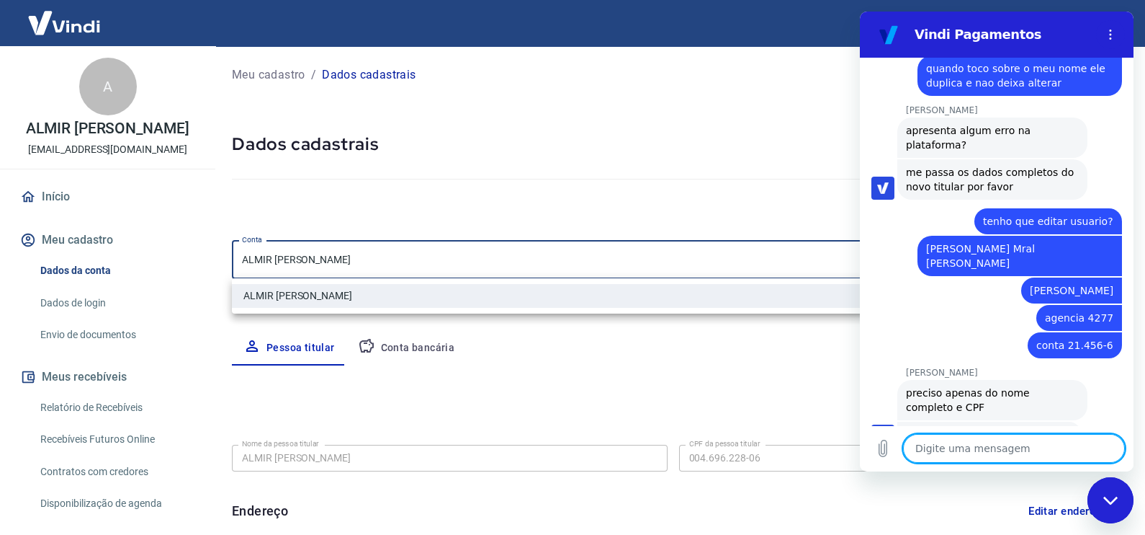
click at [916, 427] on textarea at bounding box center [1014, 448] width 222 height 29
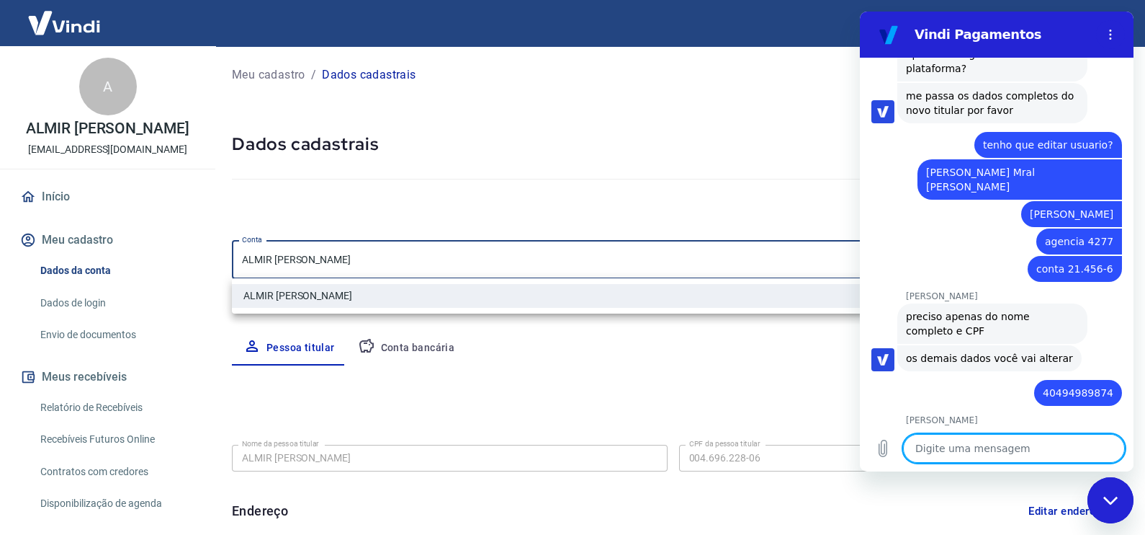
click at [916, 427] on textarea at bounding box center [1014, 448] width 222 height 29
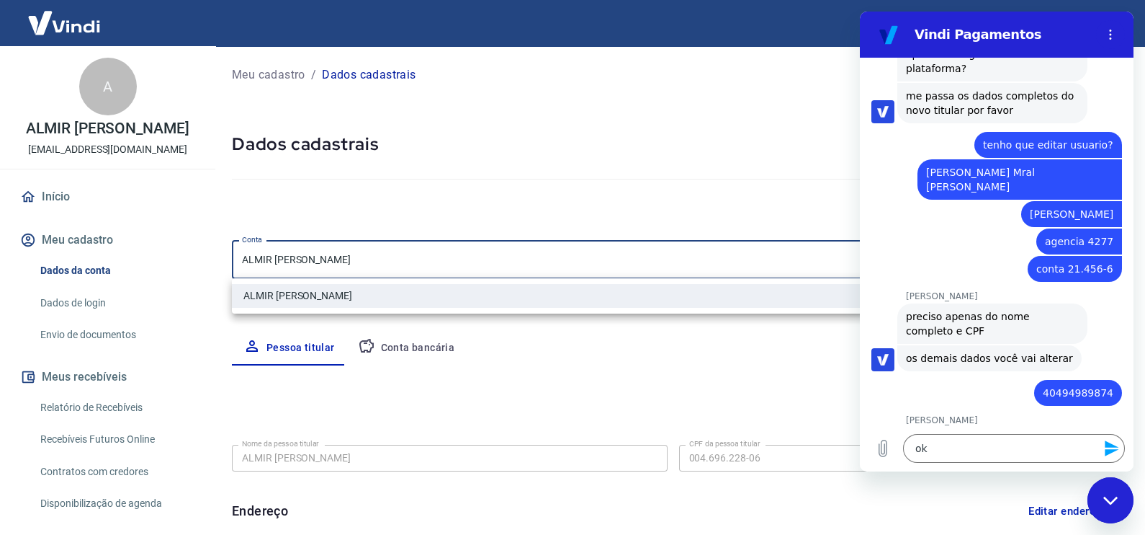
click at [916, 427] on icon "Enviar mensagem" at bounding box center [1112, 448] width 14 height 16
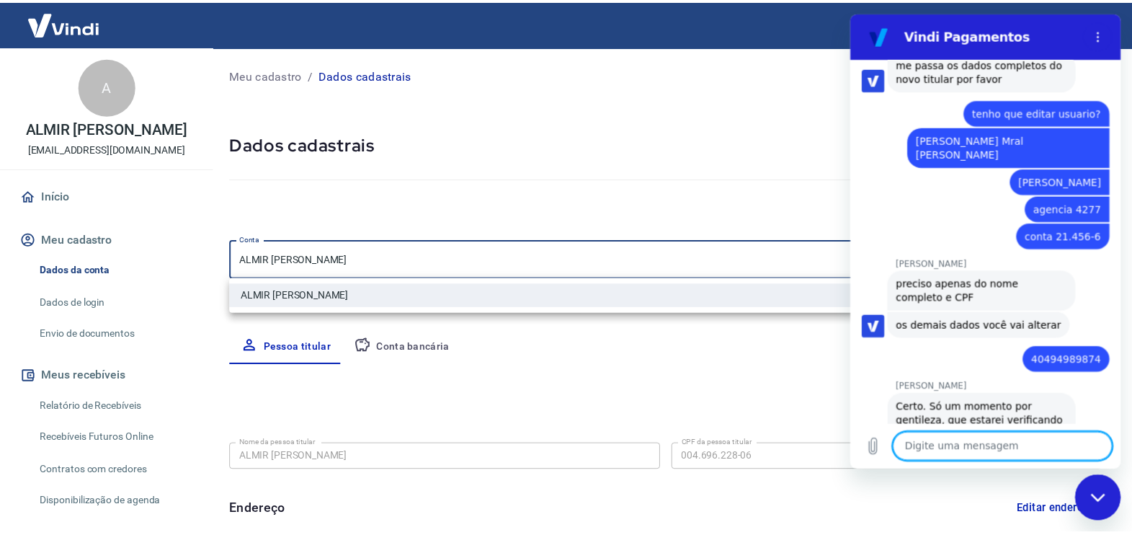
scroll to position [2843, 0]
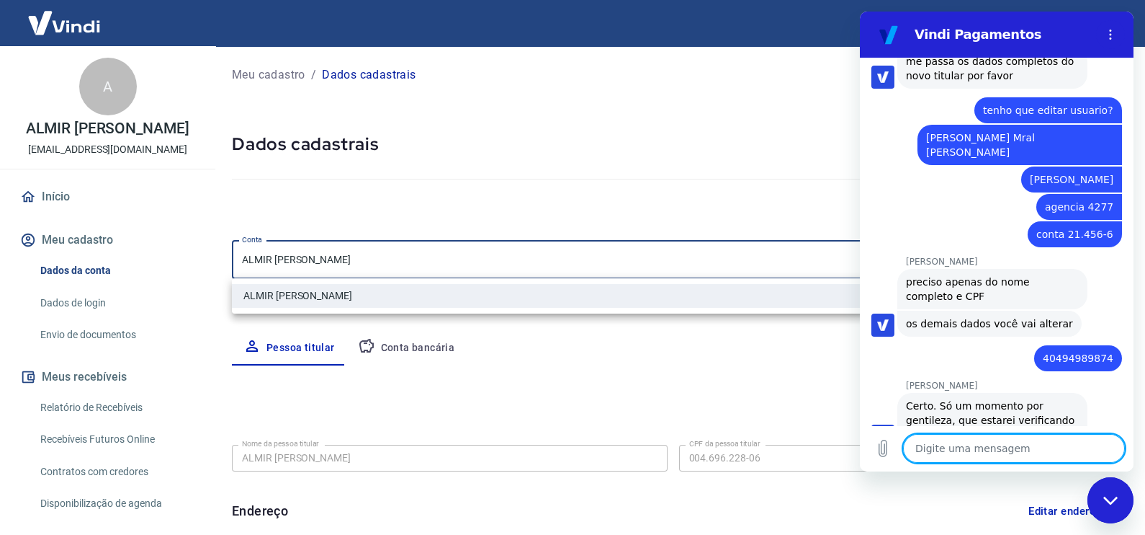
click at [442, 157] on div at bounding box center [572, 267] width 1145 height 535
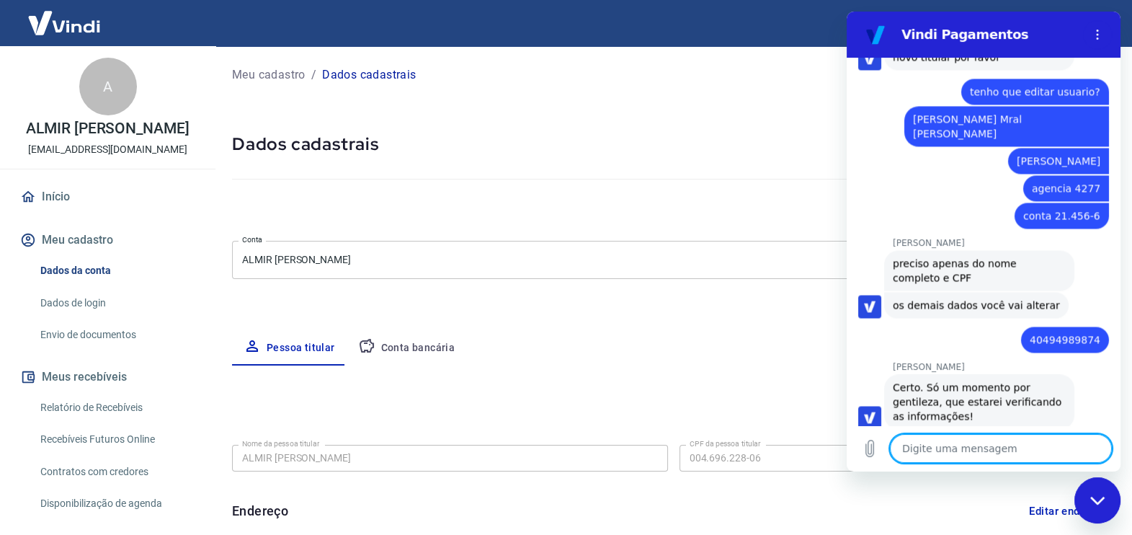
scroll to position [2933, 0]
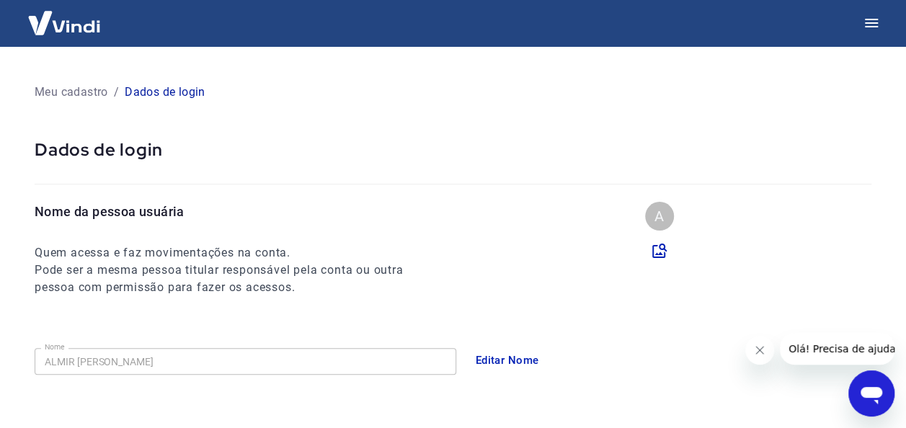
click at [496, 357] on button "Editar Nome" at bounding box center [507, 360] width 79 height 30
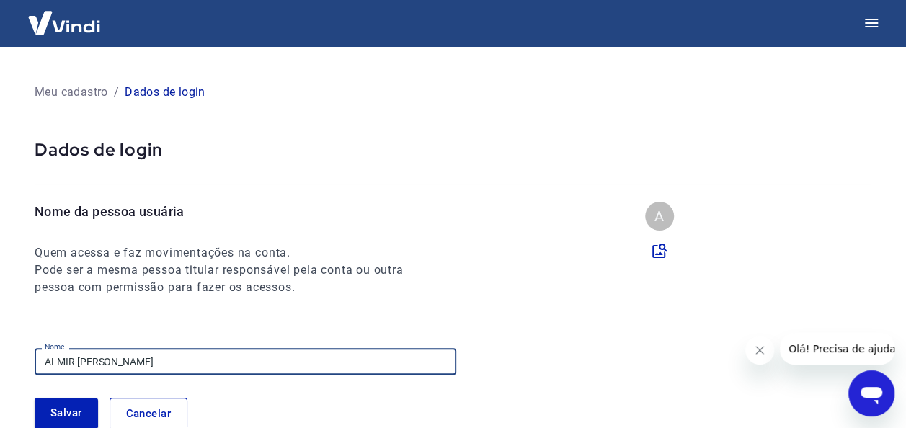
click at [176, 364] on input "ALMIR [PERSON_NAME]" at bounding box center [245, 361] width 421 height 27
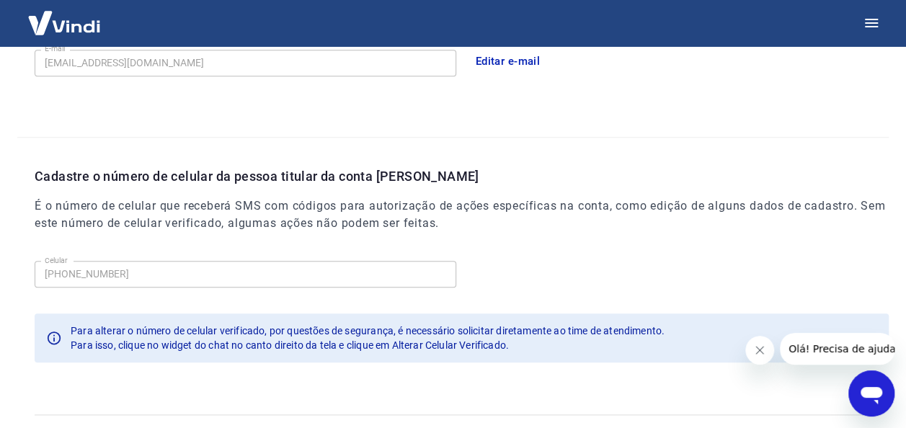
scroll to position [539, 0]
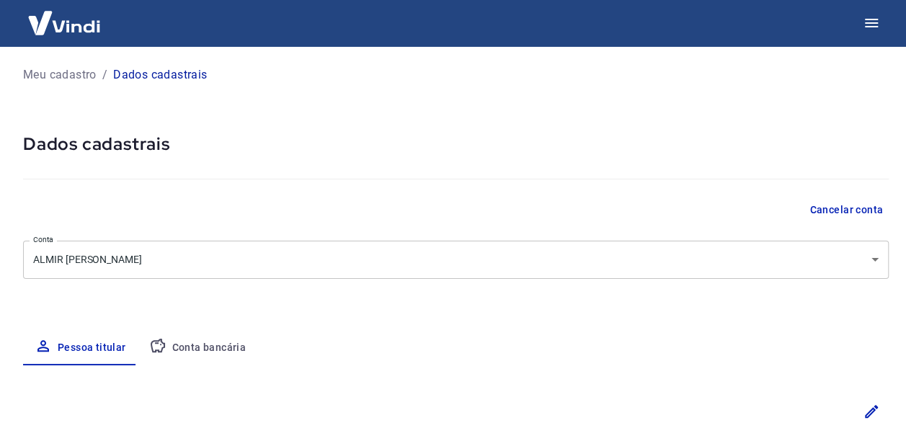
select select "SP"
select select "business"
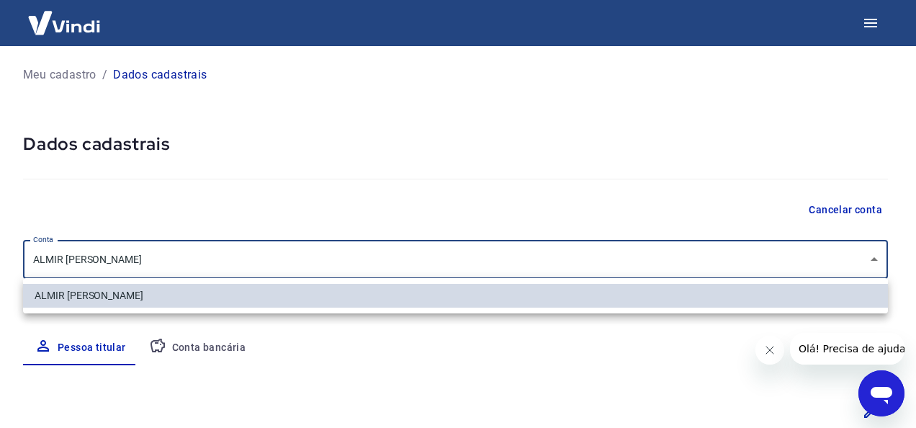
click at [161, 262] on body "Meu cadastro / Dados cadastrais Dados cadastrais Cancelar conta Conta ALMIR [PE…" at bounding box center [458, 214] width 916 height 428
click at [163, 250] on div at bounding box center [458, 214] width 916 height 428
click at [164, 256] on body "Meu cadastro / Dados cadastrais Dados cadastrais Cancelar conta Conta ALMIR [PE…" at bounding box center [458, 214] width 916 height 428
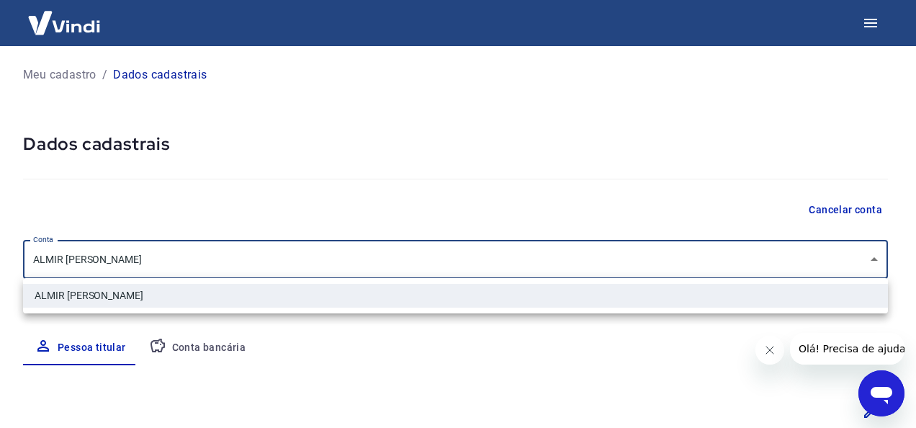
click at [210, 343] on div at bounding box center [458, 214] width 916 height 428
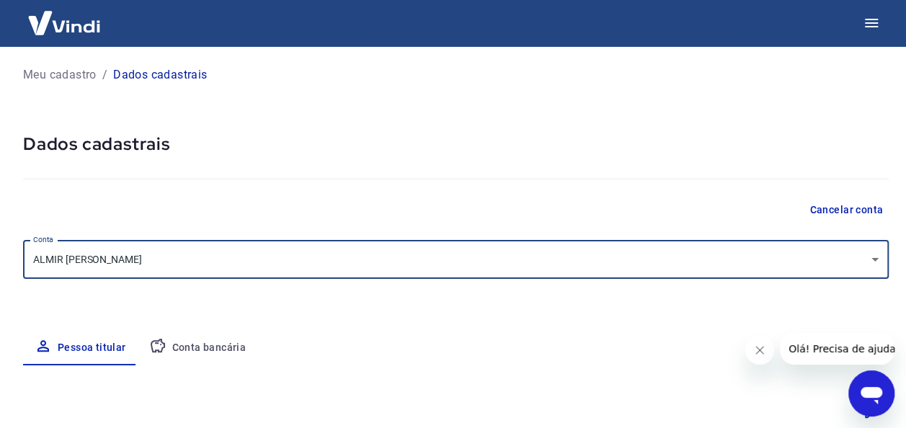
click at [210, 344] on button "Conta bancária" at bounding box center [198, 348] width 120 height 35
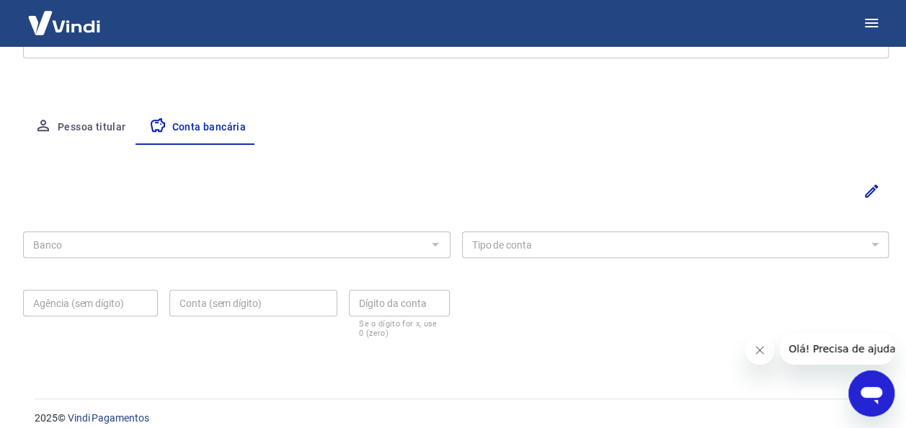
scroll to position [235, 0]
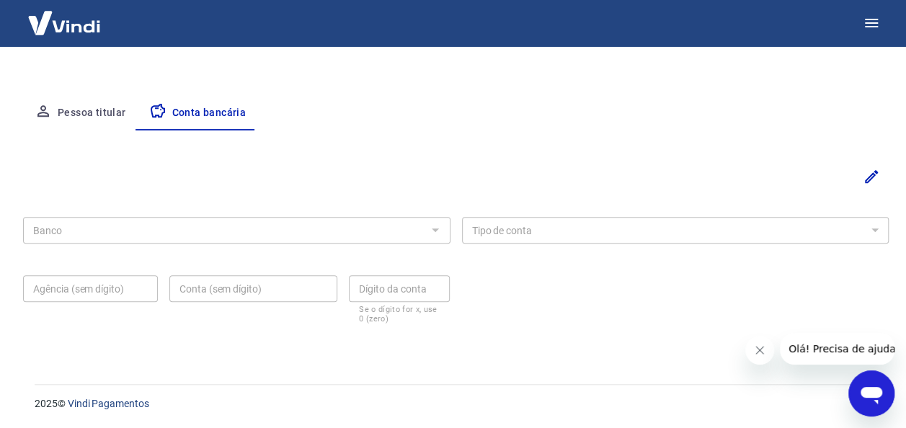
click at [426, 230] on div at bounding box center [434, 230] width 19 height 20
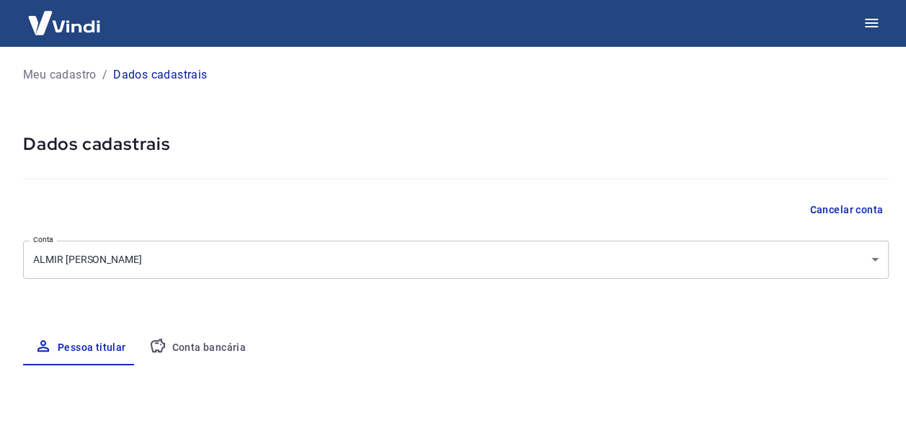
select select "SP"
select select "business"
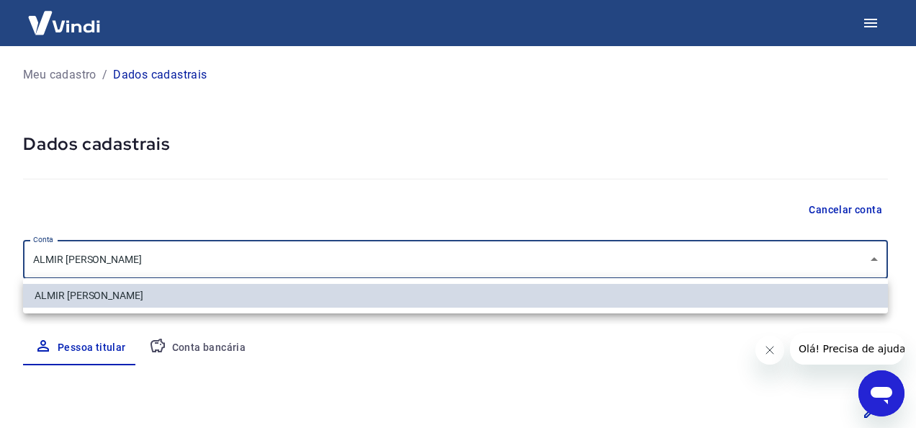
click at [154, 254] on body "Meu cadastro / Dados cadastrais Dados cadastrais Cancelar conta Conta ALMIR AMA…" at bounding box center [458, 214] width 916 height 428
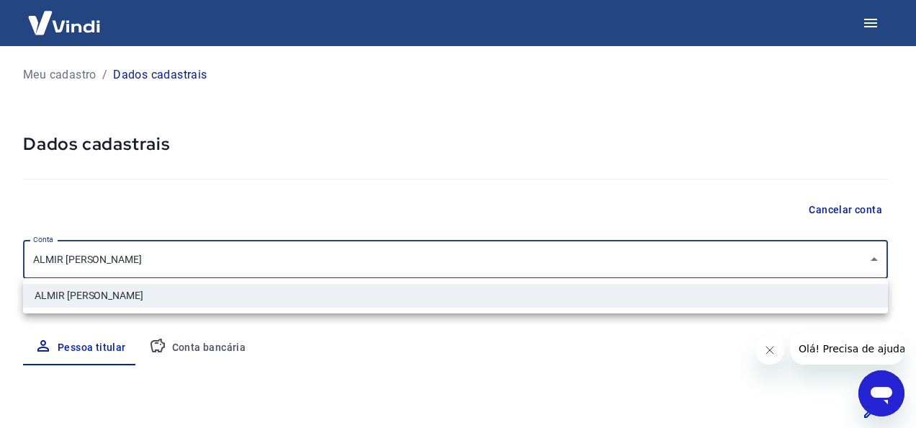
click at [154, 254] on div at bounding box center [458, 214] width 916 height 428
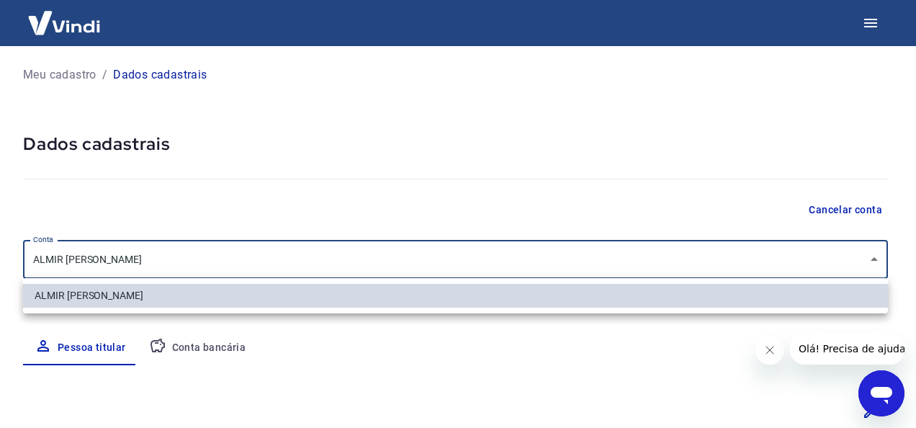
click at [876, 262] on body "Meu cadastro / Dados cadastrais Dados cadastrais Cancelar conta Conta ALMIR AMA…" at bounding box center [458, 214] width 916 height 428
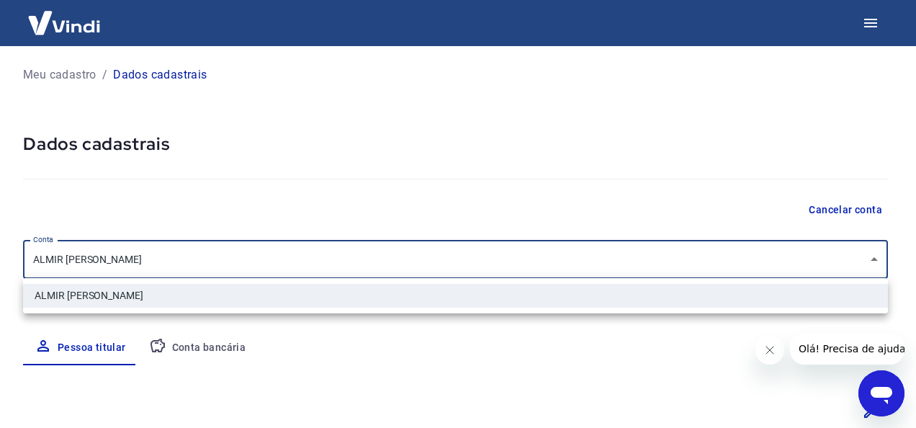
click at [876, 262] on div at bounding box center [458, 214] width 916 height 428
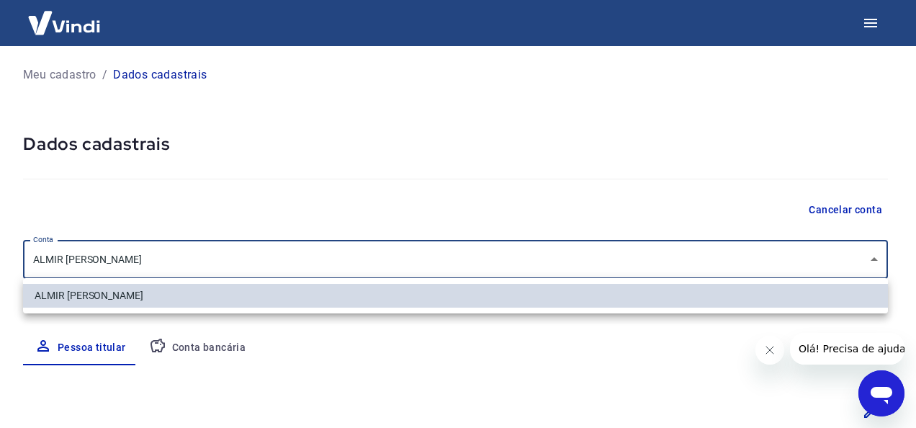
click at [876, 262] on body "Meu cadastro / Dados cadastrais Dados cadastrais Cancelar conta Conta ALMIR AMA…" at bounding box center [458, 214] width 916 height 428
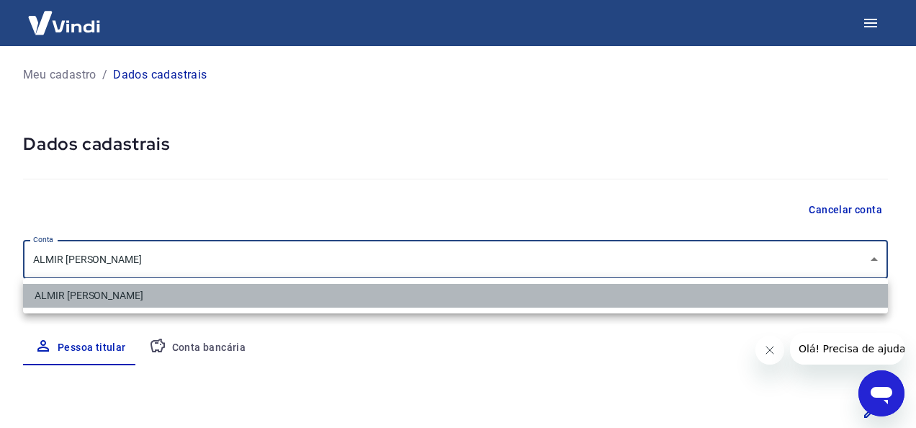
click at [838, 292] on li "ALMIR [PERSON_NAME]" at bounding box center [455, 296] width 865 height 24
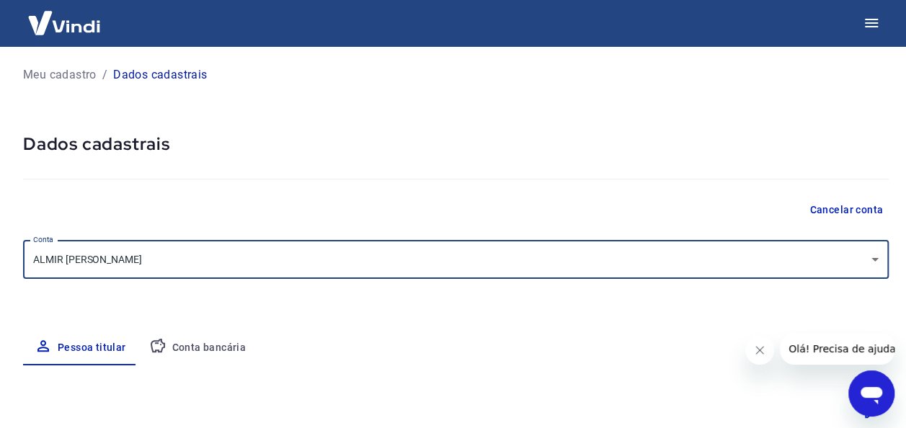
click at [858, 253] on body "Meu cadastro / Dados cadastrais Dados cadastrais Cancelar conta Conta ALMIR AMA…" at bounding box center [453, 214] width 906 height 428
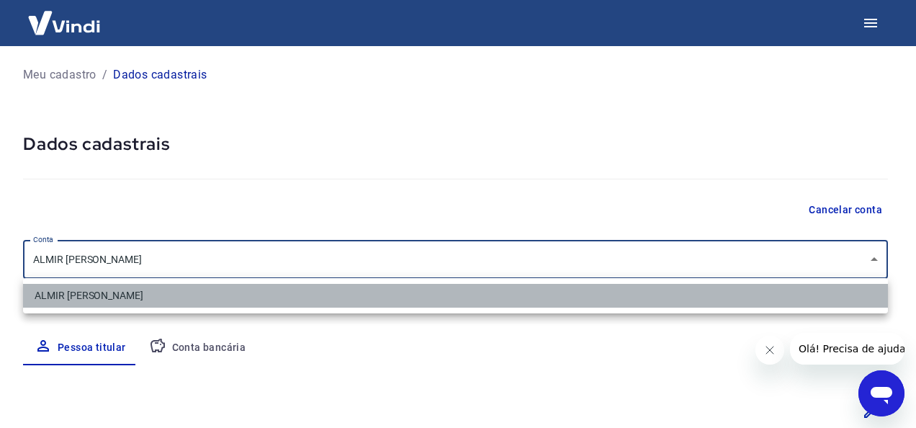
click at [801, 301] on li "ALMIR [PERSON_NAME]" at bounding box center [455, 296] width 865 height 24
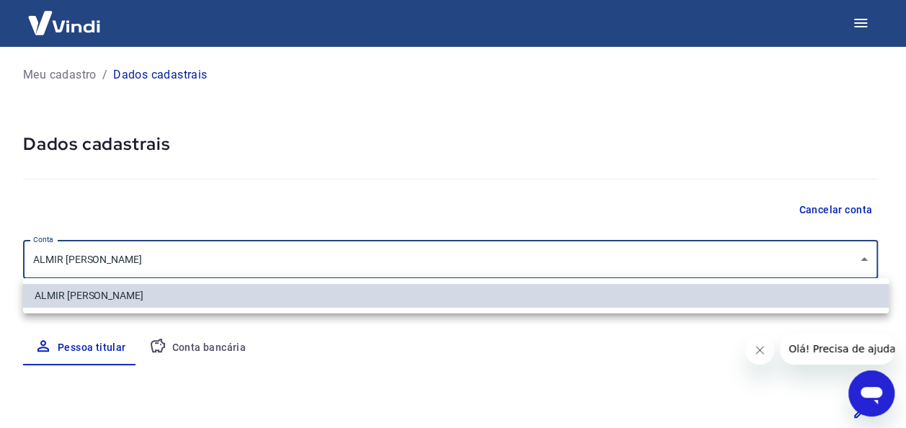
click at [872, 258] on body "Meu cadastro / Dados cadastrais Dados cadastrais Cancelar conta Conta ALMIR AMA…" at bounding box center [453, 214] width 906 height 428
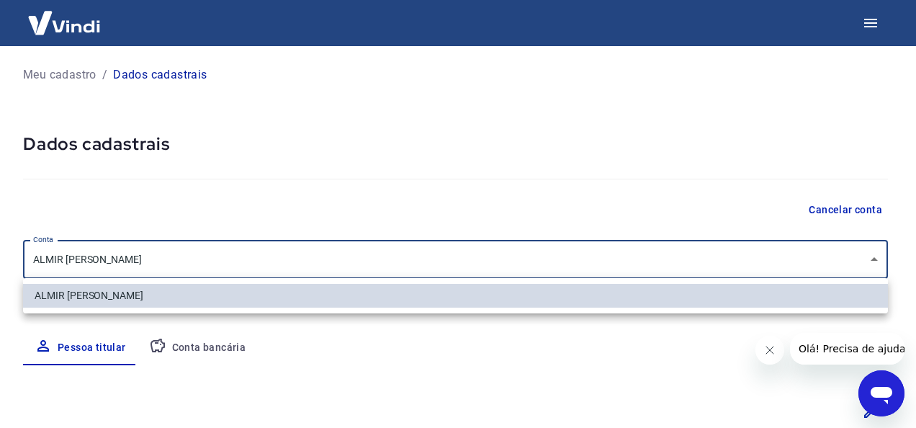
click at [104, 346] on div at bounding box center [458, 214] width 916 height 428
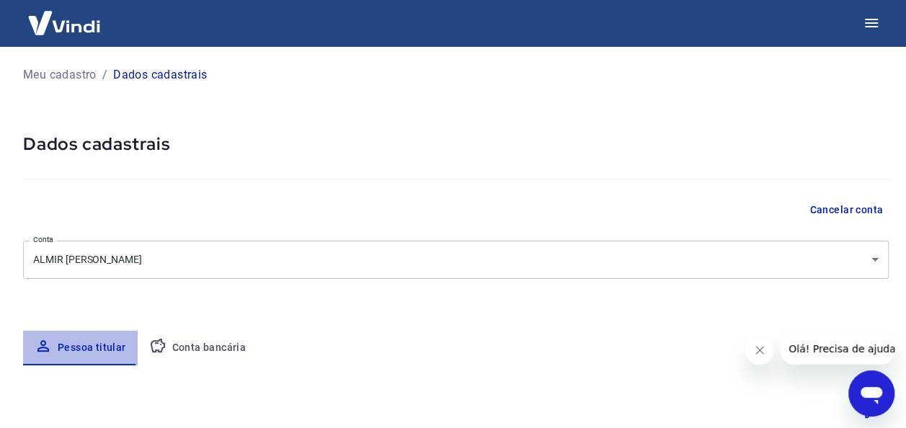
click at [99, 345] on button "Pessoa titular" at bounding box center [80, 348] width 115 height 35
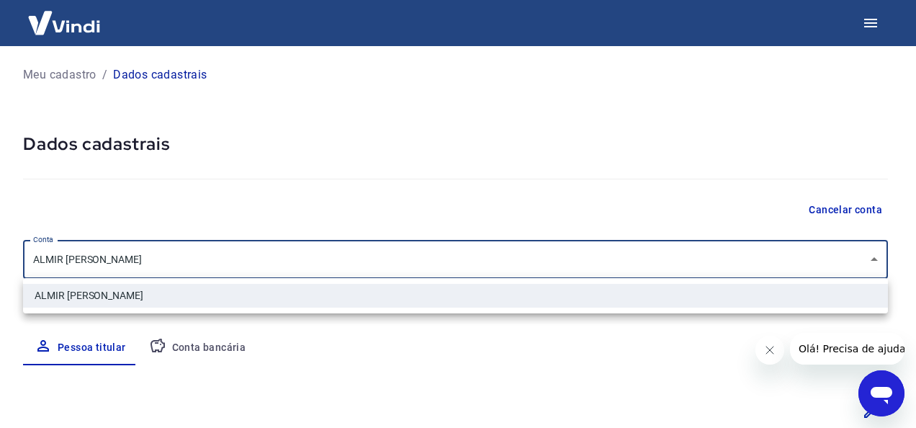
click at [123, 259] on body "Meu cadastro / Dados cadastrais Dados cadastrais Cancelar conta Conta ALMIR AMA…" at bounding box center [458, 214] width 916 height 428
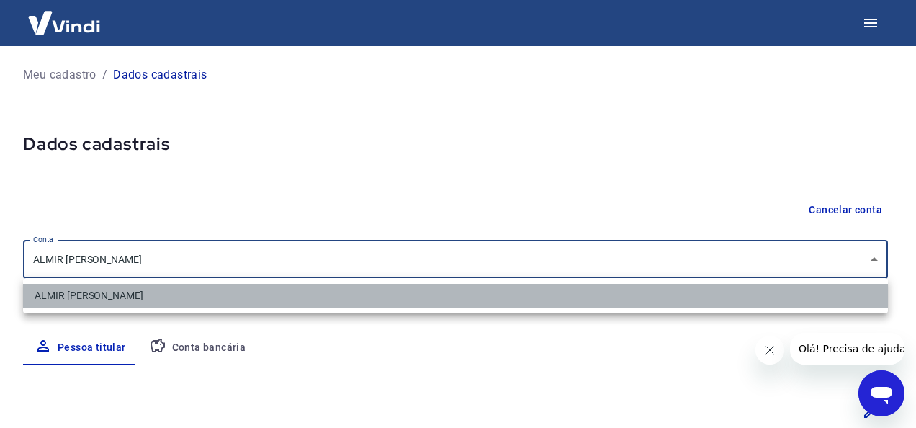
click at [129, 294] on li "ALMIR [PERSON_NAME]" at bounding box center [455, 296] width 865 height 24
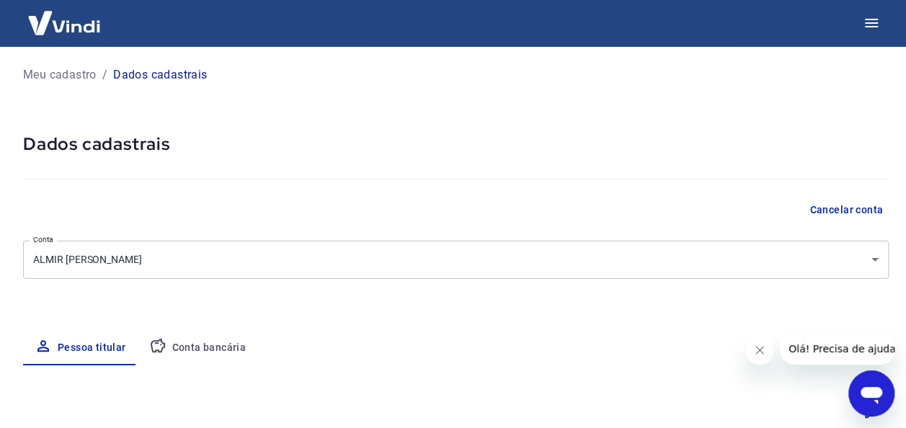
click at [166, 77] on p "Dados cadastrais" at bounding box center [160, 74] width 94 height 17
click at [56, 73] on p "Meu cadastro" at bounding box center [59, 74] width 73 height 17
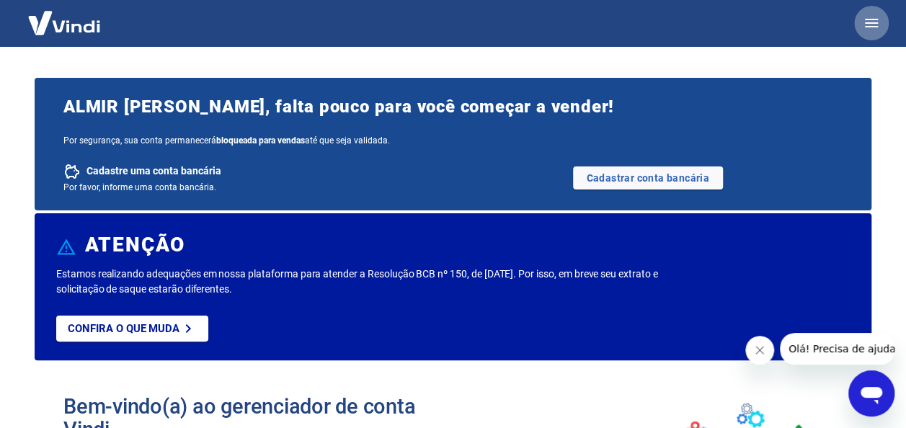
click at [867, 26] on icon "button" at bounding box center [870, 23] width 13 height 9
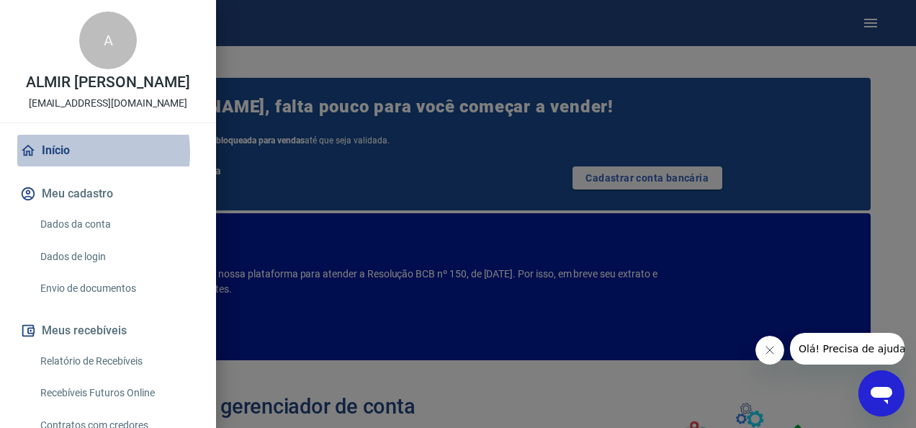
click at [63, 153] on link "Início" at bounding box center [108, 151] width 182 height 32
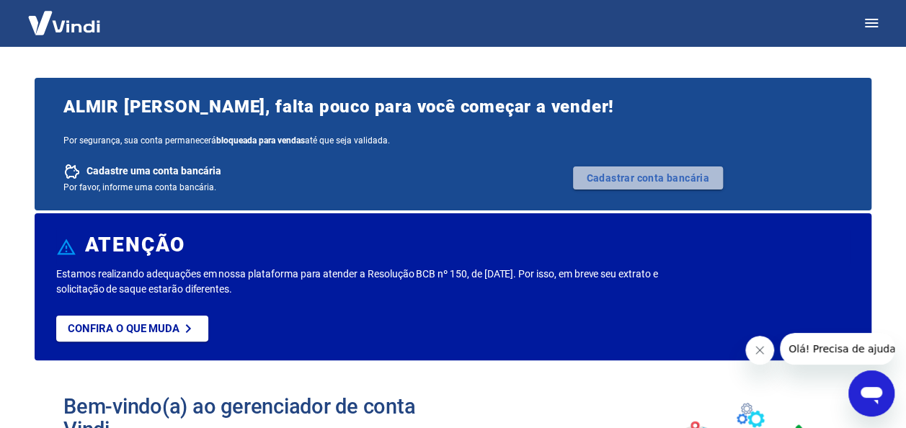
click at [654, 179] on link "Cadastrar conta bancária" at bounding box center [648, 177] width 150 height 23
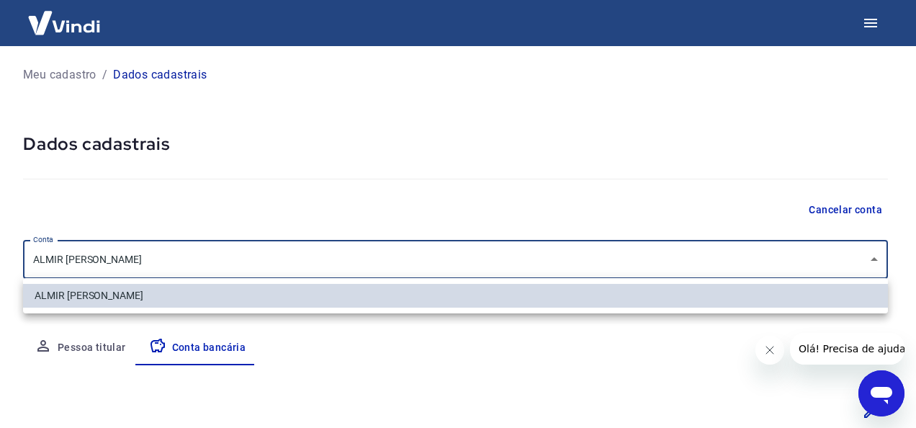
click at [68, 259] on body "Meu cadastro / Dados cadastrais Dados cadastrais Cancelar conta Conta ALMIR AMA…" at bounding box center [458, 214] width 916 height 428
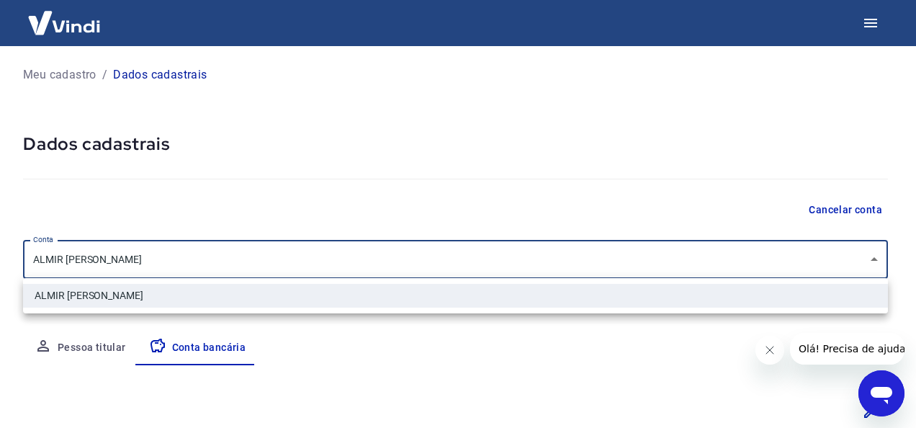
click at [68, 259] on div at bounding box center [458, 214] width 916 height 428
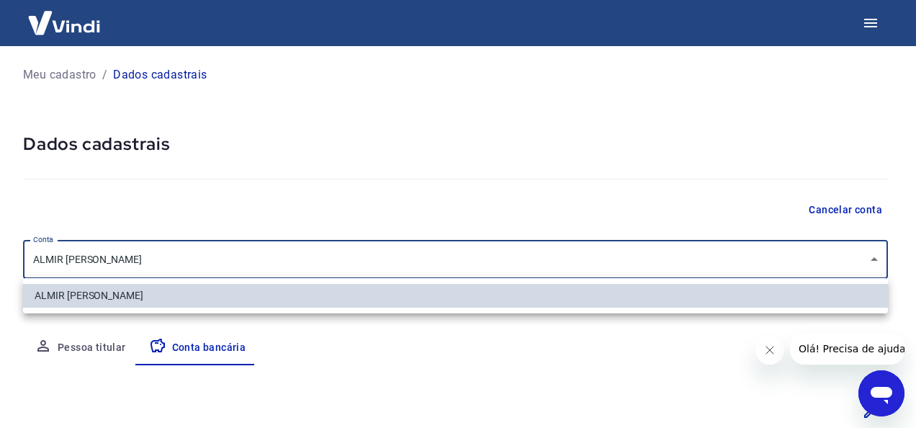
click at [71, 256] on body "Meu cadastro / Dados cadastrais Dados cadastrais Cancelar conta Conta ALMIR AMA…" at bounding box center [458, 214] width 916 height 428
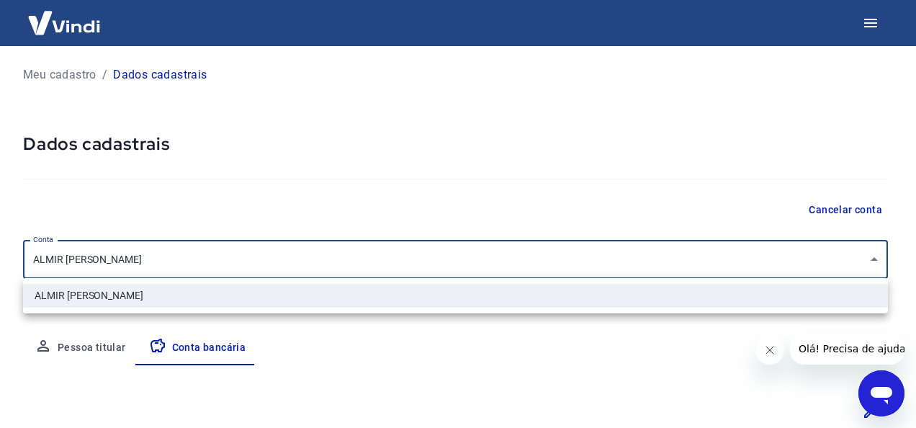
click at [71, 256] on div at bounding box center [458, 214] width 916 height 428
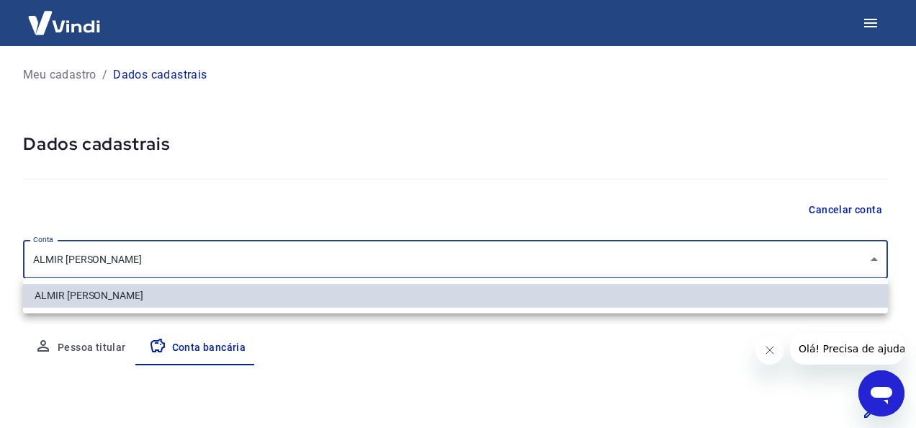
click at [71, 256] on body "Meu cadastro / Dados cadastrais Dados cadastrais Cancelar conta Conta ALMIR AMA…" at bounding box center [458, 214] width 916 height 428
click at [71, 256] on div at bounding box center [458, 214] width 916 height 428
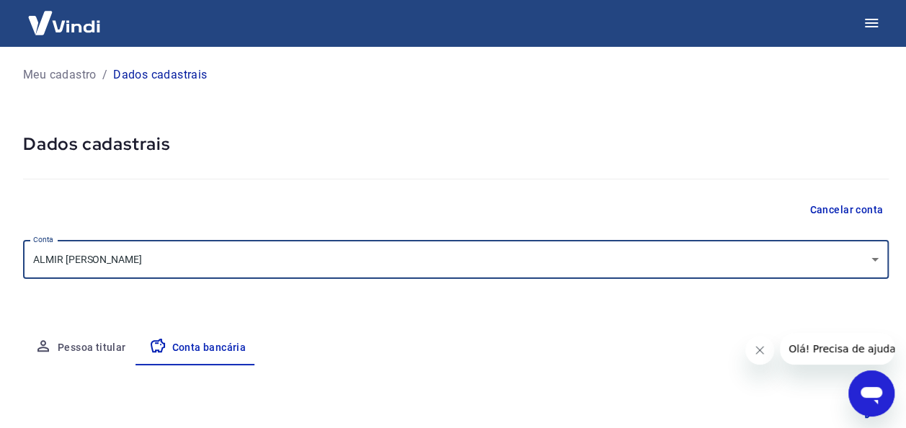
click at [68, 76] on p "Meu cadastro" at bounding box center [59, 74] width 73 height 17
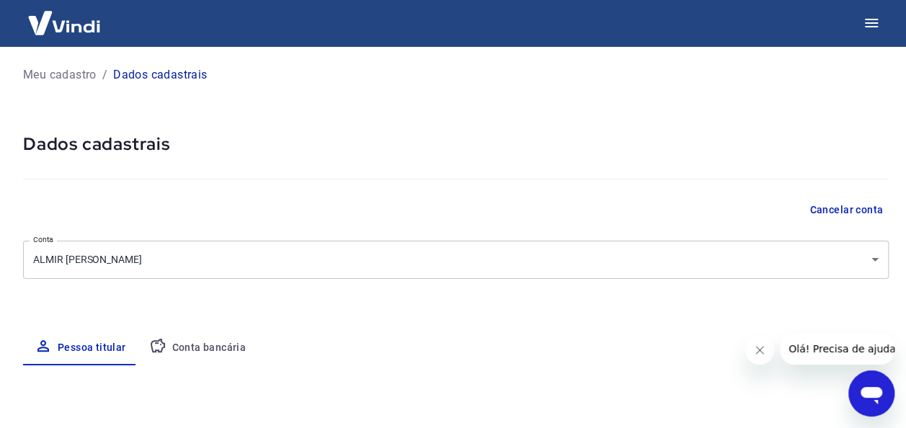
select select "SP"
select select "business"
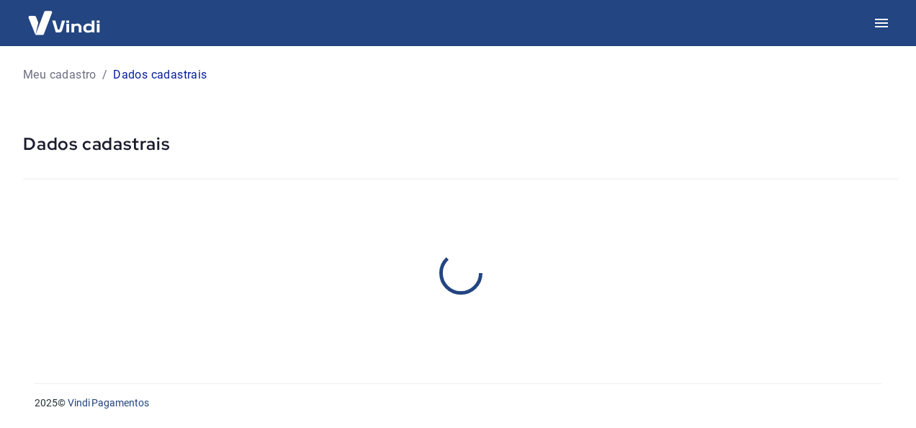
select select "SP"
select select "business"
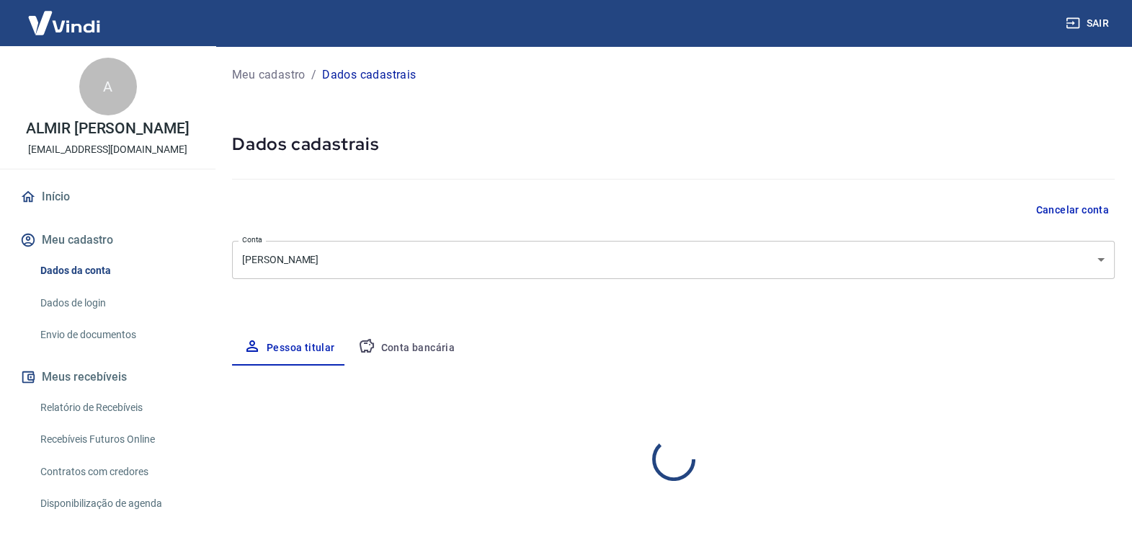
select select "SP"
select select "business"
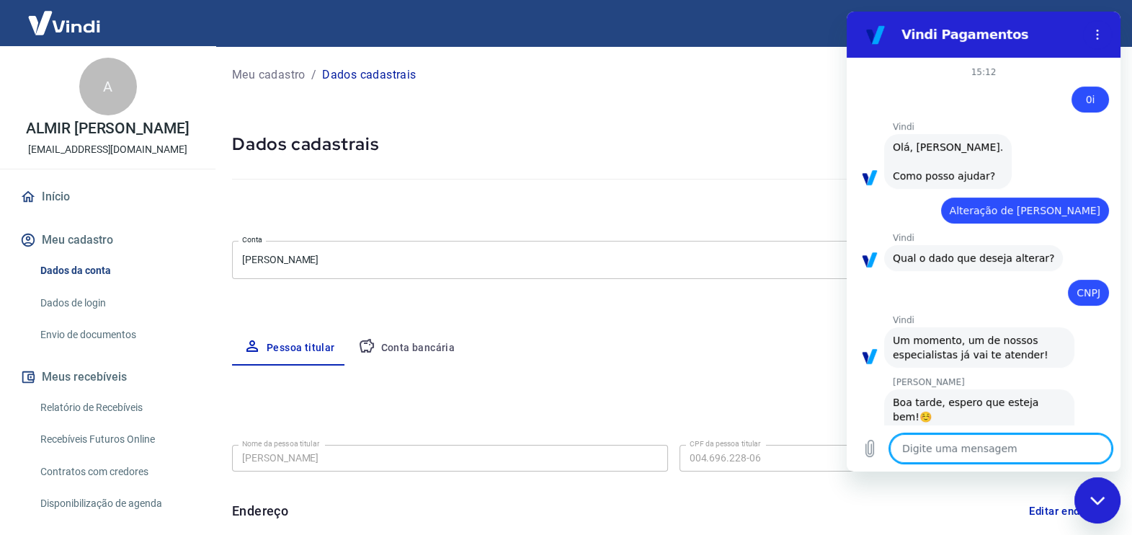
scroll to position [2960, 0]
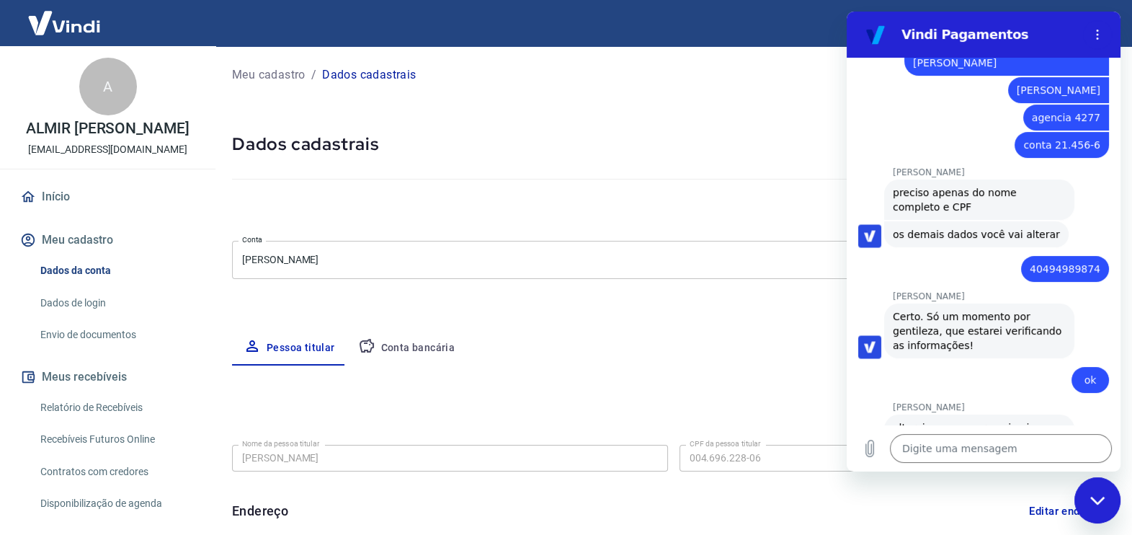
click at [731, 439] on label "CPF da pessoa titular" at bounding box center [724, 443] width 71 height 11
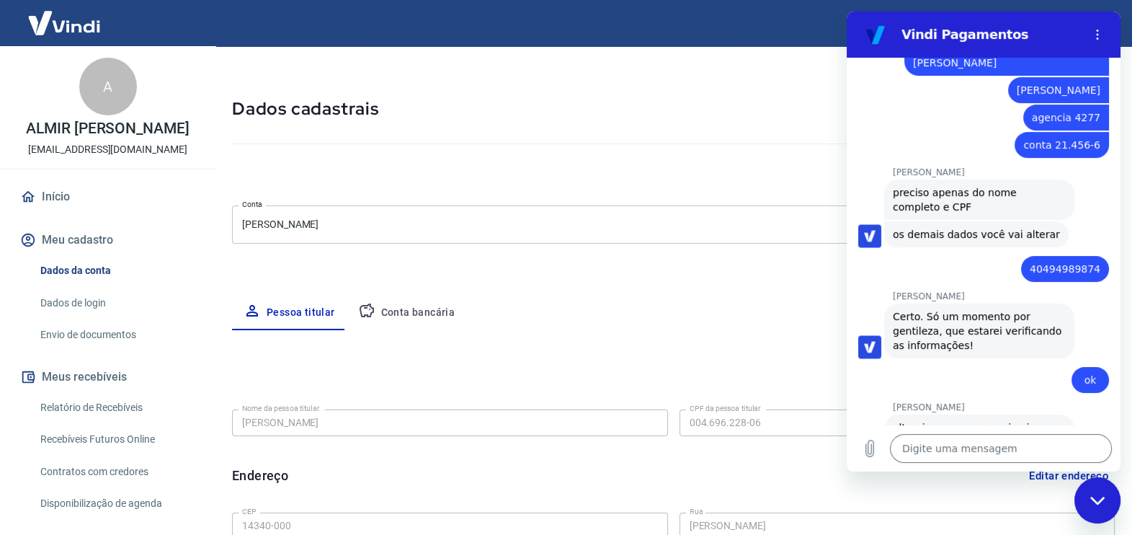
scroll to position [28, 0]
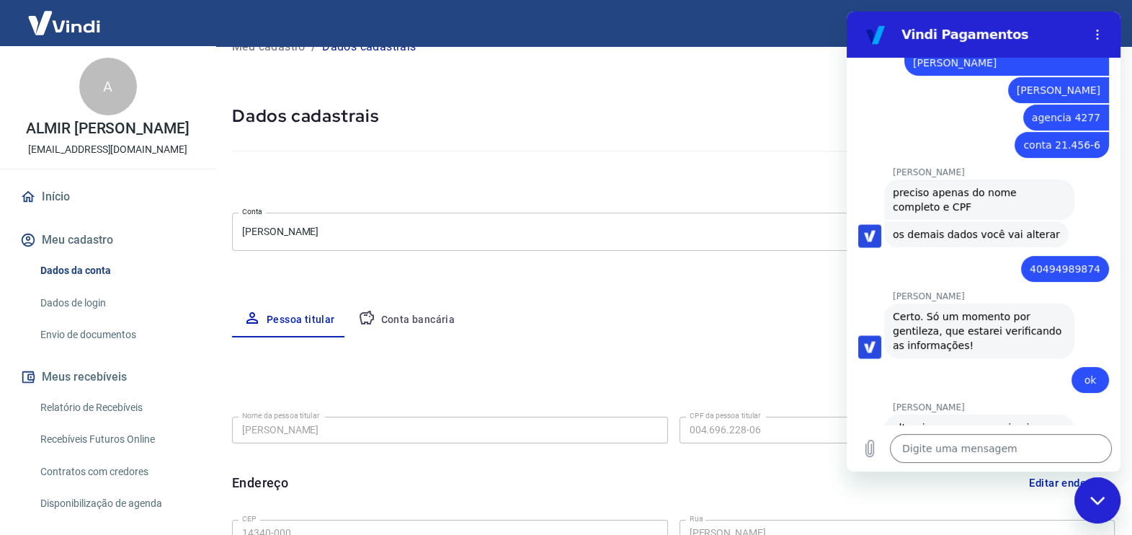
drag, startPoint x: 751, startPoint y: 429, endPoint x: 688, endPoint y: 323, distance: 122.4
click at [688, 323] on div "Pessoa titular Conta bancária" at bounding box center [673, 320] width 883 height 35
click at [933, 450] on textarea at bounding box center [1001, 448] width 222 height 29
type textarea "m"
type textarea "x"
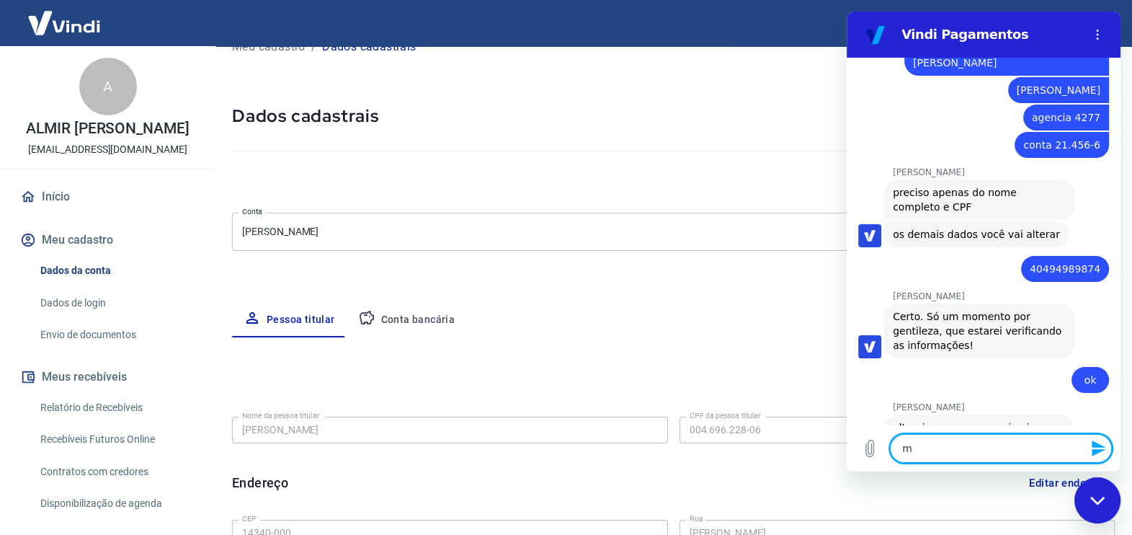
type textarea "mi"
type textarea "x"
type textarea "min"
type textarea "x"
type textarea "minh"
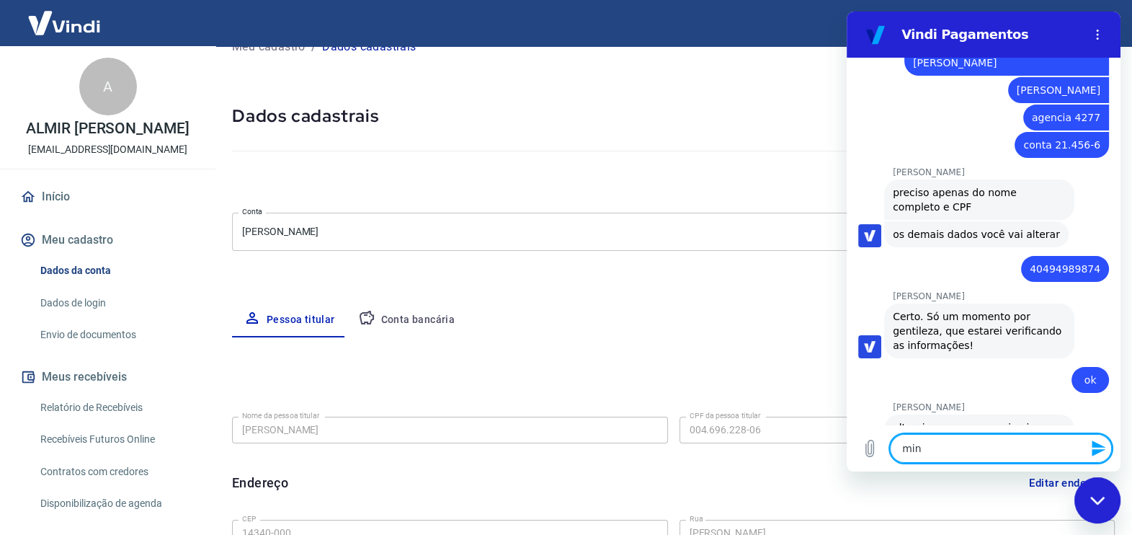
type textarea "x"
type textarea "minha"
type textarea "x"
type textarea "minha"
type textarea "x"
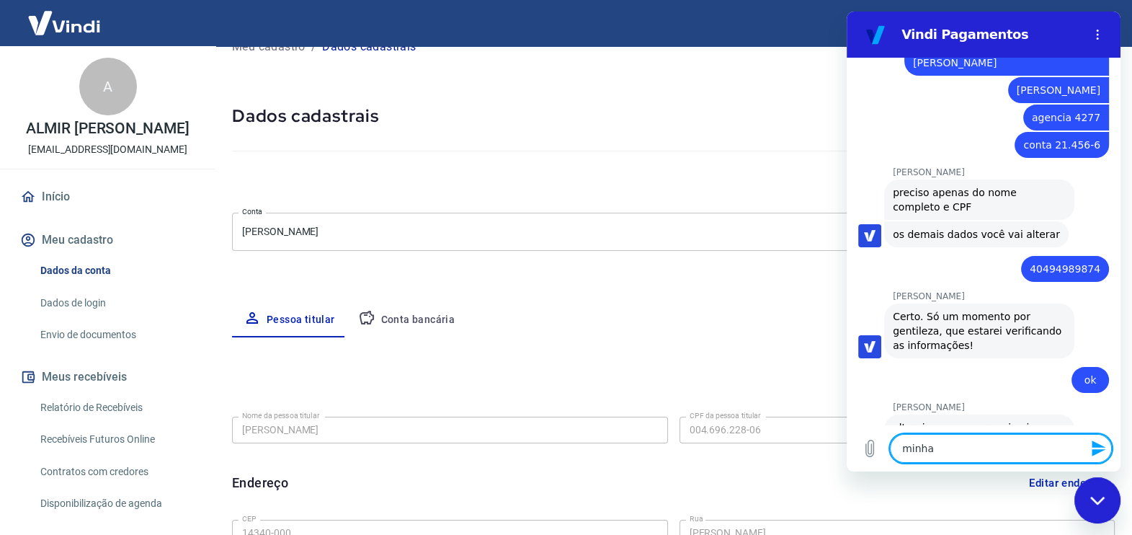
type textarea "minha t"
type textarea "x"
type textarea "minha te"
type textarea "x"
type textarea "minha tel"
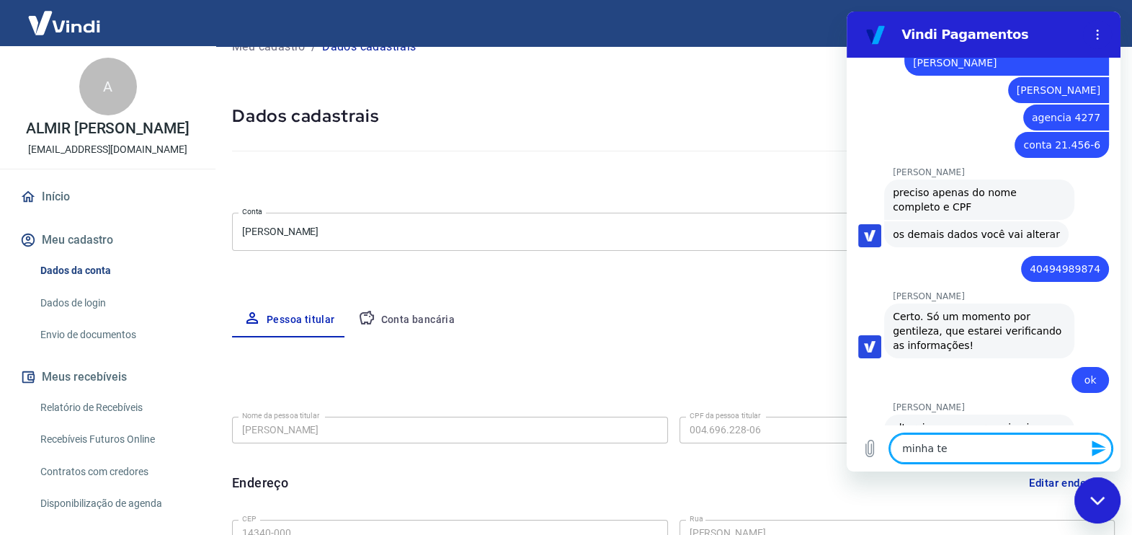
type textarea "x"
type textarea "minha tela"
type textarea "x"
type textarea "minha tela"
type textarea "x"
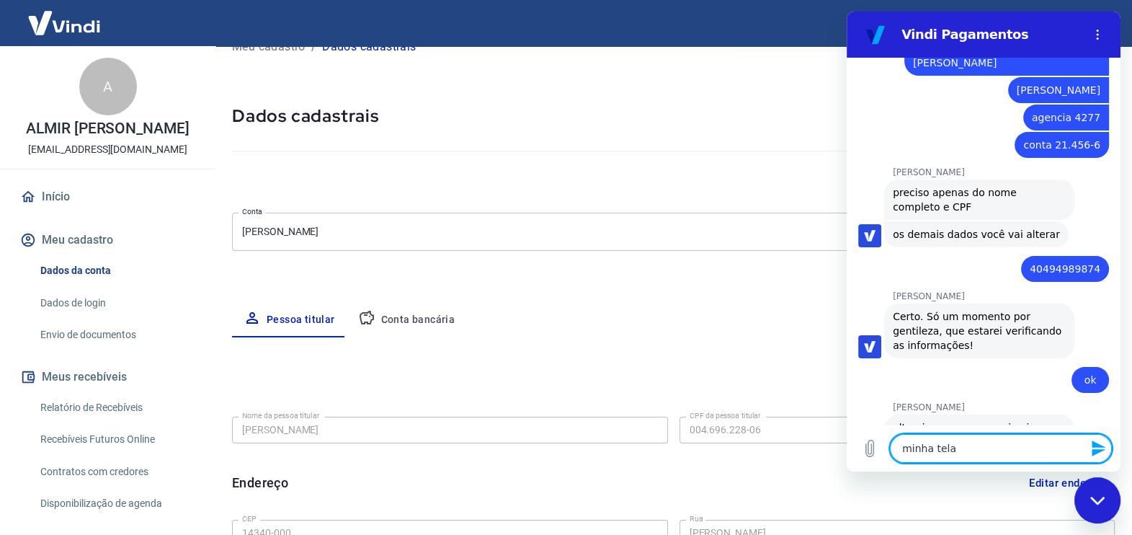
type textarea "minha tela n"
type textarea "x"
type textarea "minha tela na"
type textarea "x"
type textarea "minha tela nao"
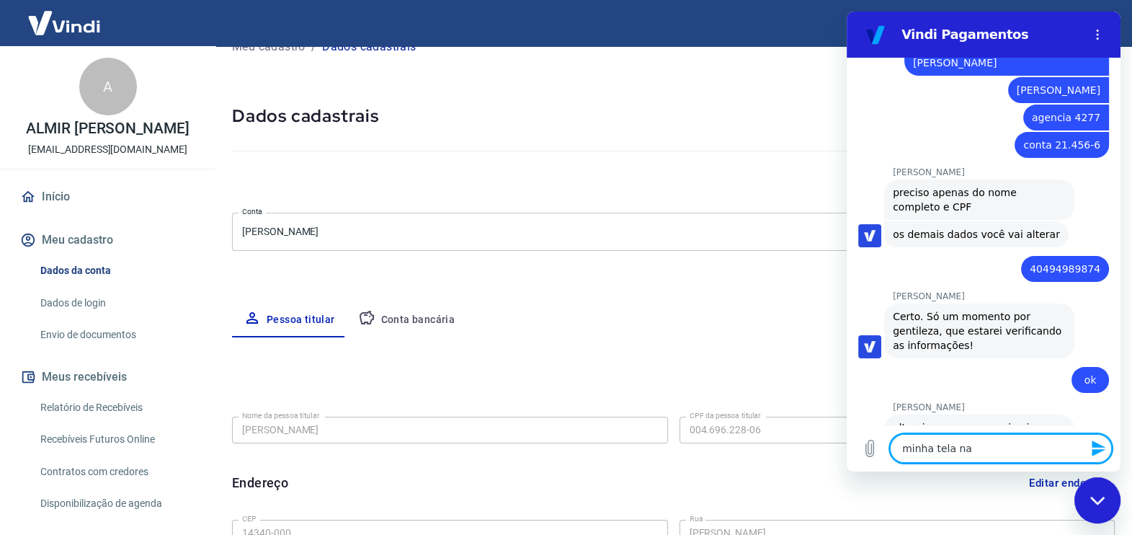
type textarea "x"
type textarea "minha tela nao"
type textarea "x"
type textarea "minha tela nao e"
type textarea "x"
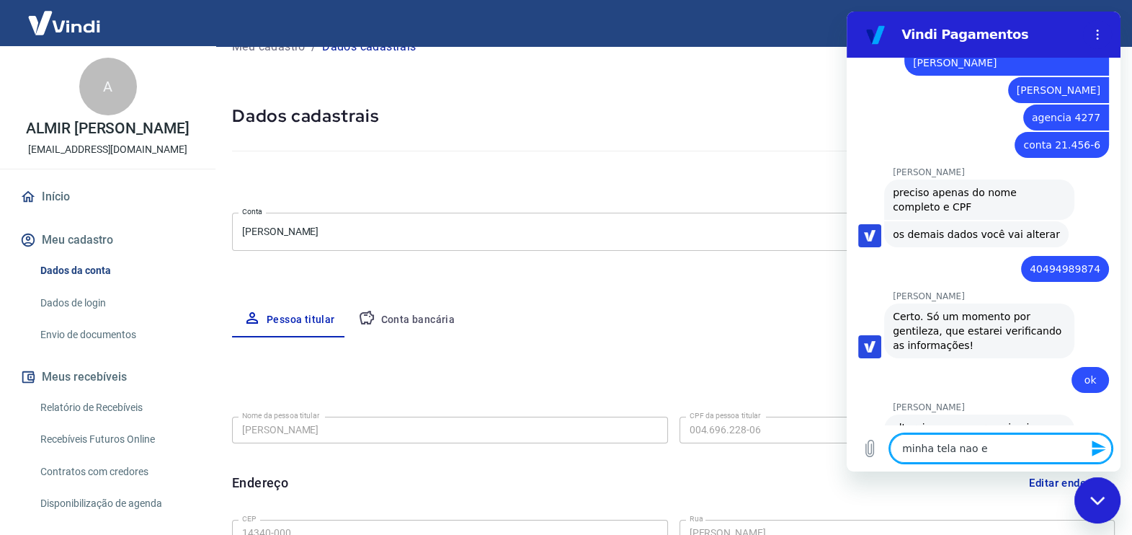
type textarea "minha tela nao en"
type textarea "x"
type textarea "minha tela nao ent"
type textarea "x"
type textarea "minha tela nao entr"
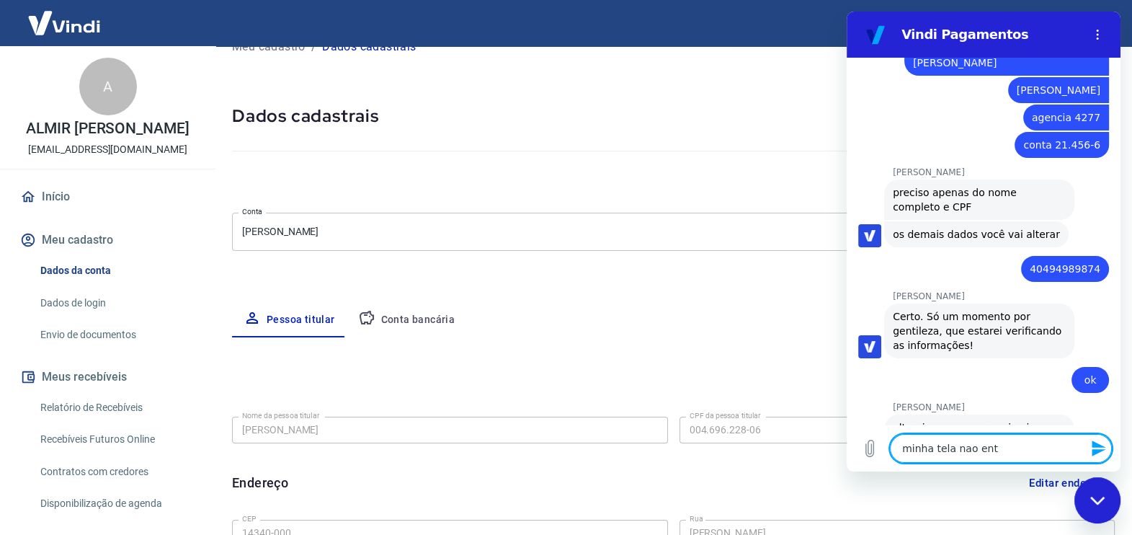
type textarea "x"
type textarea "minha tela nao entra"
type textarea "x"
type textarea "minha tela nao entra."
type textarea "x"
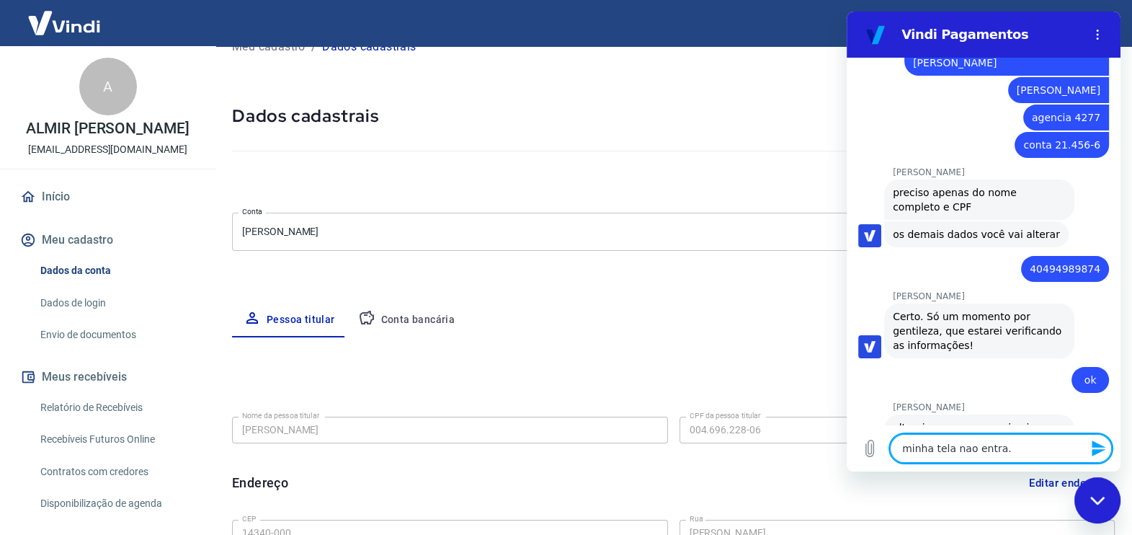
type textarea "minha tela nao entra."
type textarea "x"
type textarea "minha tela nao entra. v"
type textarea "x"
type textarea "minha tela nao entra. vi"
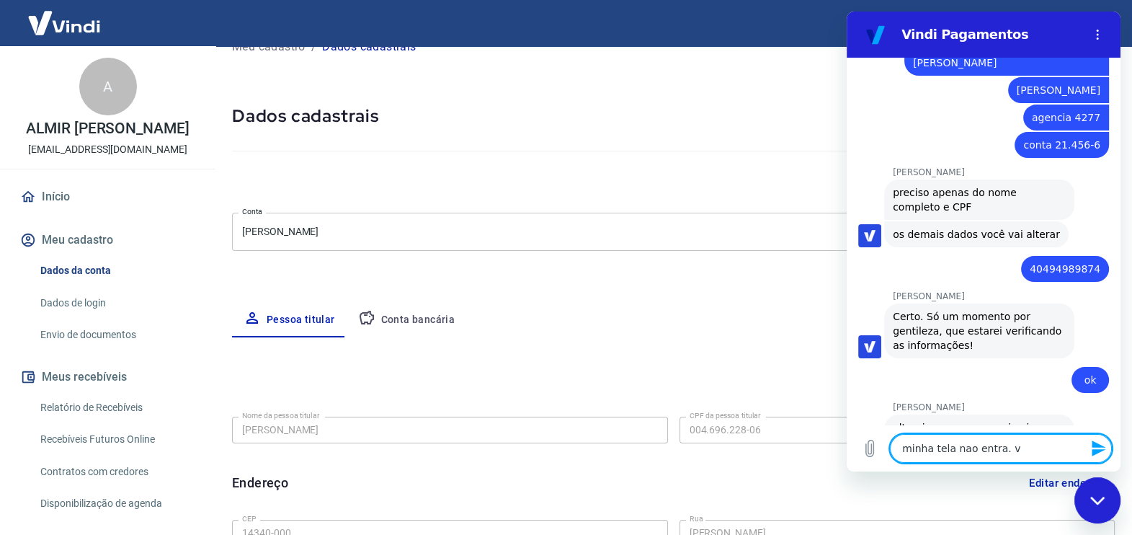
type textarea "x"
type textarea "minha tela nao entra. vi"
type textarea "x"
type textarea "minha tela nao entra. vi q"
type textarea "x"
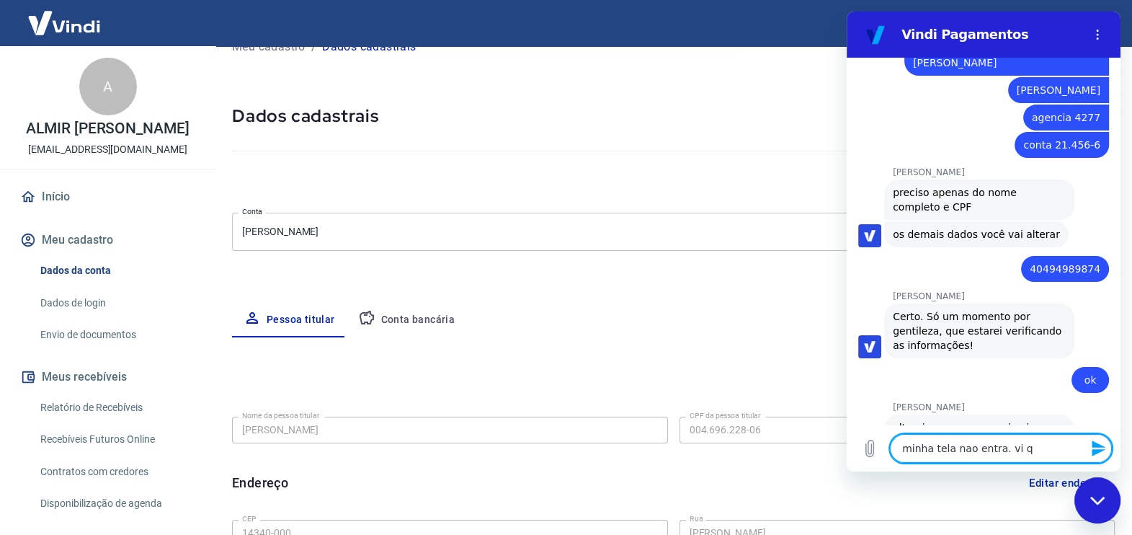
type textarea "minha tela nao entra. vi q"
type textarea "x"
type textarea "minha tela nao entra. vi q v"
type textarea "x"
type textarea "minha tela nao entra. vi q vc"
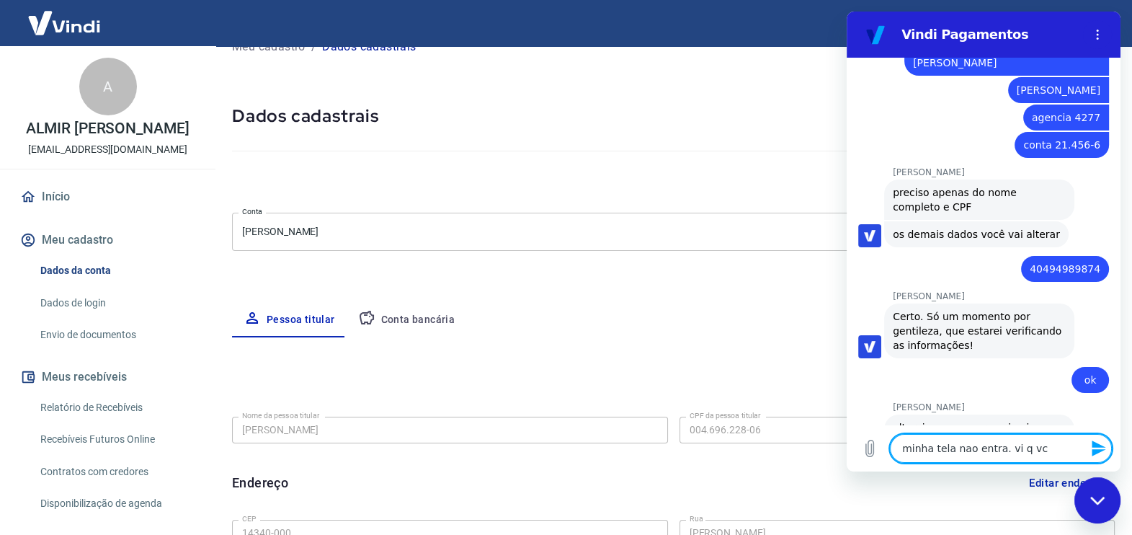
type textarea "x"
type textarea "minha tela nao entra. vi q vc"
type textarea "x"
type textarea "minha tela nao entra. vi q vc a"
type textarea "x"
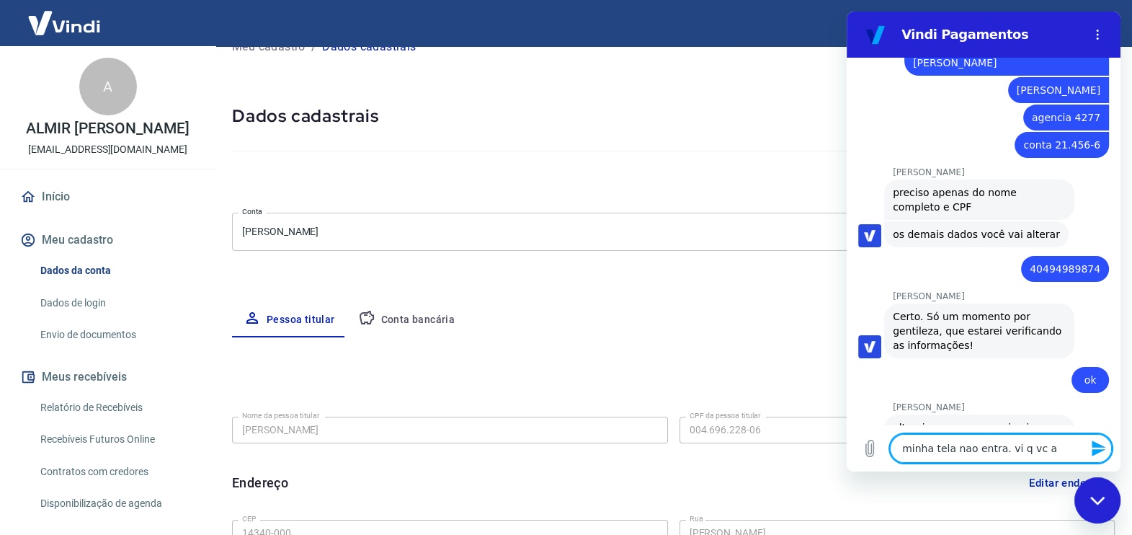
type textarea "minha tela nao entra. vi q vc al"
type textarea "x"
type textarea "minha tela nao entra. vi q vc alt"
type textarea "x"
type textarea "minha tela nao entra. vi q vc alte"
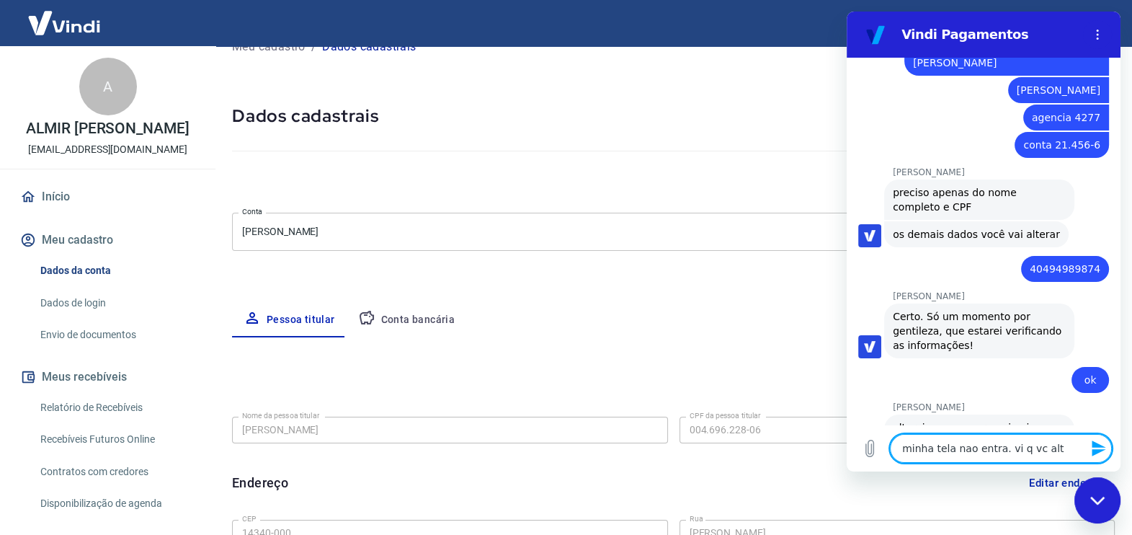
type textarea "x"
type textarea "minha tela nao entra. vi q vc alter"
type textarea "x"
type textarea "minha tela nao entra. vi q vc altero"
type textarea "x"
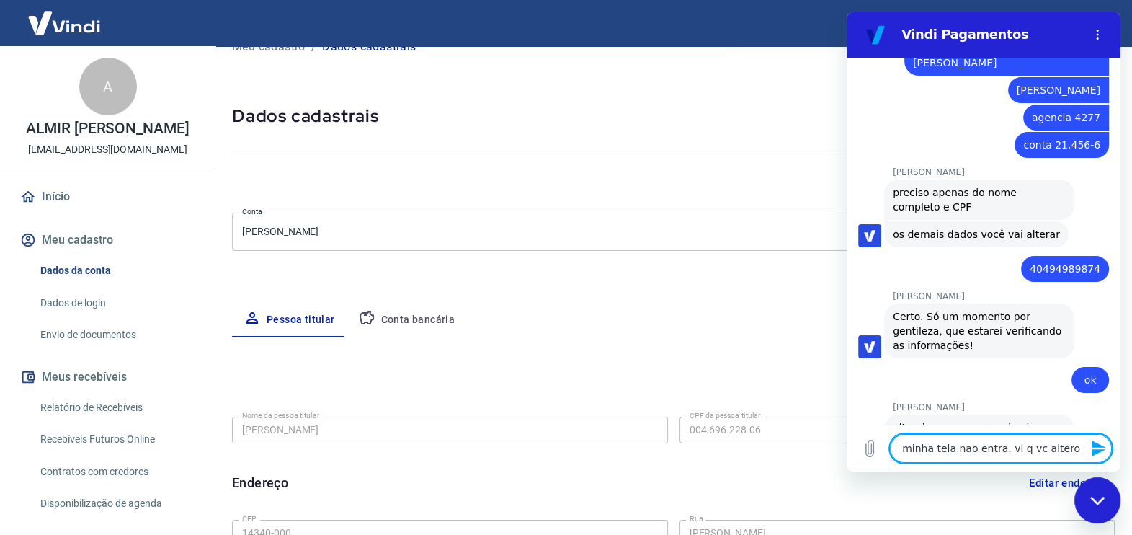
type textarea "minha tela nao entra. vi q vc alterou"
type textarea "x"
type textarea "minha tela nao entra. vi q vc alterou"
click at [1099, 450] on icon "Enviar mensagem" at bounding box center [1098, 448] width 14 height 16
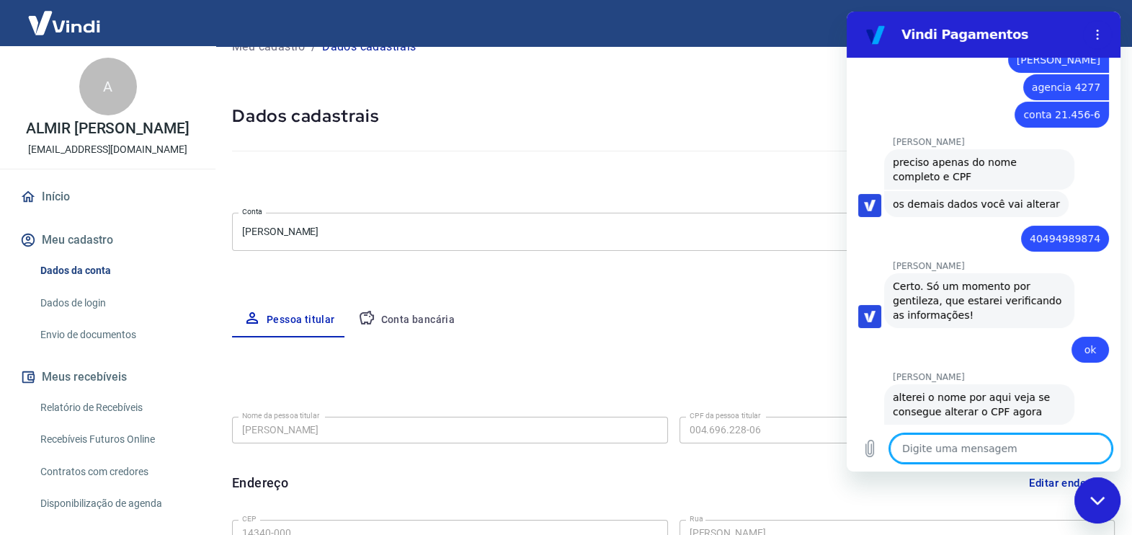
type textarea "x"
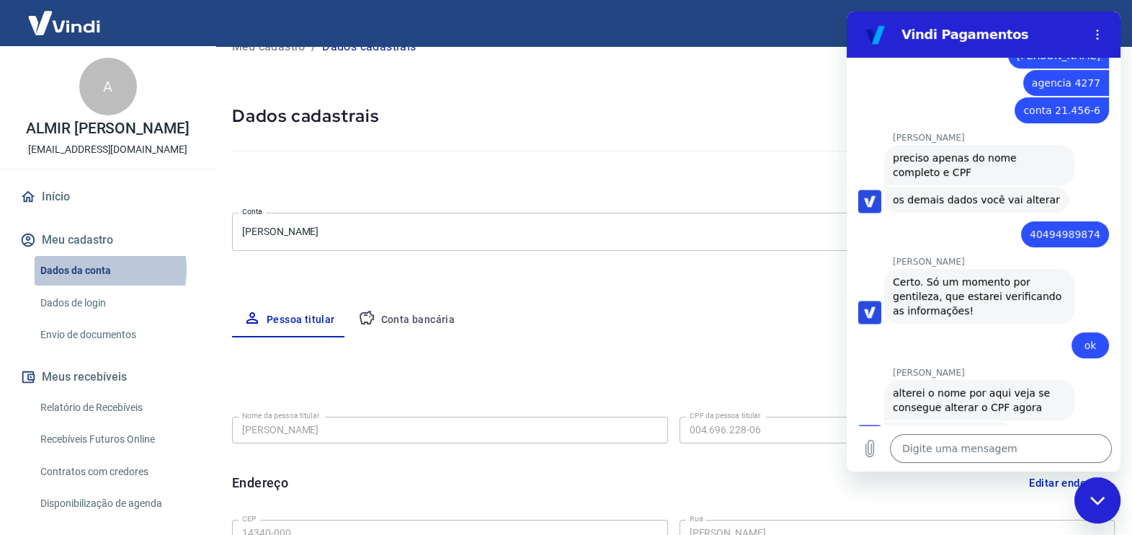
click at [93, 285] on link "Dados da conta" at bounding box center [117, 271] width 164 height 30
click at [89, 284] on link "Dados da conta" at bounding box center [117, 271] width 164 height 30
click at [90, 282] on link "Dados da conta" at bounding box center [117, 271] width 164 height 30
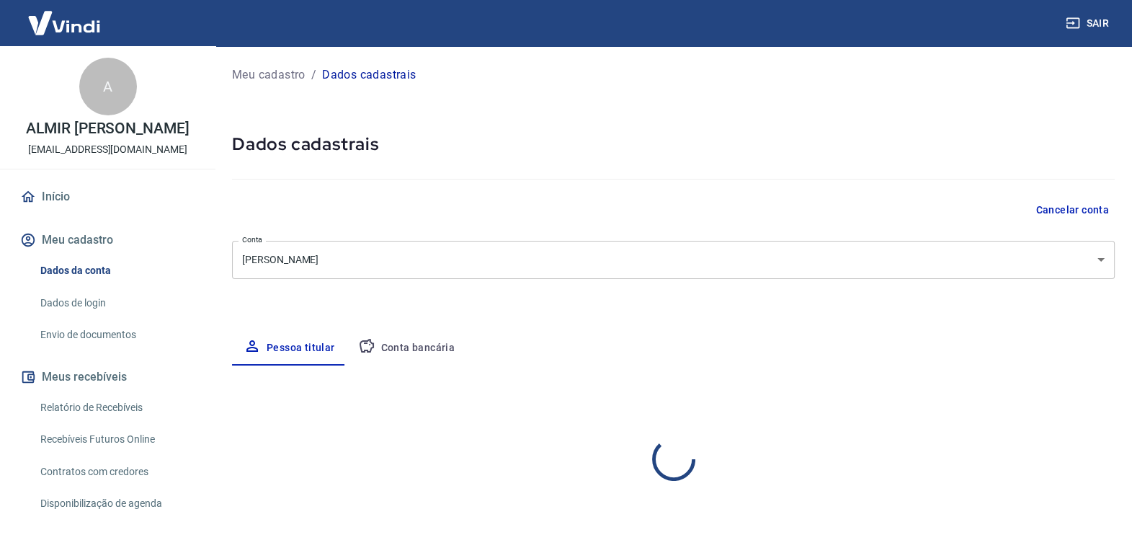
select select "SP"
select select "business"
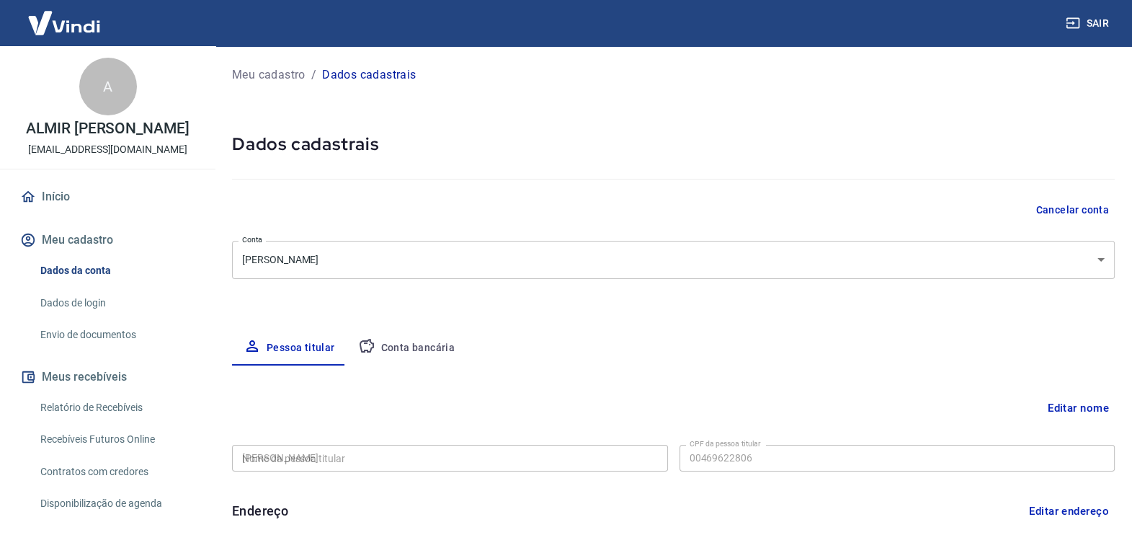
type input "004.696.228-06"
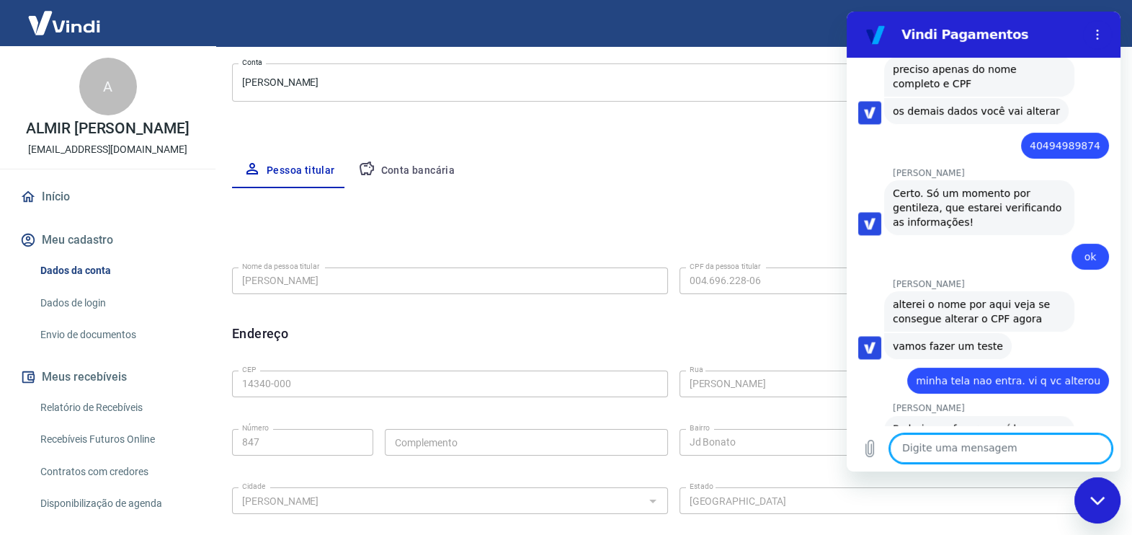
scroll to position [3086, 0]
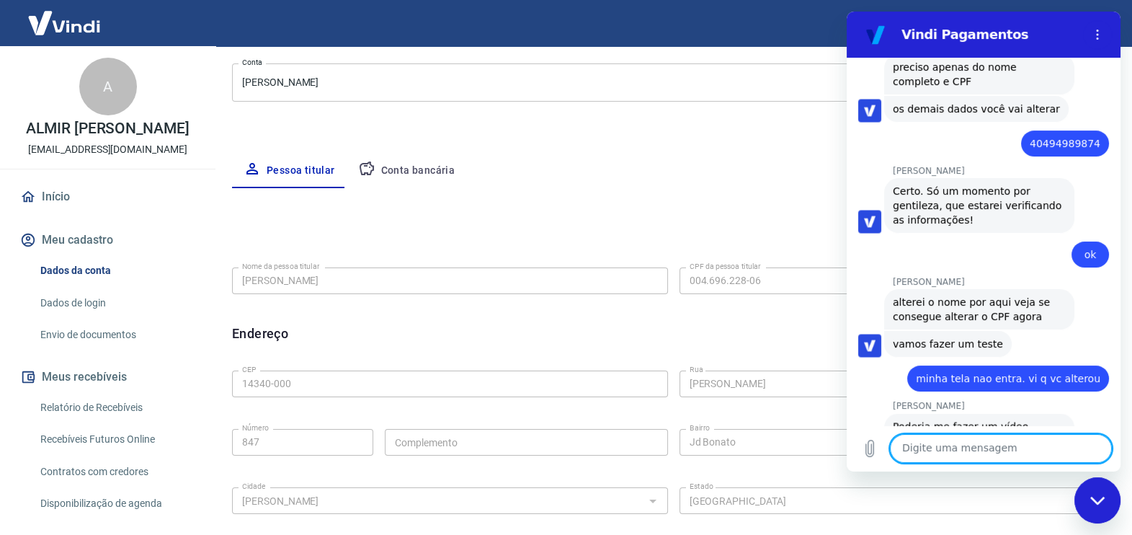
click at [906, 454] on textarea at bounding box center [1001, 448] width 222 height 29
type textarea "sim"
click at [1095, 445] on icon "Enviar mensagem" at bounding box center [1098, 448] width 14 height 16
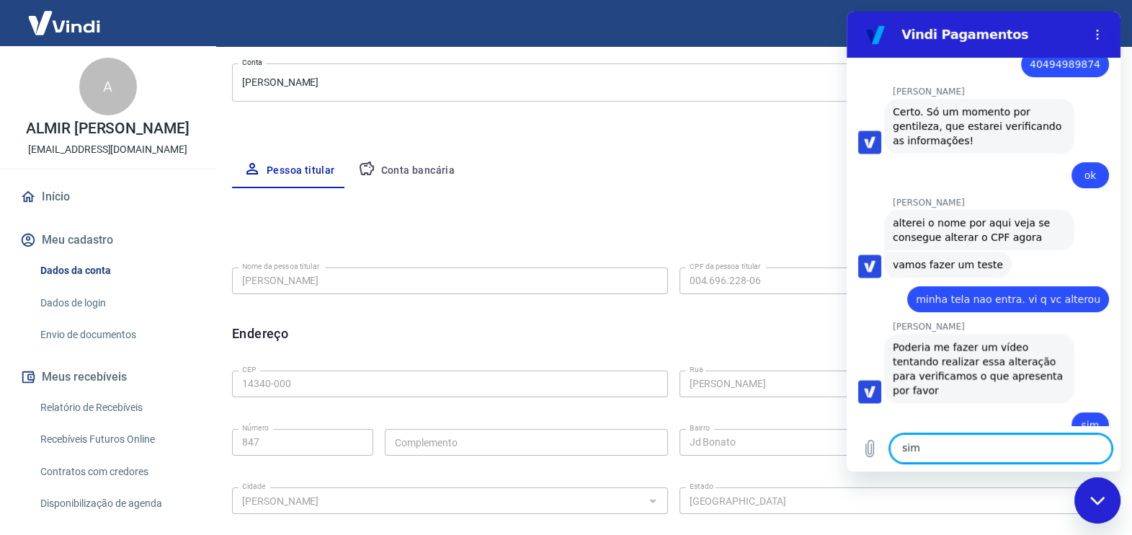
scroll to position [3168, 0]
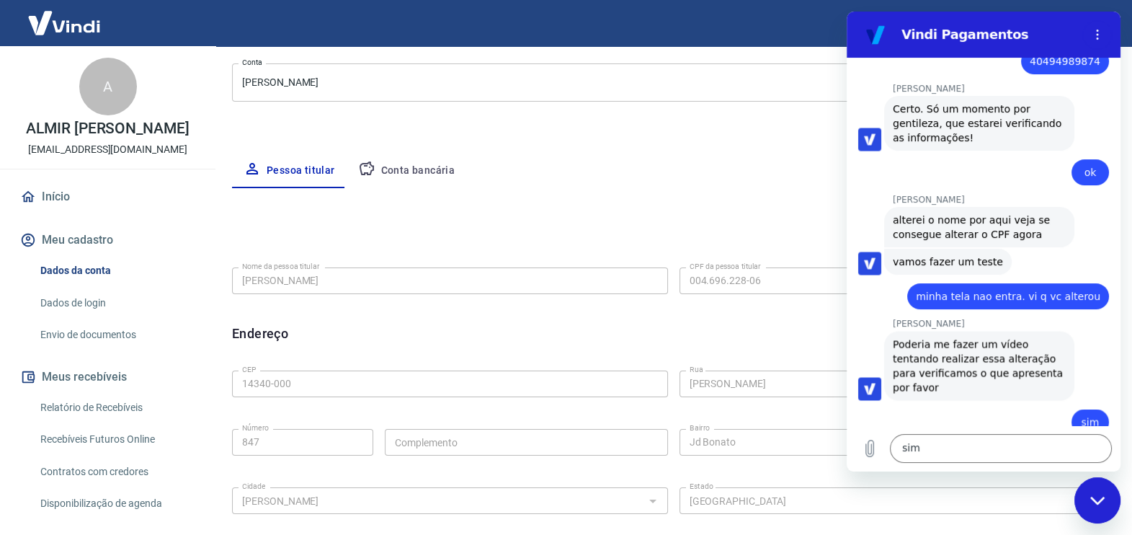
click at [542, 300] on form "Nome da pessoa titular [PERSON_NAME] Nome da pessoa titular CPF da pessoa titul…" at bounding box center [673, 291] width 883 height 58
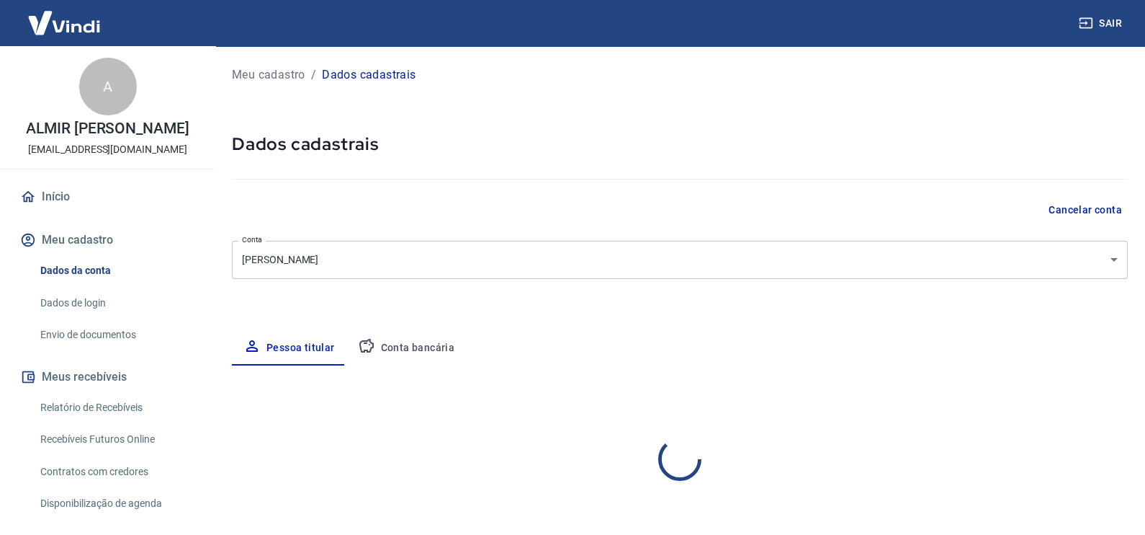
select select "SP"
select select "business"
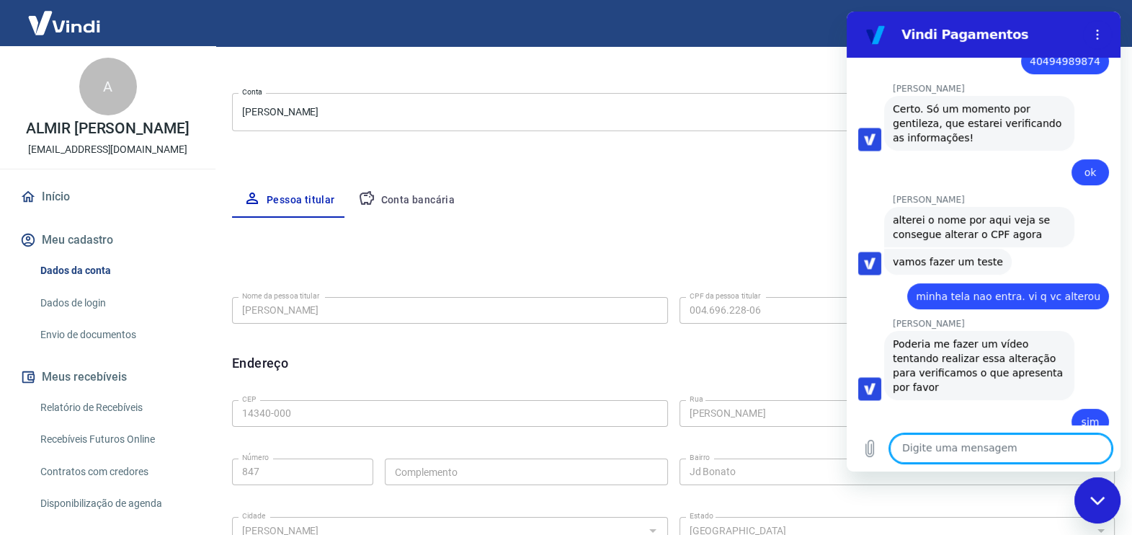
scroll to position [133, 0]
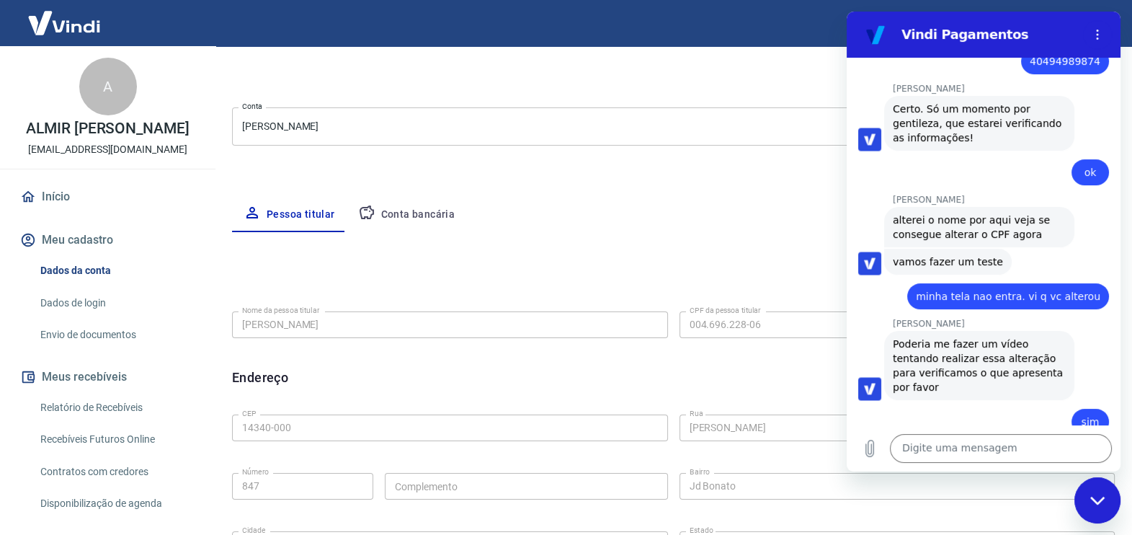
drag, startPoint x: 738, startPoint y: 305, endPoint x: 738, endPoint y: 320, distance: 14.4
click at [738, 313] on label "CPF da pessoa titular" at bounding box center [724, 310] width 71 height 11
drag, startPoint x: 720, startPoint y: 323, endPoint x: 737, endPoint y: 311, distance: 20.2
click at [737, 311] on label "CPF da pessoa titular" at bounding box center [724, 310] width 71 height 11
click at [941, 446] on textarea at bounding box center [1001, 448] width 222 height 29
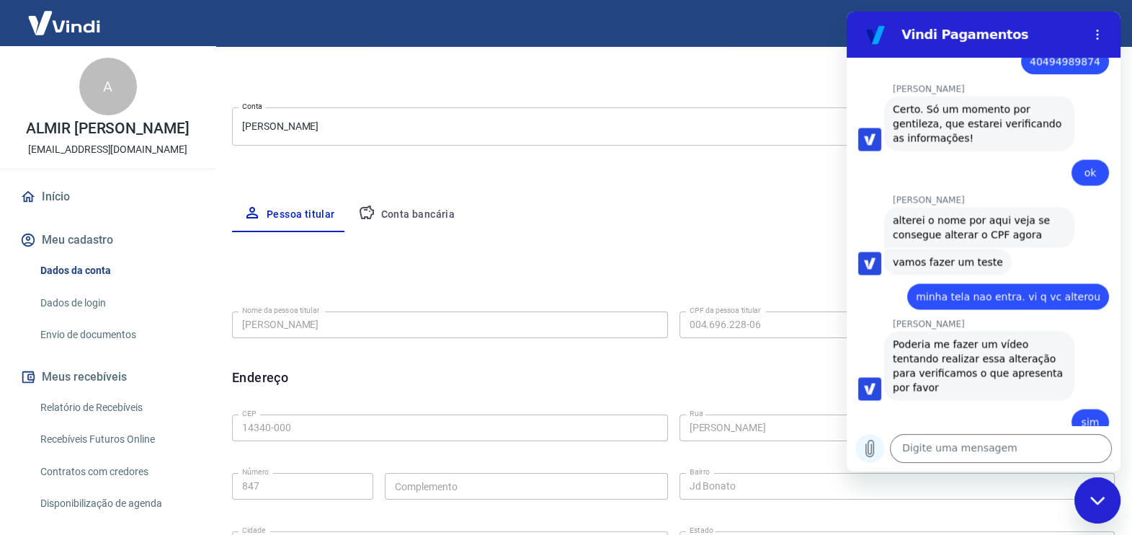
click at [872, 444] on icon "Carregar arquivo" at bounding box center [870, 448] width 8 height 17
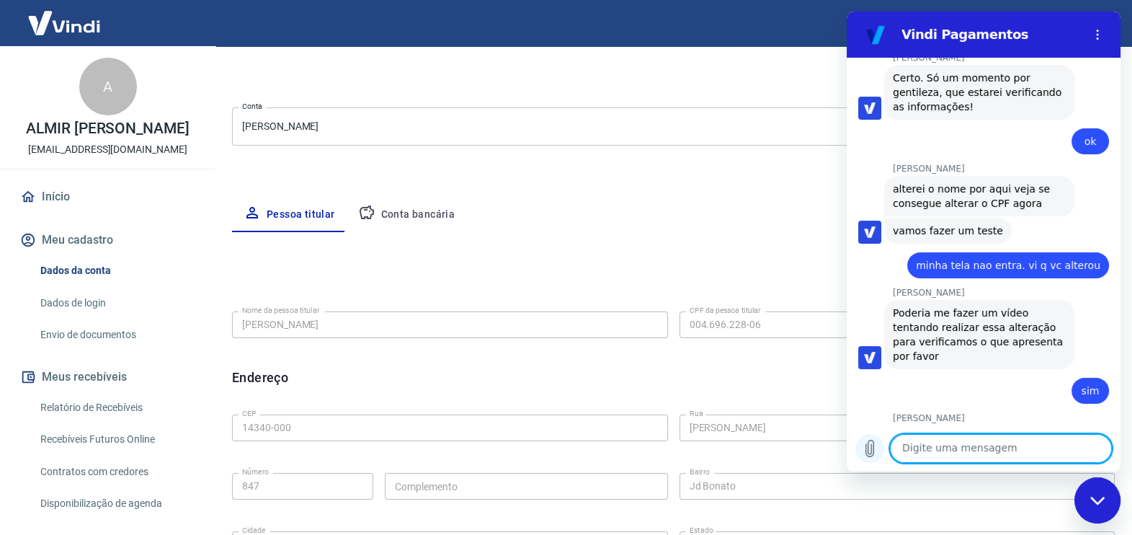
scroll to position [3208, 0]
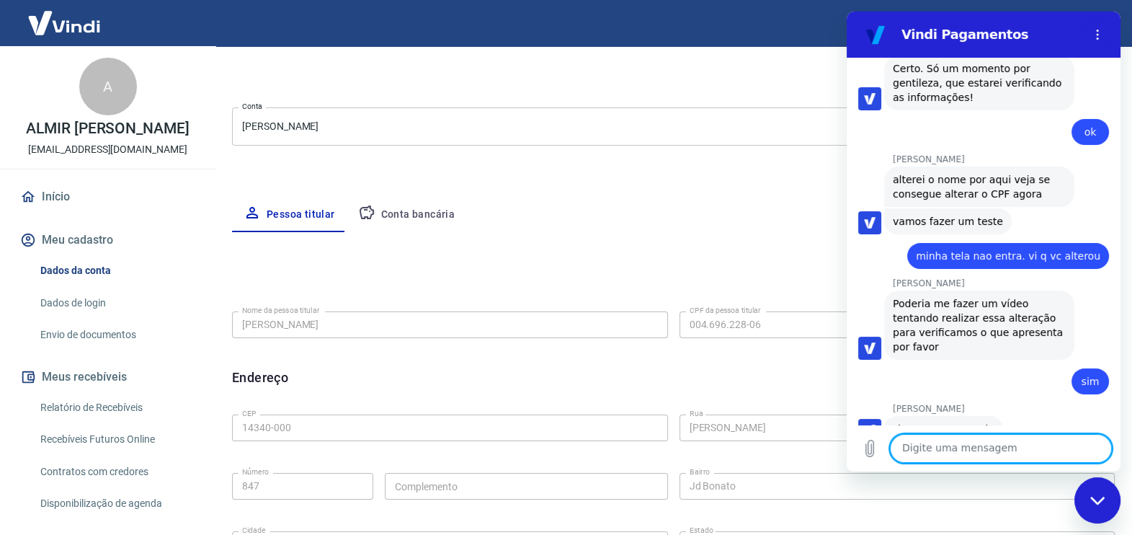
click at [1032, 456] on link "WhatsApp Vi...9.27 (1).mp4" at bounding box center [1027, 462] width 135 height 12
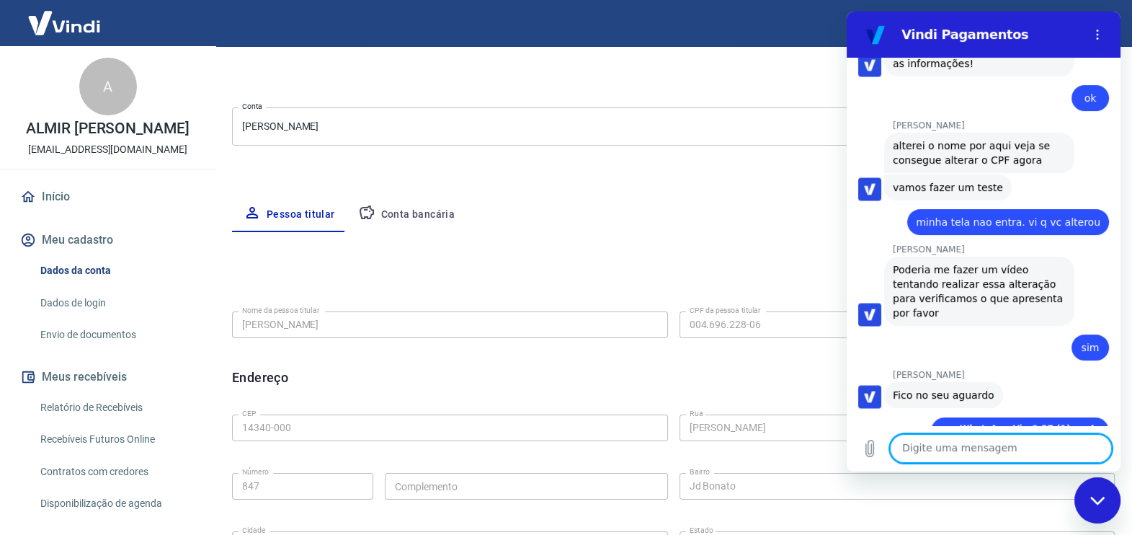
scroll to position [3244, 0]
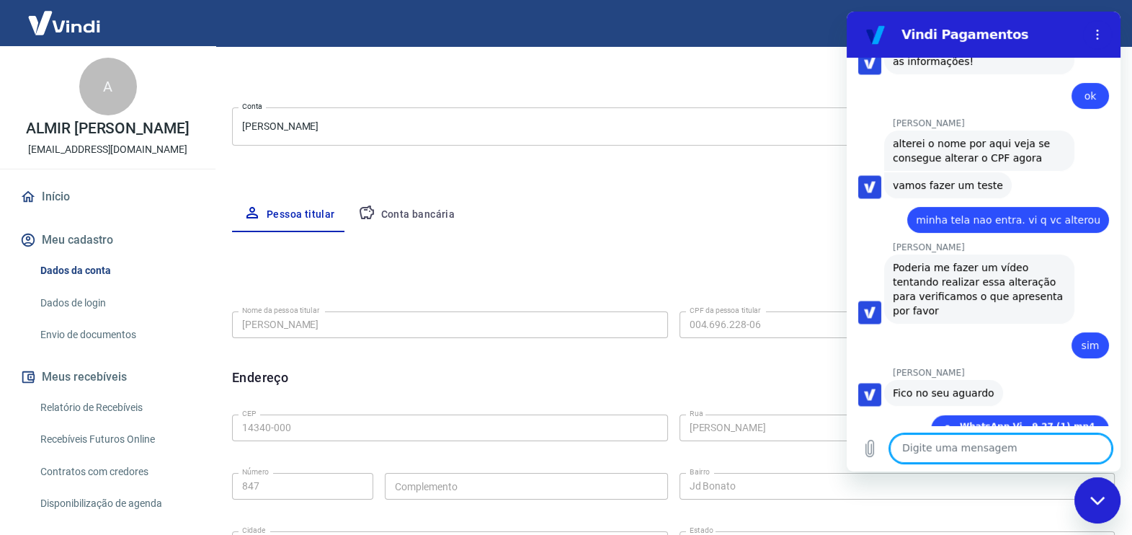
click at [998, 456] on link "WhatsApp Vi...9.27 (1).mp4" at bounding box center [1027, 462] width 135 height 12
click at [904, 446] on textarea at bounding box center [1001, 448] width 222 height 29
click at [965, 450] on textarea at bounding box center [1001, 448] width 222 height 29
type textarea "consegue ver?"
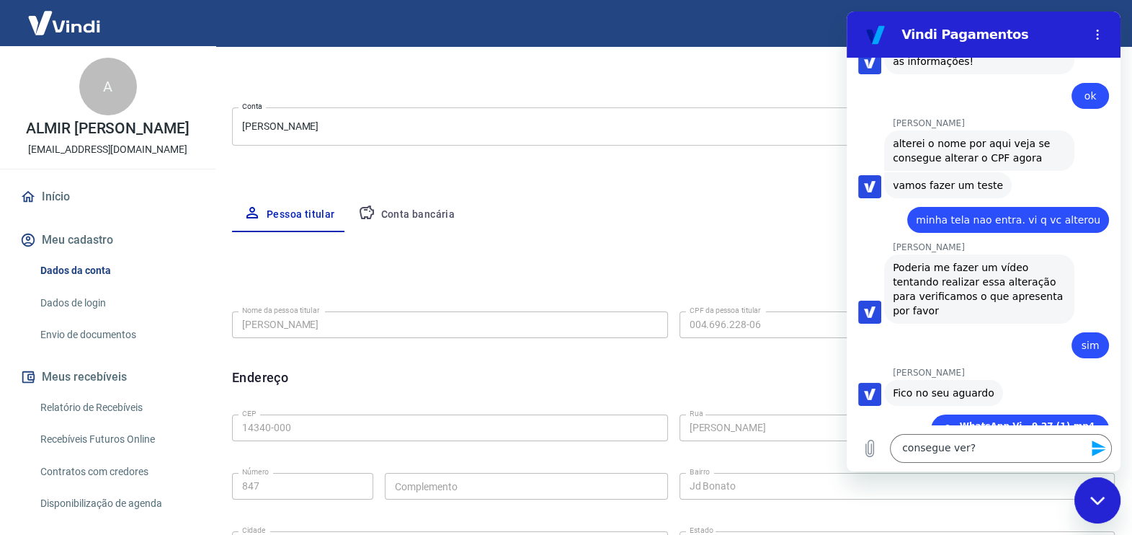
click at [1096, 445] on icon "Enviar mensagem" at bounding box center [1098, 448] width 14 height 16
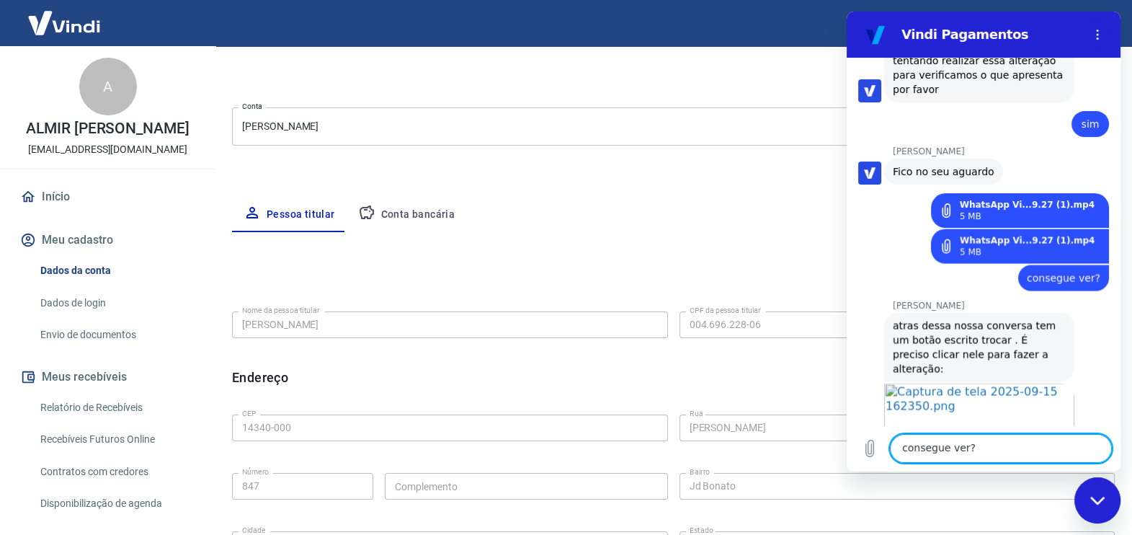
scroll to position [3464, 0]
click at [965, 446] on textarea "consegue ver?" at bounding box center [1001, 448] width 222 height 29
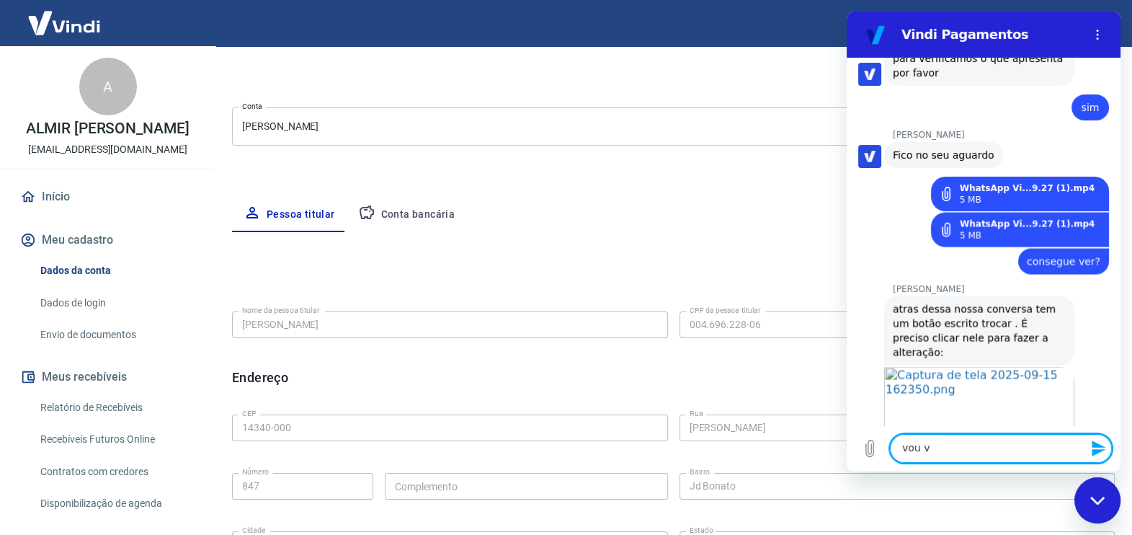
scroll to position [3485, 0]
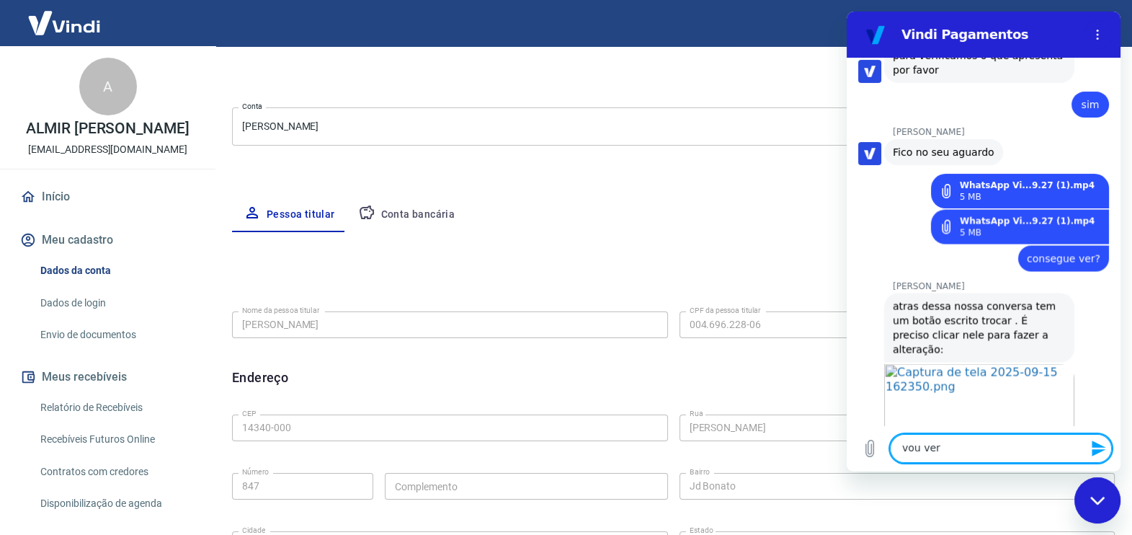
type textarea "vou ver"
click at [1086, 499] on div "Fechar janela de mensagens" at bounding box center [1097, 499] width 43 height 43
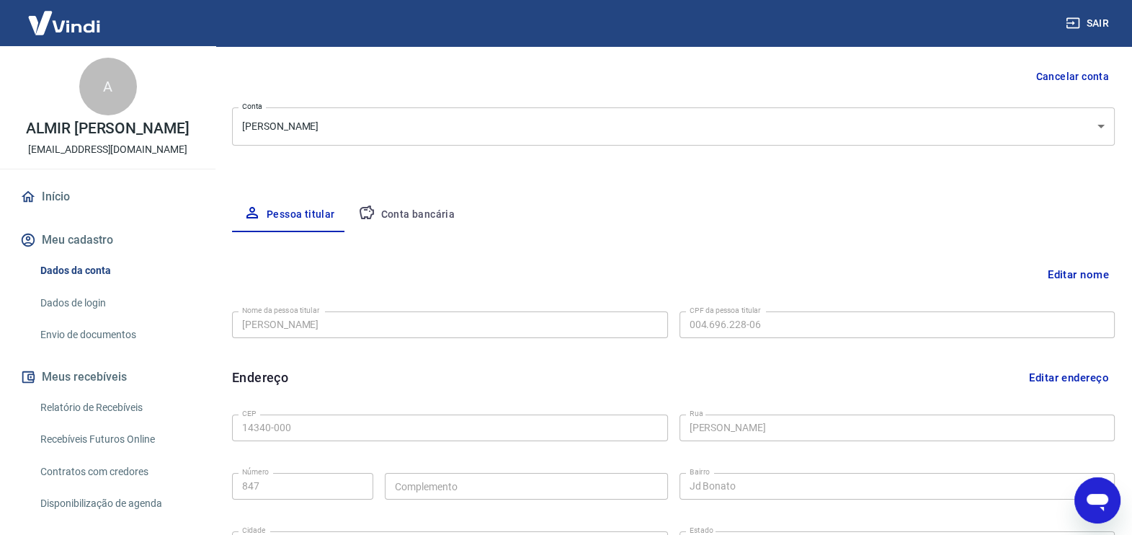
click at [1058, 275] on button "Editar nome" at bounding box center [1078, 274] width 73 height 27
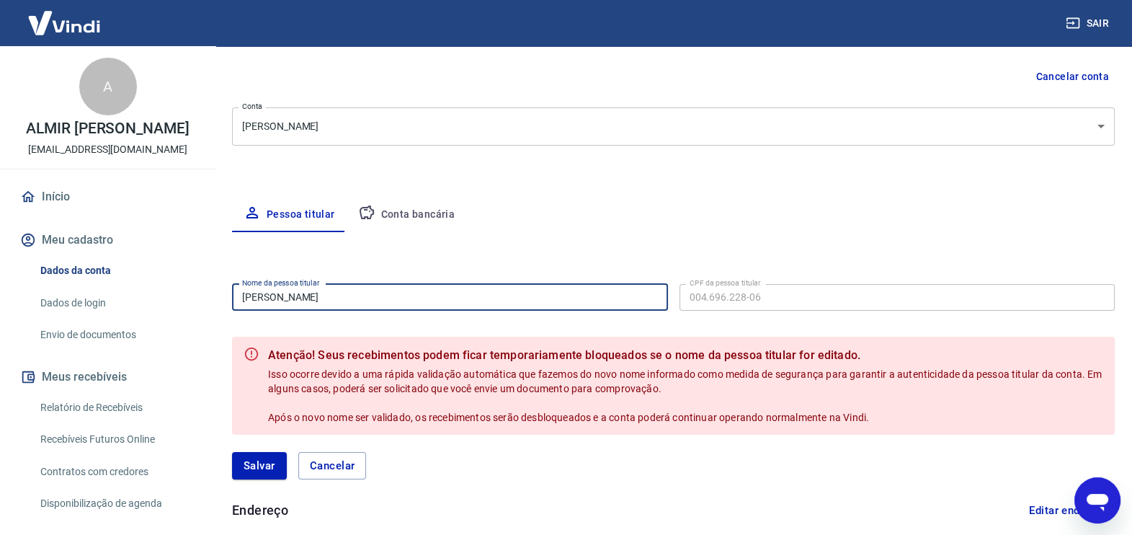
drag, startPoint x: 463, startPoint y: 302, endPoint x: 465, endPoint y: 289, distance: 13.0
click at [463, 298] on input "[PERSON_NAME]" at bounding box center [450, 297] width 436 height 27
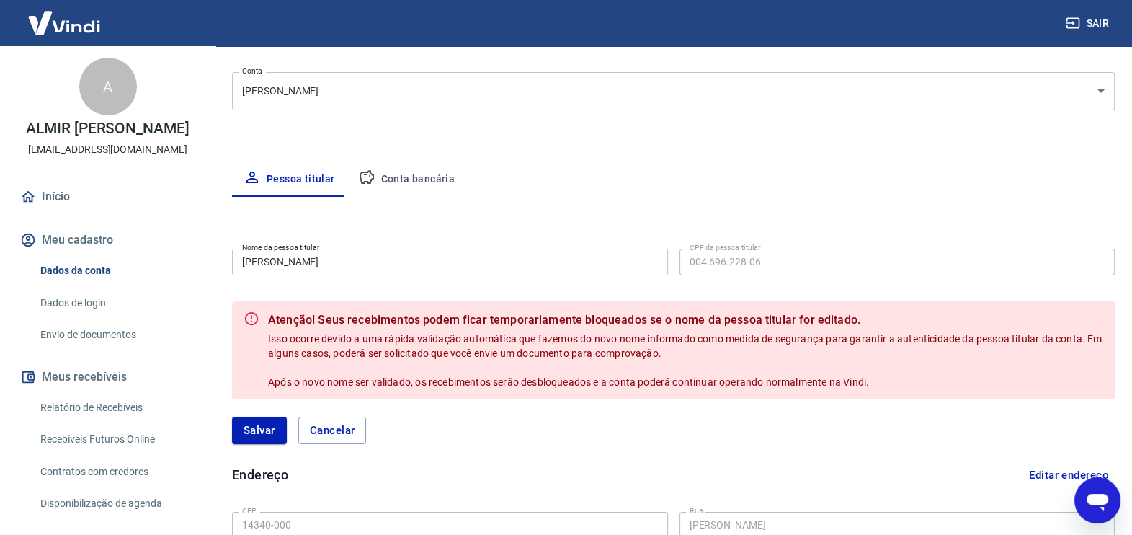
scroll to position [0, 0]
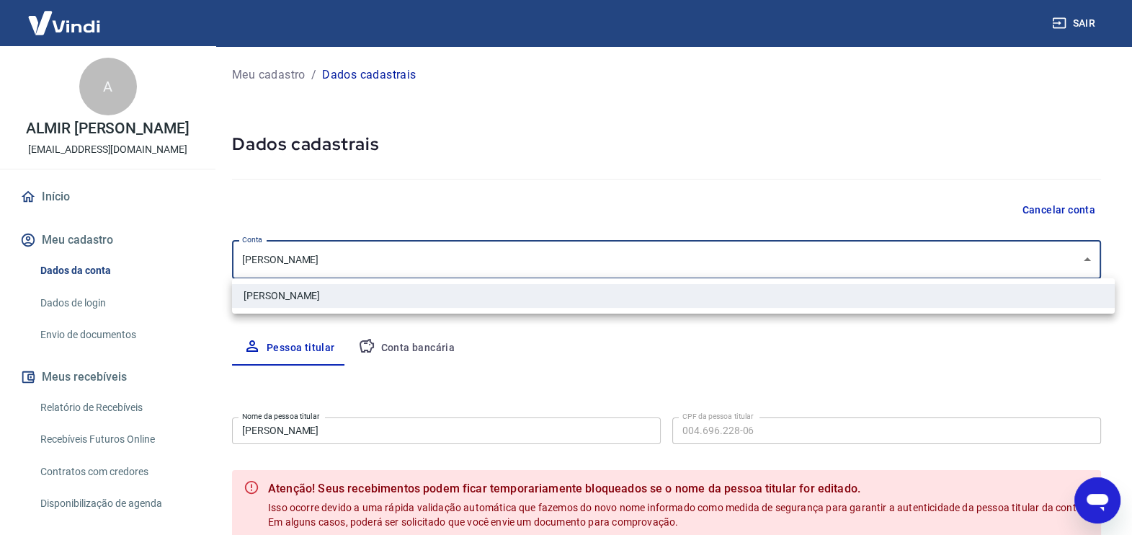
click at [605, 263] on body "Sair A ALMIR AMADOR TONELLO [EMAIL_ADDRESS][DOMAIN_NAME] Início Meu cadastro Da…" at bounding box center [566, 267] width 1132 height 535
click at [605, 263] on div at bounding box center [572, 267] width 1145 height 535
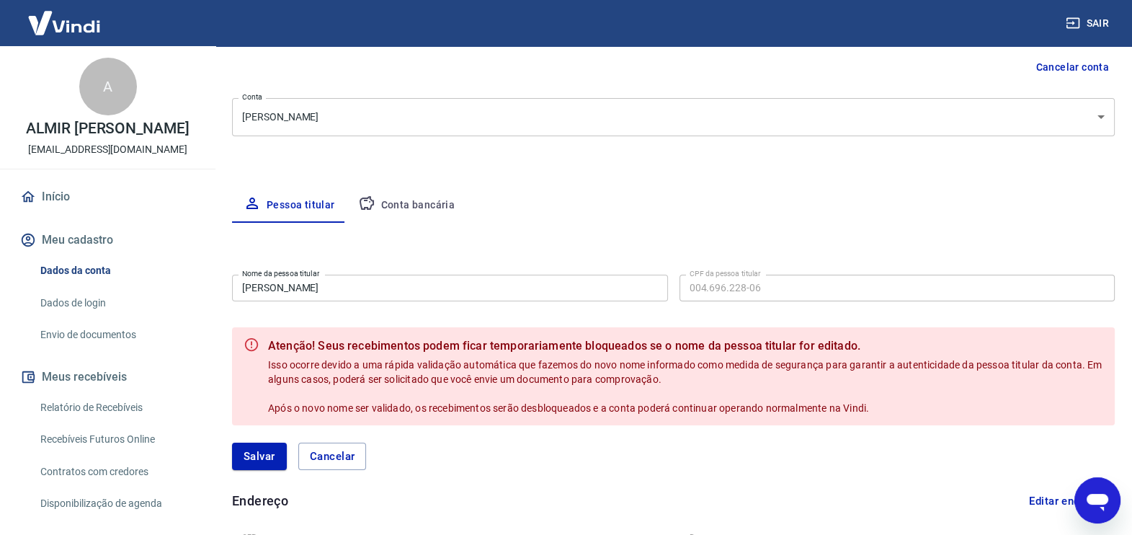
scroll to position [143, 0]
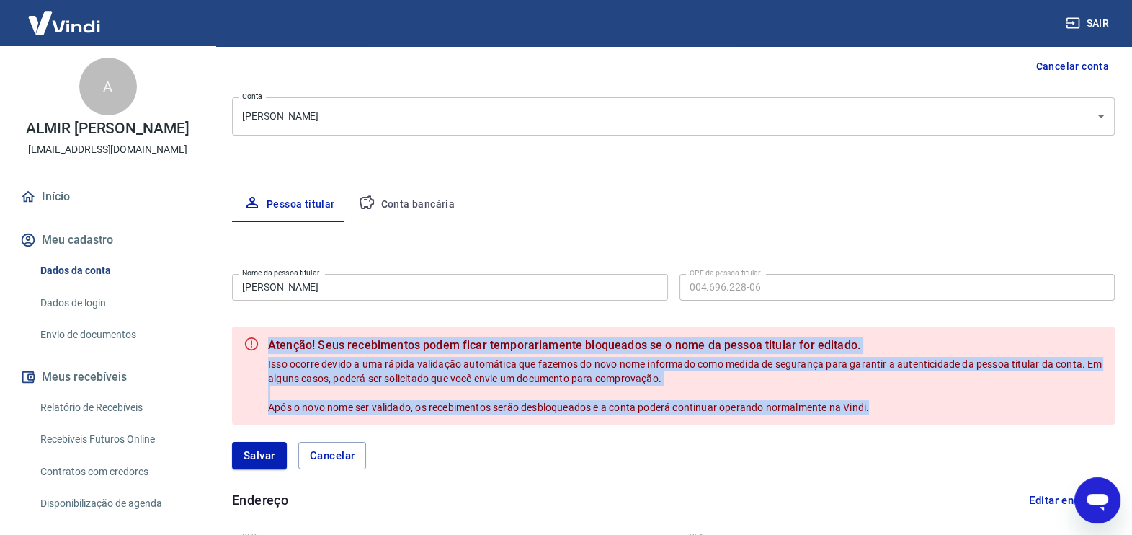
drag, startPoint x: 269, startPoint y: 341, endPoint x: 893, endPoint y: 404, distance: 627.8
click at [893, 404] on div "Atenção! Seus recebimentos podem ficar temporariamente bloqueados se o nome da …" at bounding box center [685, 375] width 835 height 89
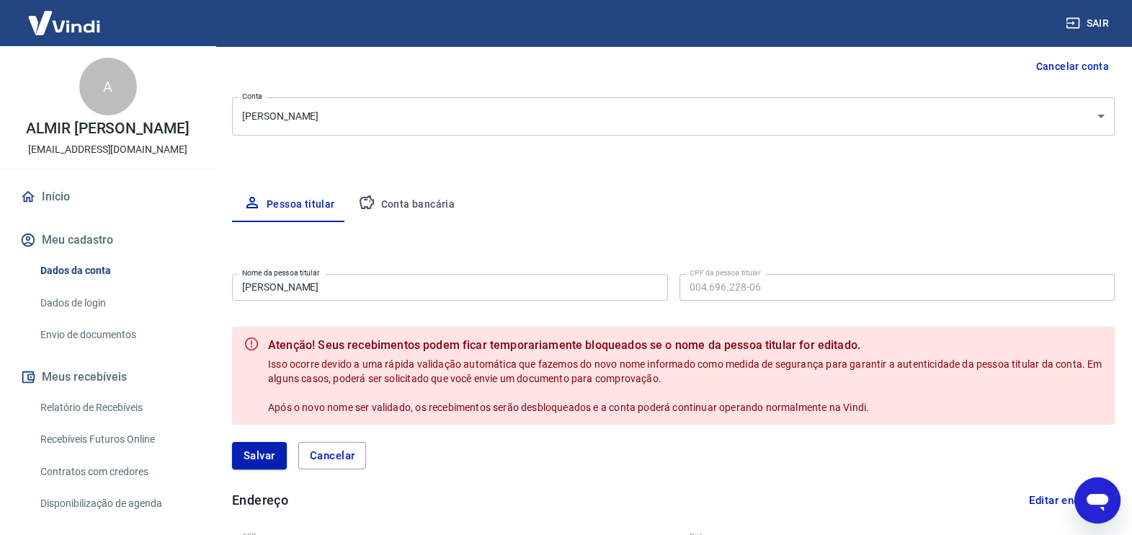
drag, startPoint x: 893, startPoint y: 404, endPoint x: 929, endPoint y: 174, distance: 233.2
click at [929, 174] on div "Meu cadastro / Dados cadastrais Dados cadastrais Cancelar conta Conta [PERSON_N…" at bounding box center [673, 376] width 917 height 947
click at [908, 200] on div "Pessoa titular Conta bancária" at bounding box center [673, 204] width 883 height 35
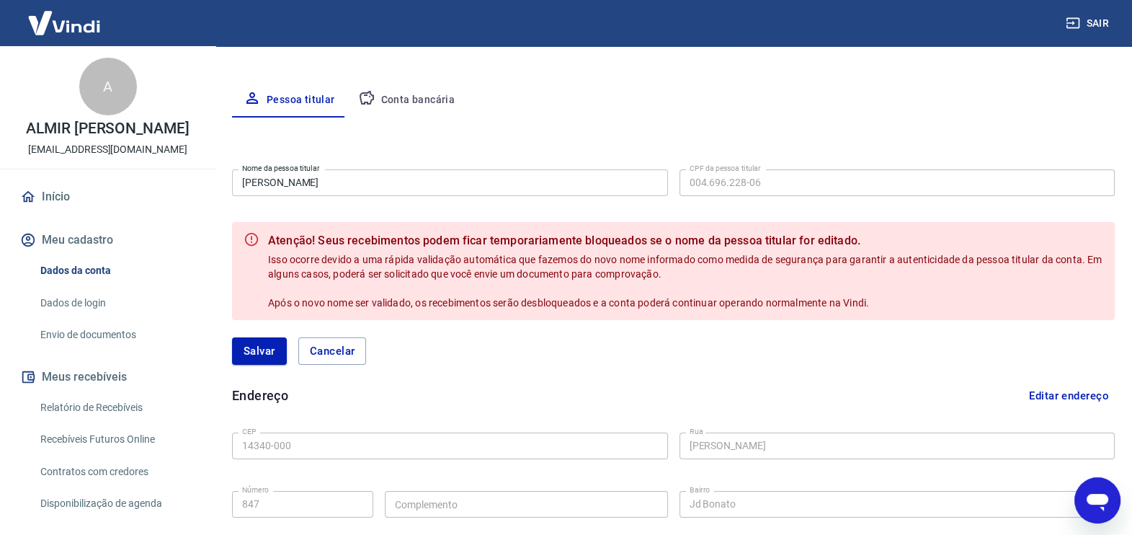
scroll to position [254, 0]
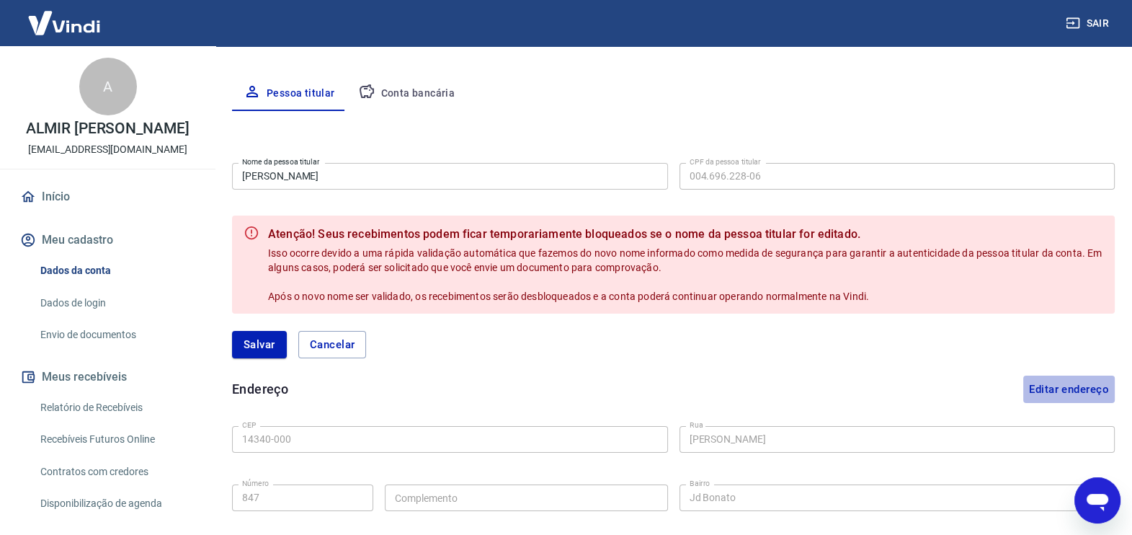
click at [1071, 385] on button "Editar endereço" at bounding box center [1068, 388] width 91 height 27
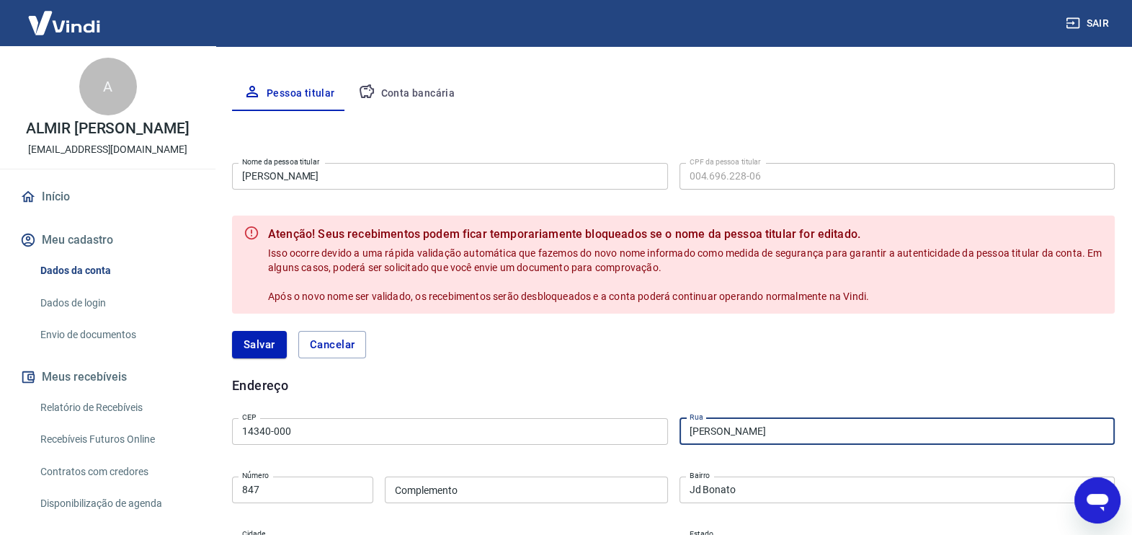
click at [740, 435] on input "[PERSON_NAME]" at bounding box center [897, 431] width 436 height 27
drag, startPoint x: 287, startPoint y: 429, endPoint x: 311, endPoint y: 441, distance: 27.4
click at [289, 429] on input "14340-000" at bounding box center [450, 431] width 436 height 27
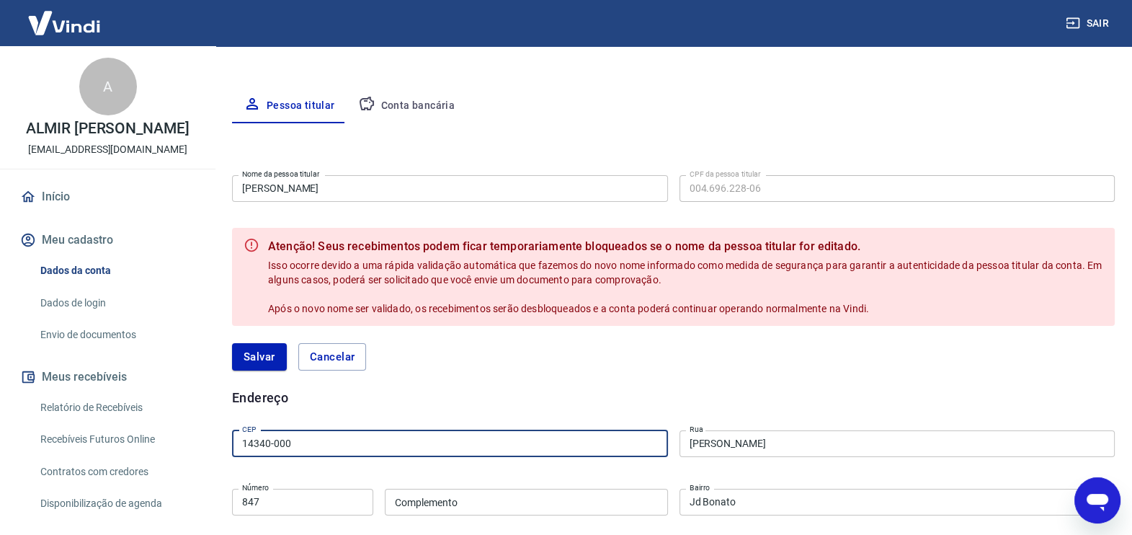
scroll to position [223, 0]
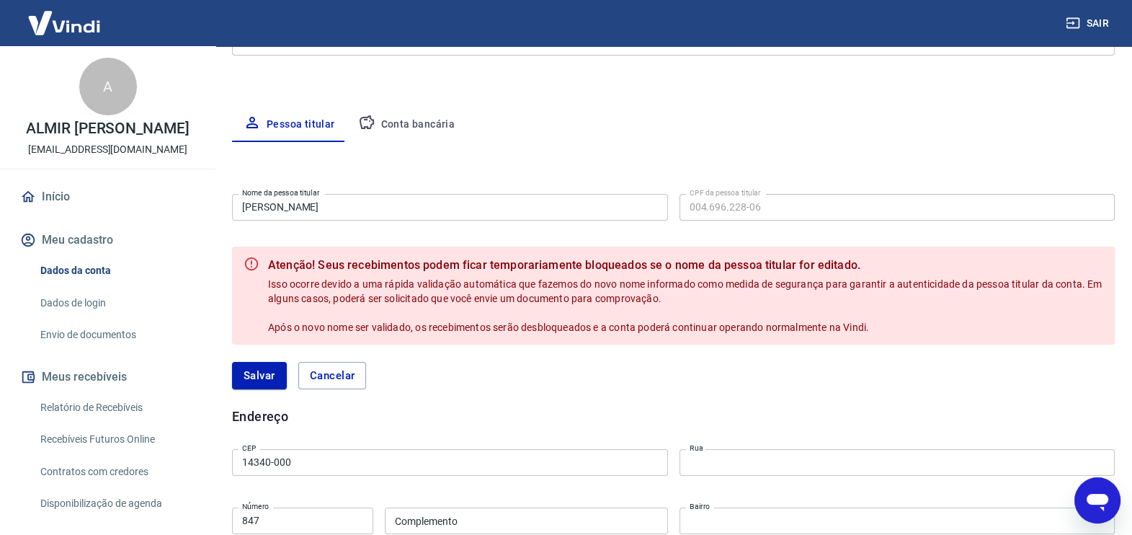
click at [1089, 511] on icon "Abrir janela de mensagens" at bounding box center [1097, 500] width 26 height 26
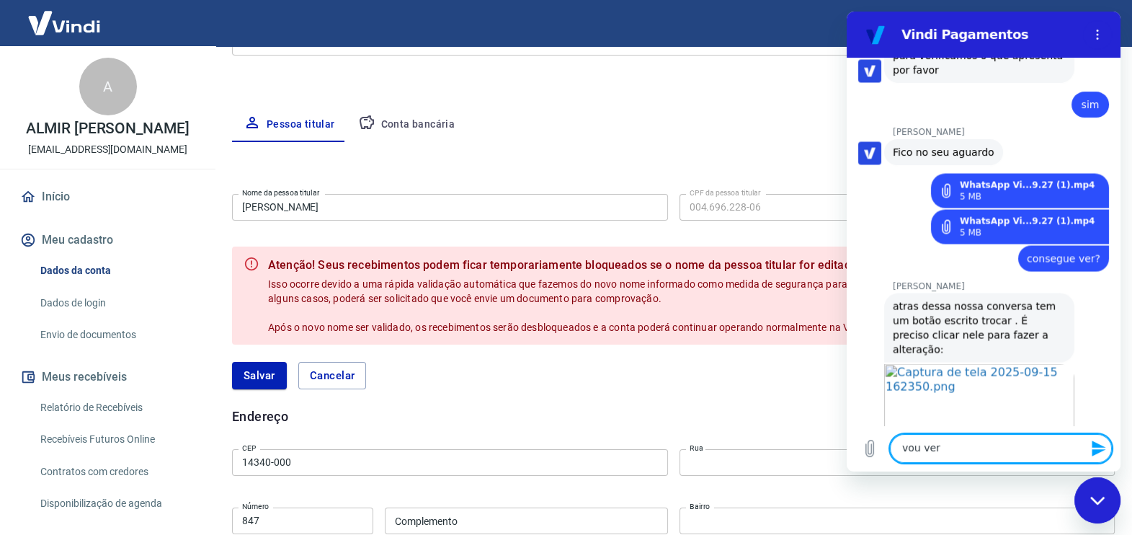
click at [1091, 446] on icon "Enviar mensagem" at bounding box center [1098, 447] width 17 height 17
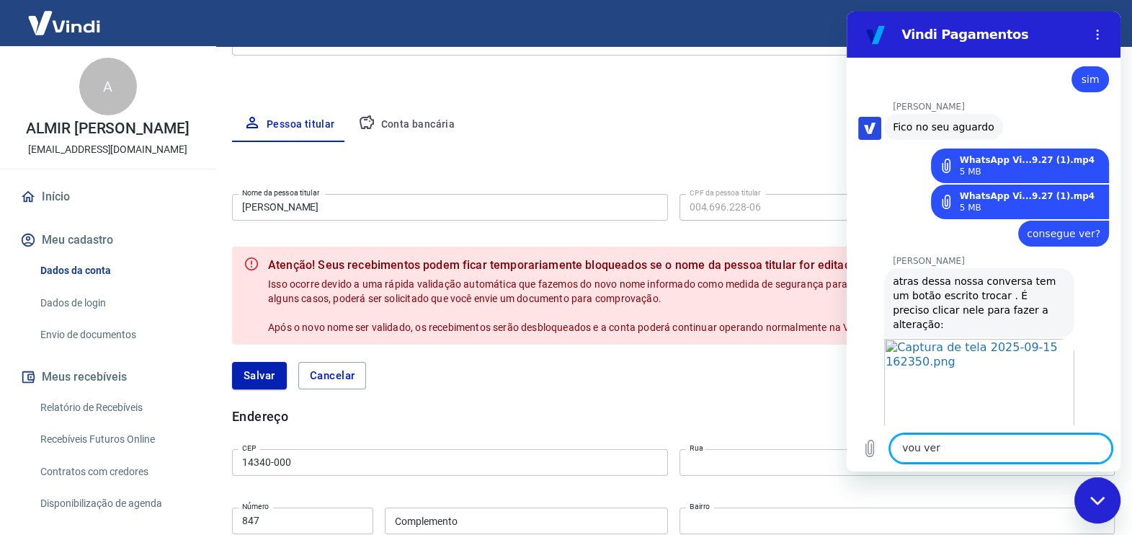
scroll to position [3519, 0]
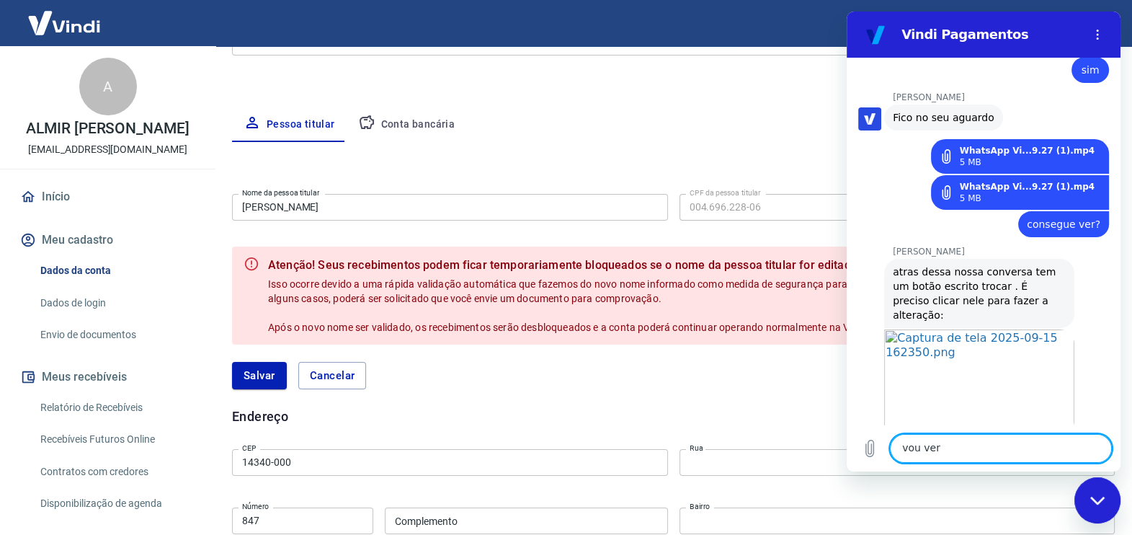
click at [952, 449] on textarea "vou ver" at bounding box center [1001, 448] width 222 height 29
click at [1091, 501] on icon "Fechar janela de mensagens" at bounding box center [1097, 500] width 15 height 9
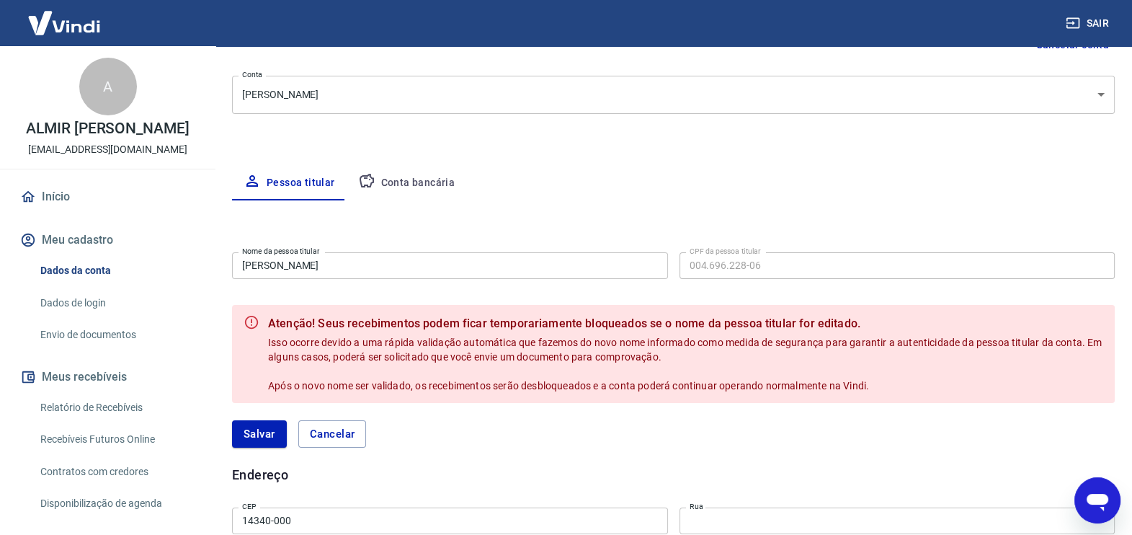
scroll to position [169, 0]
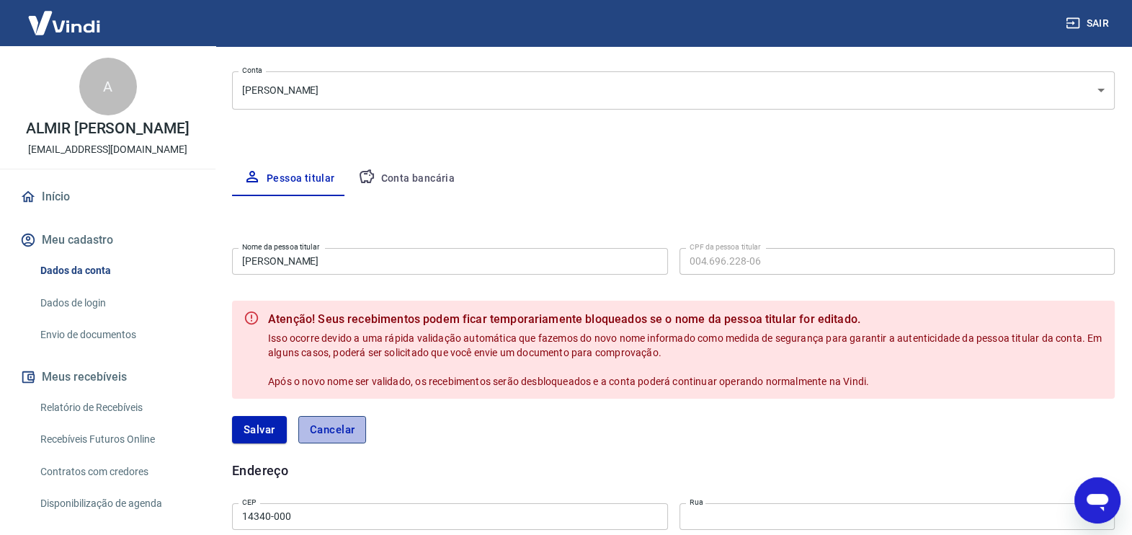
click at [327, 433] on button "Cancelar" at bounding box center [332, 429] width 68 height 27
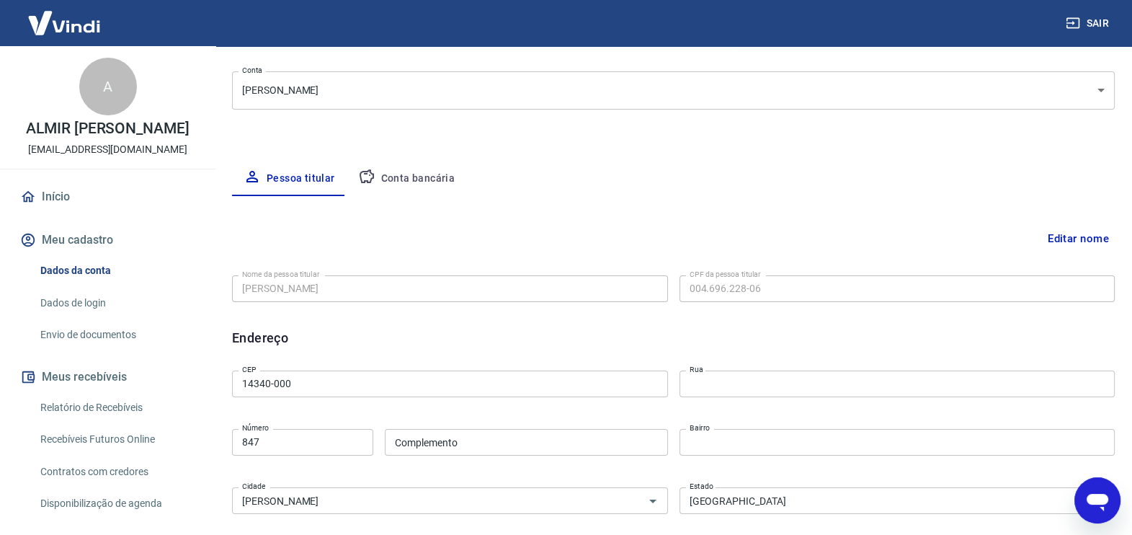
click at [1096, 483] on div "Abrir janela de mensagens" at bounding box center [1097, 499] width 43 height 43
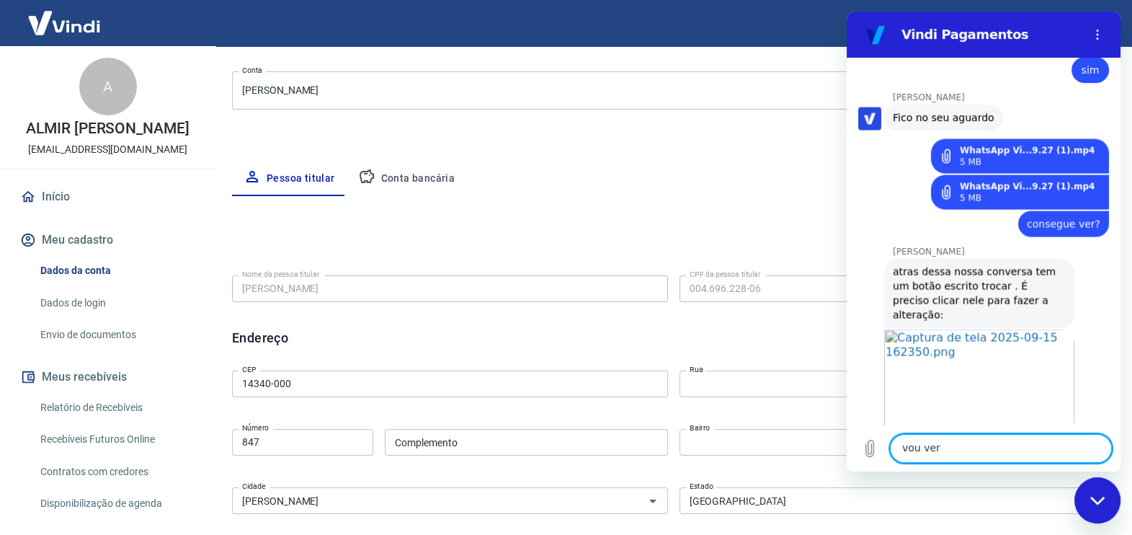
scroll to position [0, 0]
type textarea "so tem um botao dizendo editar nome"
click at [1091, 445] on icon "Enviar mensagem" at bounding box center [1098, 448] width 14 height 16
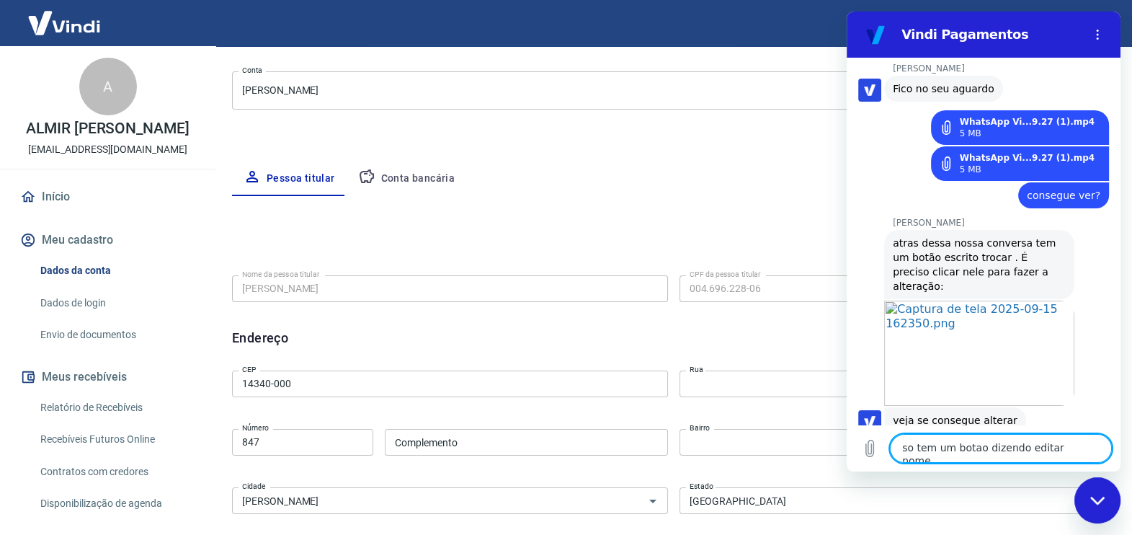
scroll to position [3547, 0]
click at [944, 452] on textarea "so tem um botao dizendo editar nome" at bounding box center [1001, 448] width 222 height 29
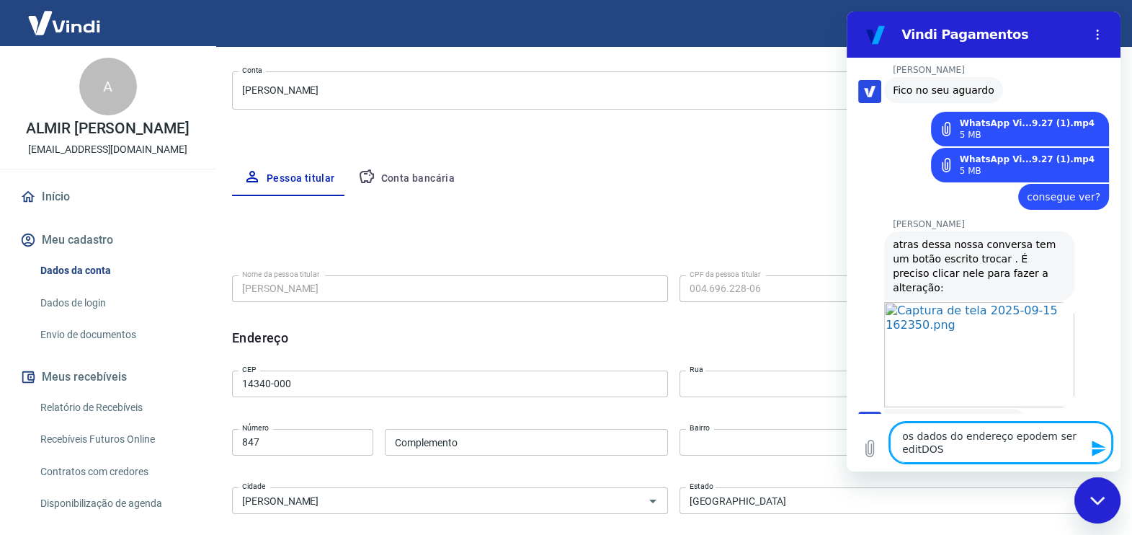
scroll to position [3558, 0]
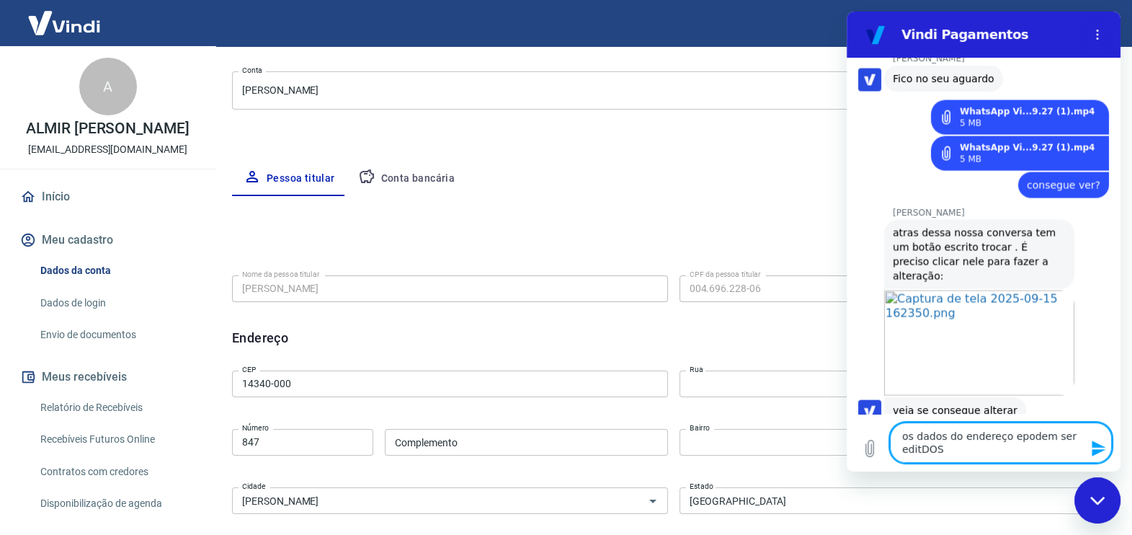
click at [1104, 494] on div "Fechar janela de mensagens" at bounding box center [1097, 499] width 43 height 43
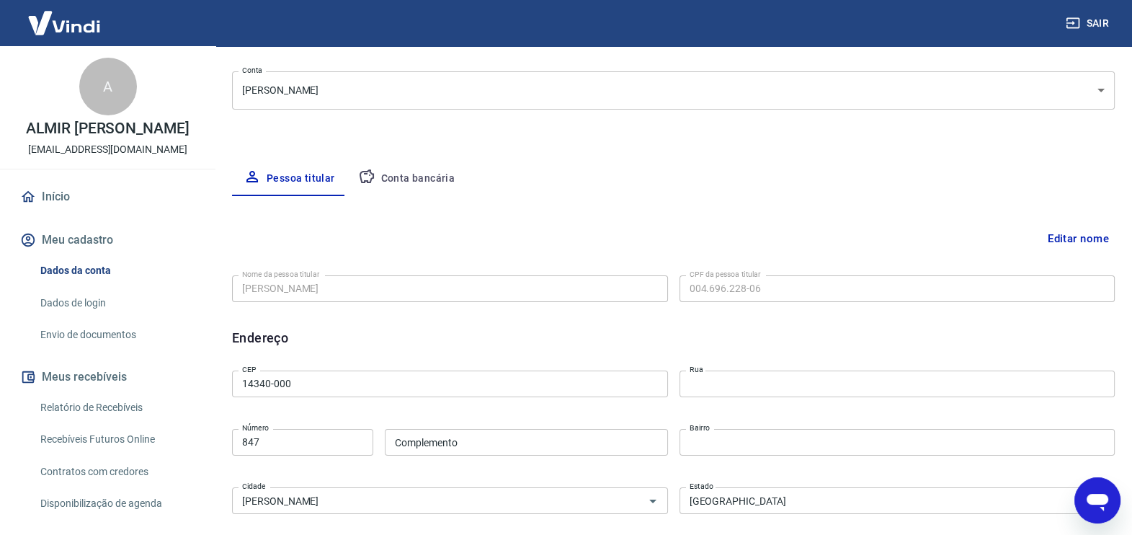
click at [1106, 491] on icon "Abrir janela de mensagens" at bounding box center [1097, 500] width 26 height 26
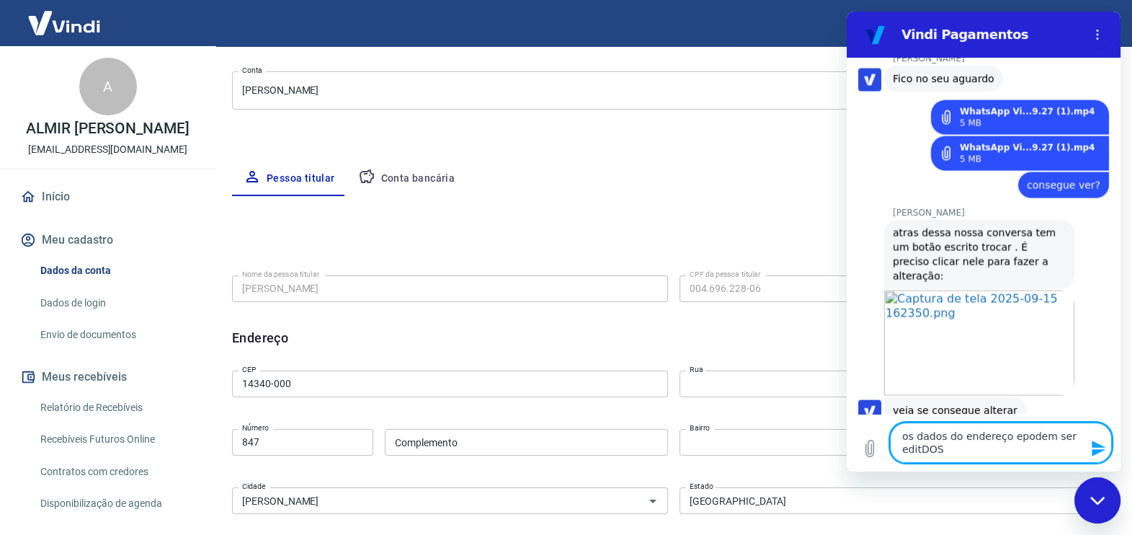
scroll to position [0, 0]
click at [1009, 437] on textarea "os dados do endereço epodem ser editDOS" at bounding box center [1001, 442] width 222 height 40
click at [919, 446] on textarea "os dados do endereço podem ser editDOS" at bounding box center [1001, 442] width 222 height 40
type textarea "os dados do endereço podem ser editADOS"
click at [1099, 493] on div "Fechar janela de mensagens" at bounding box center [1097, 499] width 43 height 43
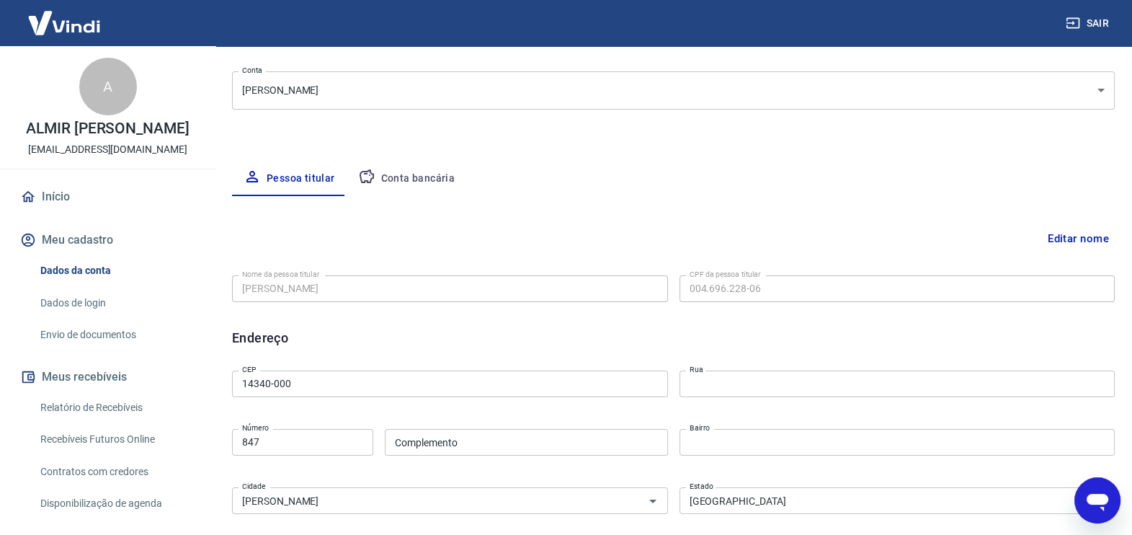
click at [1097, 494] on icon "Abrir janela de mensagens" at bounding box center [1097, 501] width 22 height 17
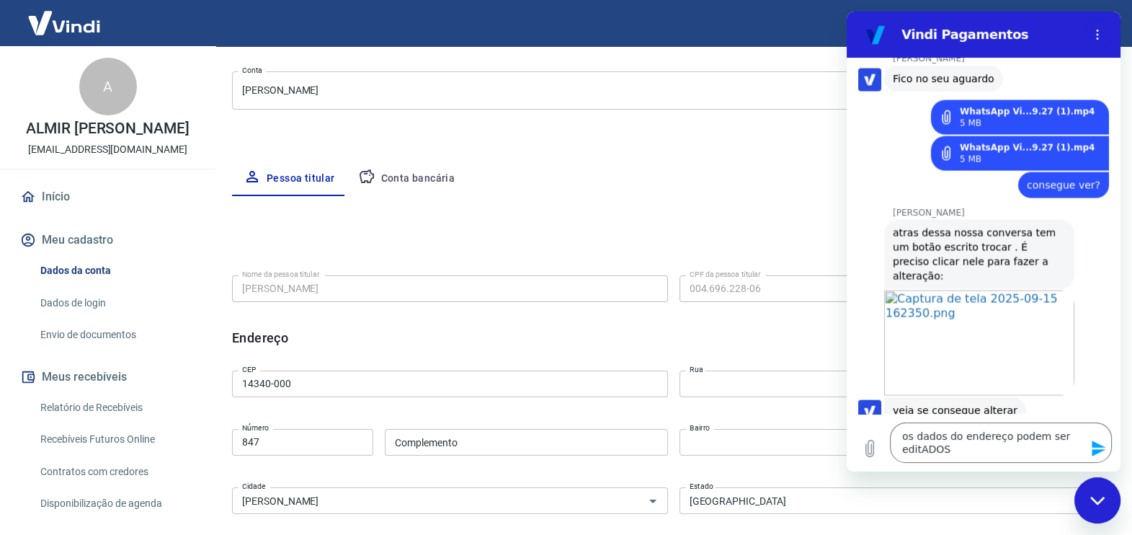
click at [1089, 444] on button "Enviar mensagem" at bounding box center [1097, 448] width 29 height 29
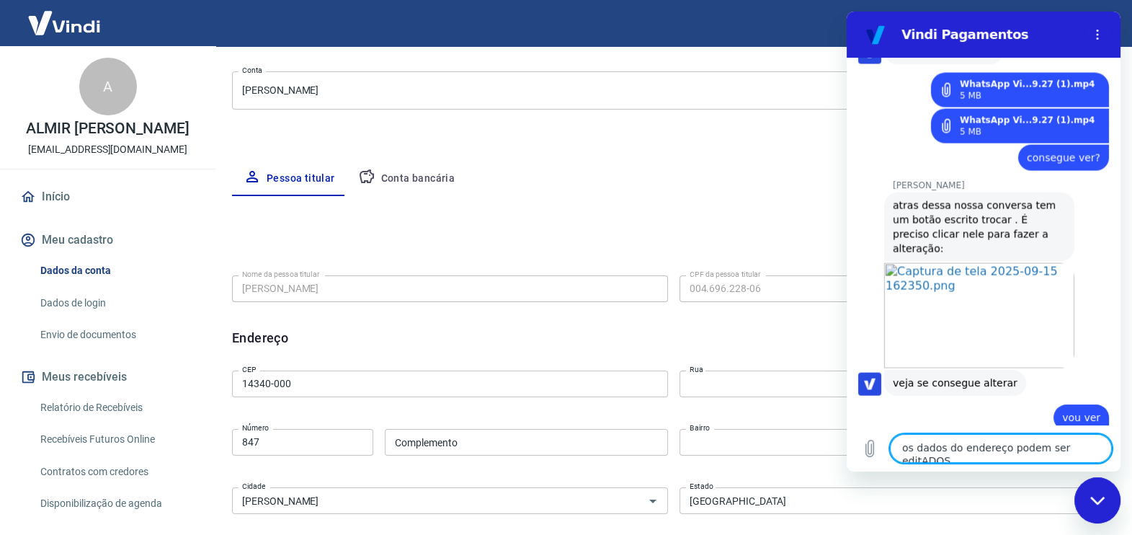
scroll to position [3588, 0]
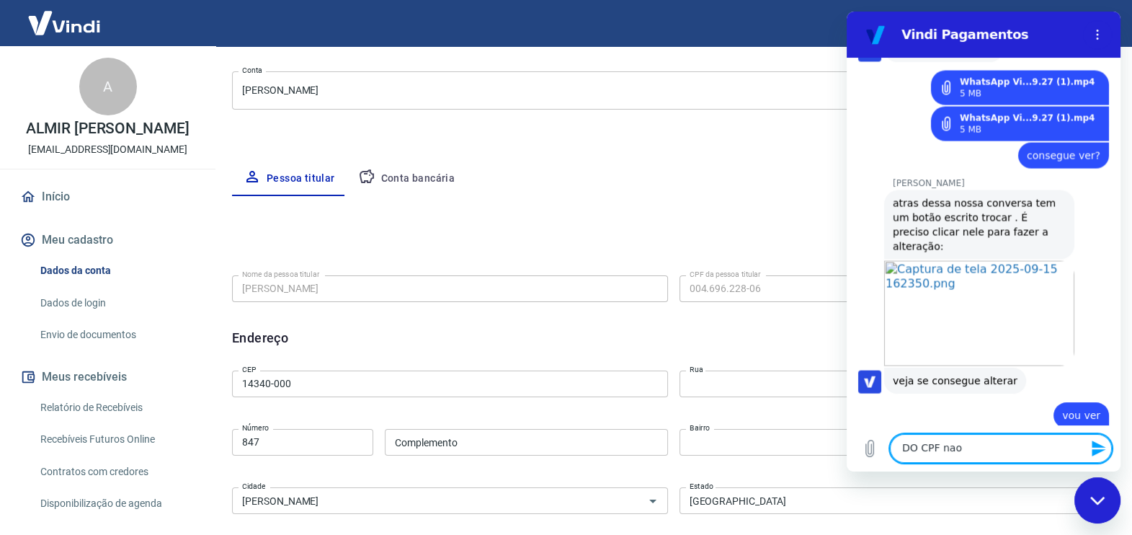
type textarea "DO CPF nao"
click at [1097, 448] on icon "Enviar mensagem" at bounding box center [1098, 447] width 17 height 17
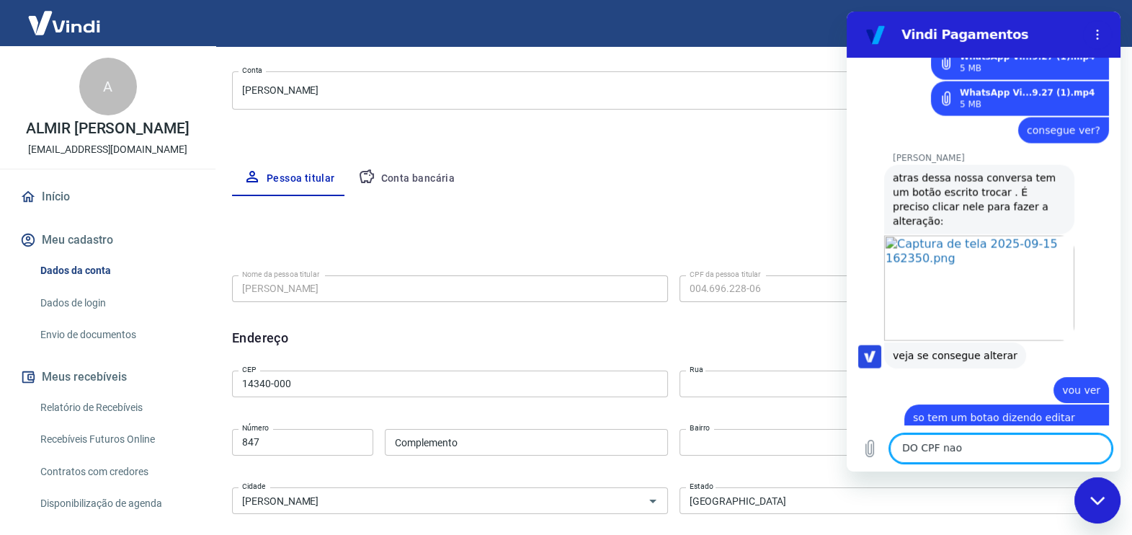
scroll to position [3616, 0]
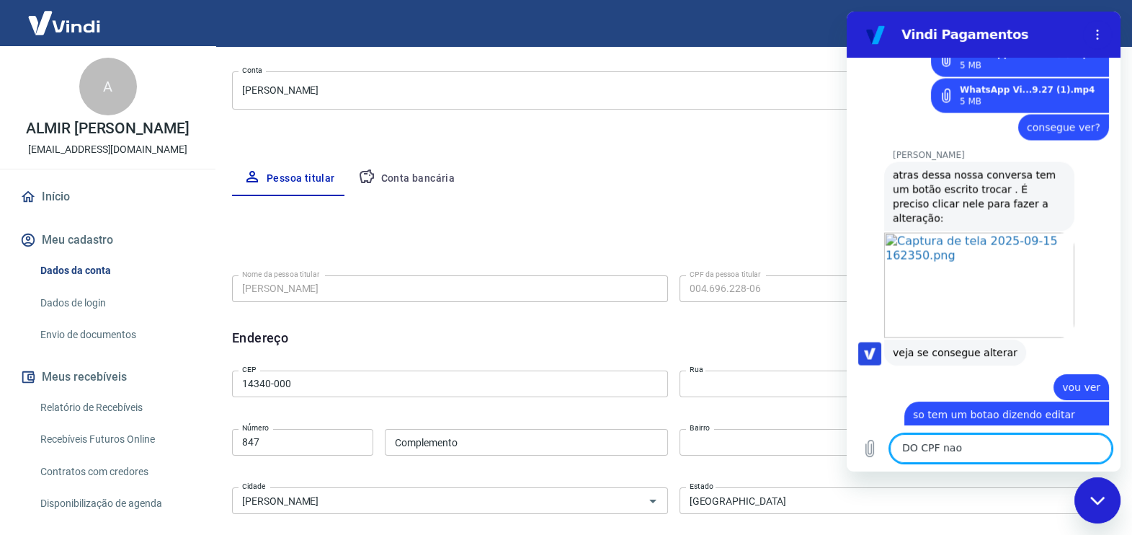
click at [1088, 493] on div "Fechar janela de mensagens" at bounding box center [1097, 499] width 43 height 43
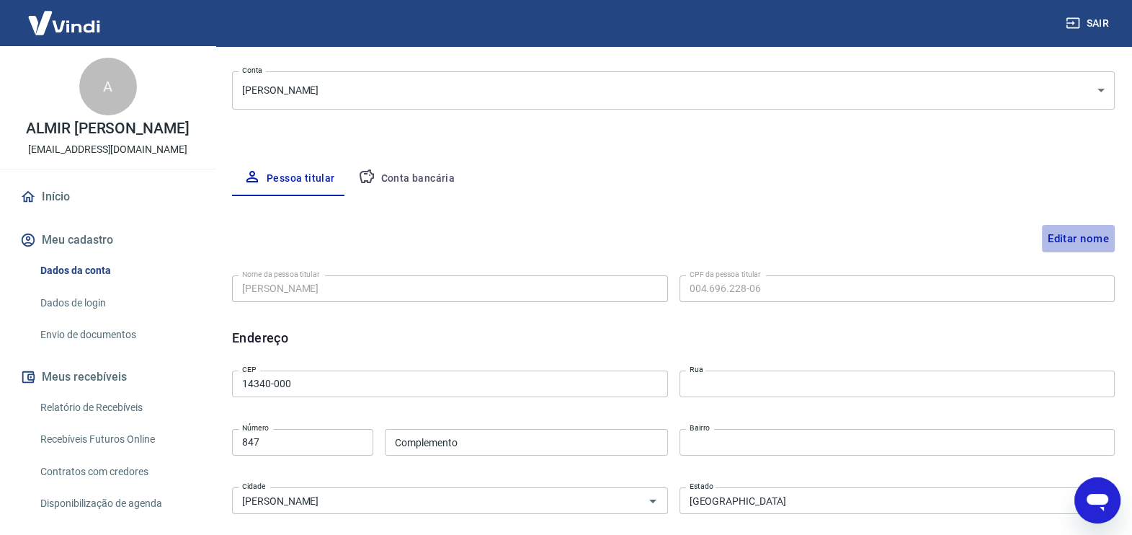
click at [1093, 238] on button "Editar nome" at bounding box center [1078, 238] width 73 height 27
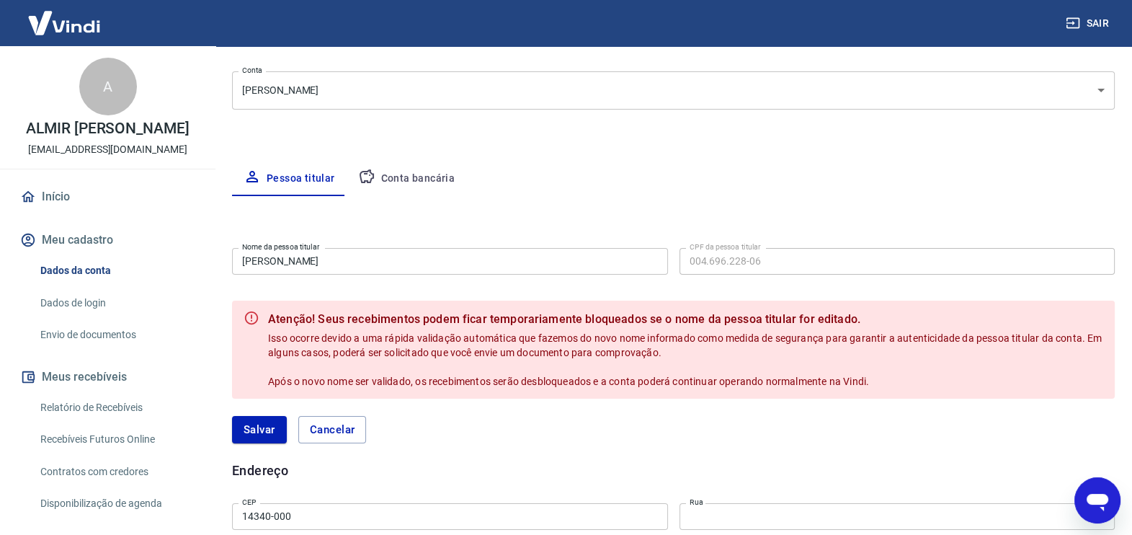
click at [1089, 494] on icon "Abrir janela de mensagens" at bounding box center [1097, 501] width 22 height 17
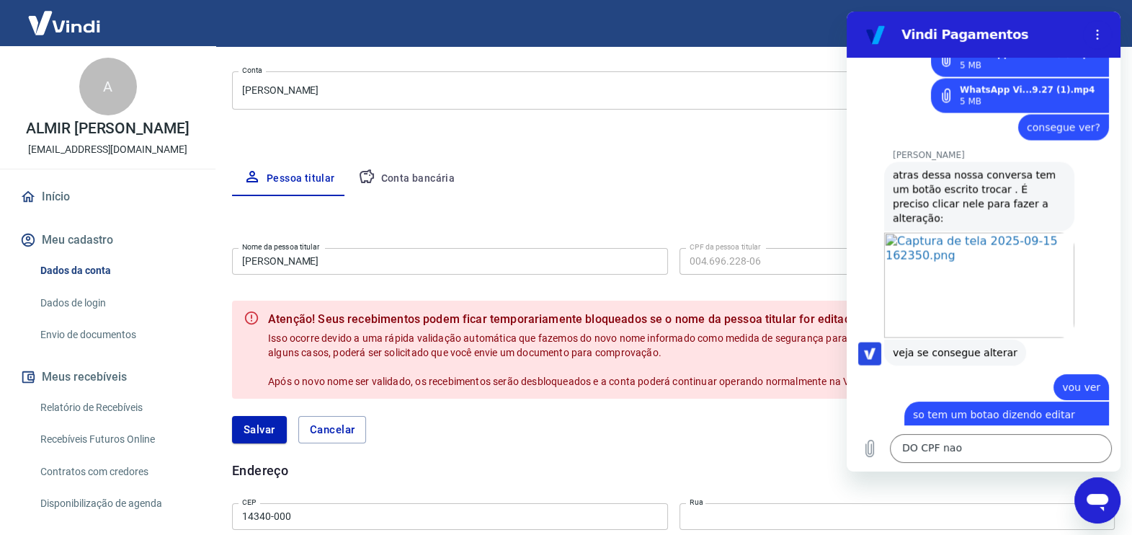
scroll to position [0, 0]
click at [1091, 493] on div "Fechar janela de mensagens" at bounding box center [1097, 499] width 43 height 43
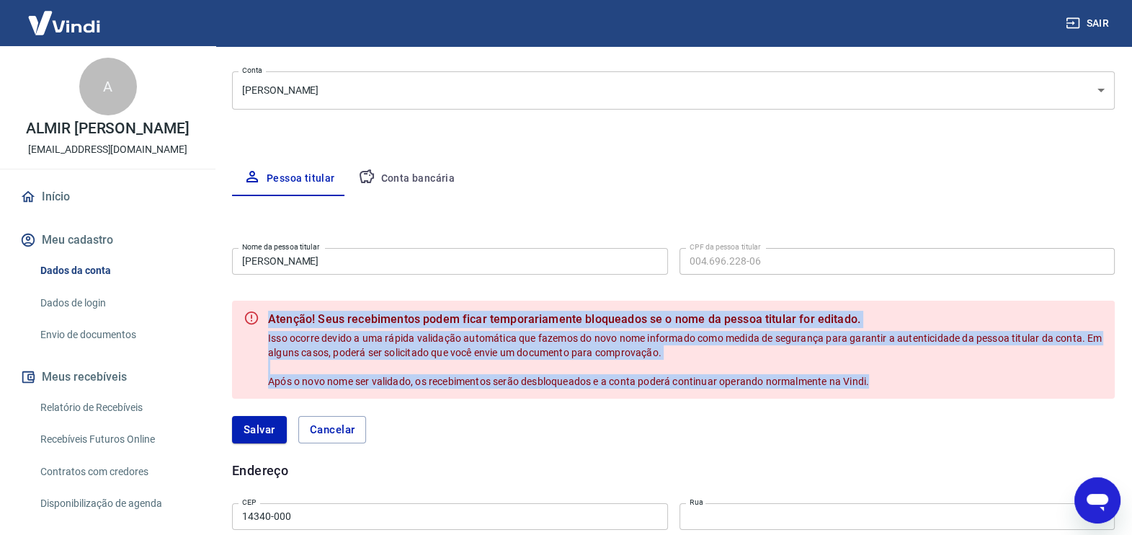
drag, startPoint x: 270, startPoint y: 316, endPoint x: 889, endPoint y: 394, distance: 623.7
click at [888, 394] on div "Atenção! Seus recebimentos podem ficar temporariamente bloqueados se o nome da …" at bounding box center [673, 349] width 883 height 98
copy div "Atenção! Seus recebimentos podem ficar temporariamente bloqueados se o nome da …"
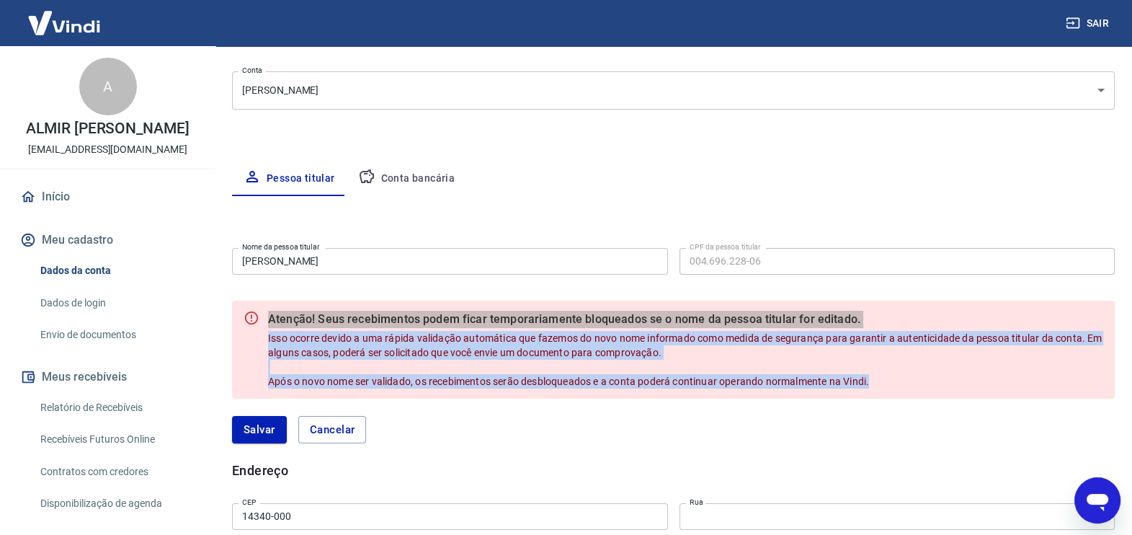
click at [1098, 506] on icon "Abrir janela de mensagens" at bounding box center [1097, 500] width 26 height 26
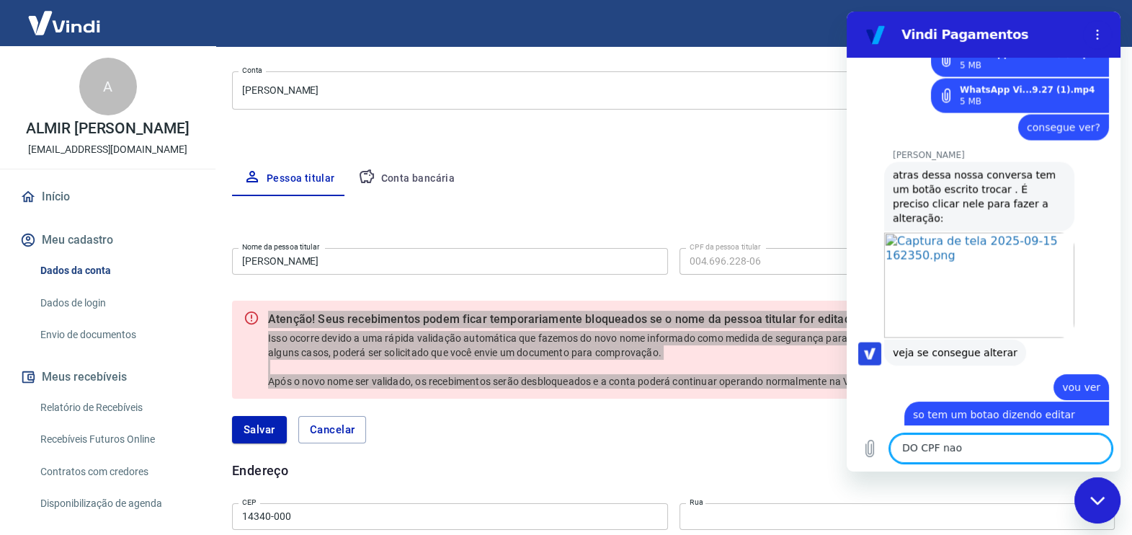
click at [1001, 450] on textarea "DO CPF nao" at bounding box center [1001, 448] width 222 height 29
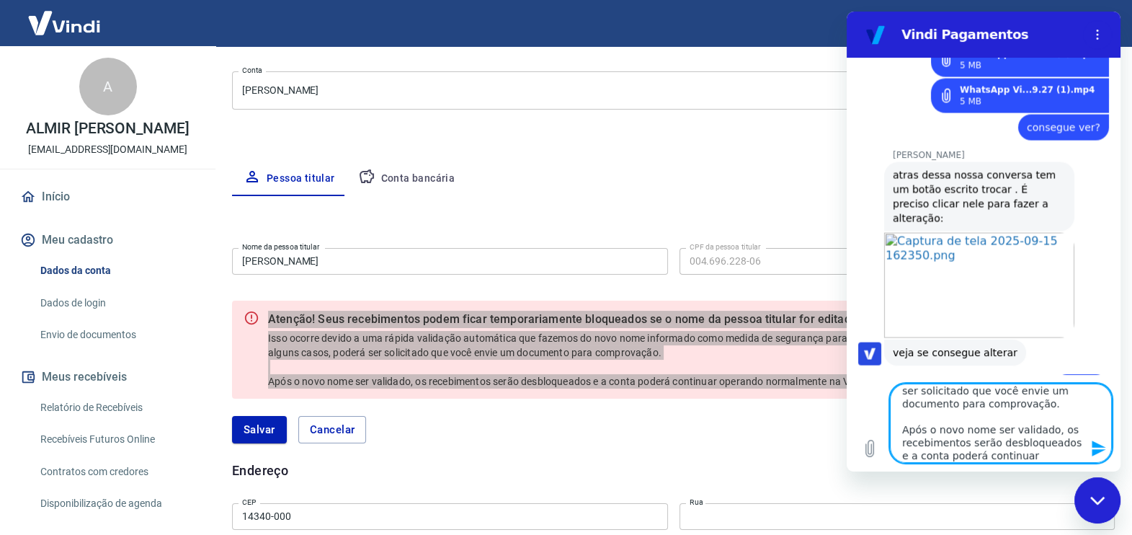
type textarea "Atenção! Seus recebimentos podem ficar temporariamente bloqueados se o nome da …"
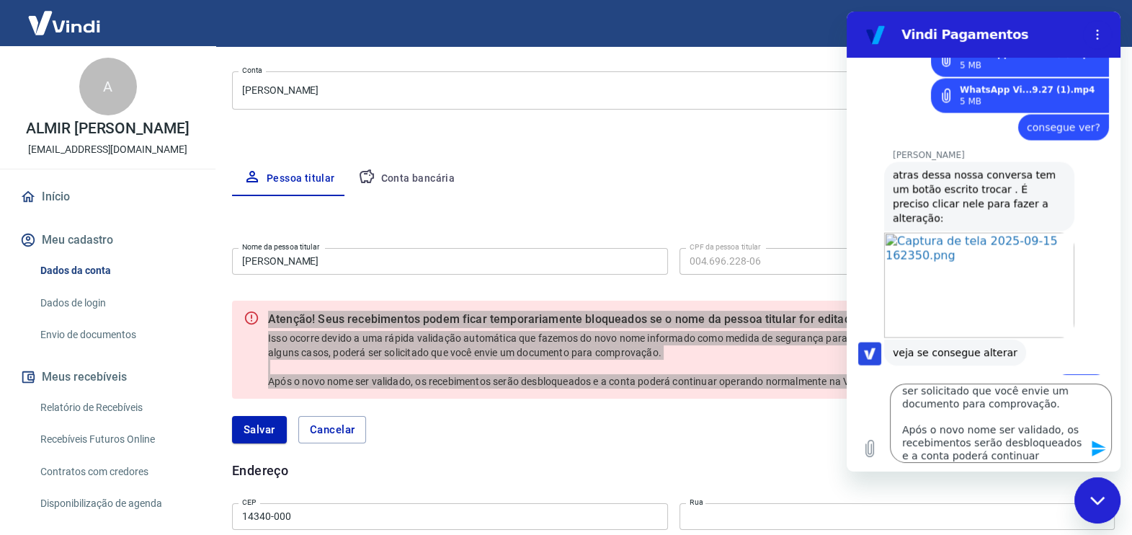
click at [1106, 505] on div "Fechar janela de mensagens" at bounding box center [1097, 499] width 43 height 43
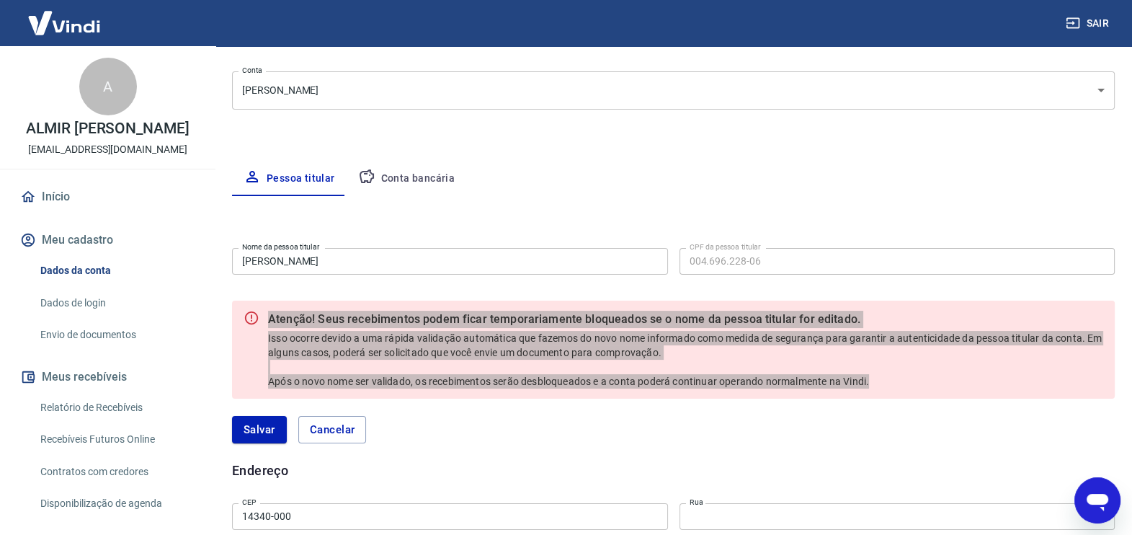
click at [1106, 505] on icon "Abrir janela de mensagens" at bounding box center [1097, 500] width 26 height 26
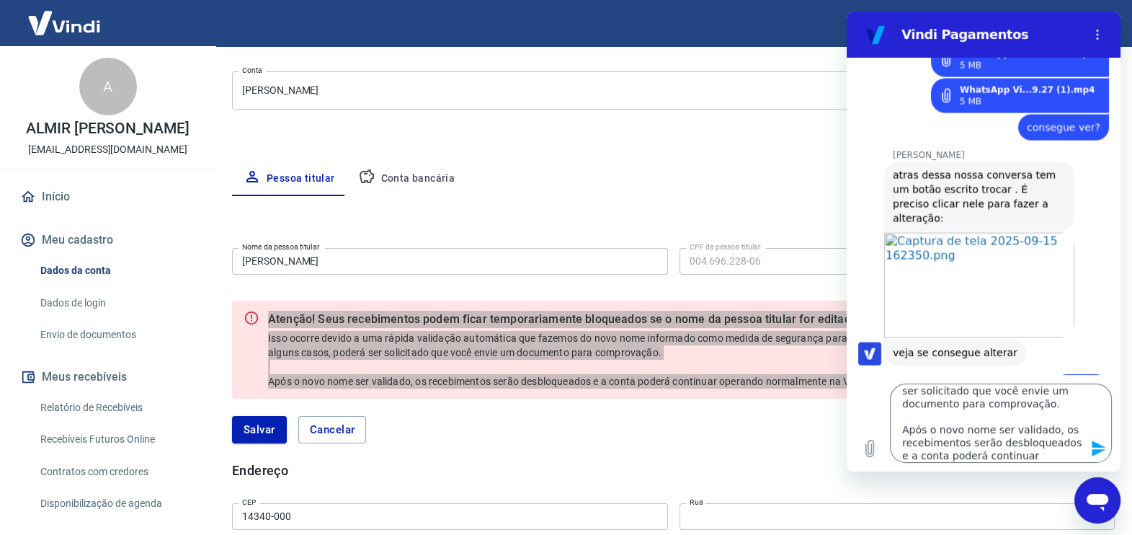
scroll to position [0, 0]
click at [1095, 445] on icon "Enviar mensagem" at bounding box center [1098, 448] width 14 height 16
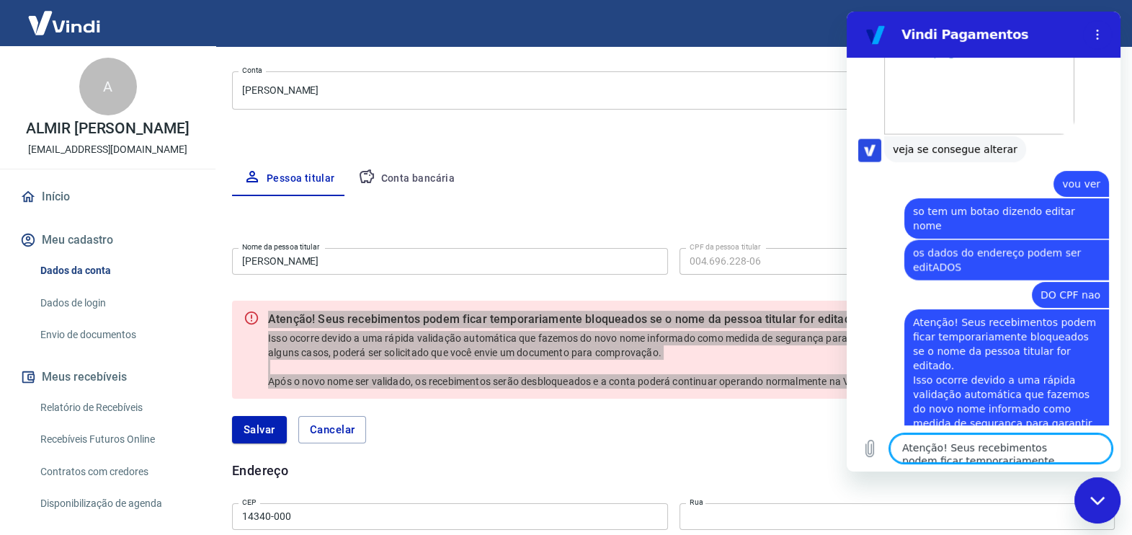
scroll to position [3859, 0]
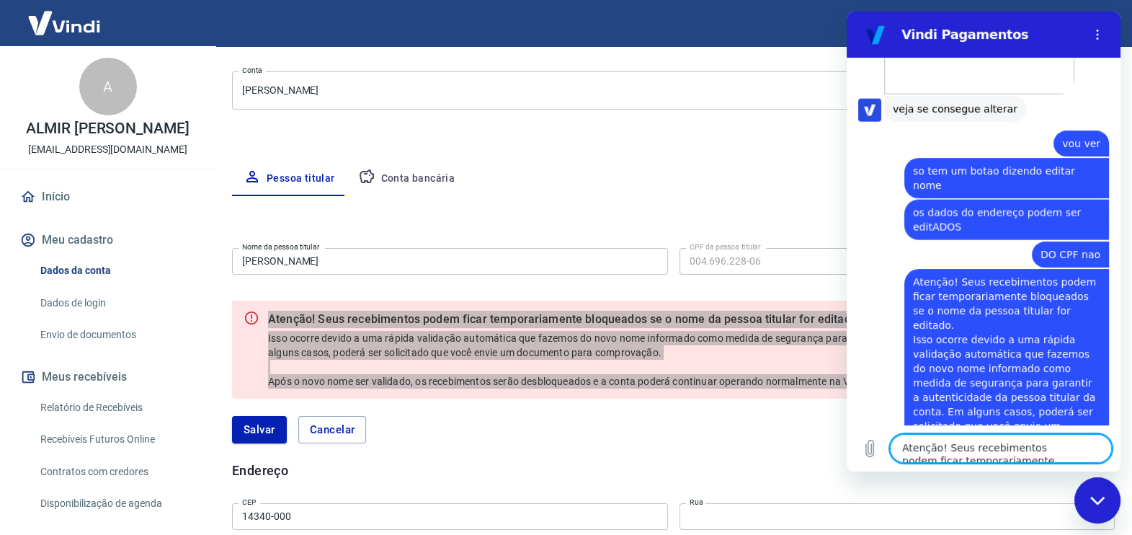
click at [973, 455] on textarea "Atenção! Seus recebimentos podem ficar temporariamente bloqueados se o nome da …" at bounding box center [1001, 448] width 222 height 29
type textarea "essa mensagem aparece"
click at [1099, 447] on icon "Enviar mensagem" at bounding box center [1098, 448] width 14 height 16
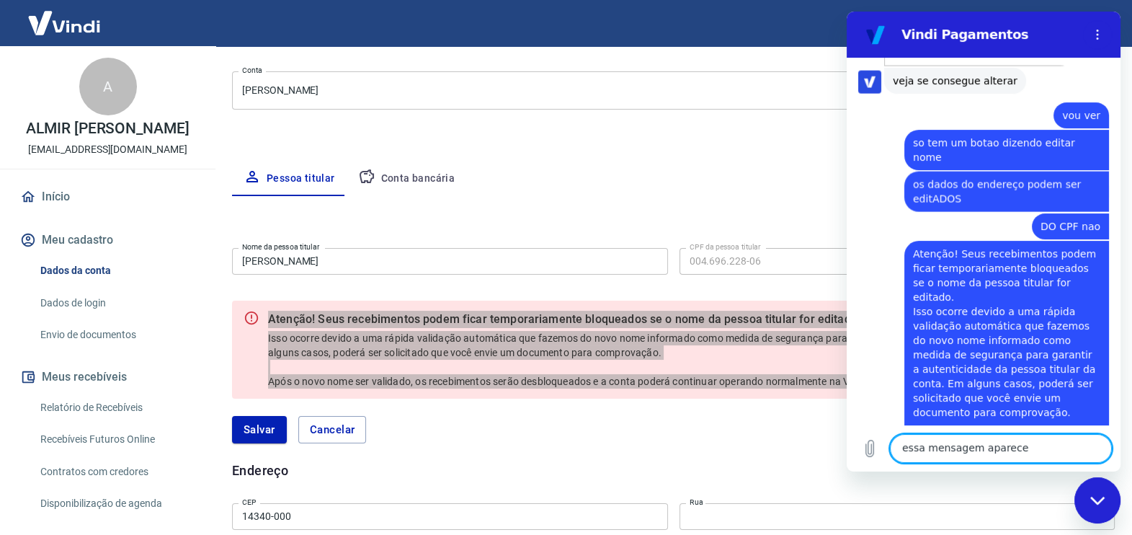
scroll to position [3887, 0]
click at [952, 444] on textarea "essa mensagem aparece" at bounding box center [1001, 448] width 222 height 29
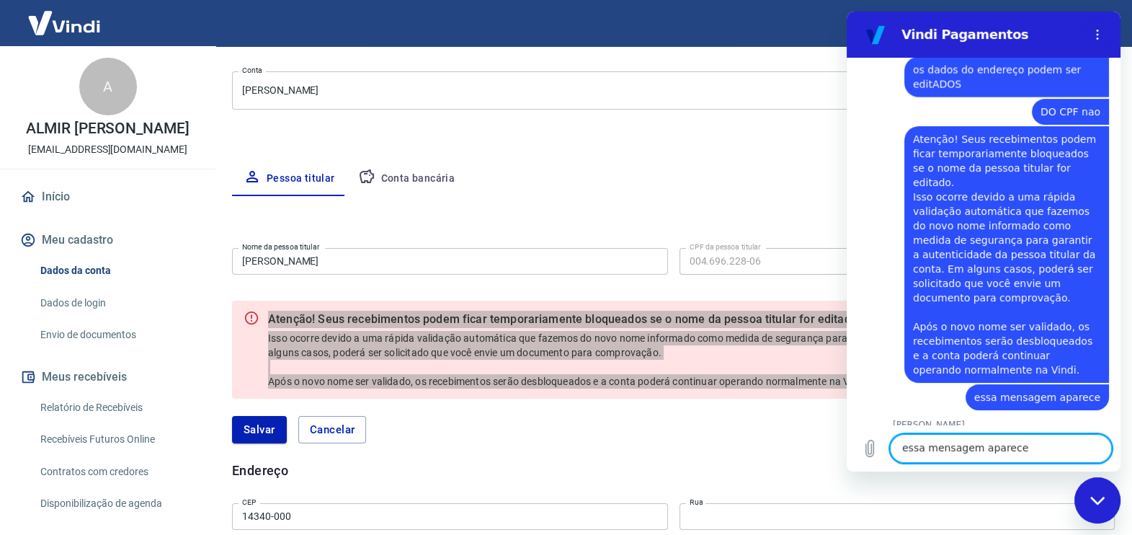
scroll to position [4005, 0]
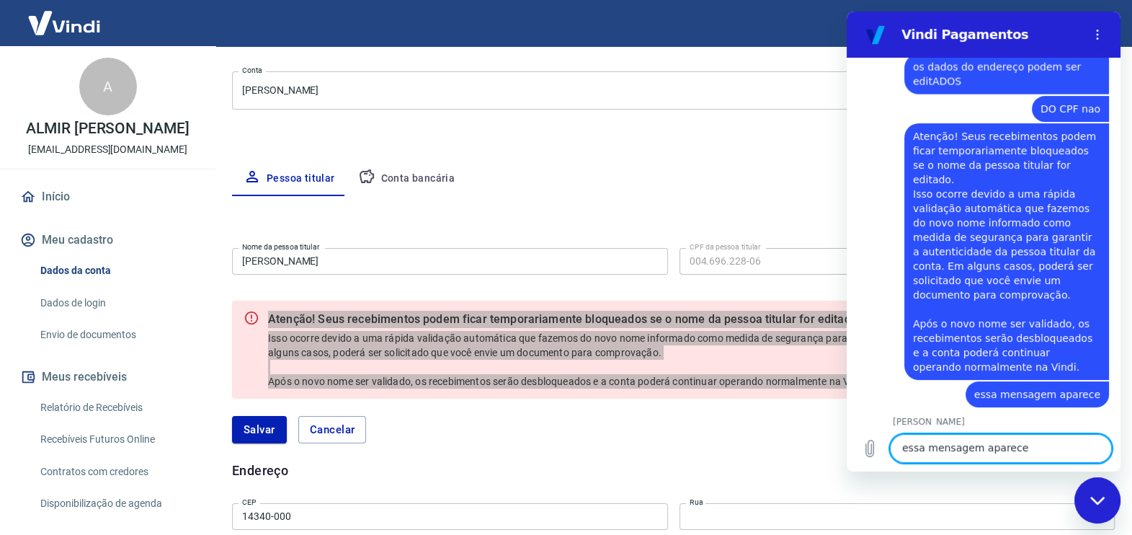
click at [940, 450] on textarea "essa mensagem aparece" at bounding box center [1001, 448] width 222 height 29
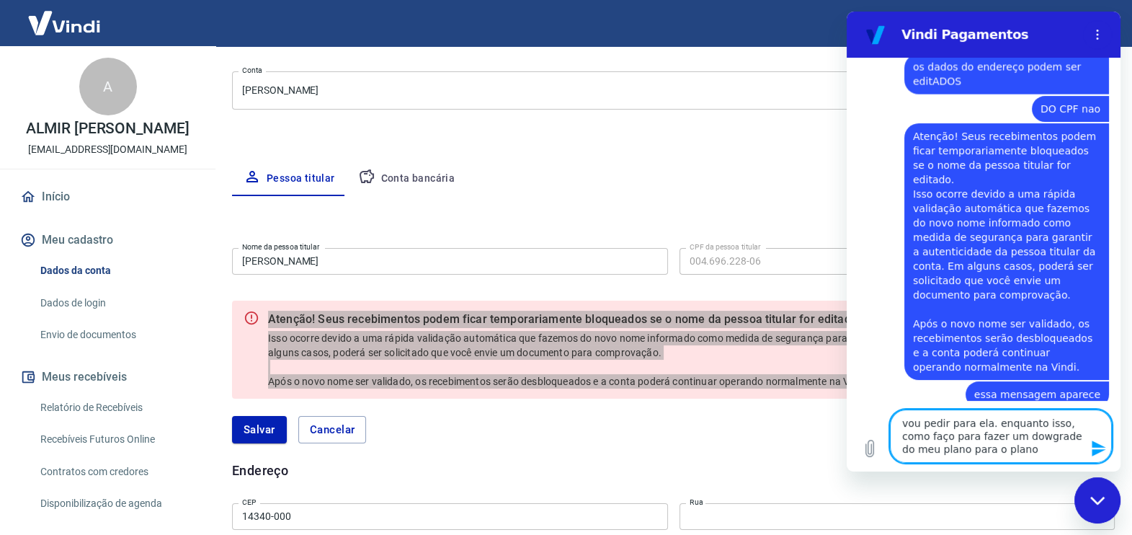
scroll to position [4029, 0]
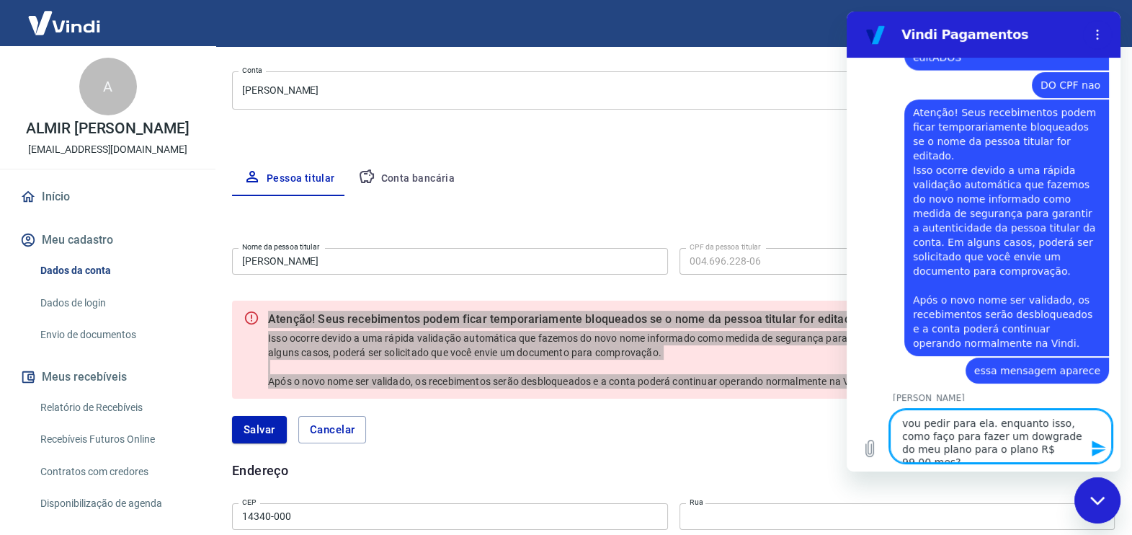
type textarea "vou pedir para ela. enquanto isso, como faço para fazer um dowgrade do meu plan…"
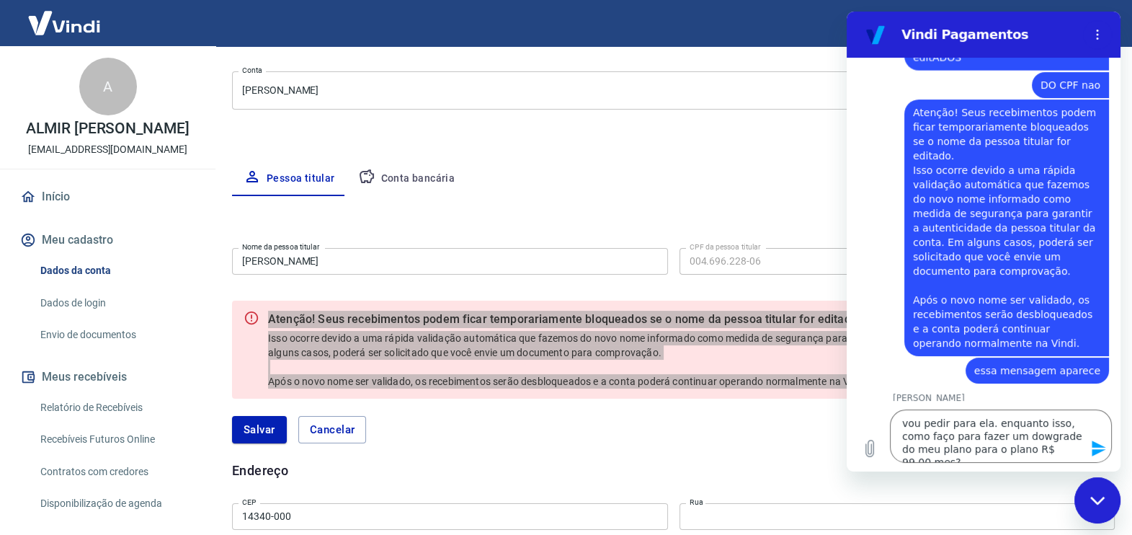
click at [1104, 450] on icon "Enviar mensagem" at bounding box center [1098, 447] width 17 height 17
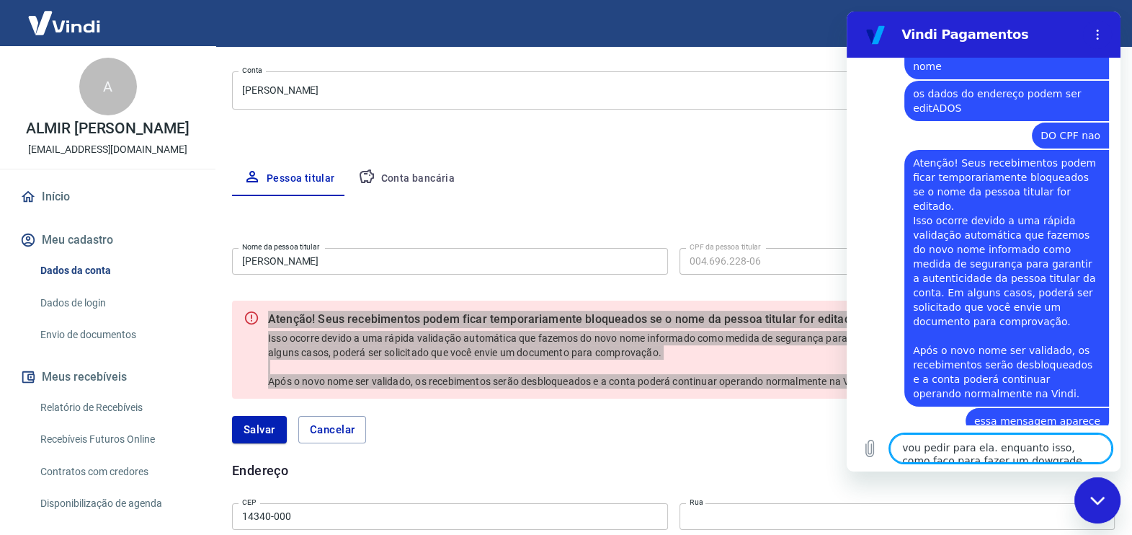
scroll to position [4068, 0]
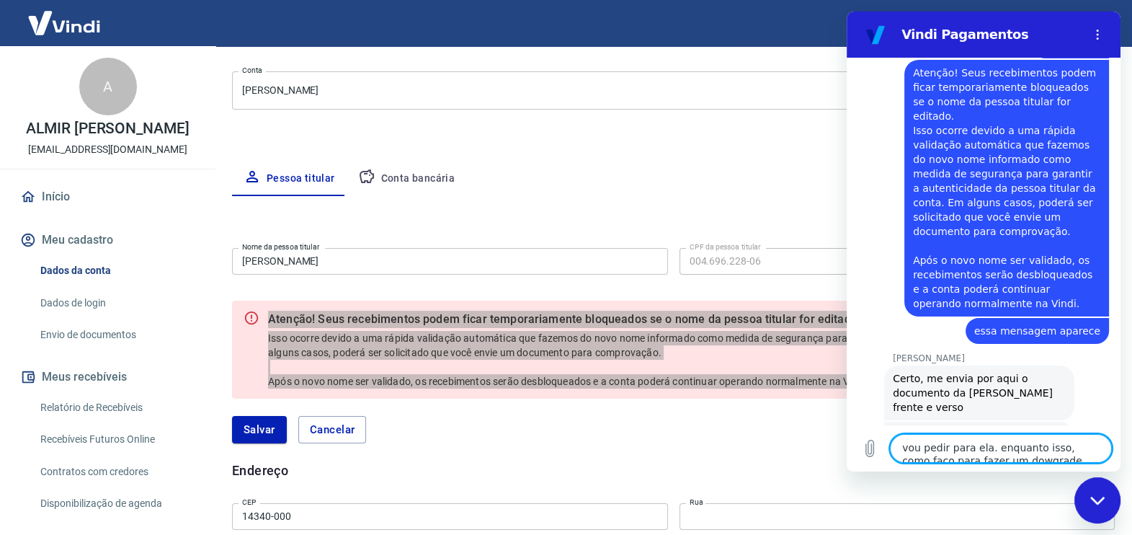
click at [973, 454] on textarea "vou pedir para ela. enquanto isso, como faço para fazer um dowgrade do meu plan…" at bounding box center [1001, 448] width 222 height 29
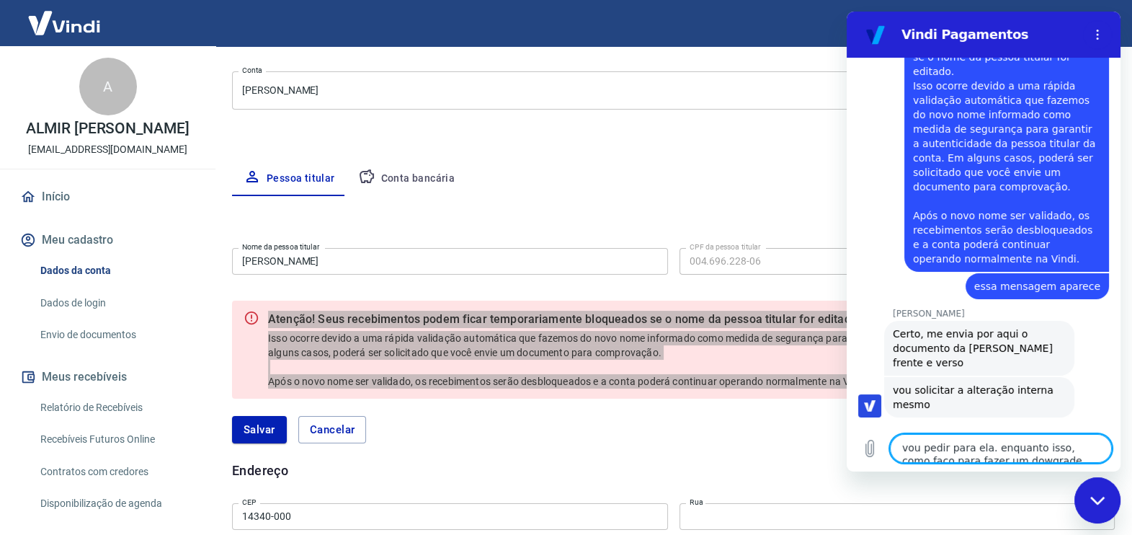
scroll to position [4116, 0]
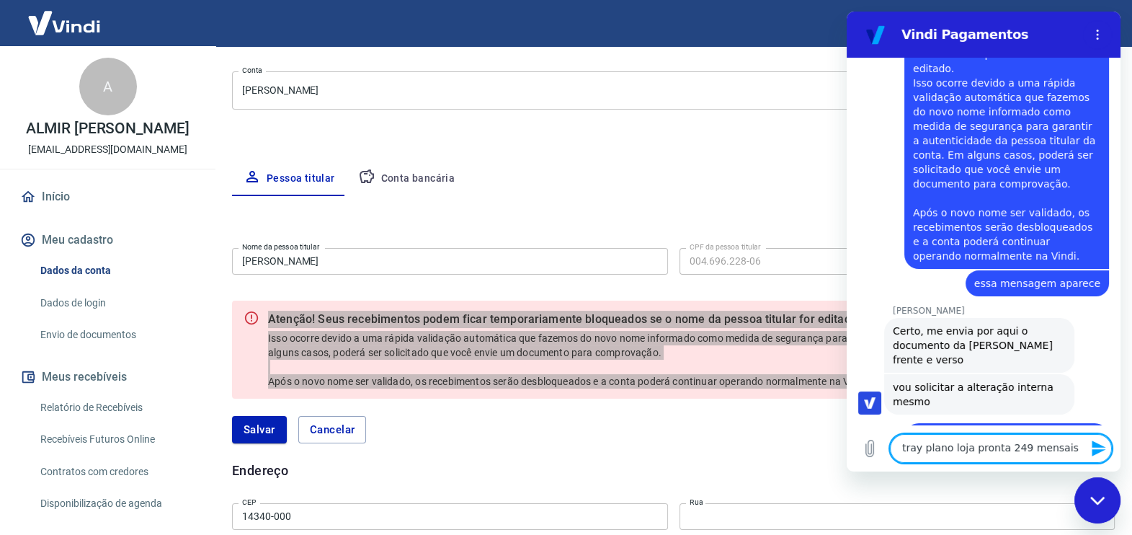
type textarea "tray plano loja pronta 249 mensais"
click at [1094, 447] on icon "Enviar mensagem" at bounding box center [1098, 448] width 14 height 16
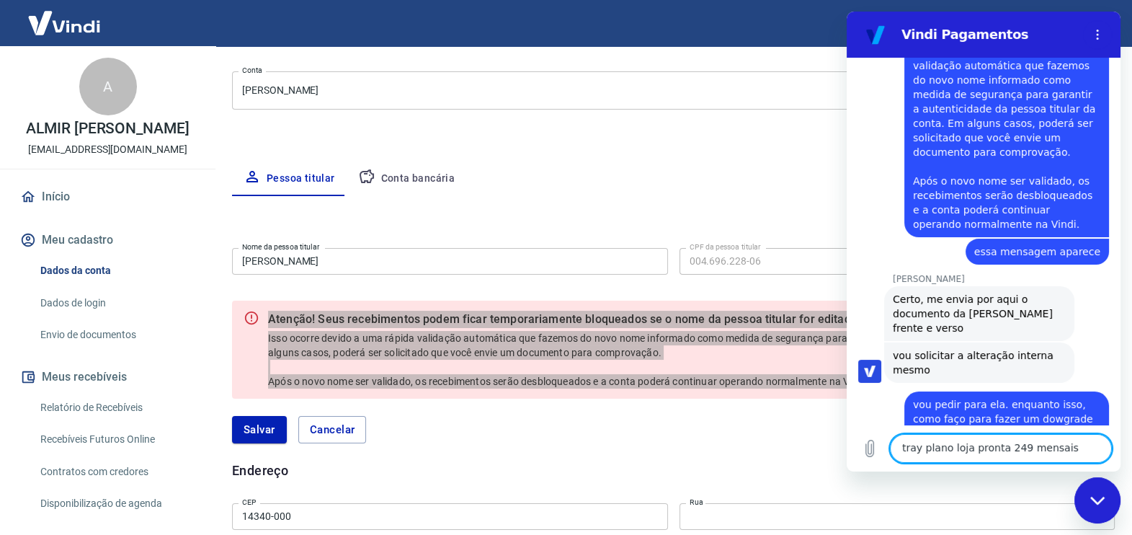
scroll to position [4150, 0]
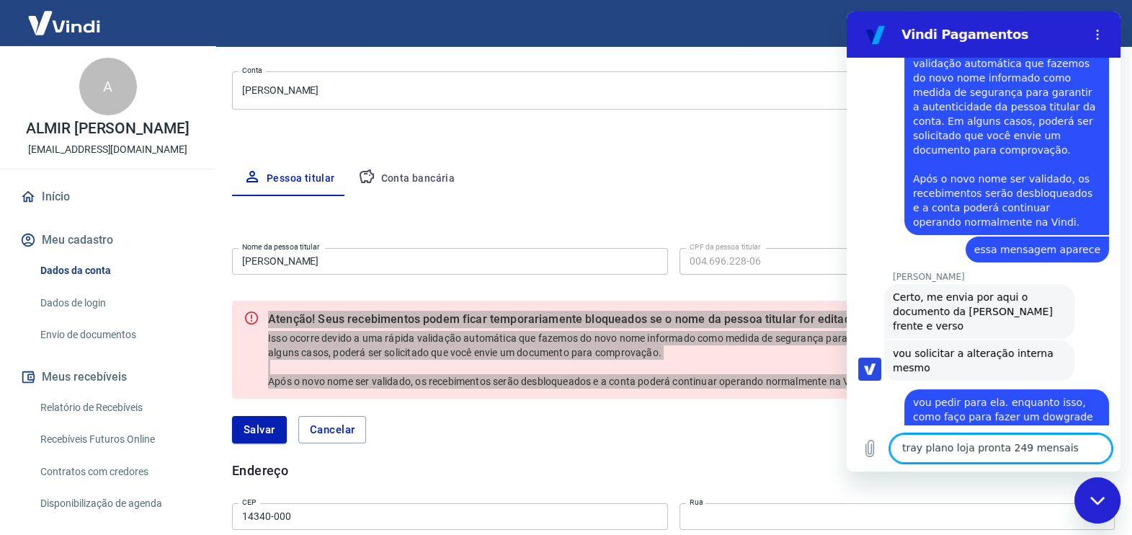
click at [971, 439] on textarea "tray plano loja pronta 249 mensais" at bounding box center [1001, 448] width 222 height 29
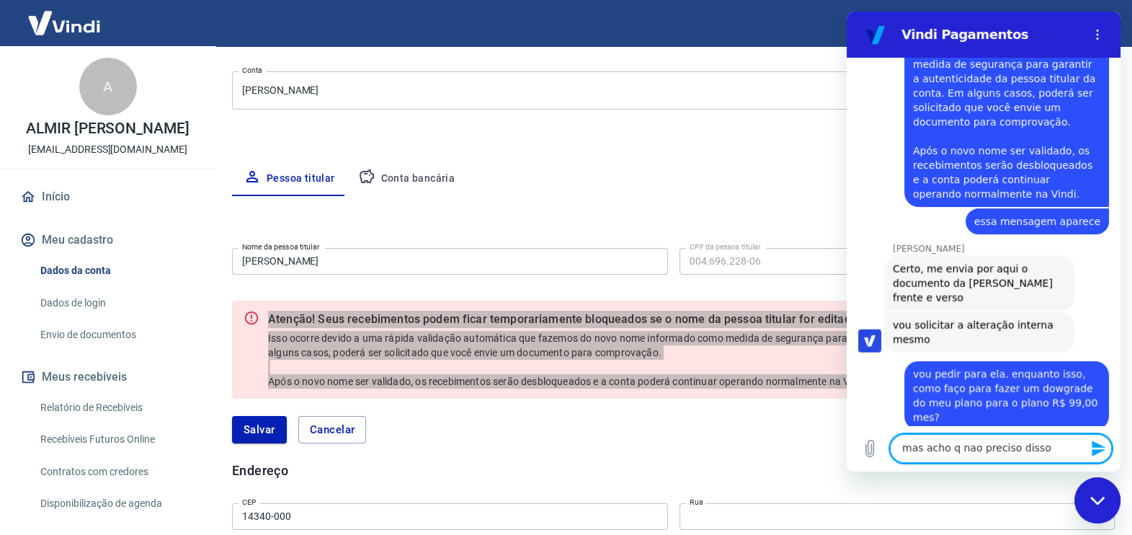
scroll to position [4240, 0]
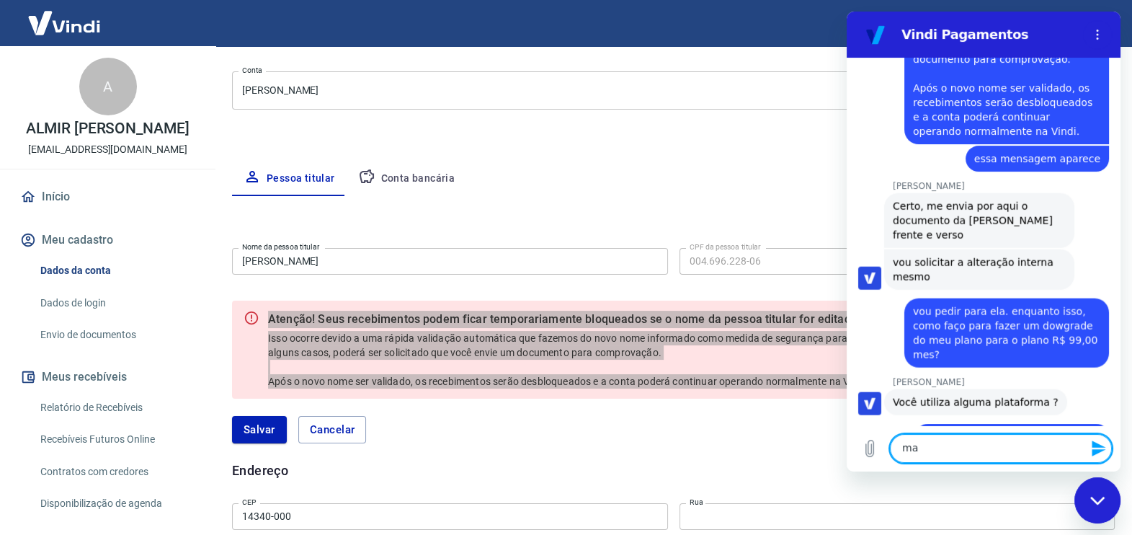
type textarea "m"
click at [912, 450] on textarea at bounding box center [1001, 448] width 222 height 29
click at [870, 445] on icon "Carregar arquivo" at bounding box center [869, 447] width 17 height 17
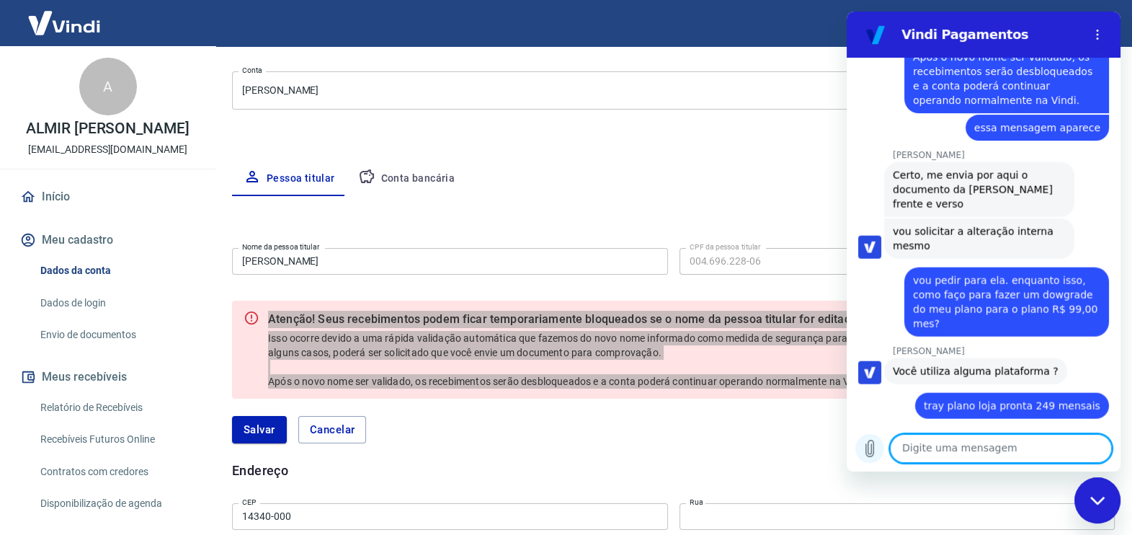
scroll to position [4281, 0]
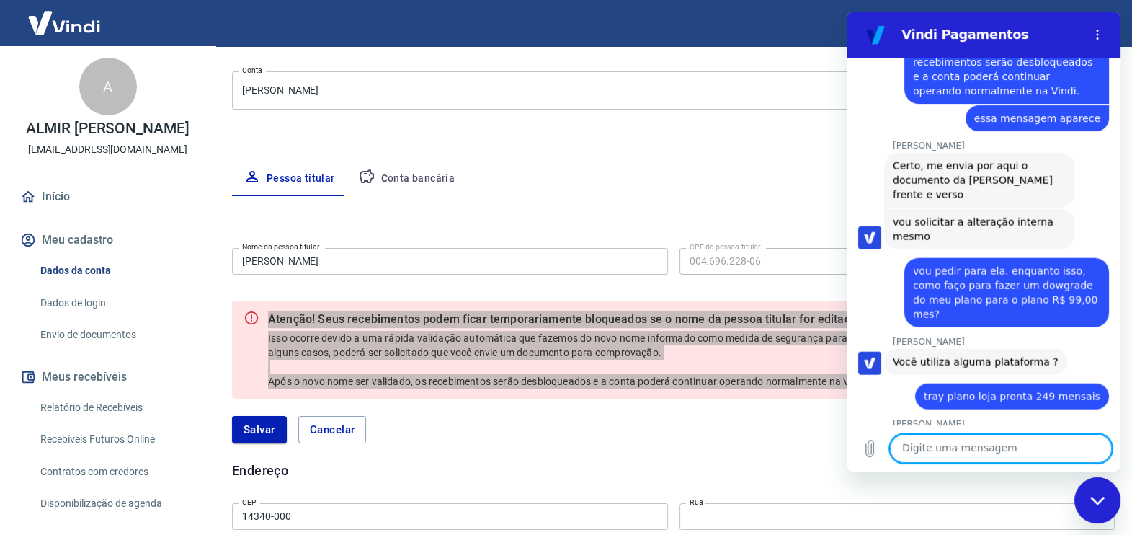
click at [961, 443] on textarea at bounding box center [1001, 448] width 222 height 29
type textarea "CNH"
click at [1104, 450] on icon "Enviar mensagem" at bounding box center [1098, 447] width 17 height 17
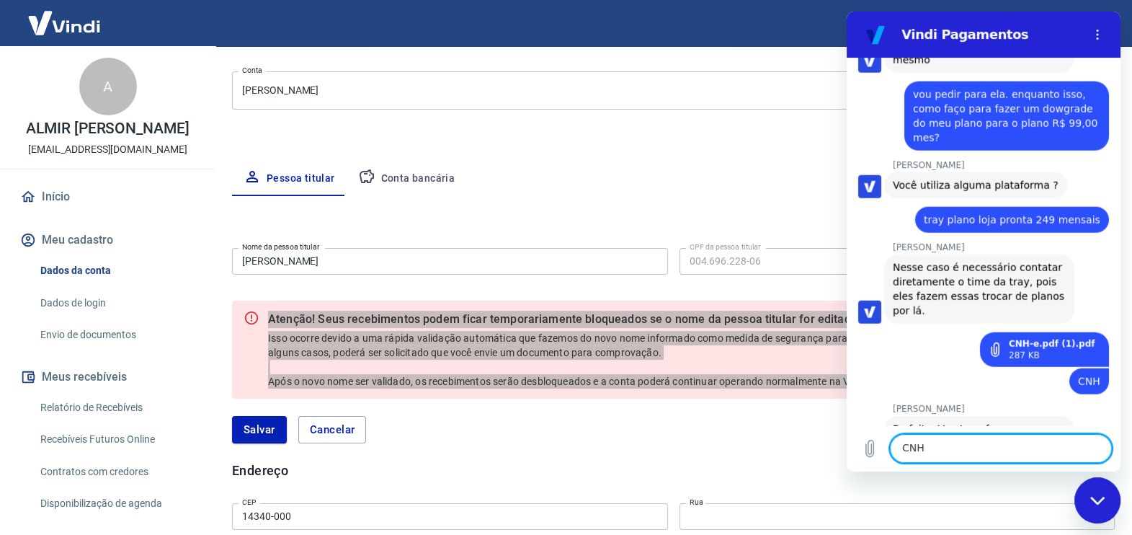
scroll to position [4459, 0]
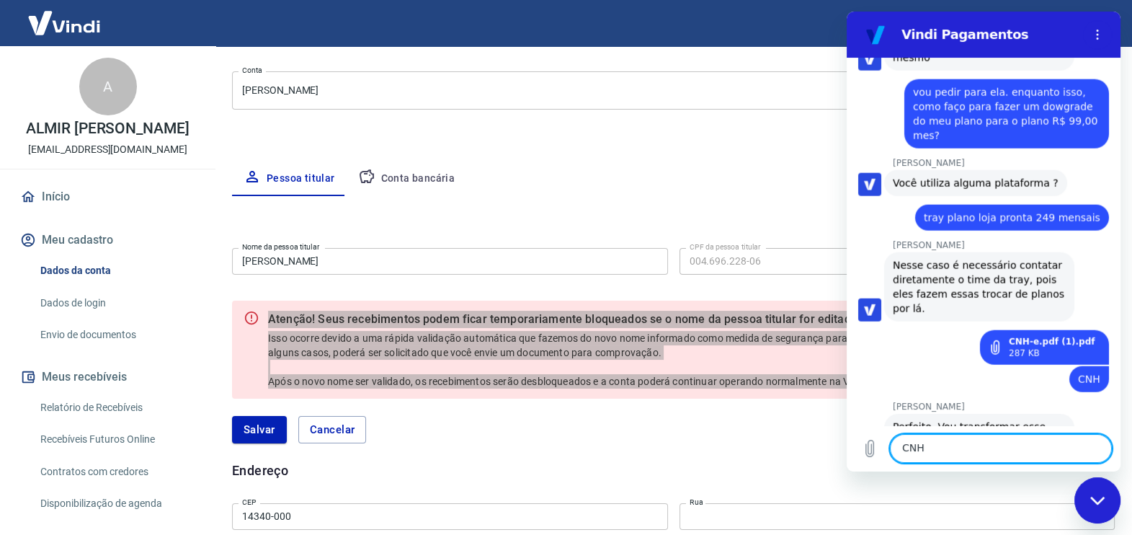
click at [940, 447] on textarea "CNH" at bounding box center [1001, 448] width 222 height 29
type textarea "p"
type textarea "obrigado"
click at [1090, 452] on icon "Enviar mensagem" at bounding box center [1098, 447] width 17 height 17
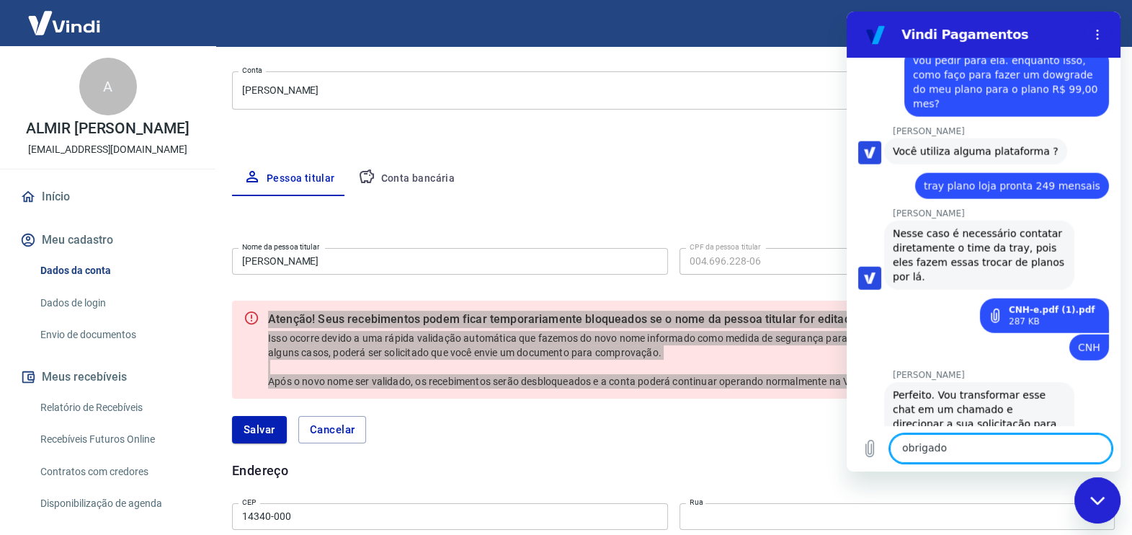
scroll to position [4495, 0]
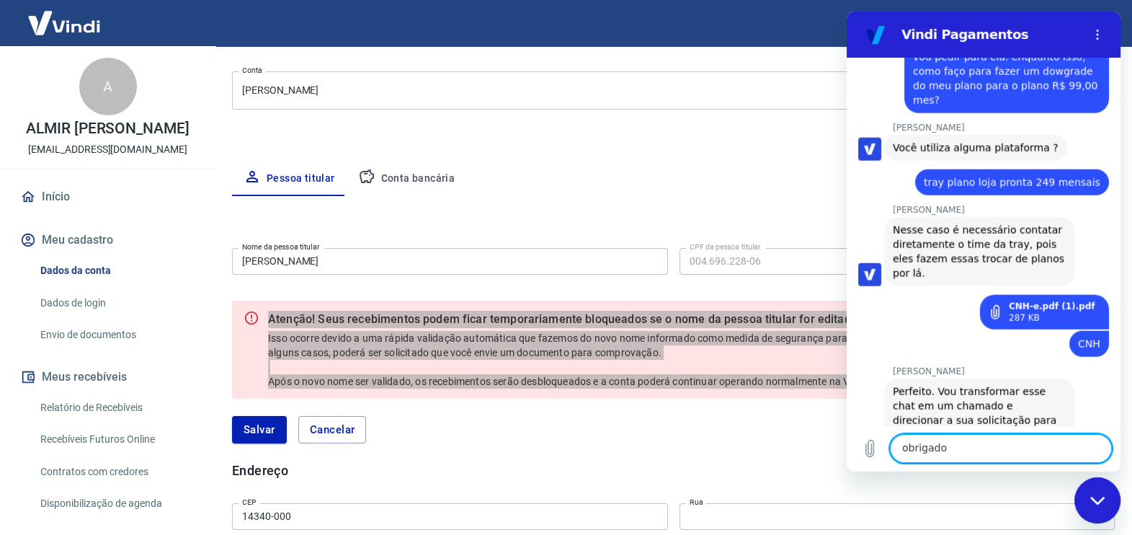
click at [931, 444] on textarea "obrigado" at bounding box center [1001, 448] width 222 height 29
type textarea "muito bom atendimento [PERSON_NAME]"
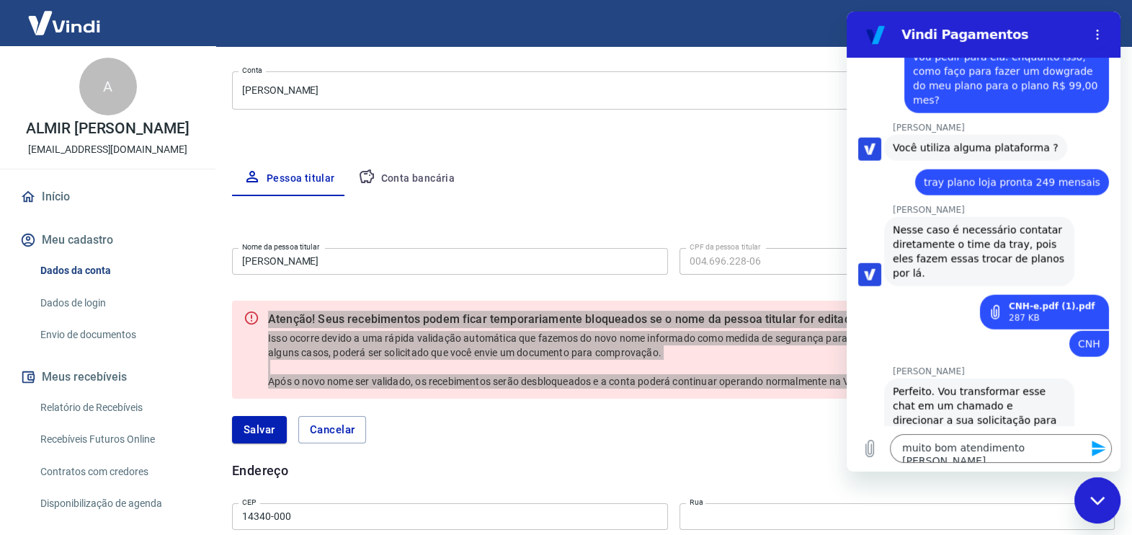
click at [1096, 446] on icon "Enviar mensagem" at bounding box center [1098, 448] width 14 height 16
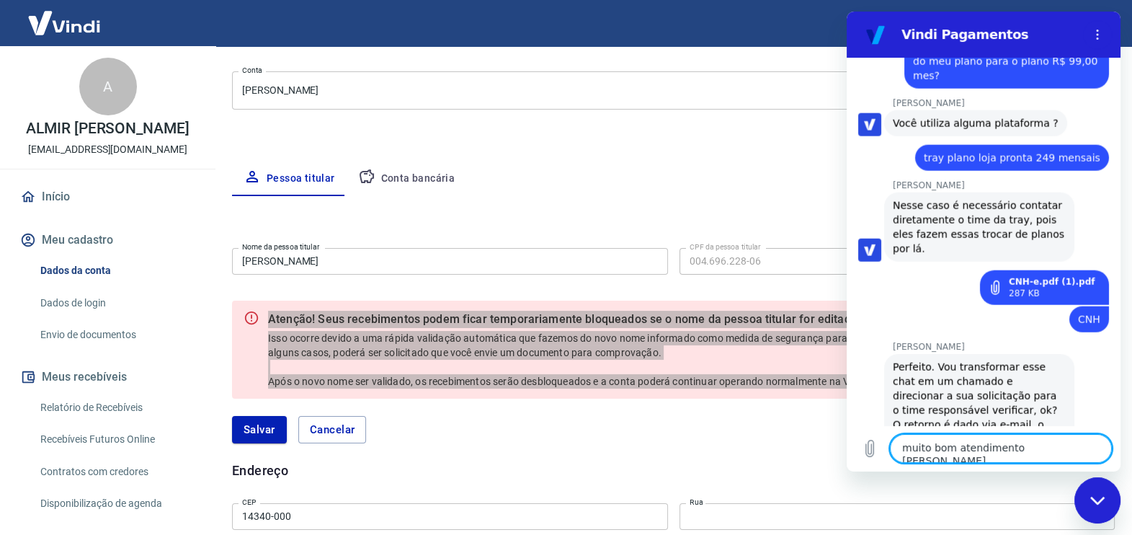
scroll to position [4521, 0]
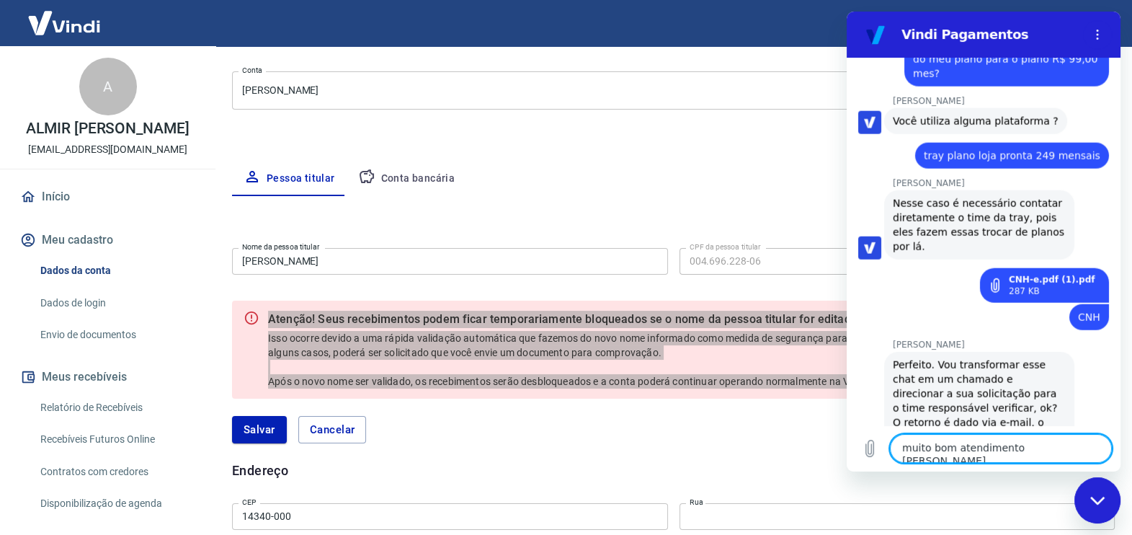
click at [1038, 452] on textarea "muito bom atendimento [PERSON_NAME]" at bounding box center [1001, 448] width 222 height 29
type textarea "desculpe a falta de experiencia"
click at [1099, 452] on icon "Enviar mensagem" at bounding box center [1098, 447] width 17 height 17
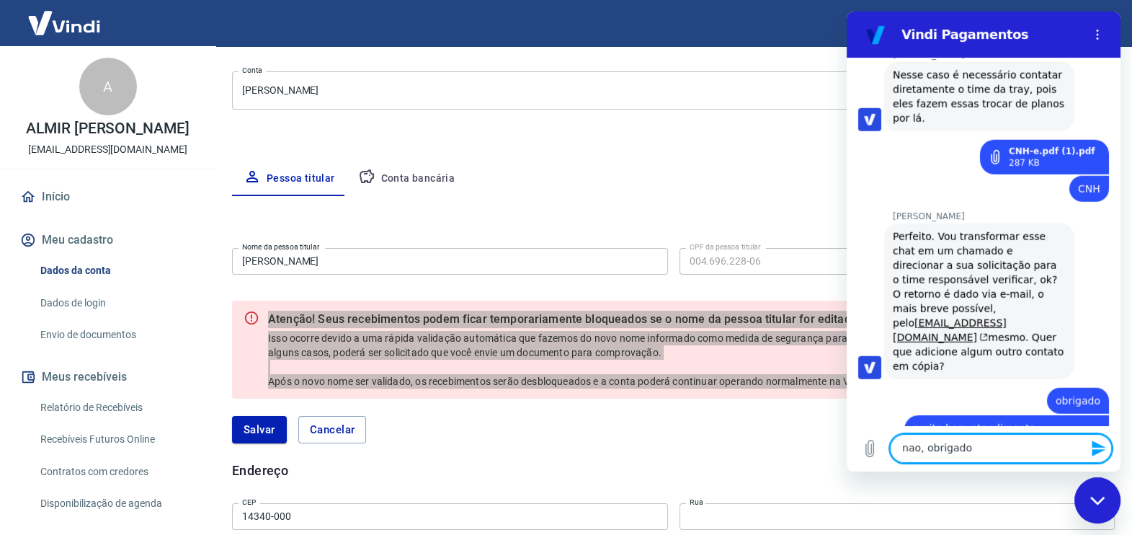
scroll to position [4653, 0]
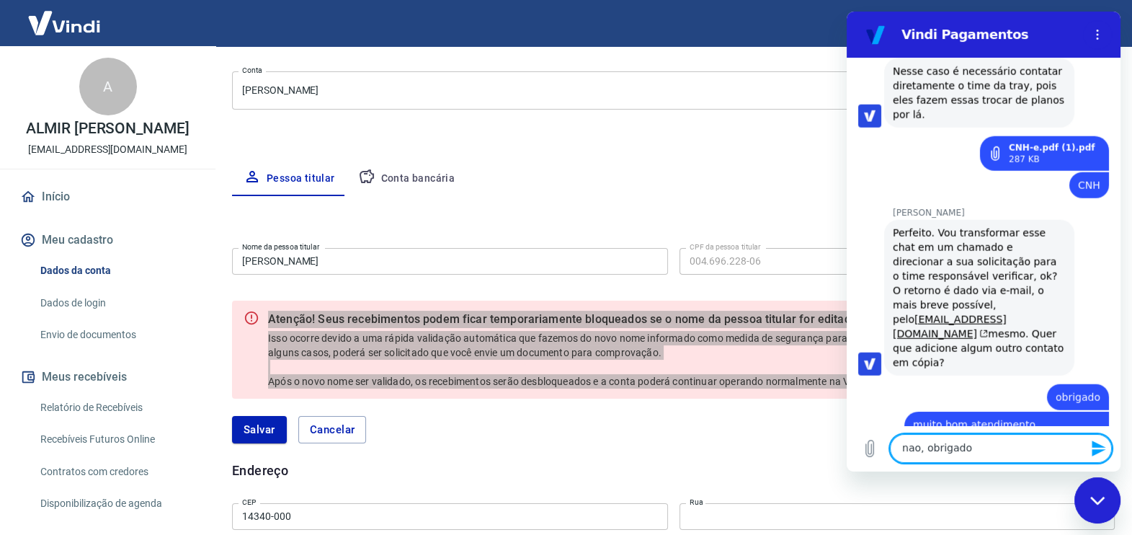
type textarea "nao, obrigado"
click at [1094, 449] on icon "Enviar mensagem" at bounding box center [1098, 447] width 17 height 17
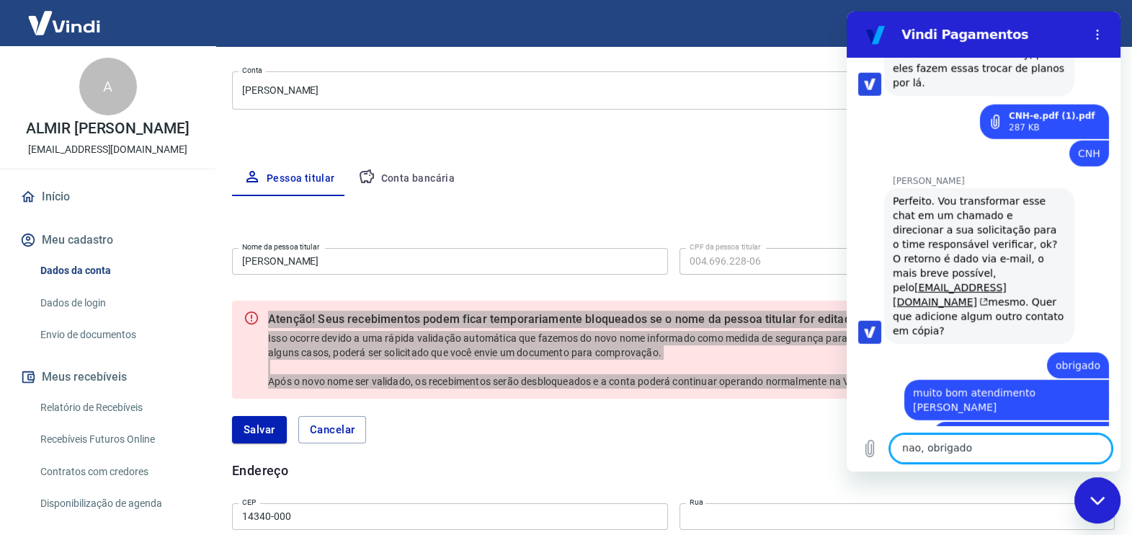
scroll to position [4687, 0]
click at [1100, 511] on div "Fechar janela de mensagens" at bounding box center [1097, 499] width 43 height 43
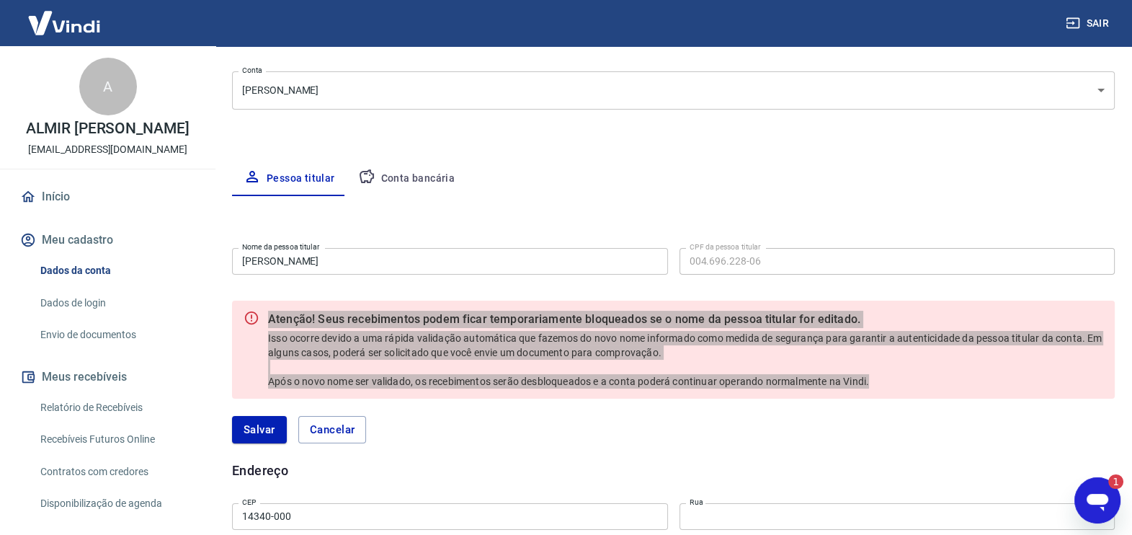
scroll to position [0, 0]
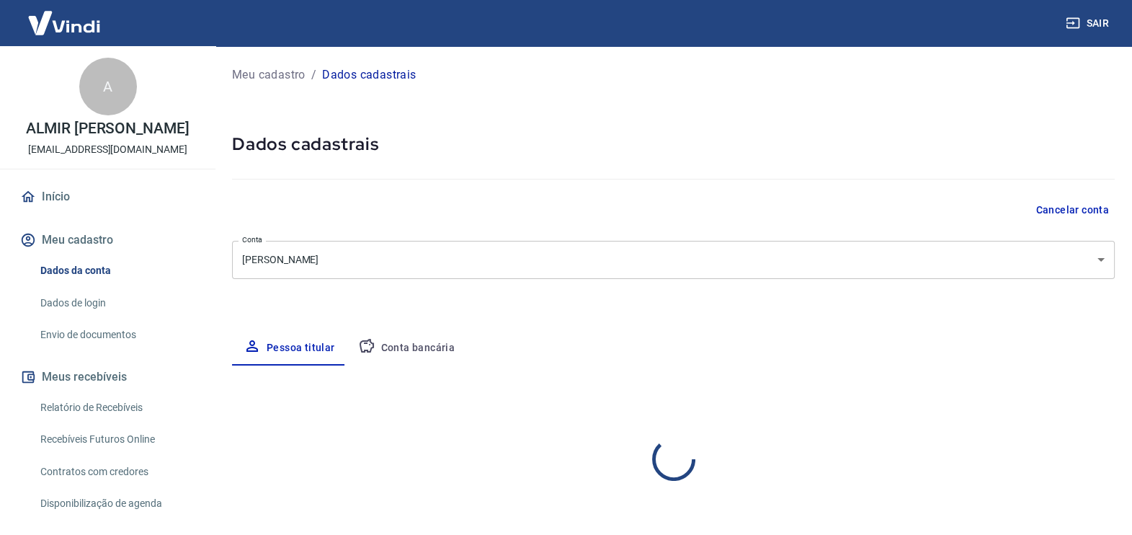
select select "SP"
select select "business"
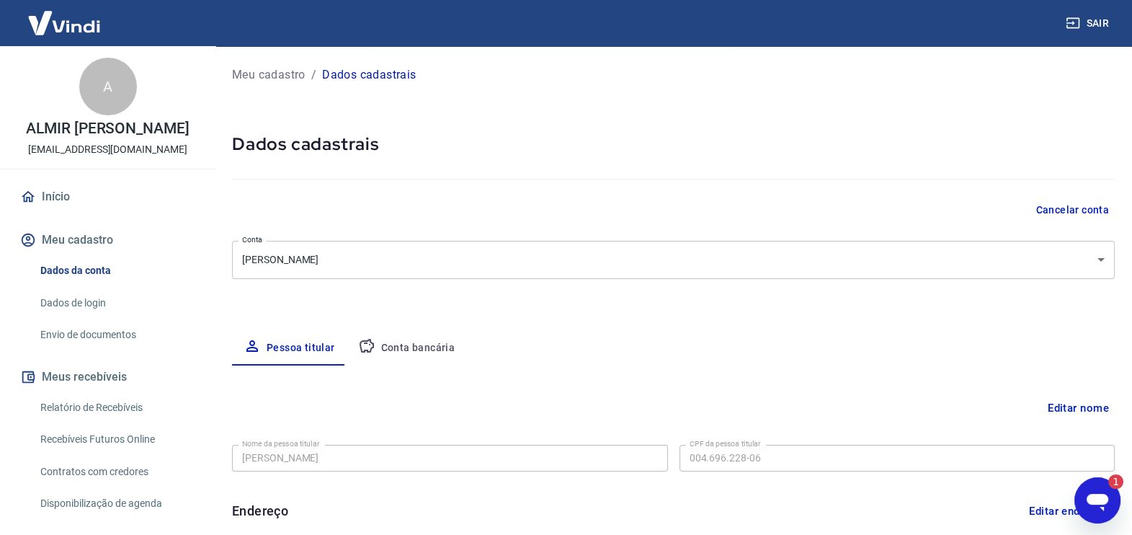
click at [413, 348] on button "Conta bancária" at bounding box center [407, 348] width 120 height 35
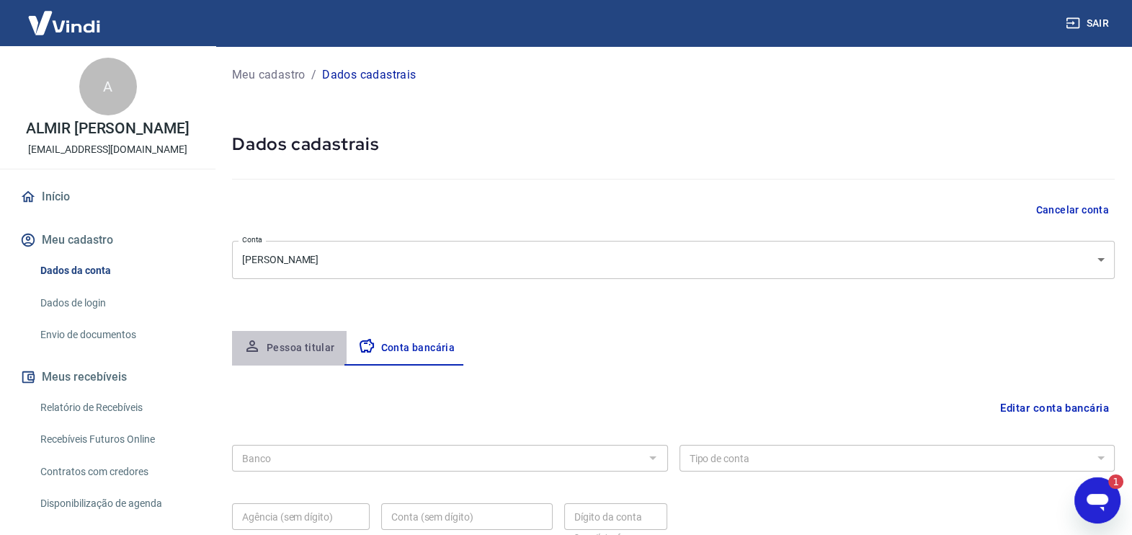
click at [299, 344] on button "Pessoa titular" at bounding box center [289, 348] width 115 height 35
select select "SP"
select select "business"
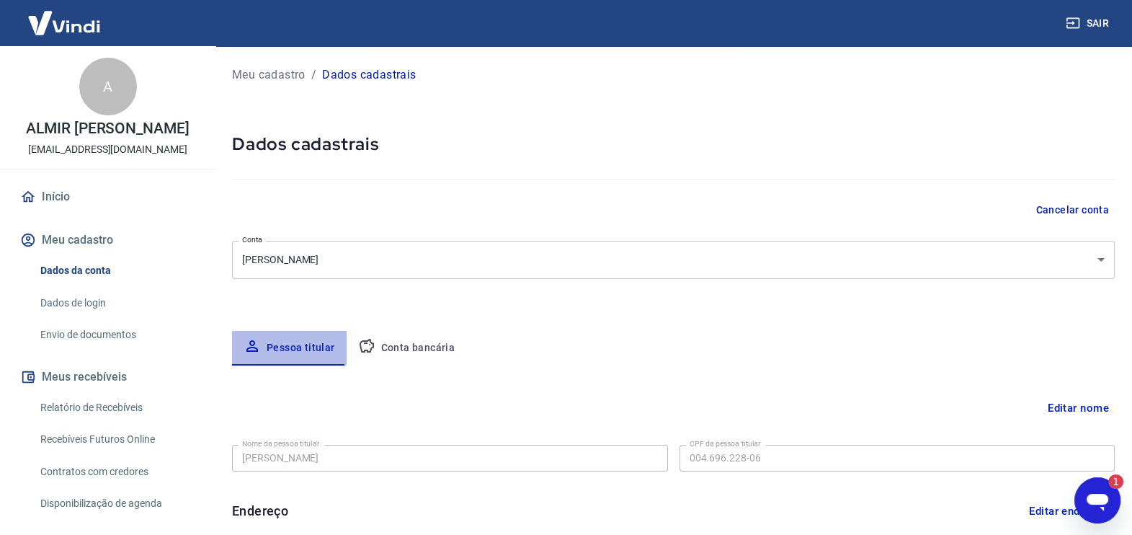
click at [298, 349] on button "Pessoa titular" at bounding box center [289, 348] width 115 height 35
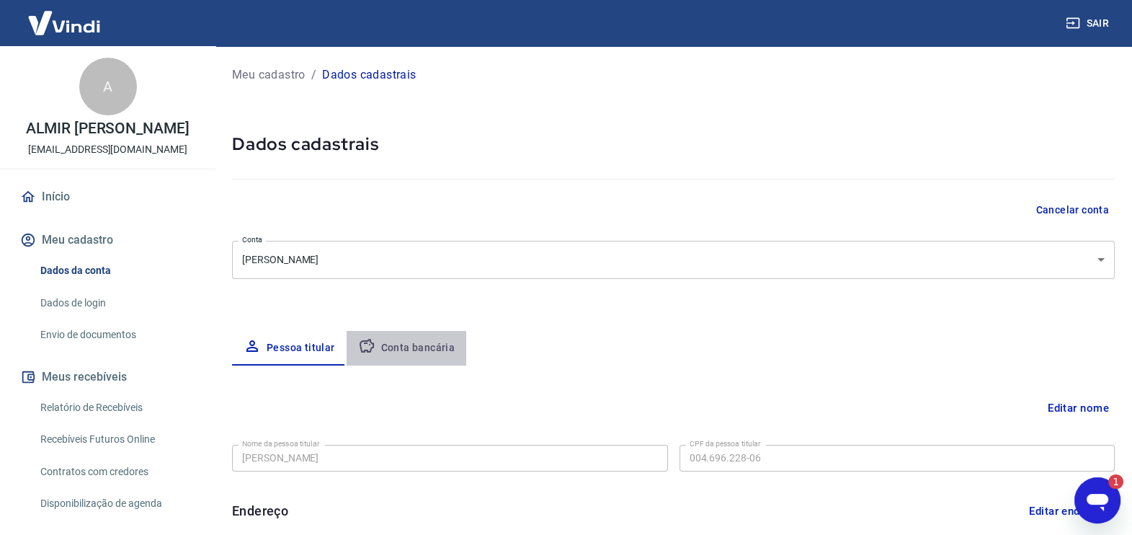
click at [429, 352] on button "Conta bancária" at bounding box center [407, 348] width 120 height 35
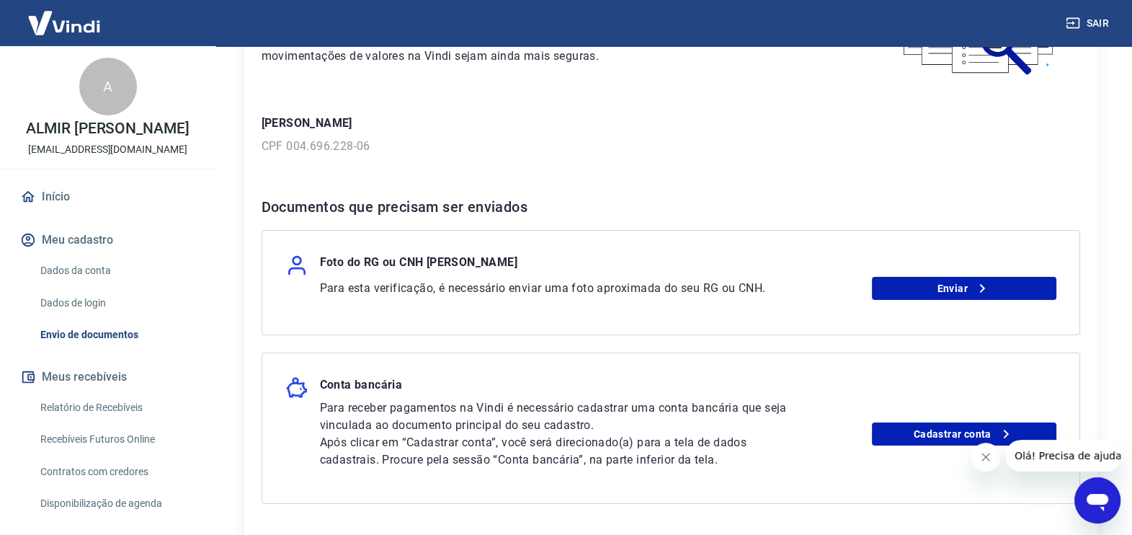
scroll to position [159, 0]
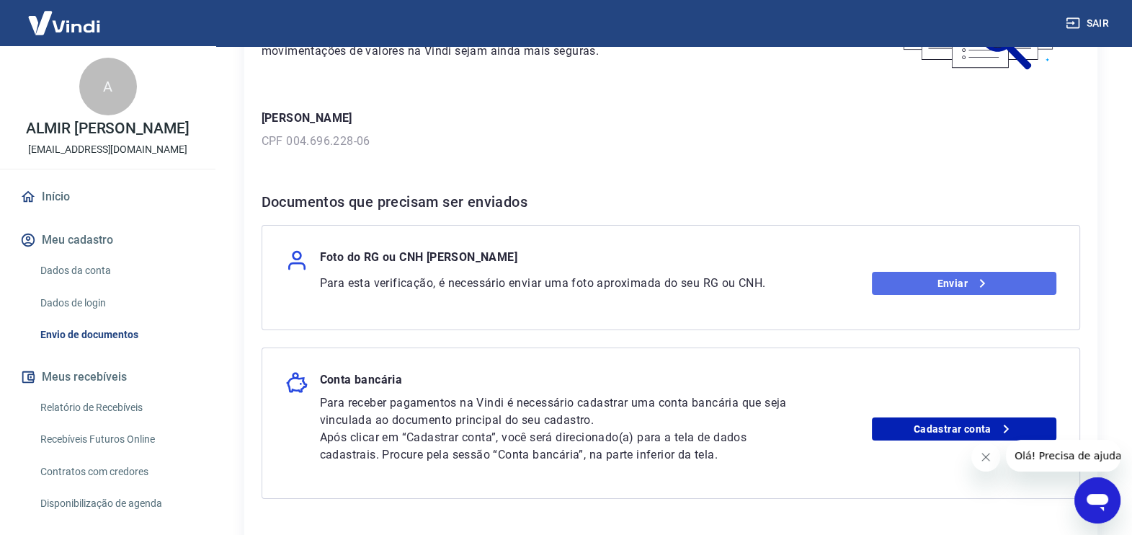
click at [973, 281] on icon at bounding box center [981, 282] width 17 height 17
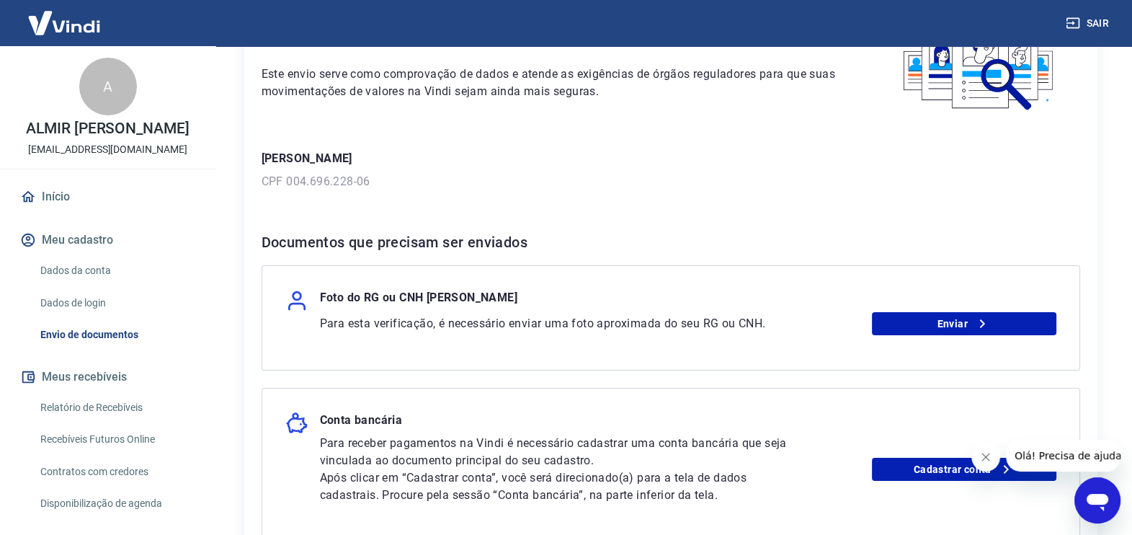
scroll to position [130, 0]
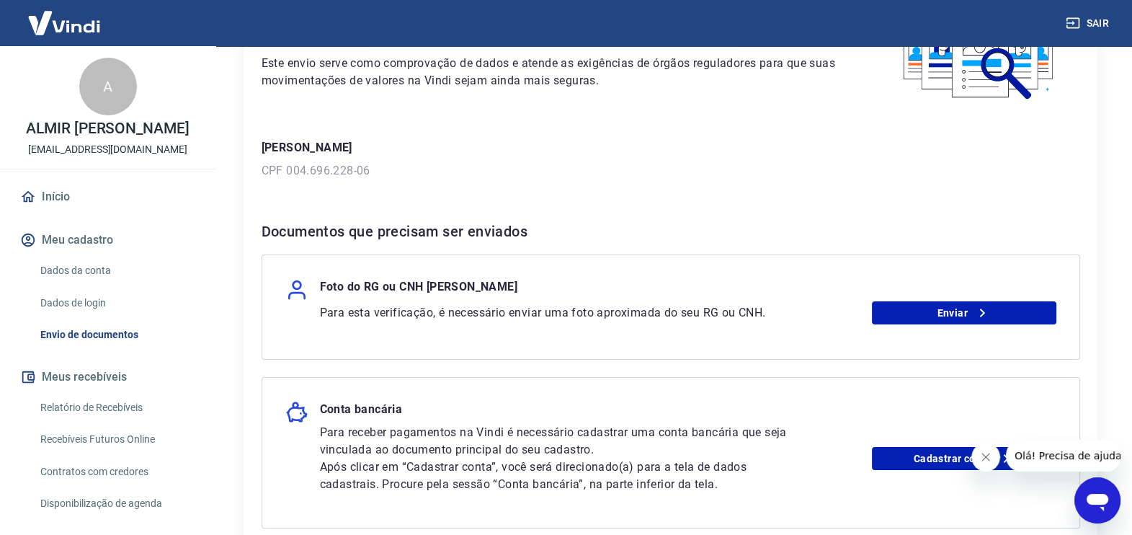
click at [329, 169] on p "CPF 004.696.228-06" at bounding box center [671, 170] width 818 height 17
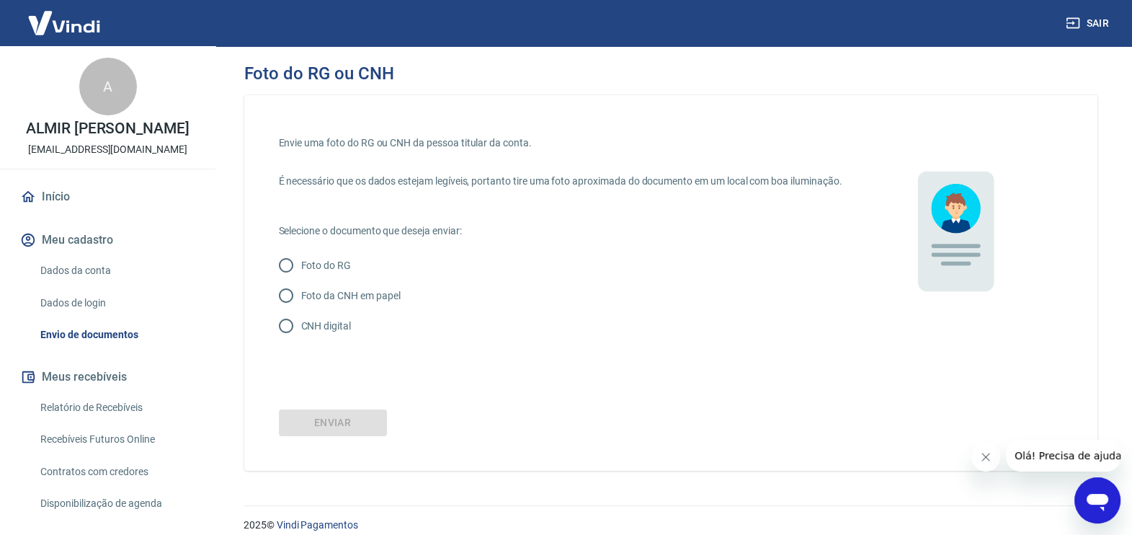
click at [333, 303] on p "Foto da CNH em papel" at bounding box center [350, 295] width 99 height 15
click at [301, 307] on input "Foto da CNH em papel" at bounding box center [286, 295] width 30 height 30
radio input "true"
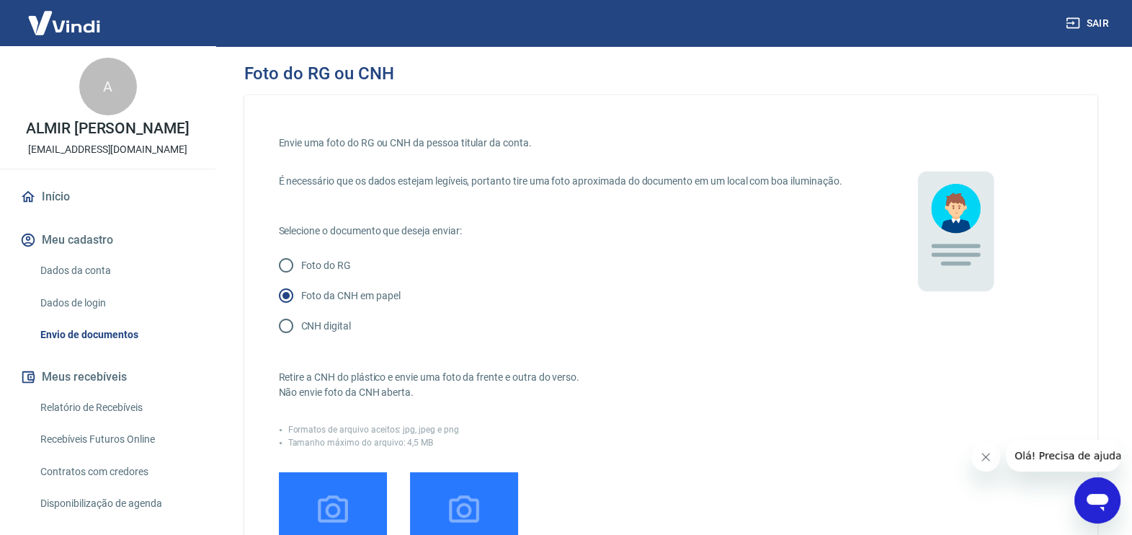
click at [333, 303] on p "Foto da CNH em papel" at bounding box center [350, 295] width 99 height 15
click at [301, 307] on input "Foto da CNH em papel" at bounding box center [286, 295] width 30 height 30
click at [289, 341] on input "CNH digital" at bounding box center [286, 325] width 30 height 30
radio input "true"
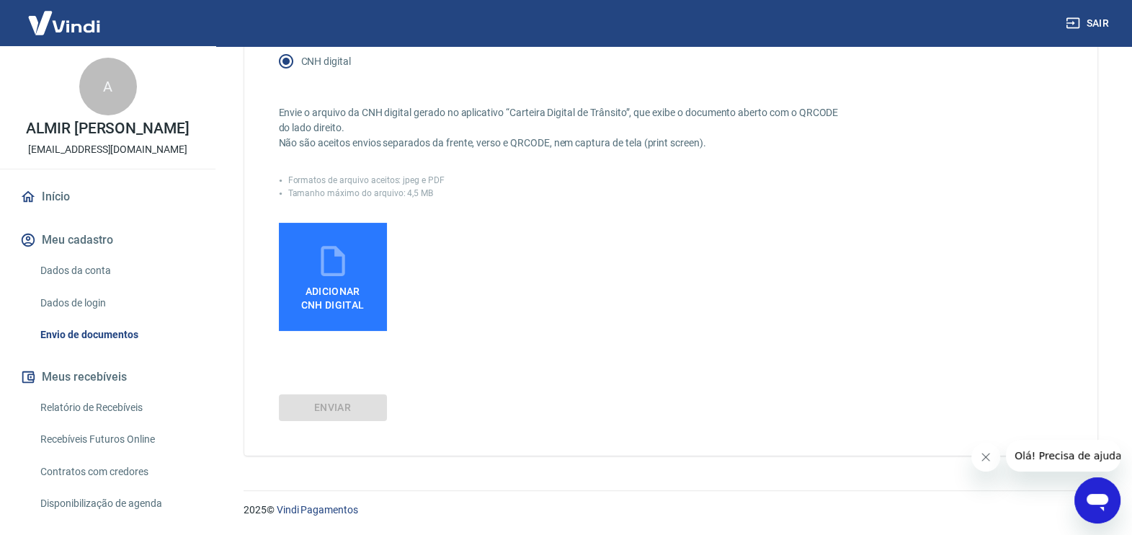
scroll to position [278, 0]
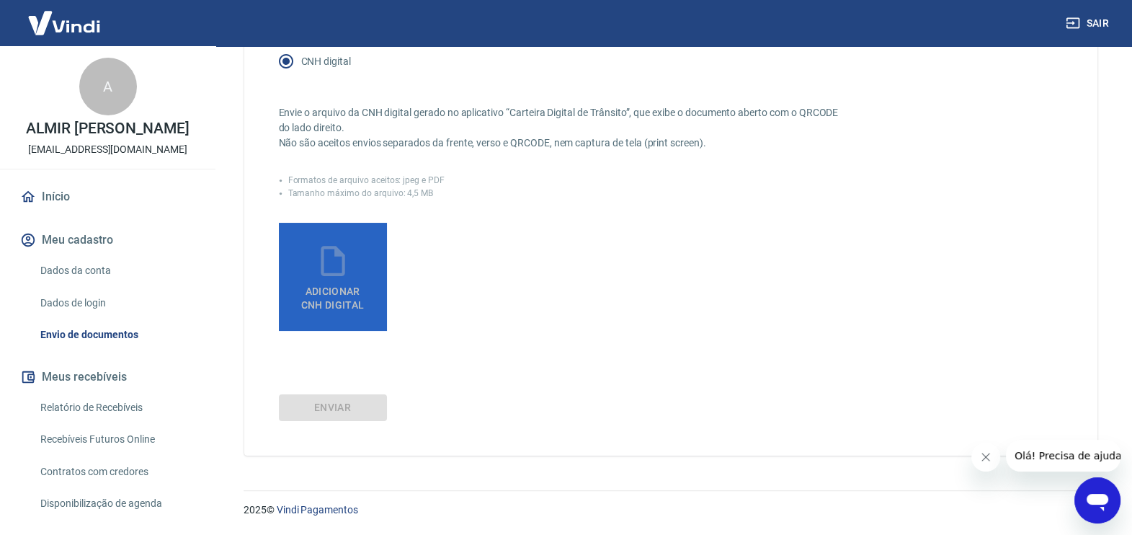
click at [336, 286] on span "Adicionar CNH Digital" at bounding box center [332, 298] width 63 height 26
click at [0, 0] on input "Adicionar CNH Digital" at bounding box center [0, 0] width 0 height 0
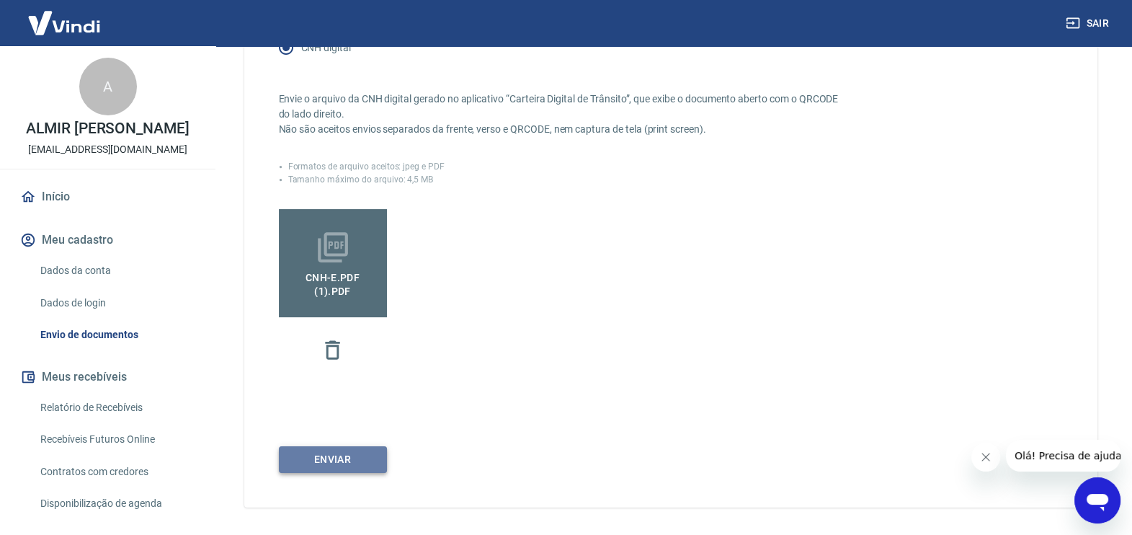
click at [340, 473] on button "Enviar" at bounding box center [333, 459] width 108 height 27
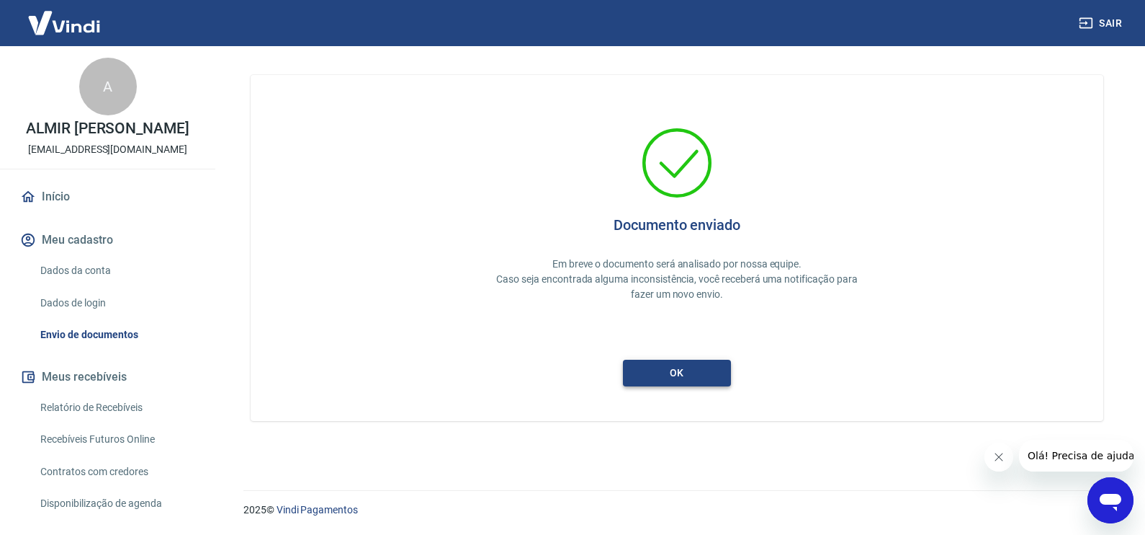
click at [663, 369] on button "ok" at bounding box center [677, 372] width 108 height 27
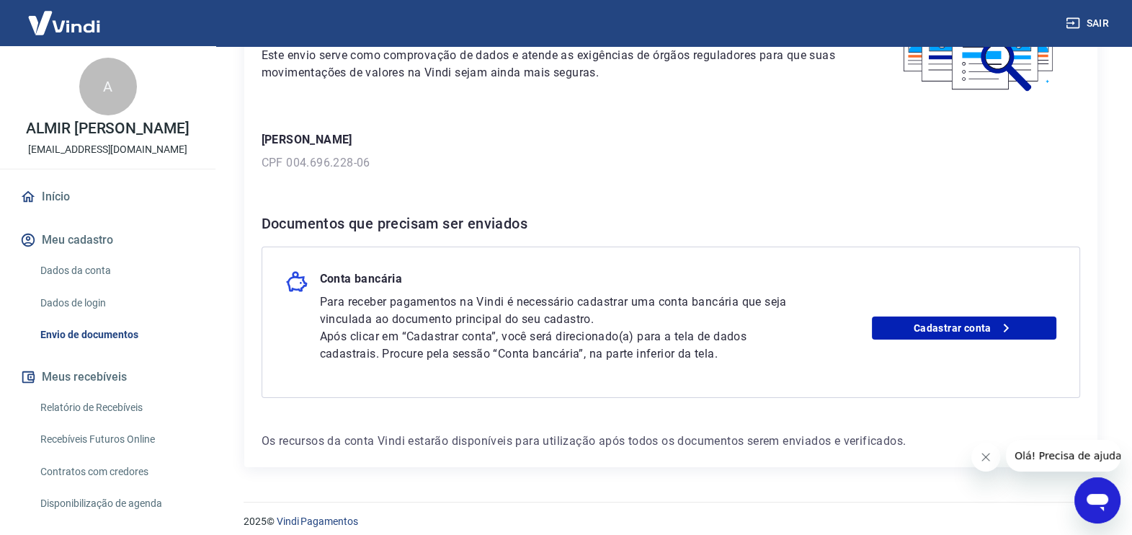
scroll to position [148, 0]
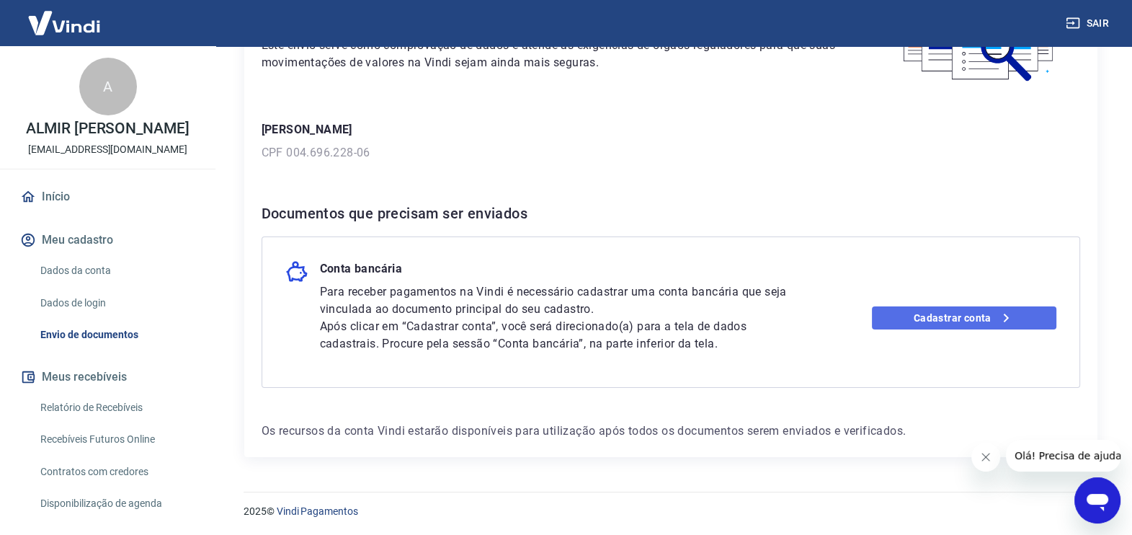
click at [970, 313] on link "Cadastrar conta" at bounding box center [964, 317] width 184 height 23
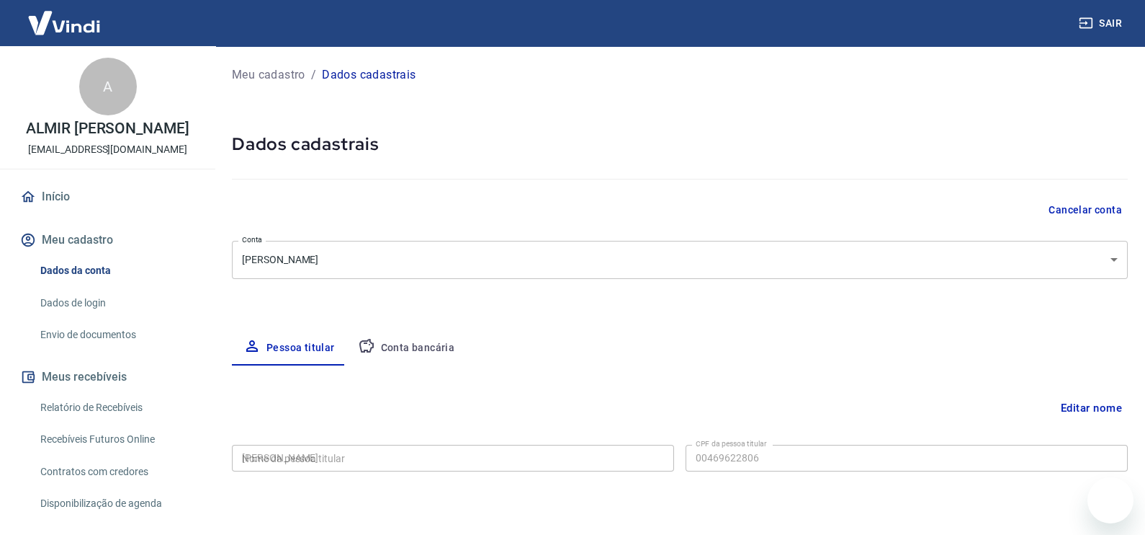
type input "004.696.228-06"
select select "SP"
select select "business"
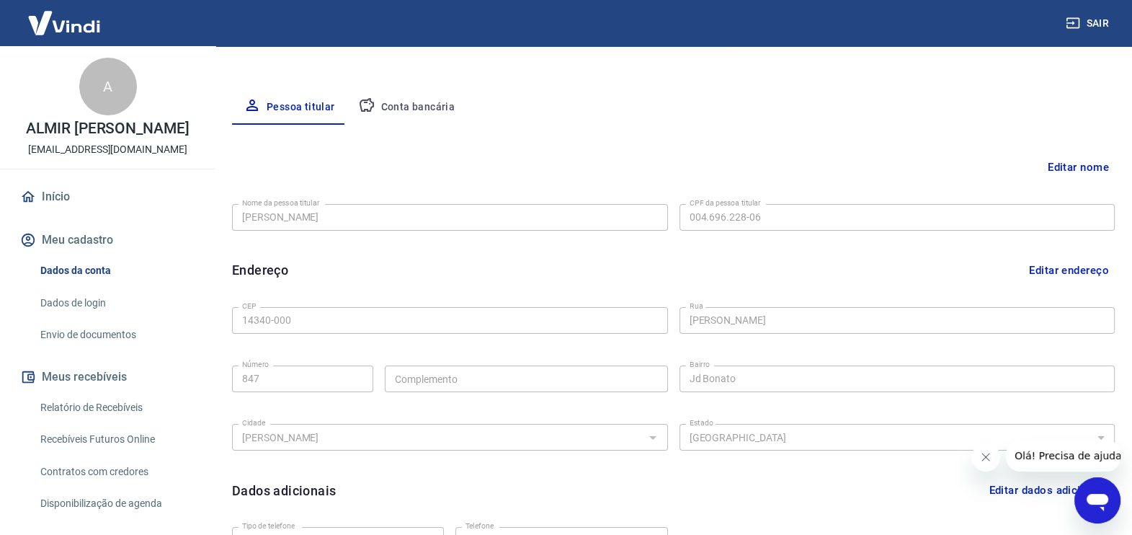
scroll to position [241, 0]
click at [306, 101] on button "Pessoa titular" at bounding box center [289, 106] width 115 height 35
click at [411, 97] on button "Conta bancária" at bounding box center [407, 106] width 120 height 35
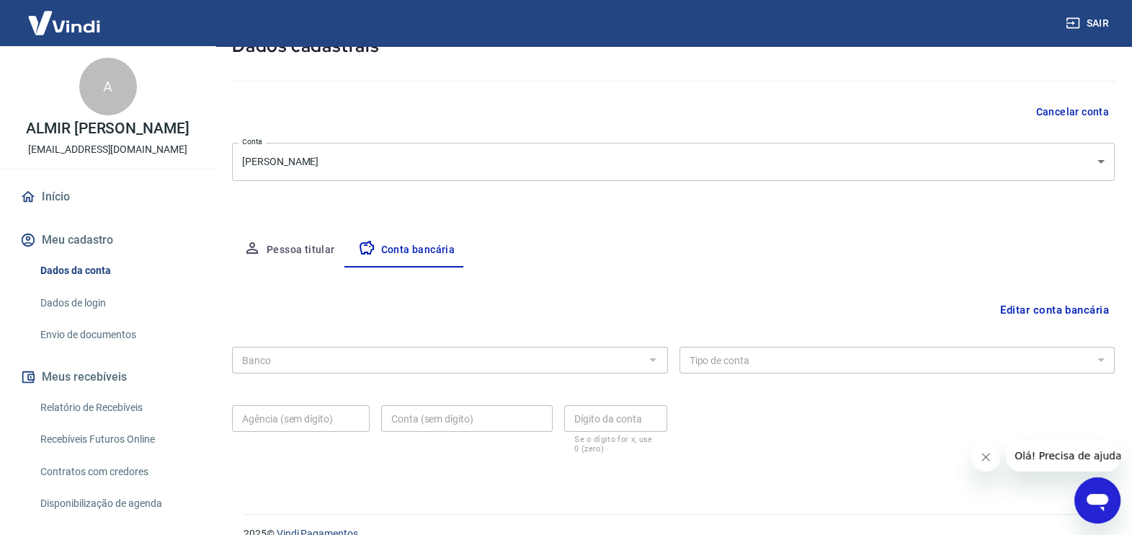
scroll to position [120, 0]
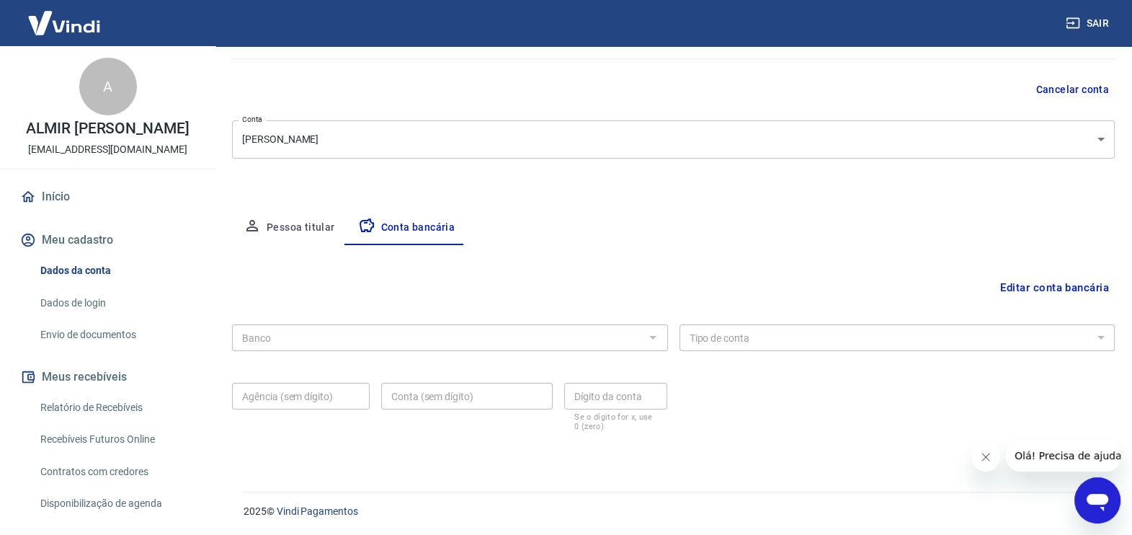
click at [316, 346] on div "Banco" at bounding box center [450, 337] width 436 height 27
click at [1055, 295] on button "Editar conta bancária" at bounding box center [1054, 287] width 120 height 27
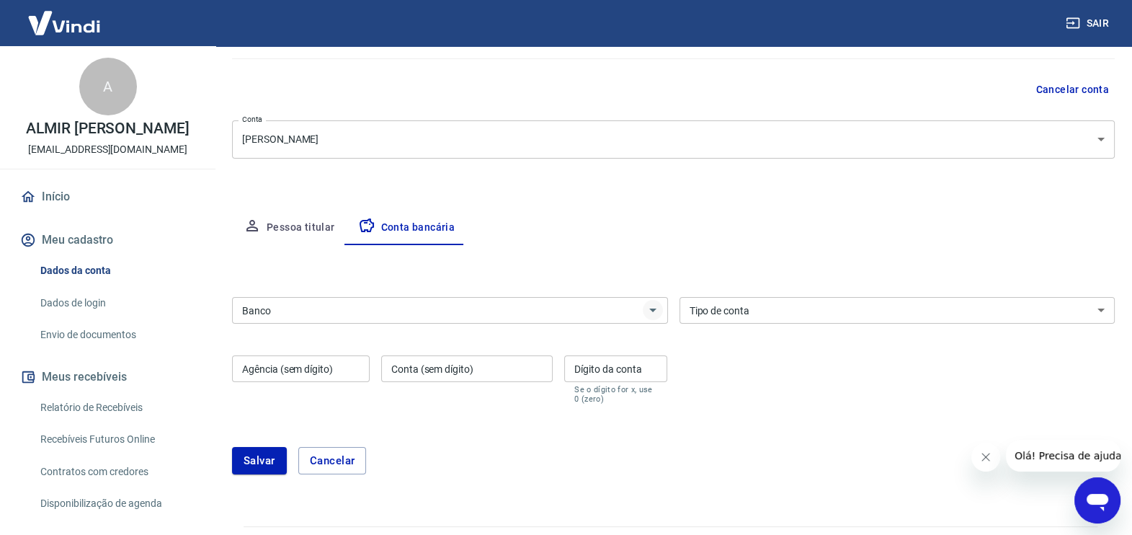
click at [648, 310] on icon "Abrir" at bounding box center [652, 309] width 17 height 17
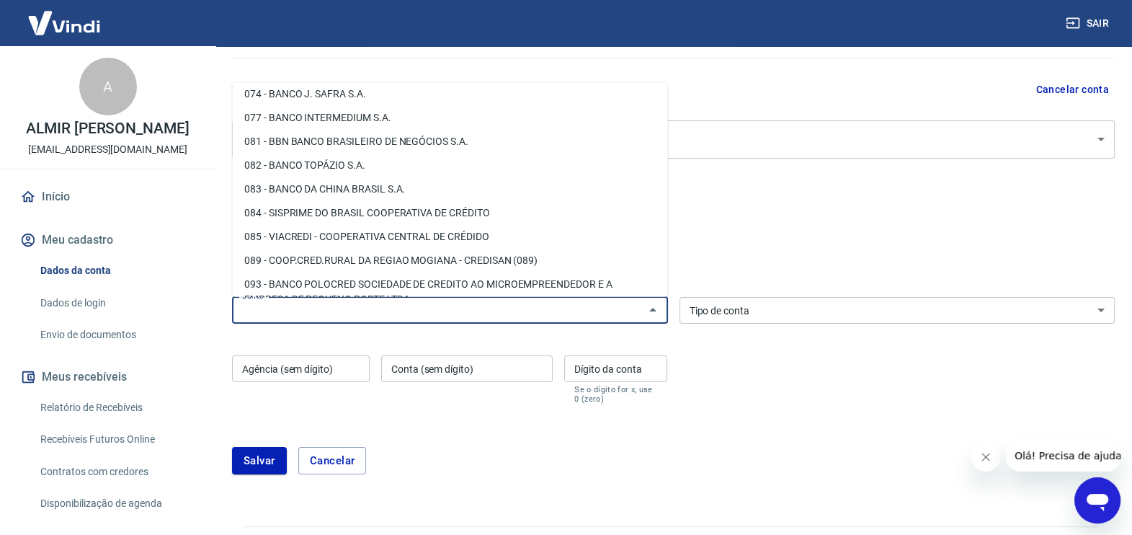
scroll to position [432, 0]
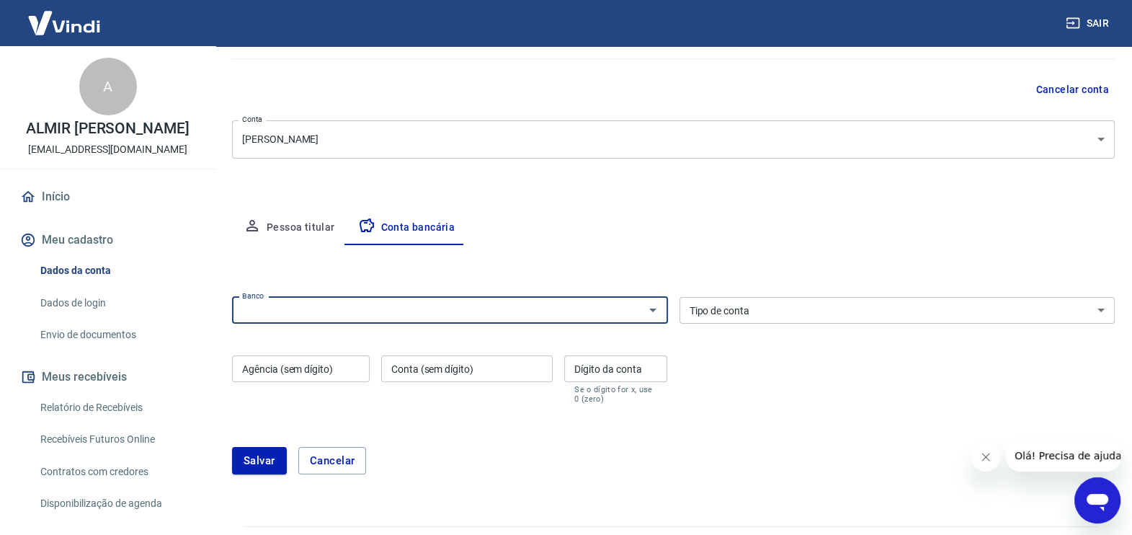
click at [362, 310] on input "Banco" at bounding box center [437, 310] width 403 height 18
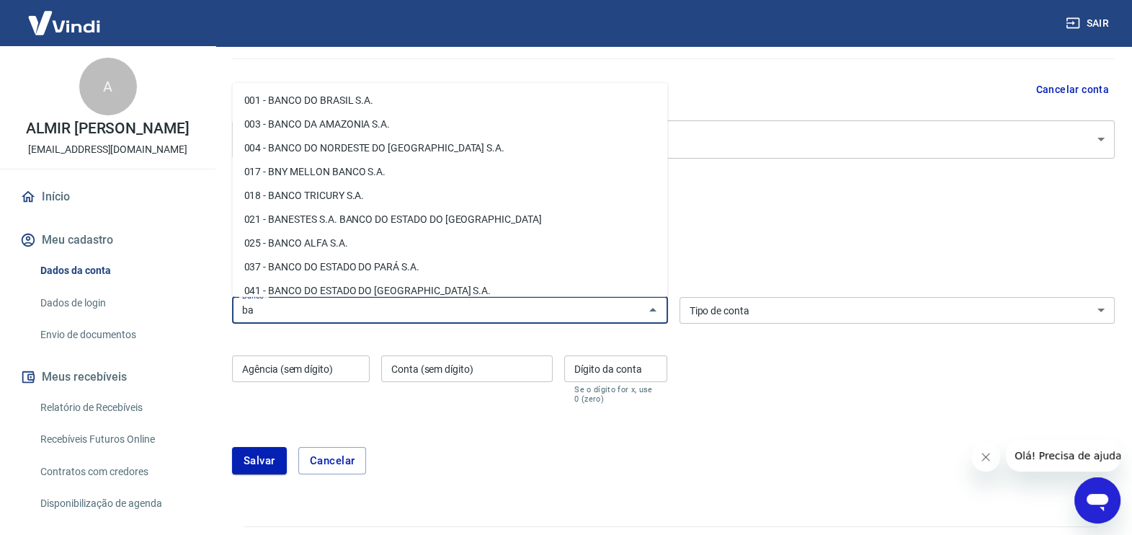
type input "b"
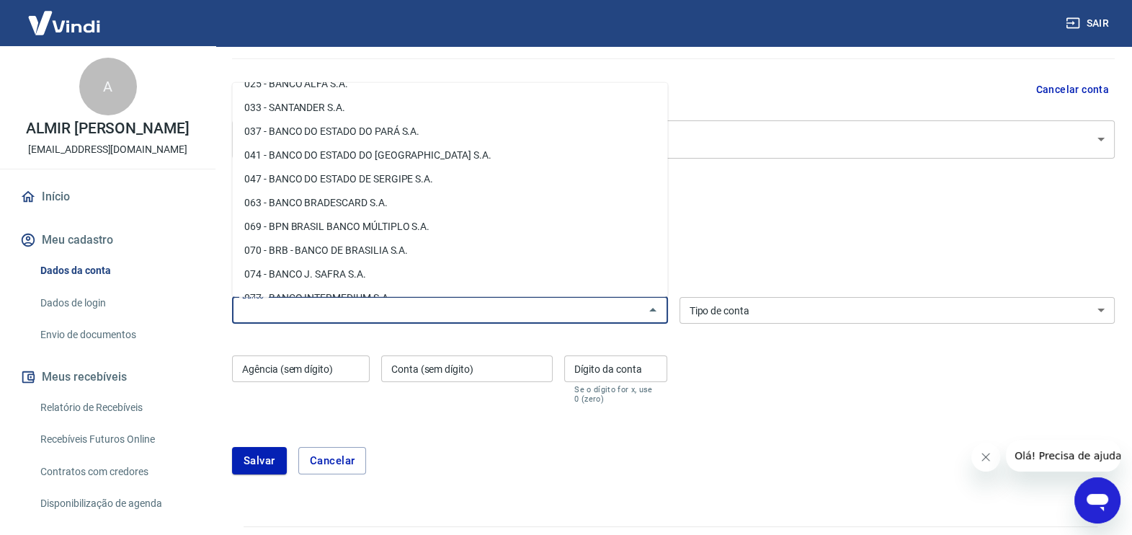
scroll to position [147, 0]
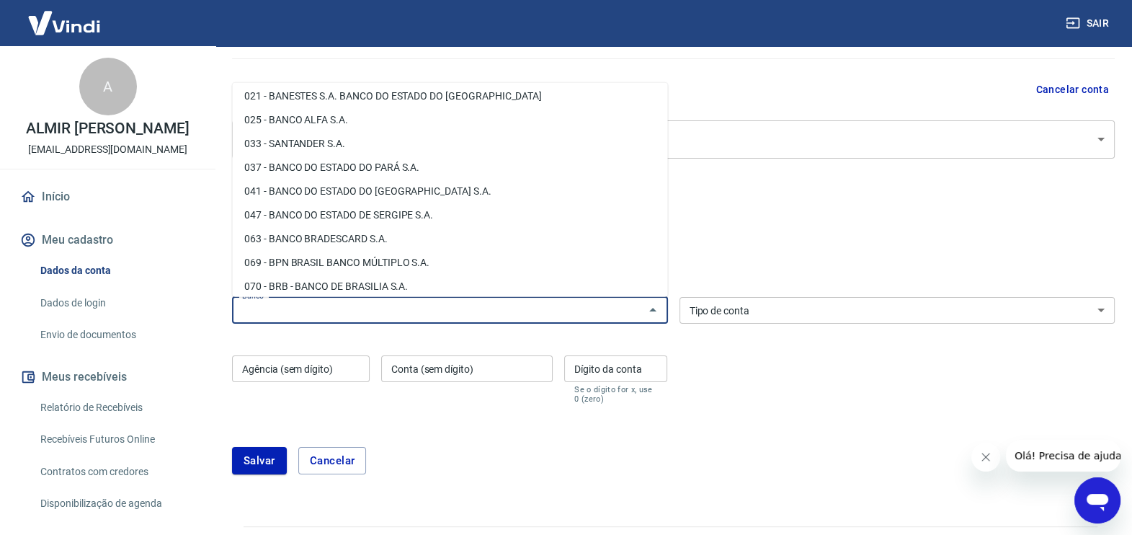
click at [347, 367] on input "Agência (sem dígito)" at bounding box center [301, 368] width 138 height 27
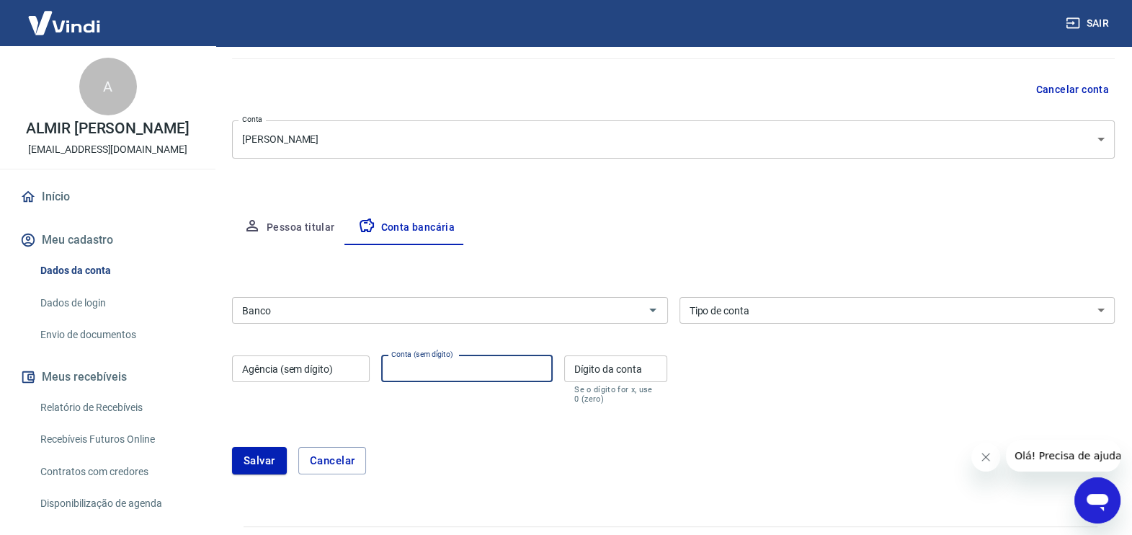
click at [436, 375] on input "Conta (sem dígito)" at bounding box center [467, 368] width 172 height 27
click at [590, 365] on input "Dígito da conta" at bounding box center [615, 368] width 103 height 27
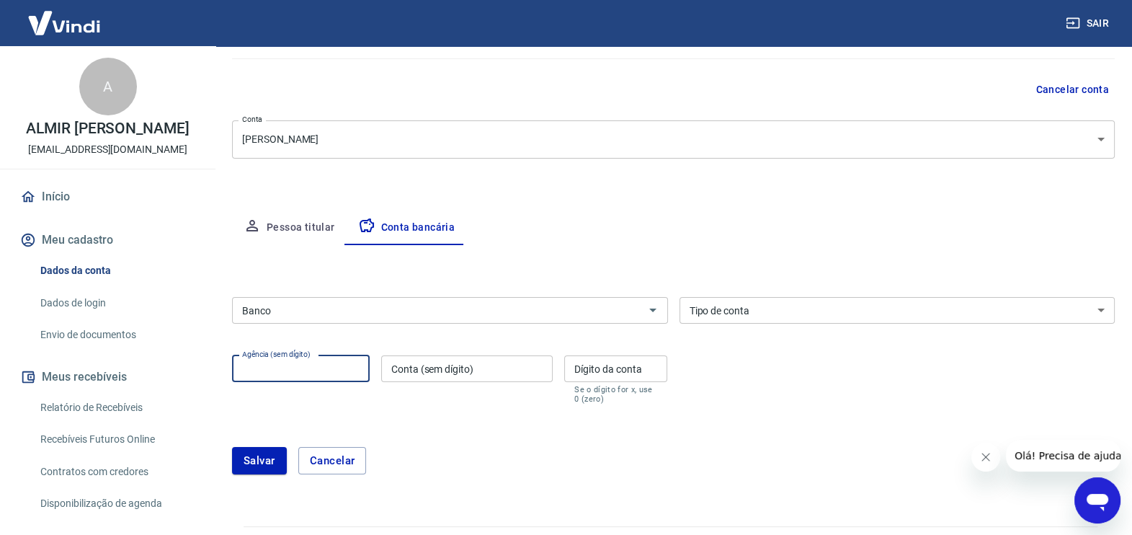
click at [342, 372] on input "Agência (sem dígito)" at bounding box center [301, 368] width 138 height 27
type input "4277"
click at [425, 369] on input "Conta (sem dígito)" at bounding box center [467, 368] width 172 height 27
click at [581, 367] on input "Dígito da conta" at bounding box center [615, 368] width 103 height 27
click at [424, 363] on input "Conta (sem dígito)" at bounding box center [467, 368] width 172 height 27
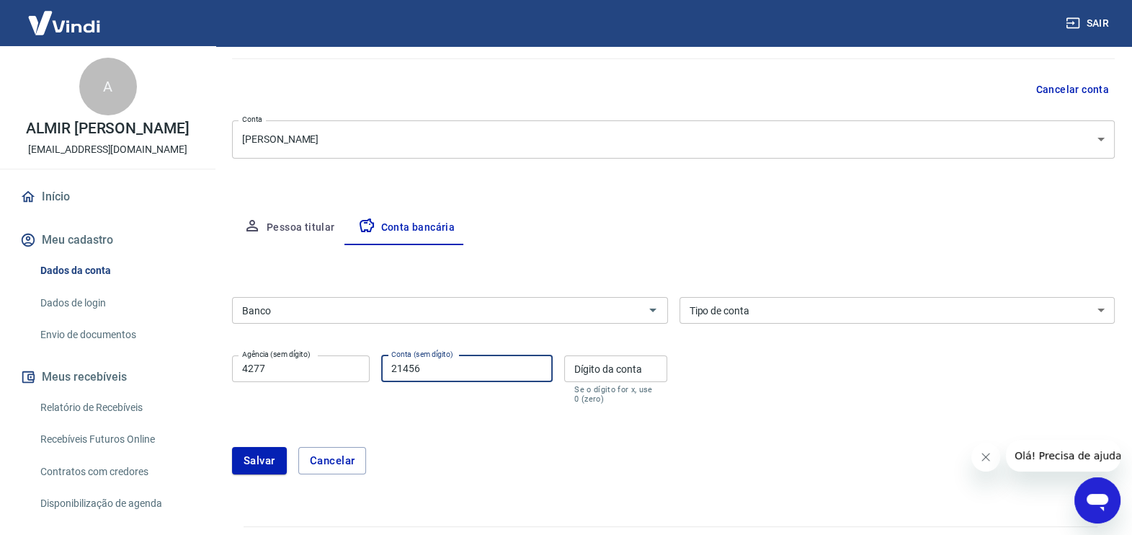
type input "21456"
click at [585, 363] on input "Dígito da conta" at bounding box center [615, 368] width 103 height 27
type input "7"
click at [1075, 316] on select "Conta Corrente Conta Poupança" at bounding box center [897, 310] width 436 height 27
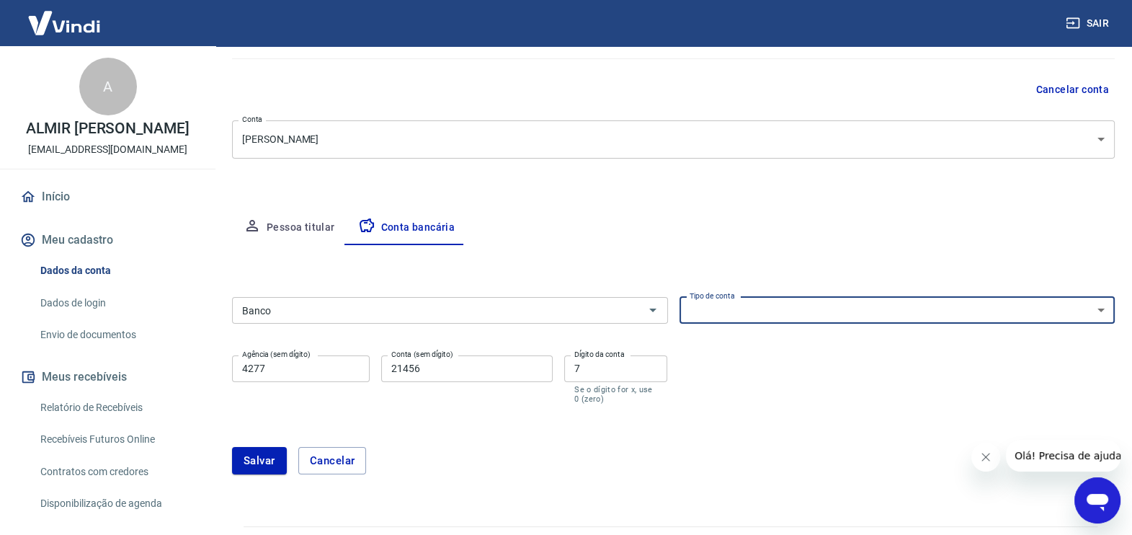
click at [1098, 307] on select "Conta Corrente Conta Poupança" at bounding box center [897, 310] width 436 height 27
click at [1096, 310] on select "Conta Corrente Conta Poupança" at bounding box center [897, 310] width 436 height 27
click at [651, 303] on icon "Abrir" at bounding box center [652, 309] width 17 height 17
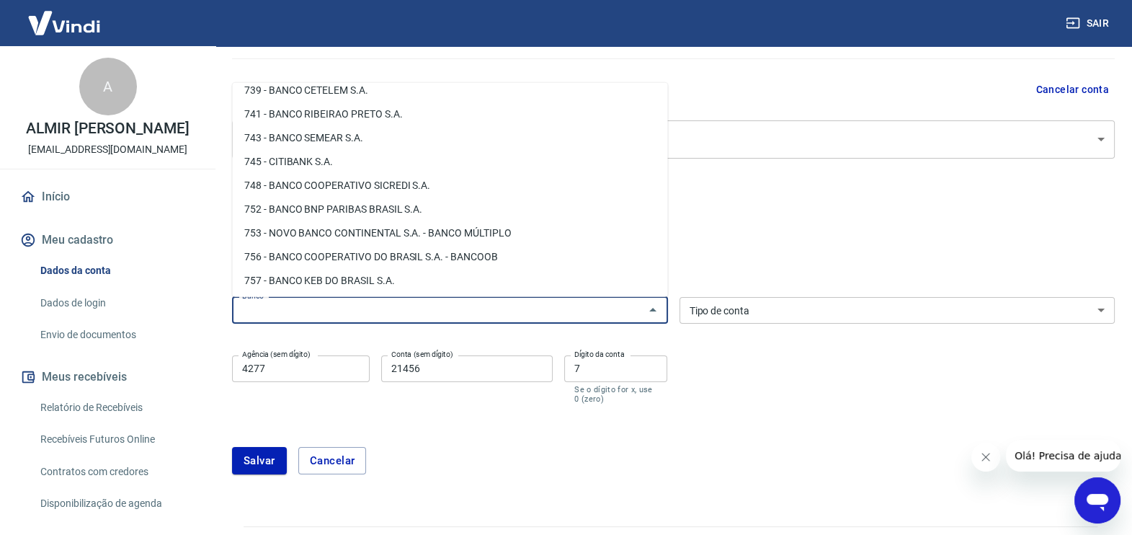
scroll to position [2260, 0]
click at [457, 250] on li "756 - BANCO COOPERATIVO DO BRASIL S.A. - BANCOOB" at bounding box center [450, 257] width 435 height 24
type input "756 - BANCO COOPERATIVO DO BRASIL S.A. - BANCOOB"
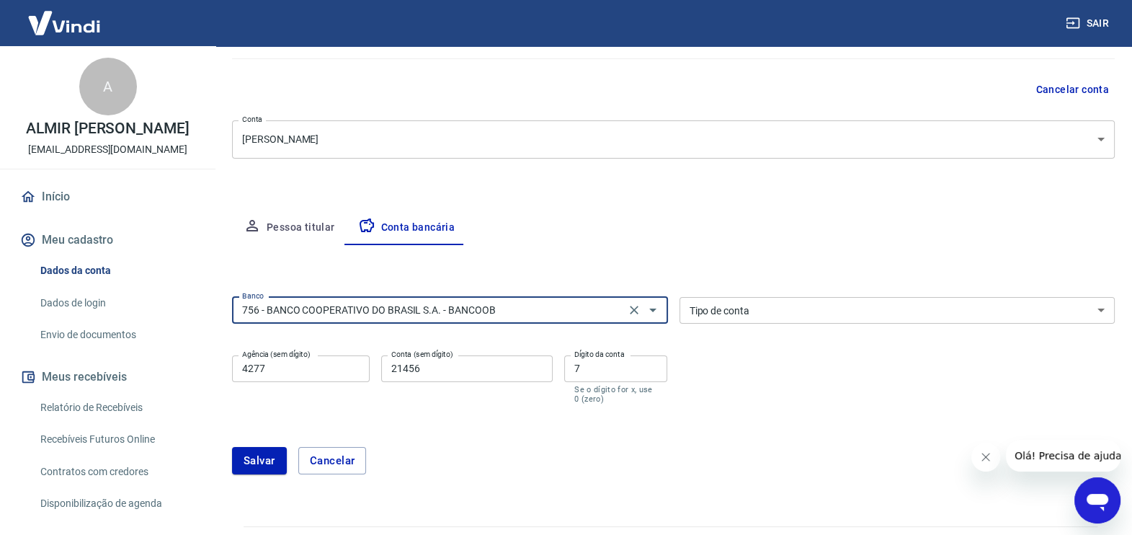
click at [862, 307] on select "Conta Corrente Conta Poupança" at bounding box center [897, 310] width 436 height 27
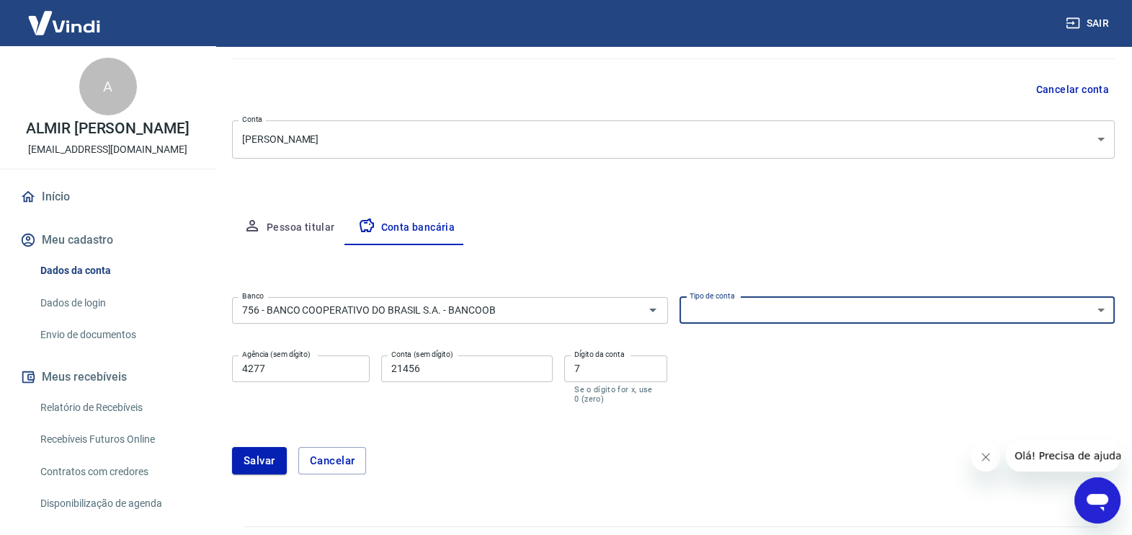
select select "1"
click at [679, 297] on select "Conta Corrente Conta Poupança" at bounding box center [897, 310] width 436 height 27
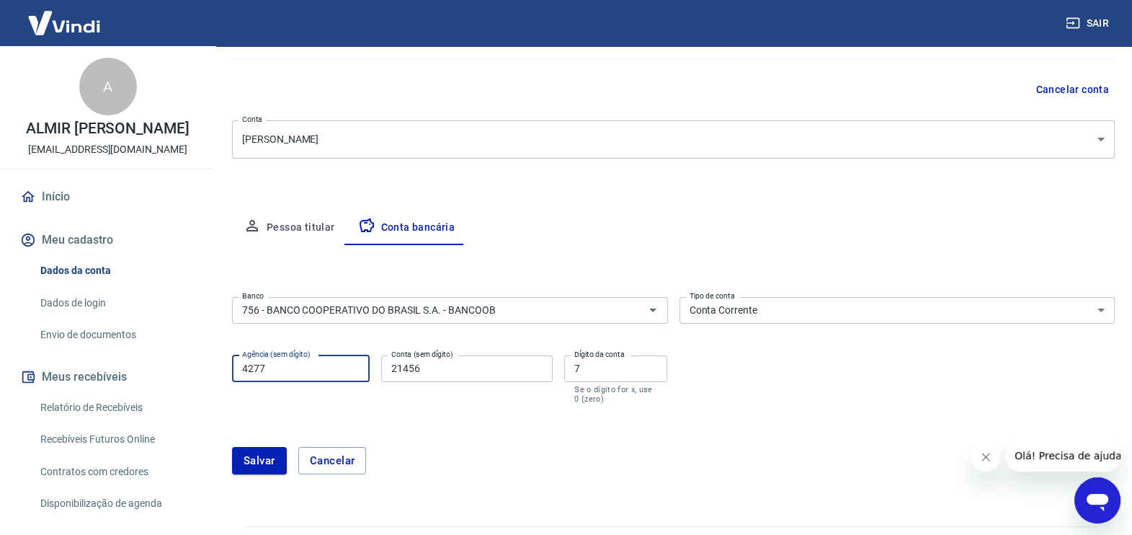
click at [342, 373] on input "4277" at bounding box center [301, 368] width 138 height 27
click at [459, 375] on input "21456" at bounding box center [467, 368] width 172 height 27
click at [605, 372] on input "7" at bounding box center [615, 368] width 103 height 27
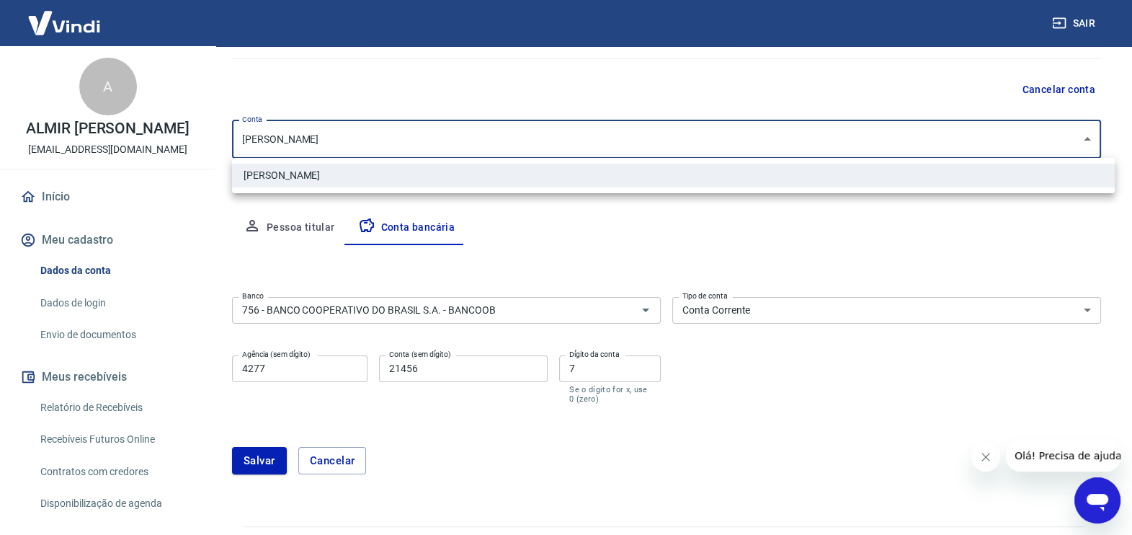
click at [1095, 137] on body "Sair A ALMIR AMADOR TONELLO [EMAIL_ADDRESS][DOMAIN_NAME] Início Meu cadastro Da…" at bounding box center [566, 147] width 1132 height 535
click at [1095, 137] on div at bounding box center [572, 267] width 1145 height 535
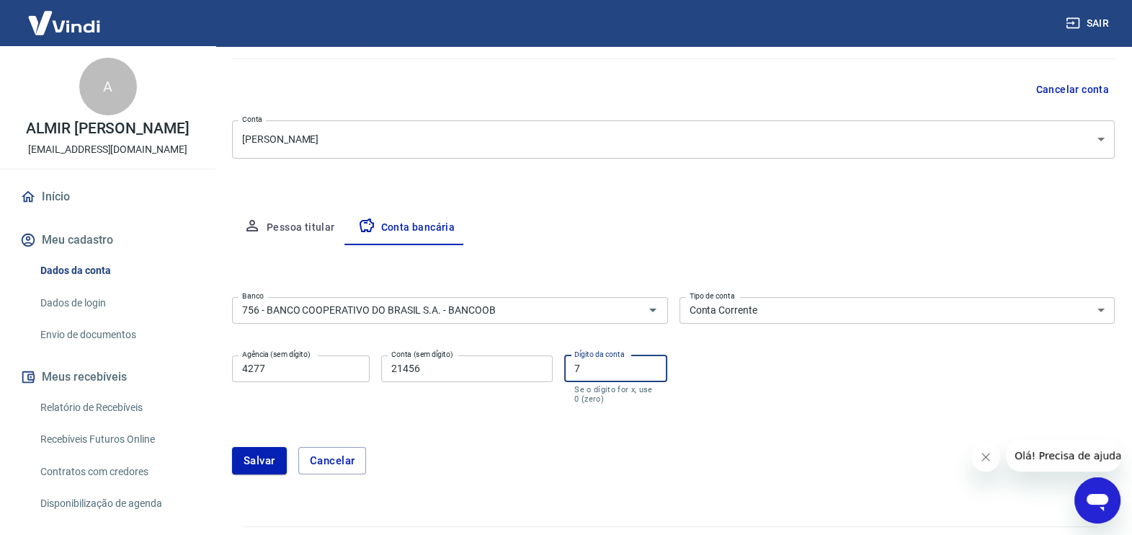
click at [589, 369] on input "7" at bounding box center [615, 368] width 103 height 27
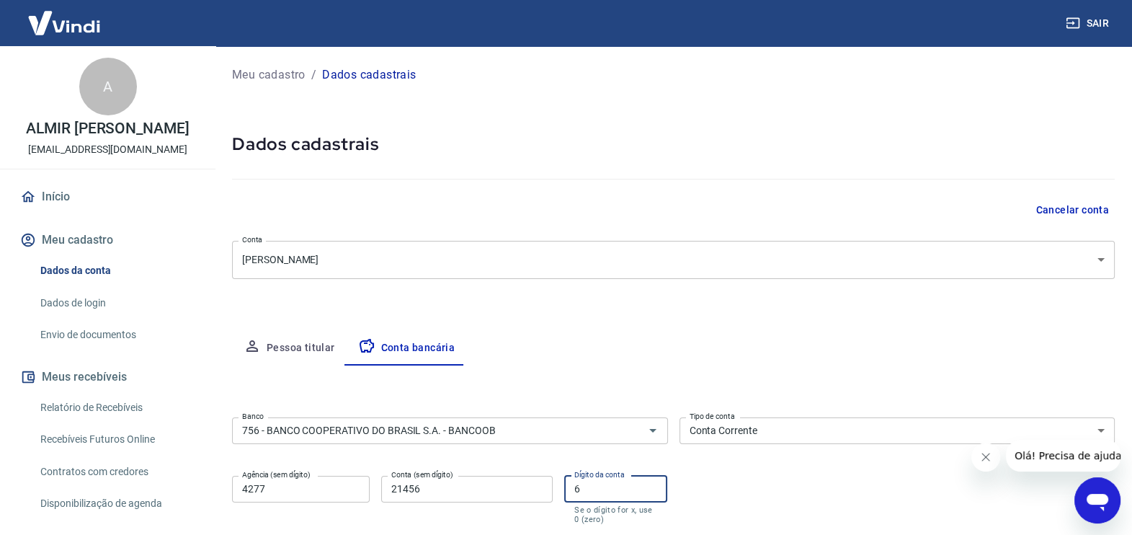
scroll to position [0, 0]
type input "6"
click at [114, 136] on p "ALMIR [PERSON_NAME]" at bounding box center [108, 128] width 164 height 15
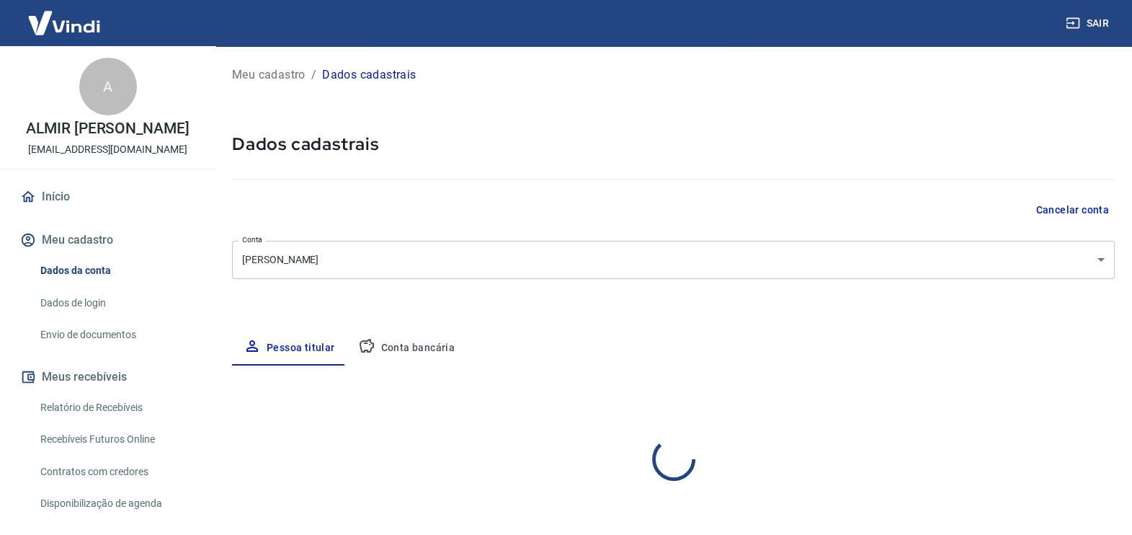
select select "SP"
select select "business"
